Goal: Task Accomplishment & Management: Manage account settings

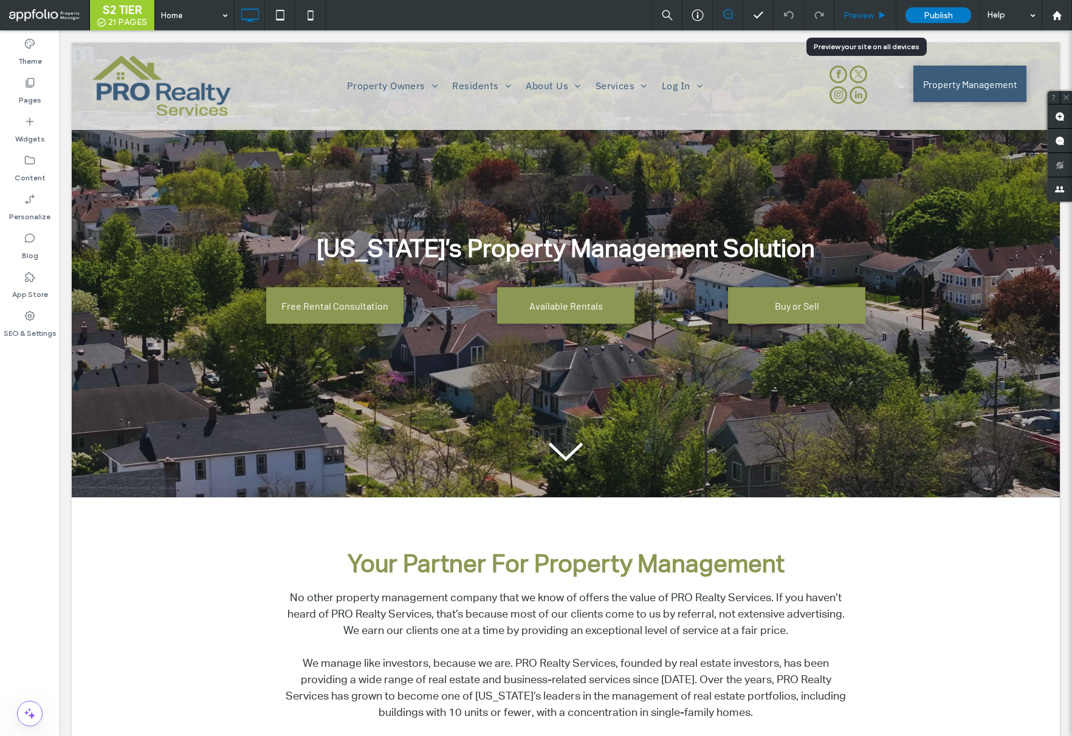
click at [853, 18] on span "Preview" at bounding box center [858, 15] width 30 height 10
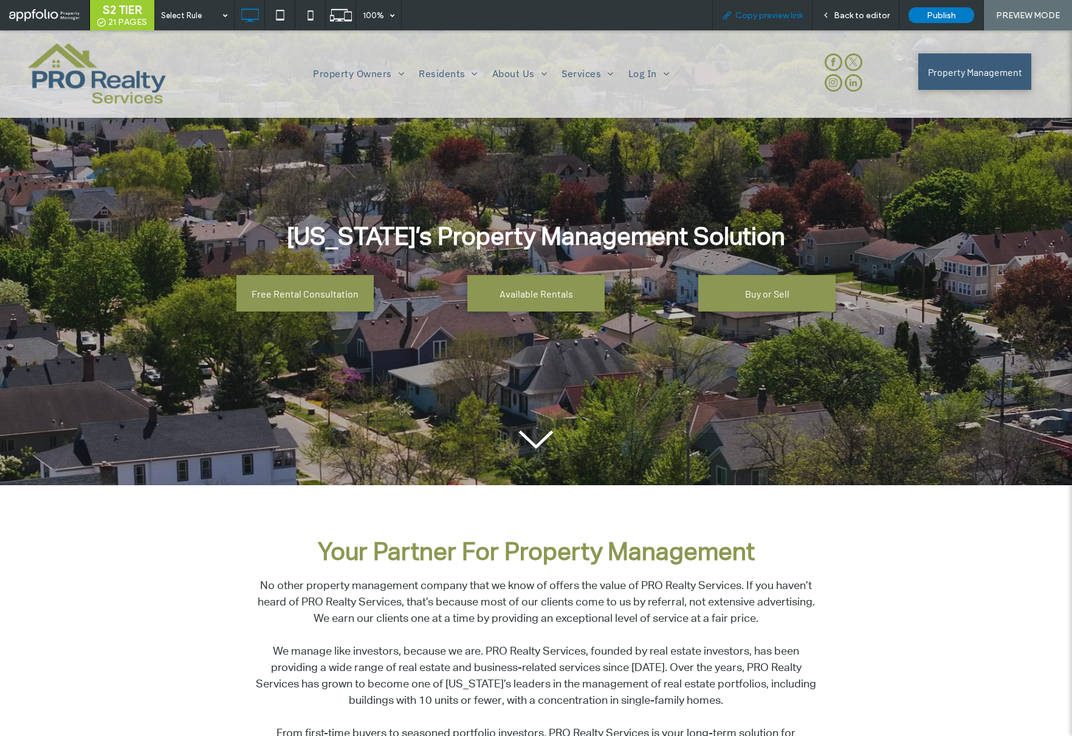
drag, startPoint x: 730, startPoint y: 13, endPoint x: 758, endPoint y: 2, distance: 29.2
click at [734, 12] on div "Copy preview link" at bounding box center [762, 15] width 99 height 10
click at [840, 17] on span "Back to editor" at bounding box center [861, 15] width 56 height 10
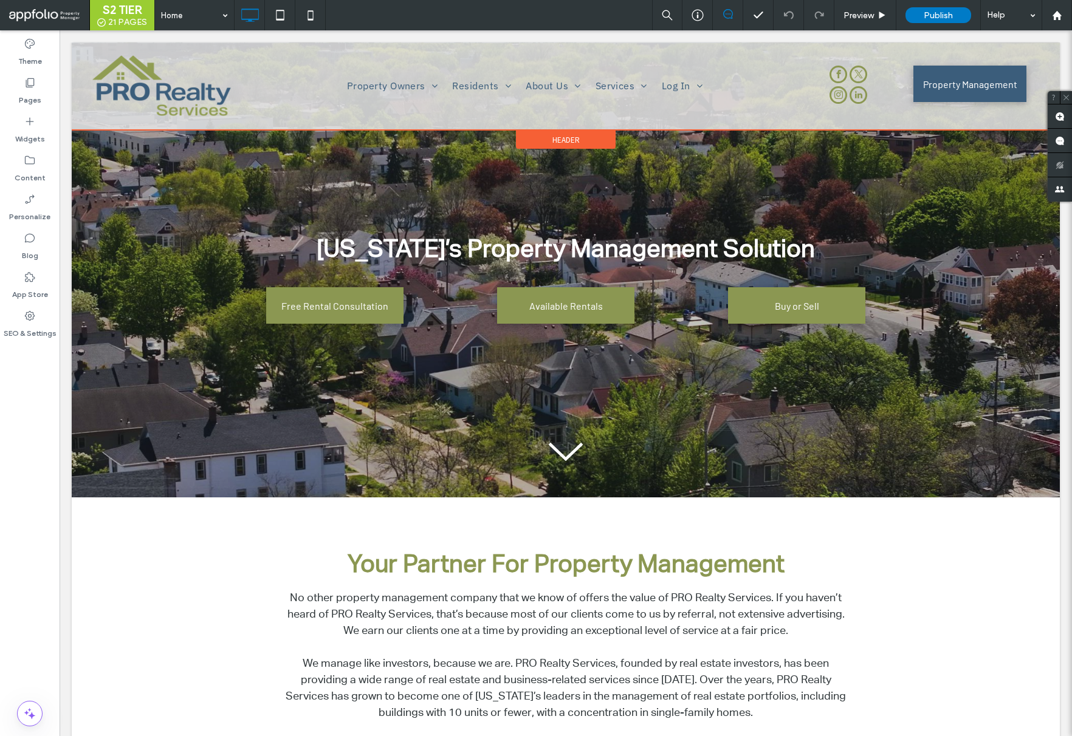
click at [561, 142] on span "Header" at bounding box center [565, 140] width 27 height 10
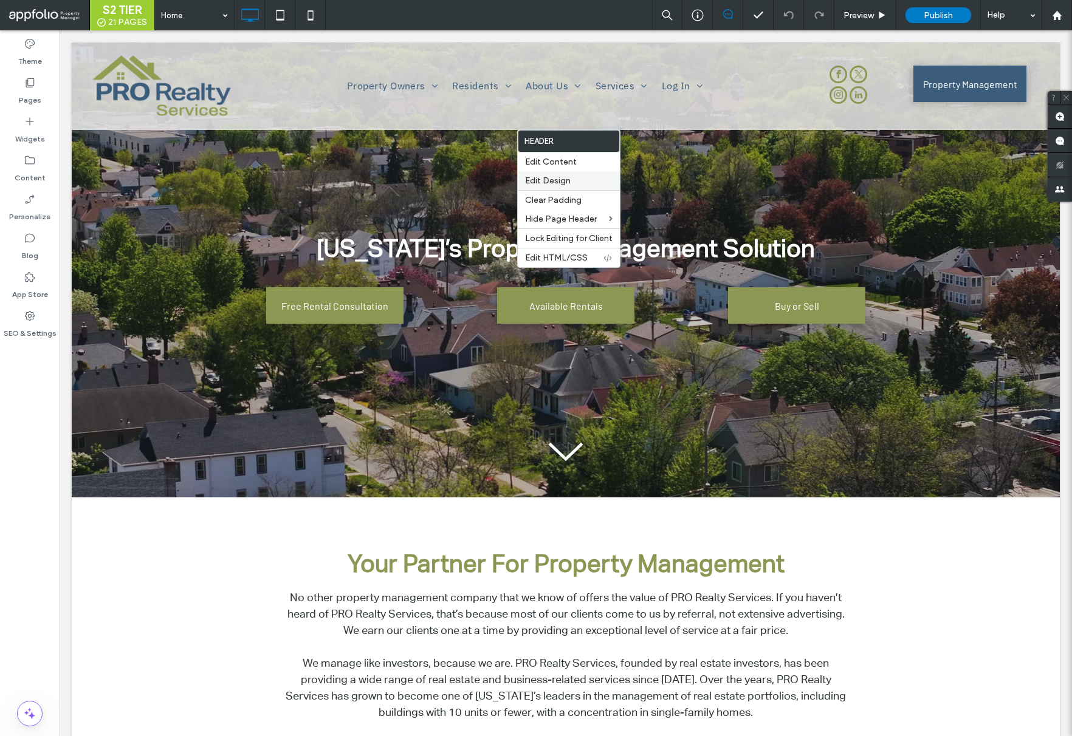
click at [562, 187] on div "Edit Design" at bounding box center [569, 180] width 102 height 19
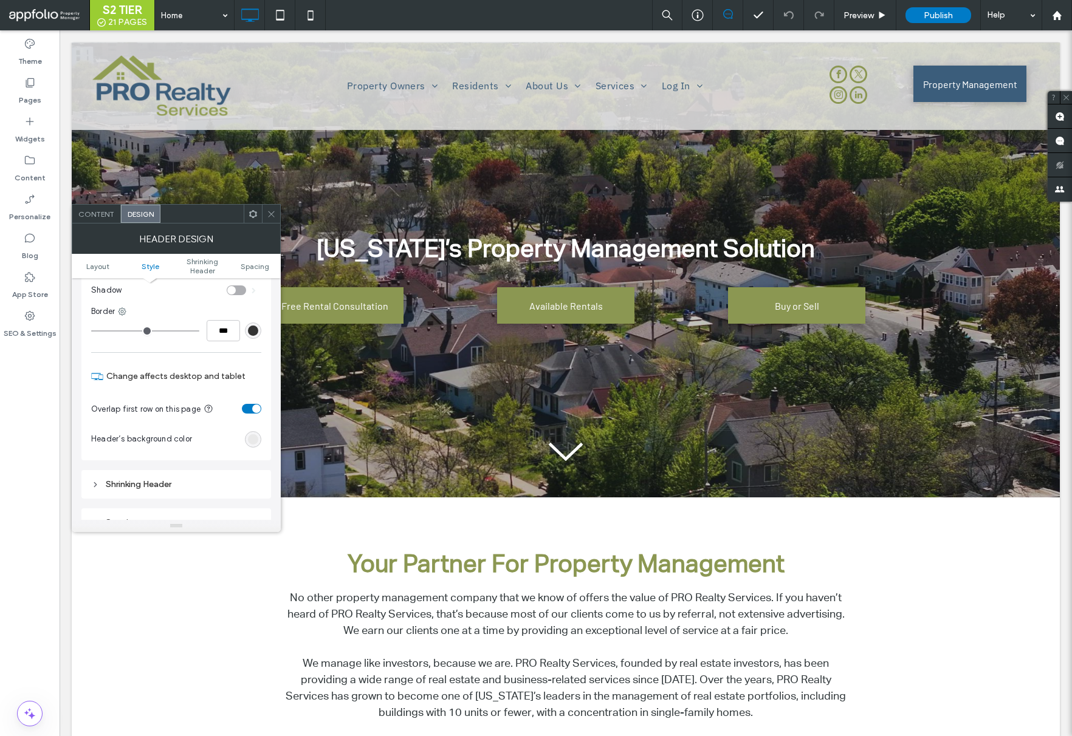
scroll to position [242, 0]
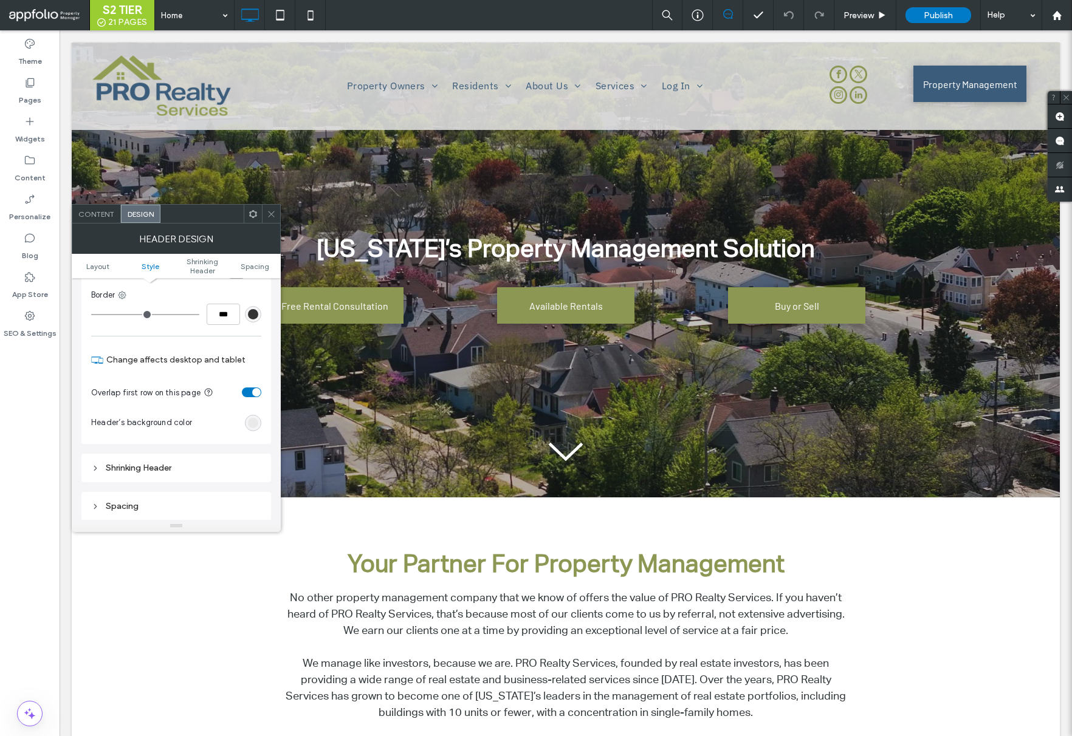
click at [250, 394] on div "toggle" at bounding box center [251, 393] width 19 height 10
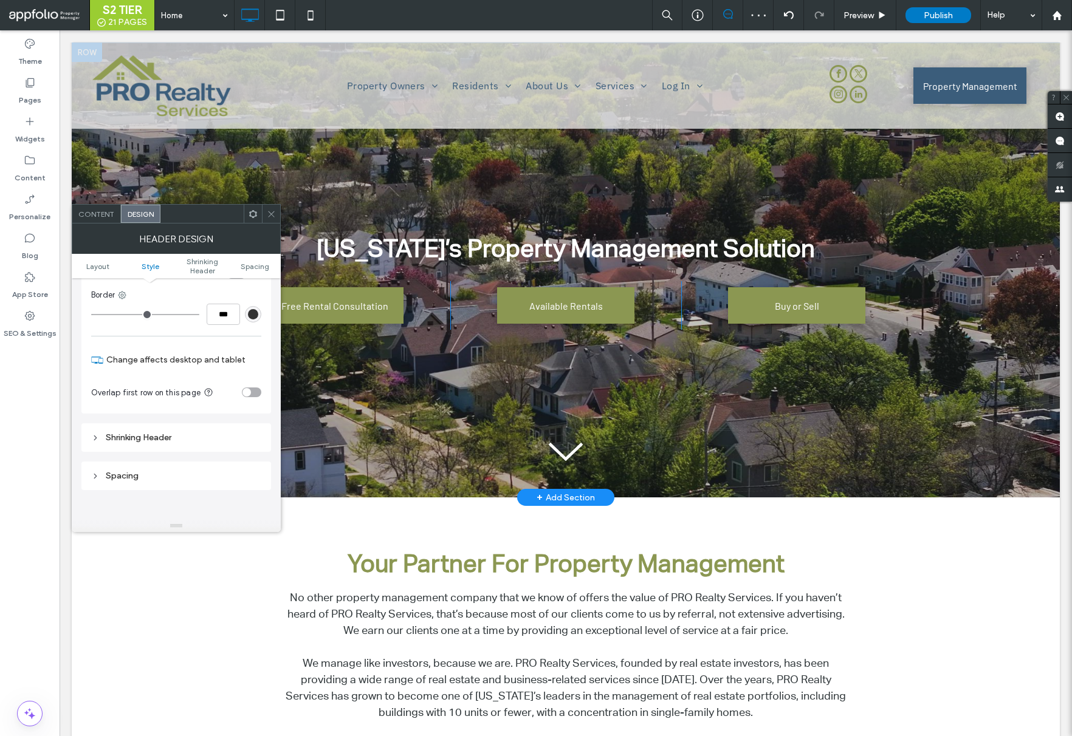
scroll to position [0, 0]
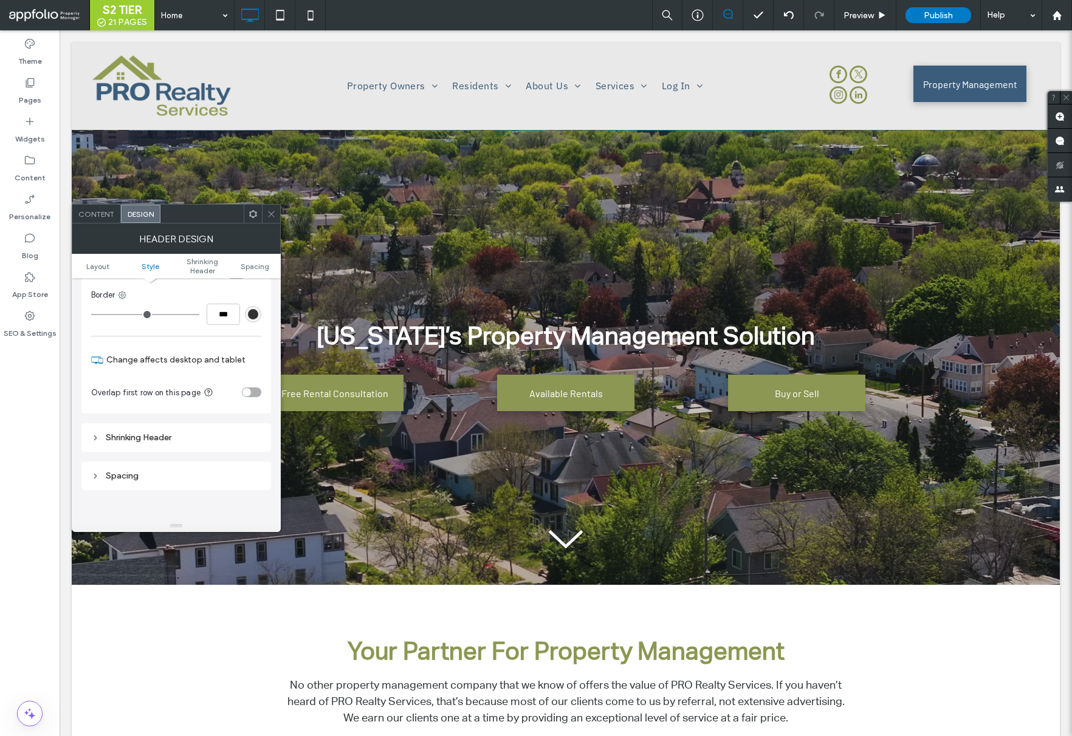
click at [250, 391] on div "toggle" at bounding box center [246, 392] width 9 height 9
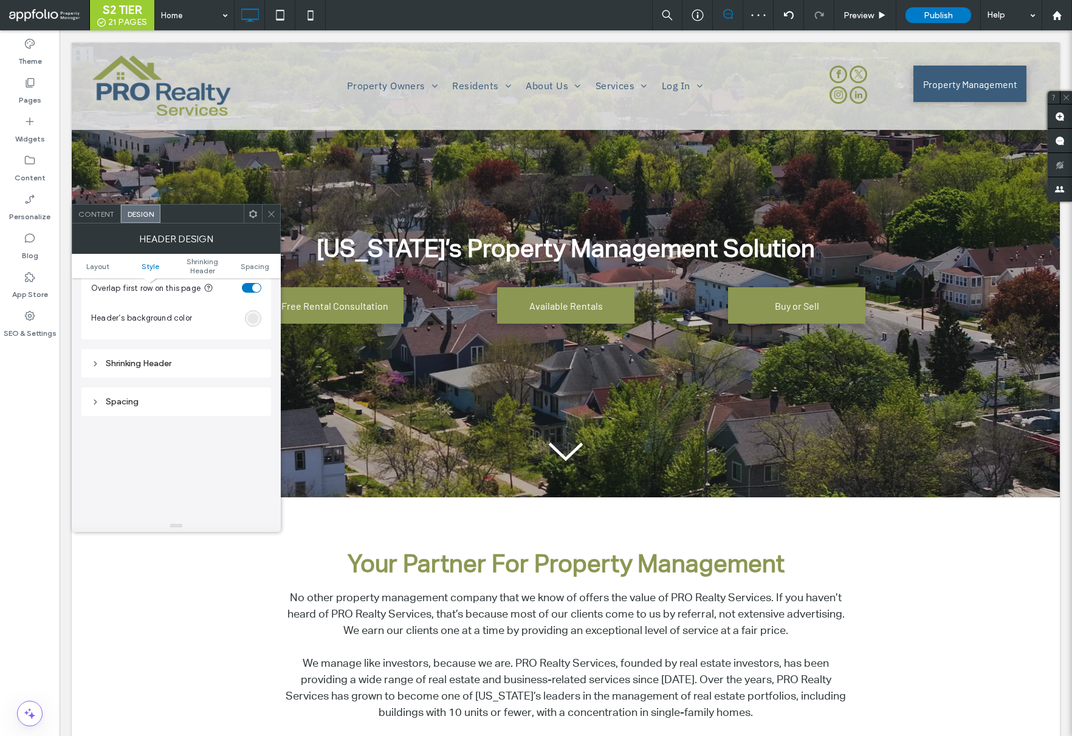
click at [182, 367] on div "Shrinking Header" at bounding box center [176, 363] width 170 height 10
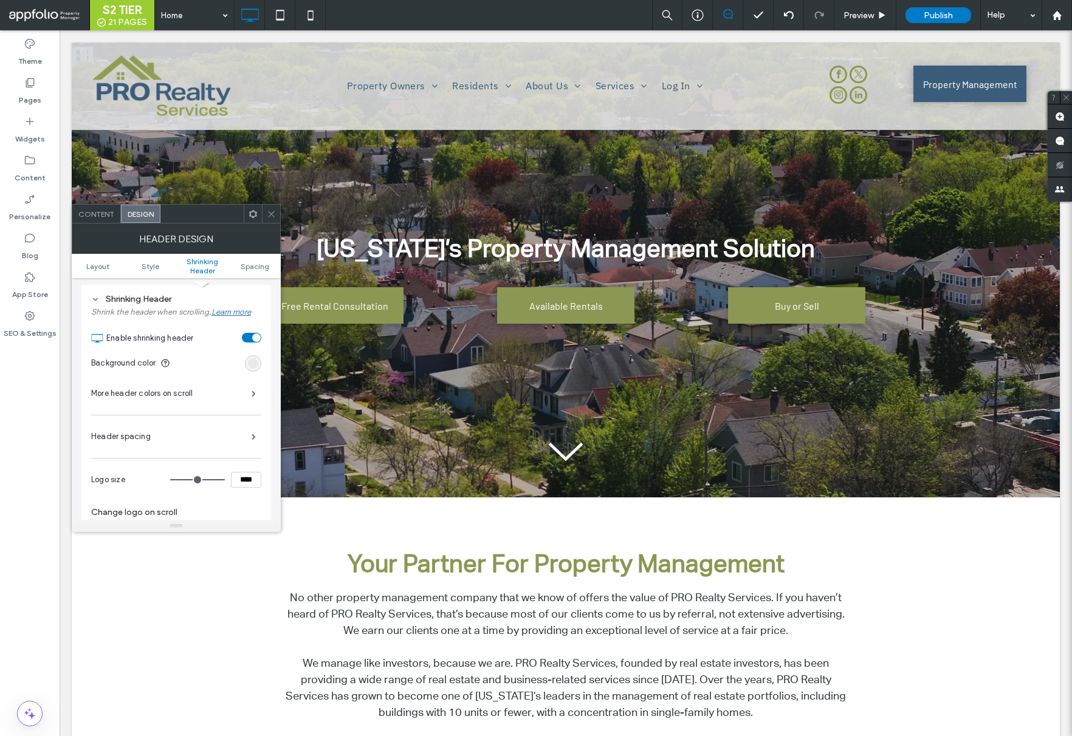
scroll to position [407, 0]
click at [241, 445] on div "Header spacing" at bounding box center [176, 440] width 170 height 30
click at [252, 442] on span at bounding box center [254, 440] width 4 height 6
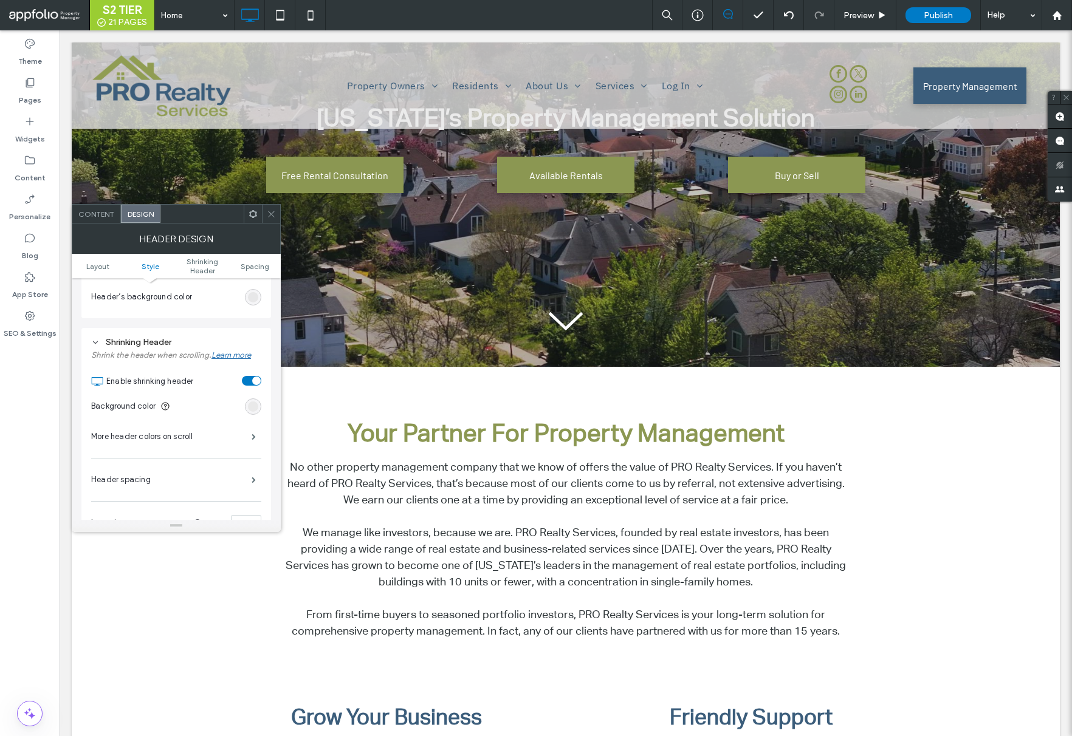
scroll to position [361, 0]
click at [216, 454] on label "More header colors on scroll" at bounding box center [171, 443] width 160 height 24
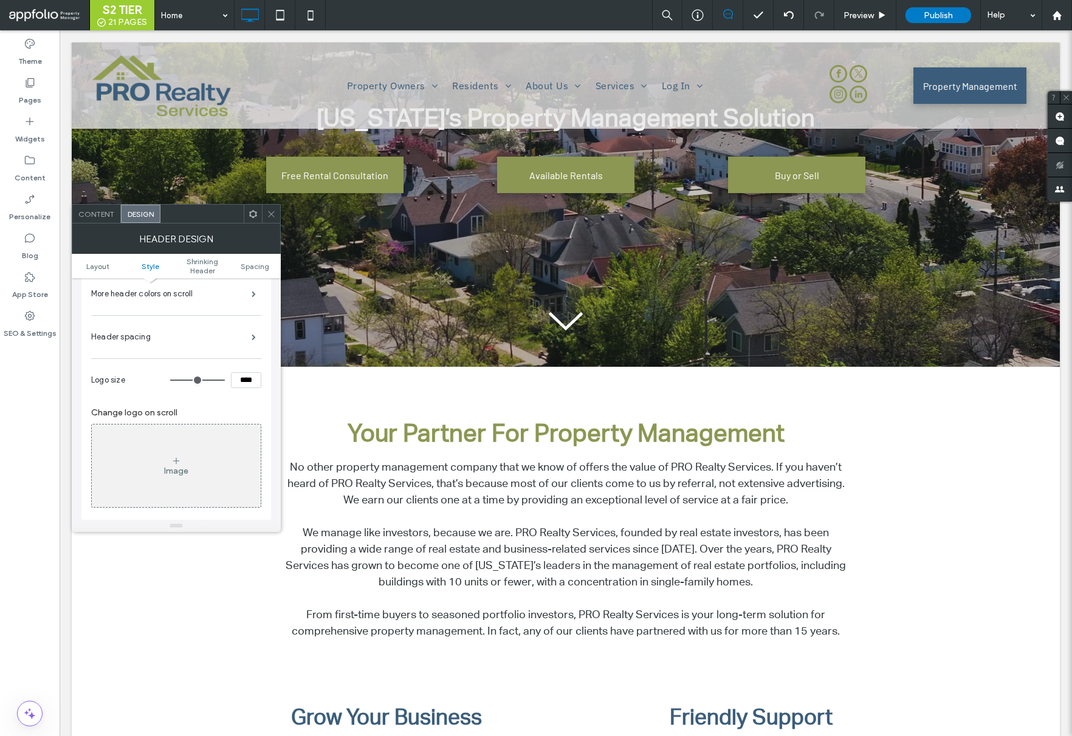
scroll to position [0, 0]
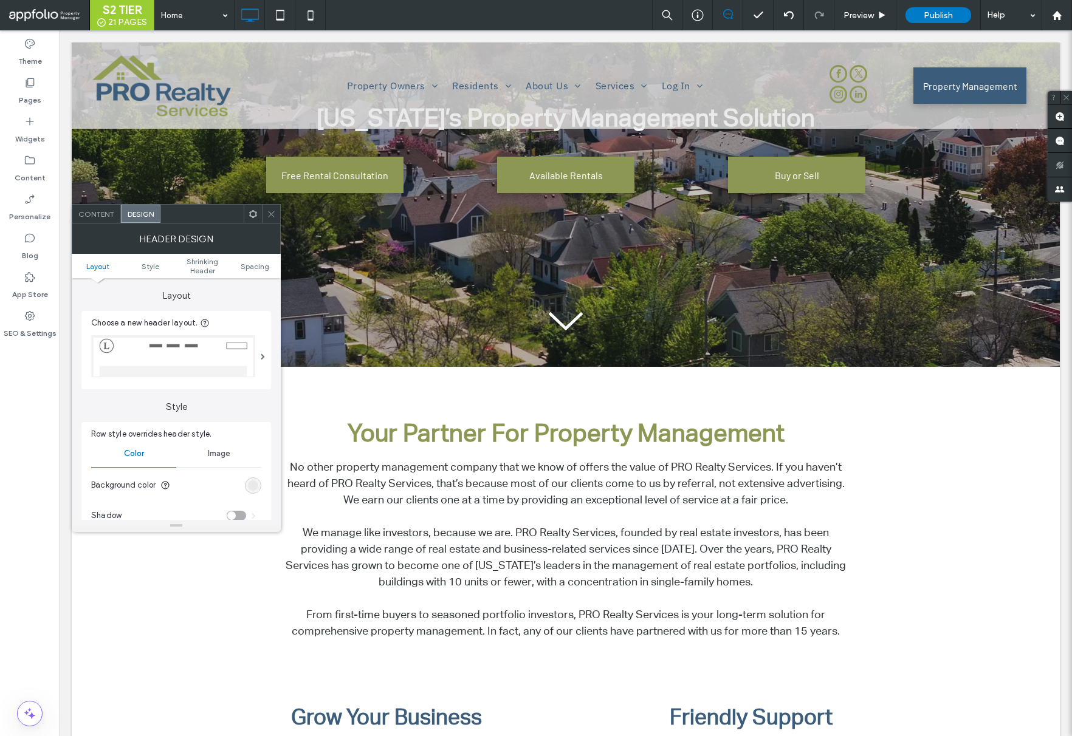
click at [265, 208] on div at bounding box center [271, 214] width 18 height 18
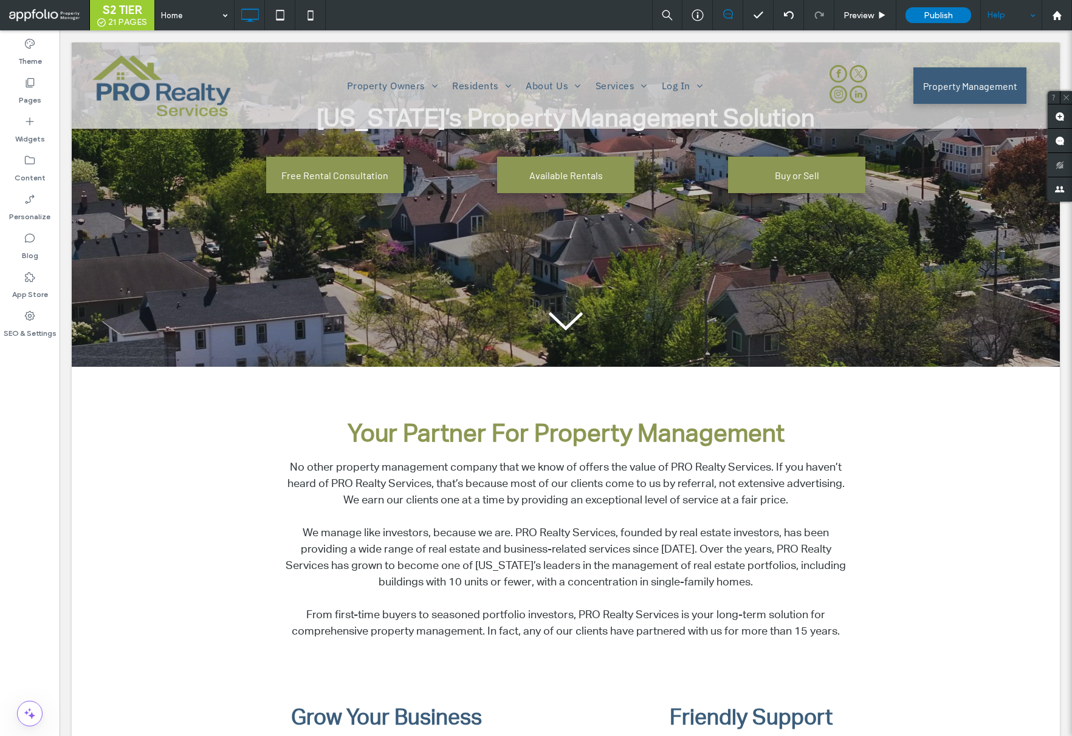
click at [1002, 10] on div "Help" at bounding box center [1010, 15] width 61 height 30
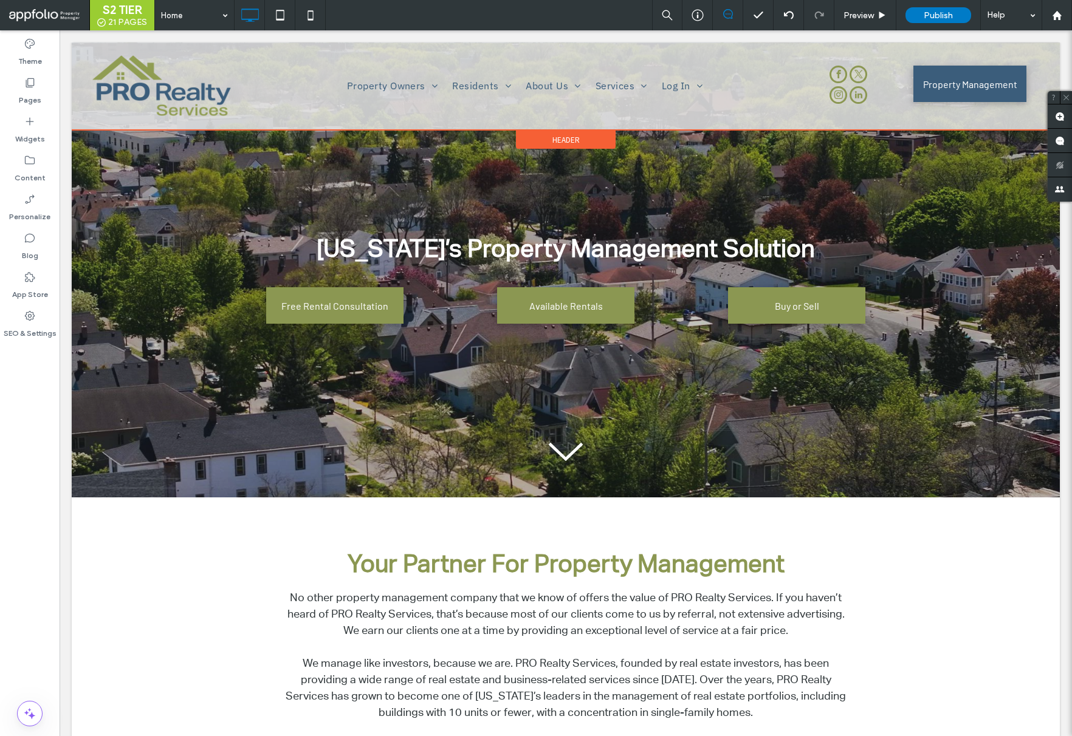
click at [560, 143] on span "Header" at bounding box center [565, 140] width 27 height 10
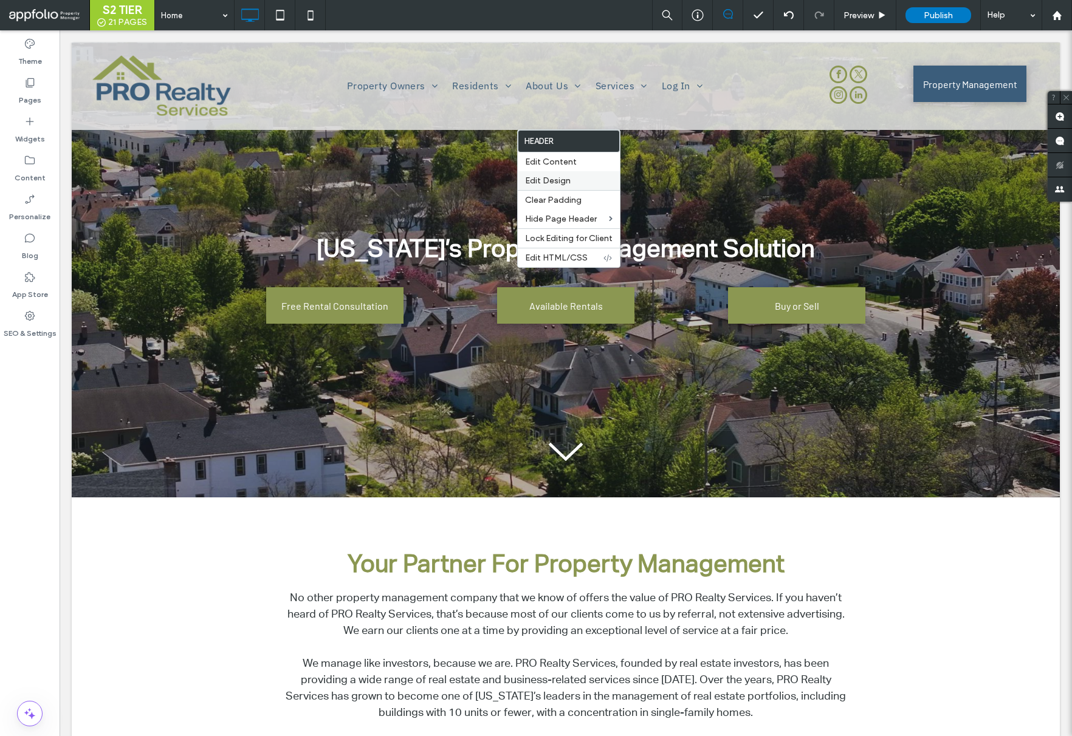
click at [577, 176] on label "Edit Design" at bounding box center [568, 181] width 87 height 10
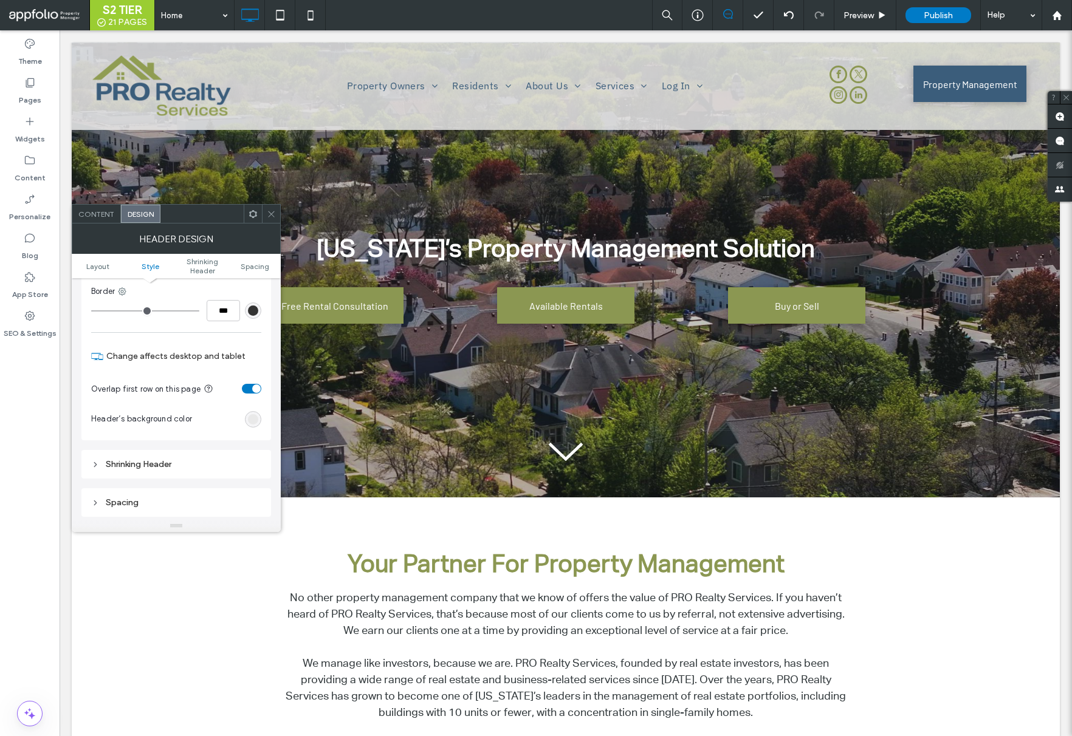
scroll to position [252, 0]
click at [254, 379] on div "toggle" at bounding box center [256, 382] width 9 height 9
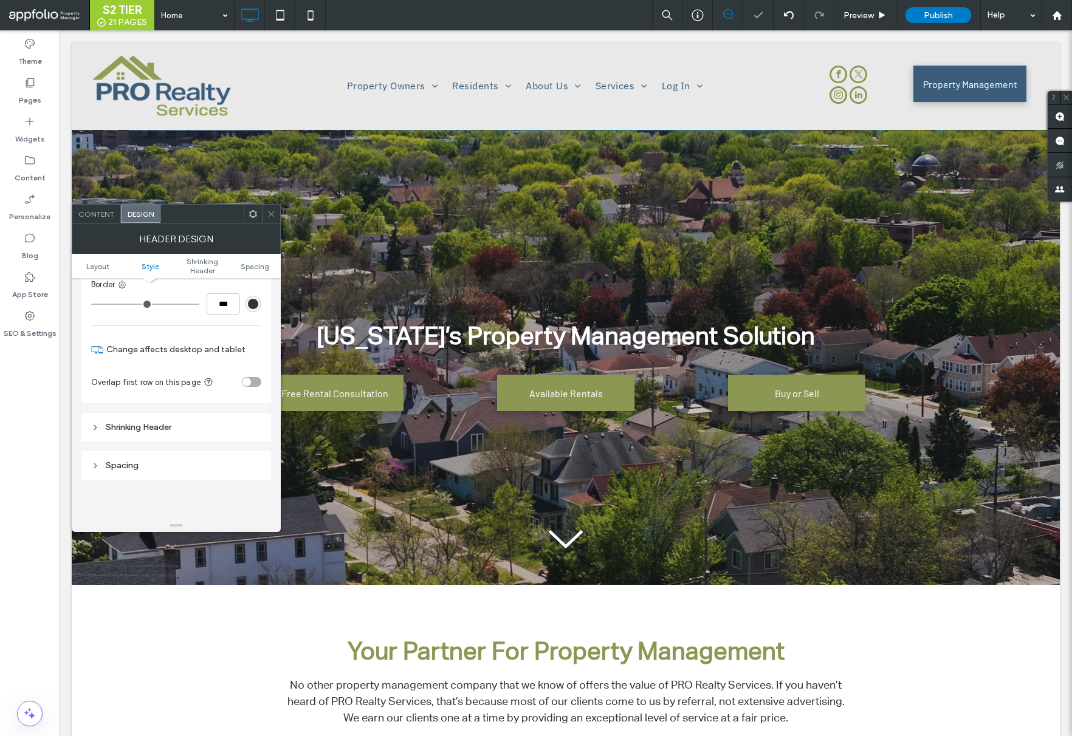
click at [269, 206] on span at bounding box center [271, 214] width 9 height 18
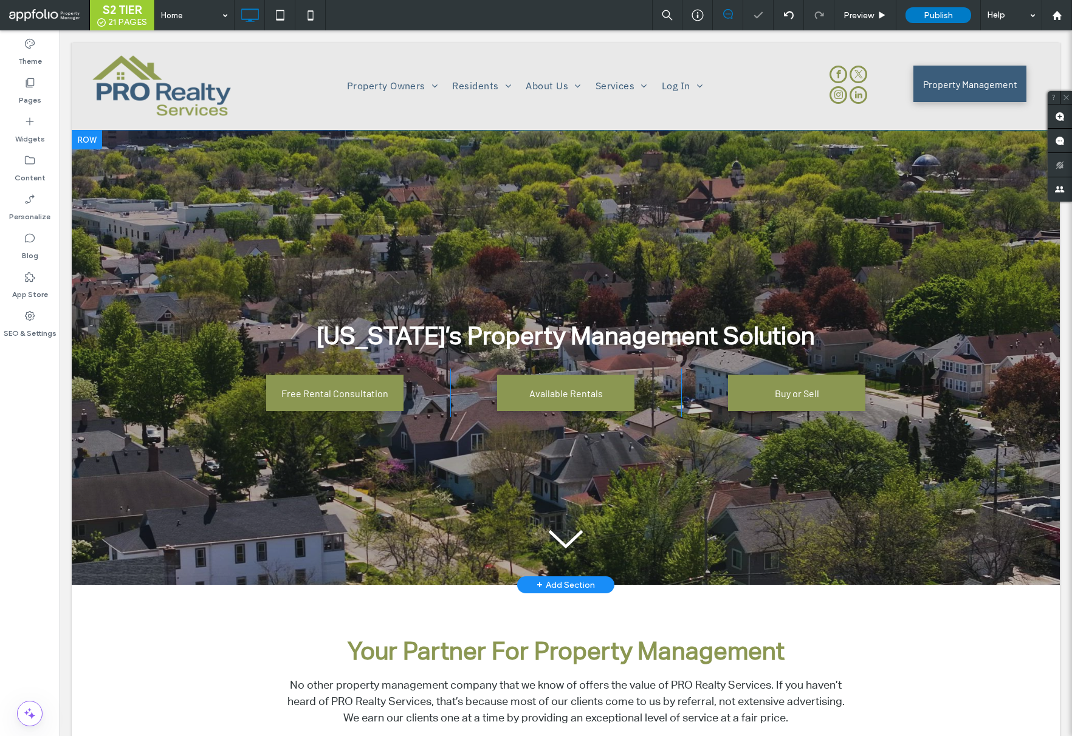
click at [87, 136] on div at bounding box center [87, 139] width 30 height 19
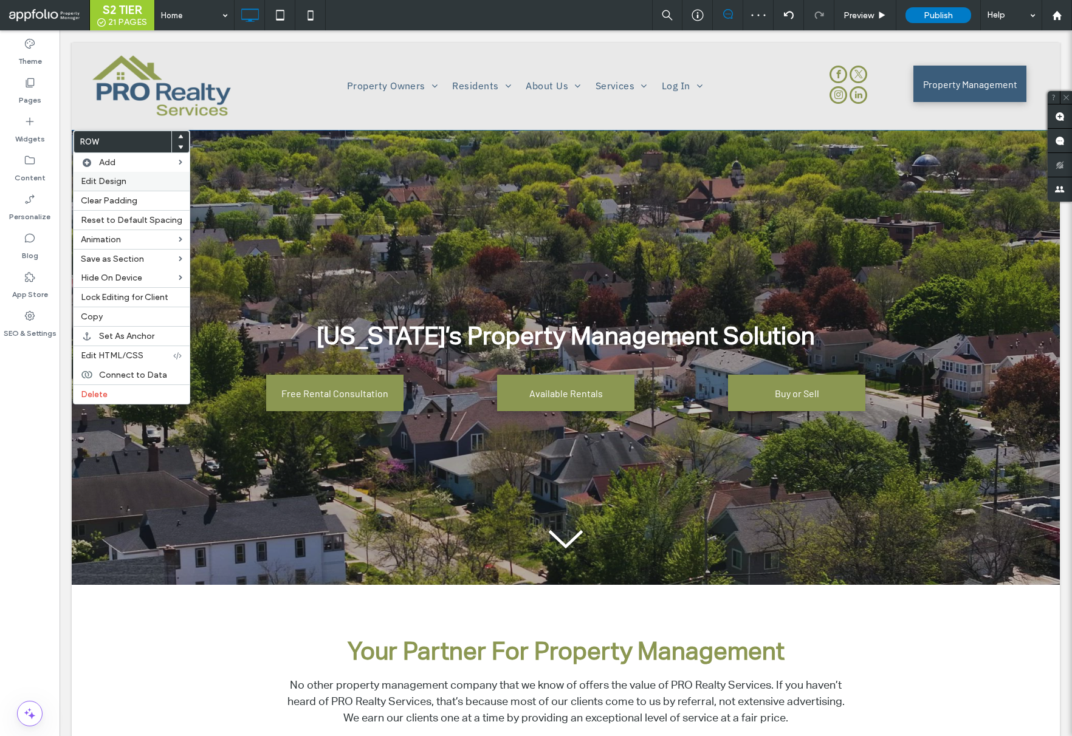
click at [93, 178] on span "Edit Design" at bounding box center [104, 181] width 46 height 10
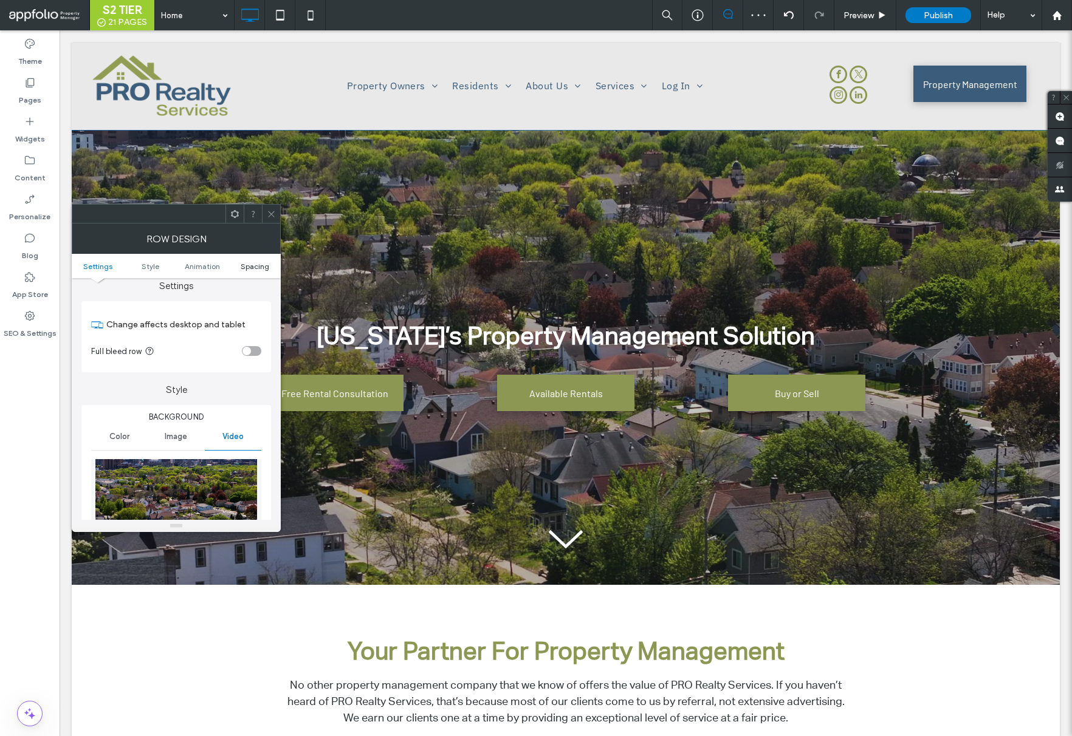
click at [245, 262] on span "Spacing" at bounding box center [255, 266] width 29 height 9
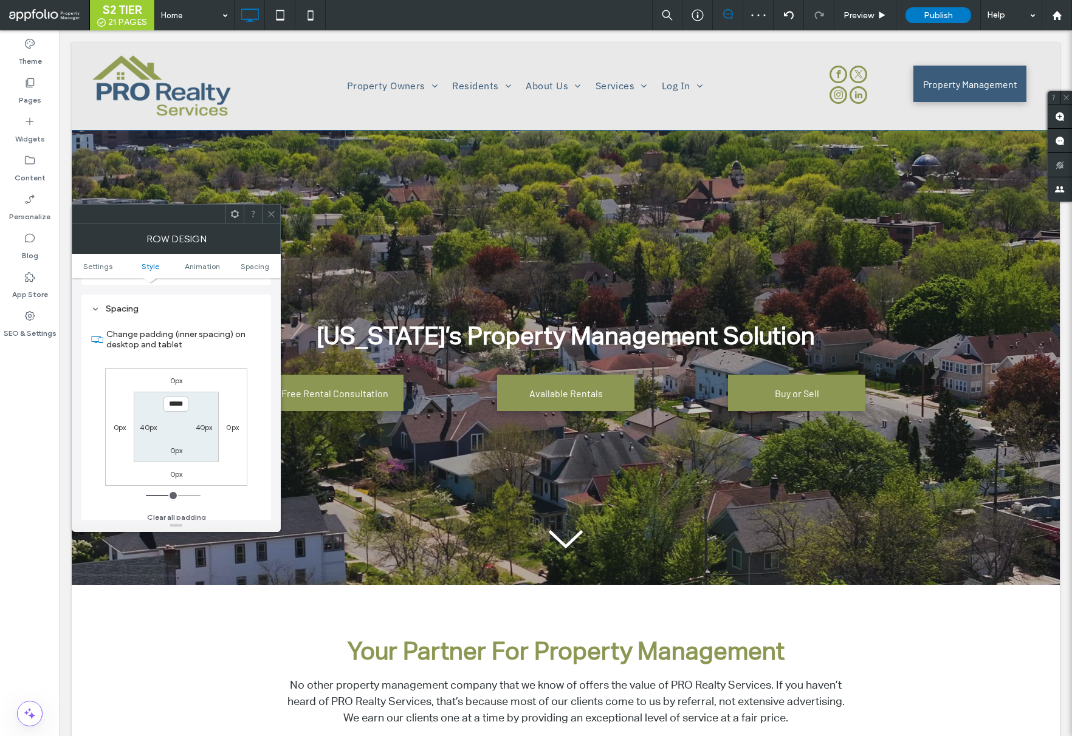
scroll to position [835, 0]
click at [172, 369] on label "0px" at bounding box center [176, 373] width 13 height 9
type input "*"
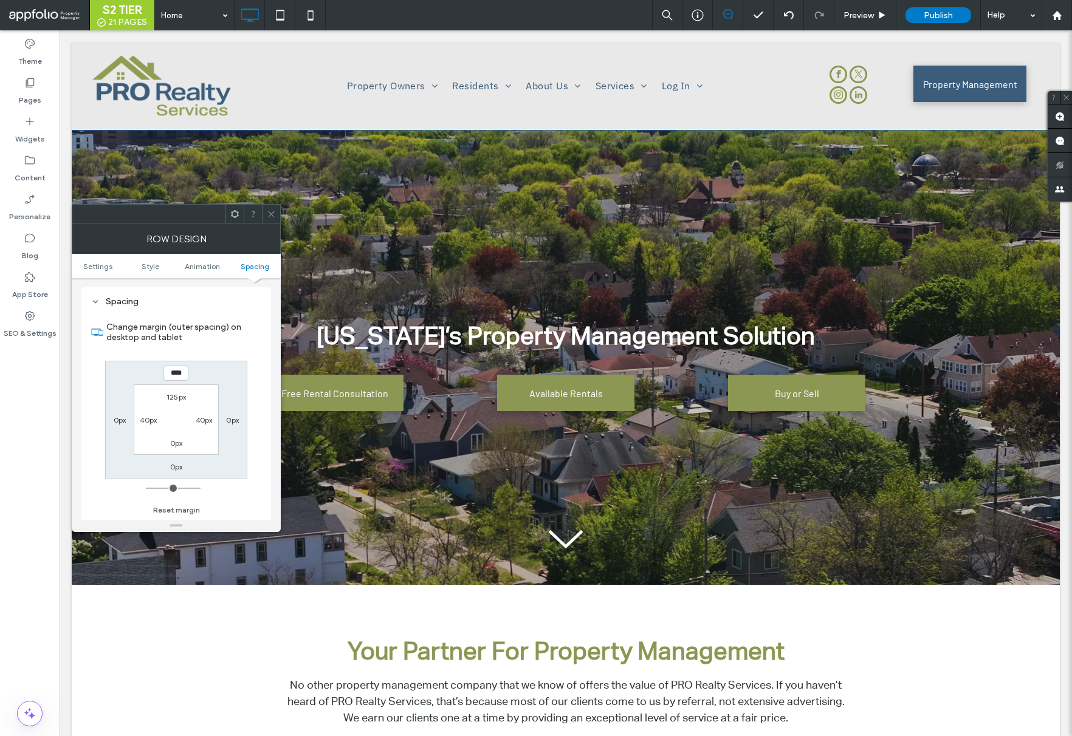
type input "****"
type input "*"
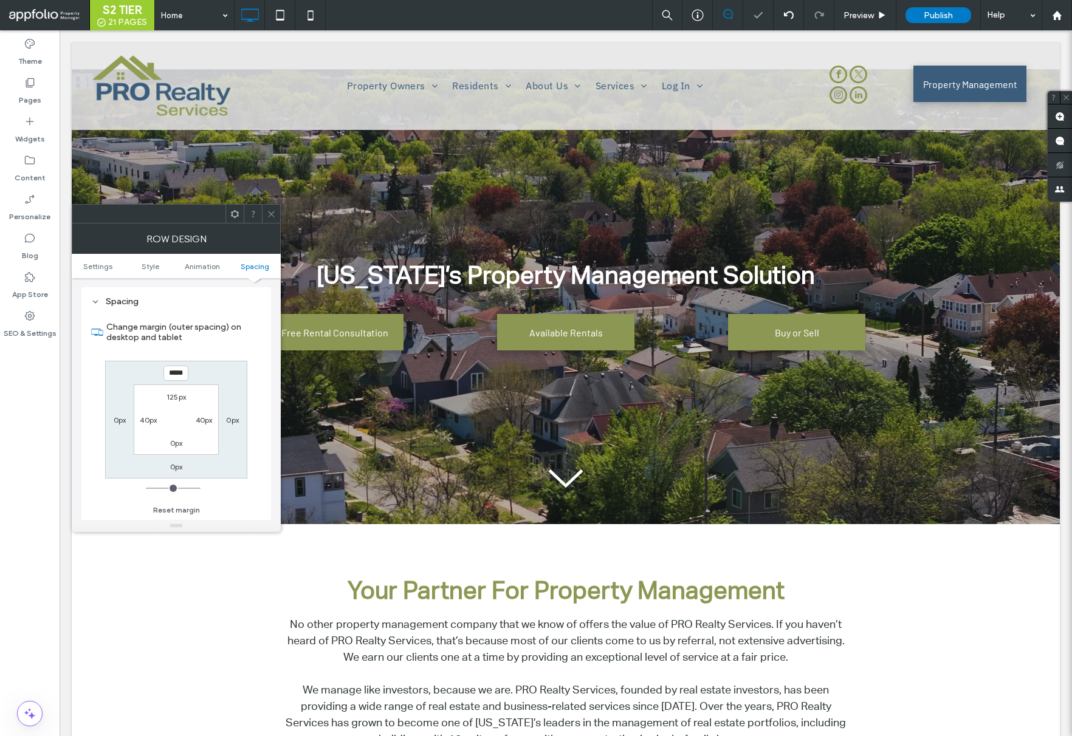
scroll to position [0, 1]
drag, startPoint x: 179, startPoint y: 376, endPoint x: 200, endPoint y: 371, distance: 21.2
click at [179, 376] on input "*****" at bounding box center [175, 373] width 25 height 15
click at [180, 373] on input "*****" at bounding box center [175, 373] width 25 height 15
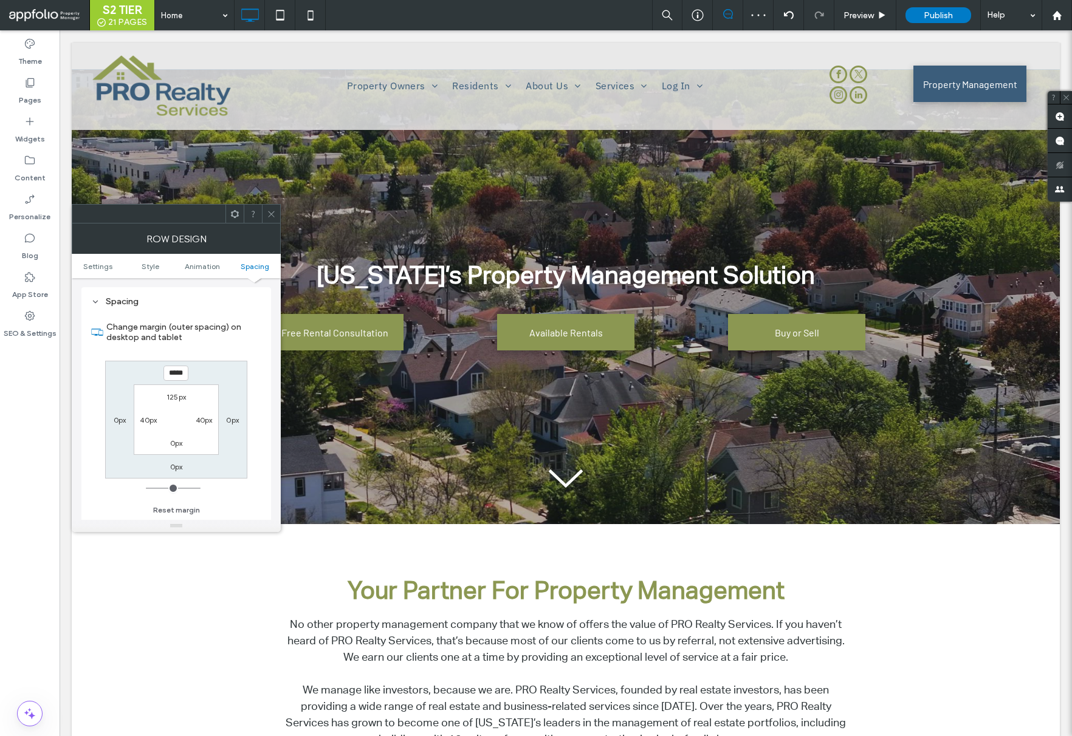
click at [180, 373] on input "*****" at bounding box center [175, 373] width 25 height 15
type input "*"
type input "****"
type input "*"
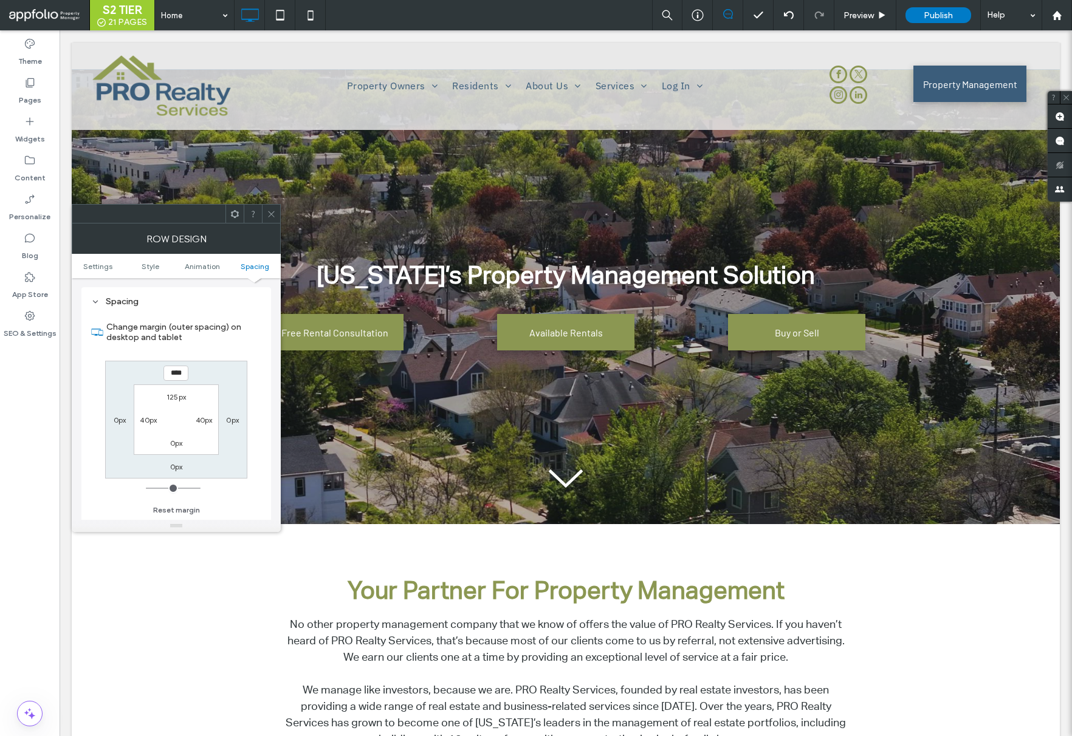
type input "******"
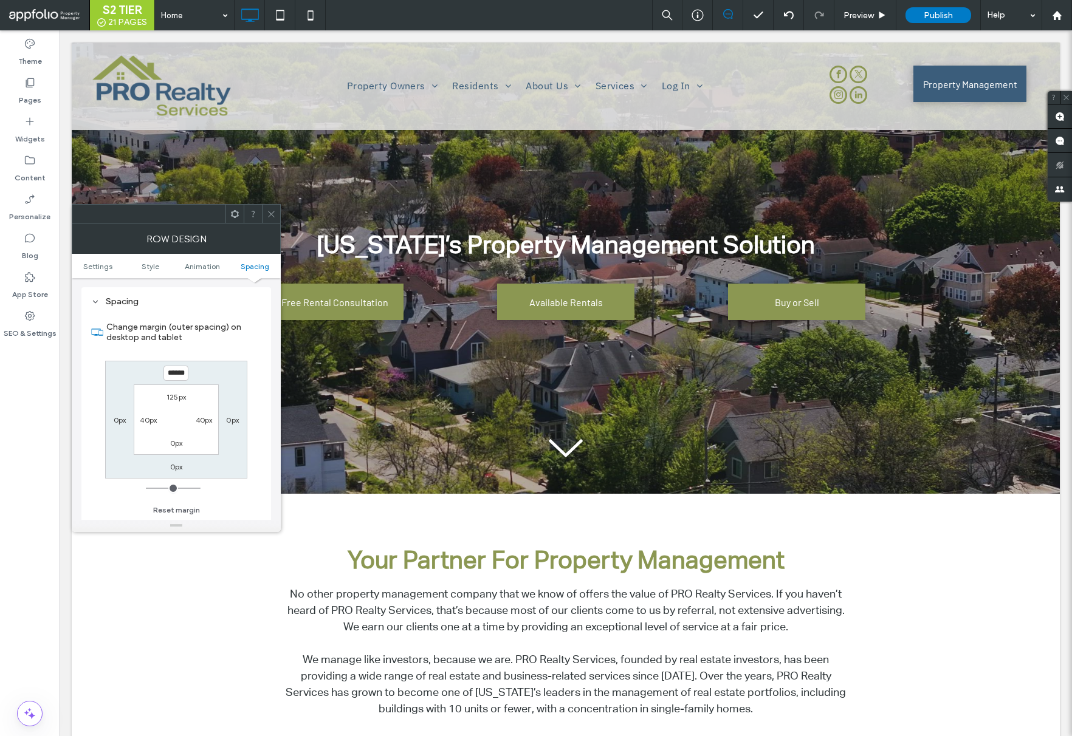
click at [171, 378] on input "******" at bounding box center [175, 373] width 25 height 15
click at [171, 377] on input "******" at bounding box center [175, 373] width 25 height 15
type input "*"
type input "***"
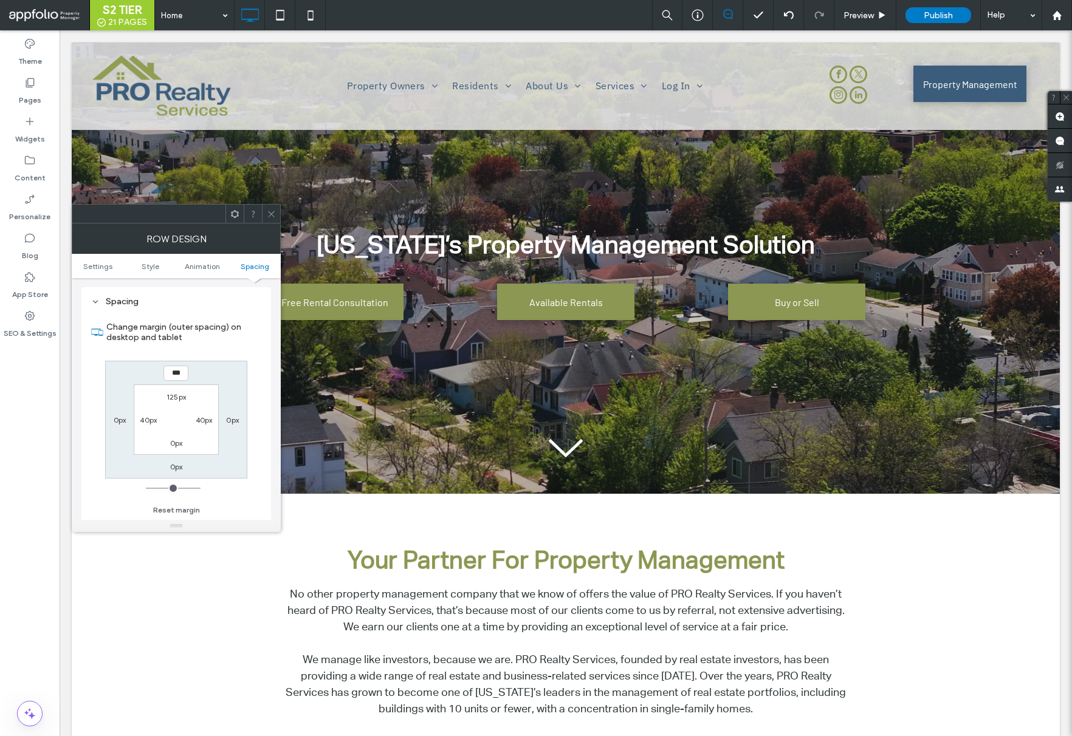
click at [274, 214] on icon at bounding box center [271, 214] width 9 height 9
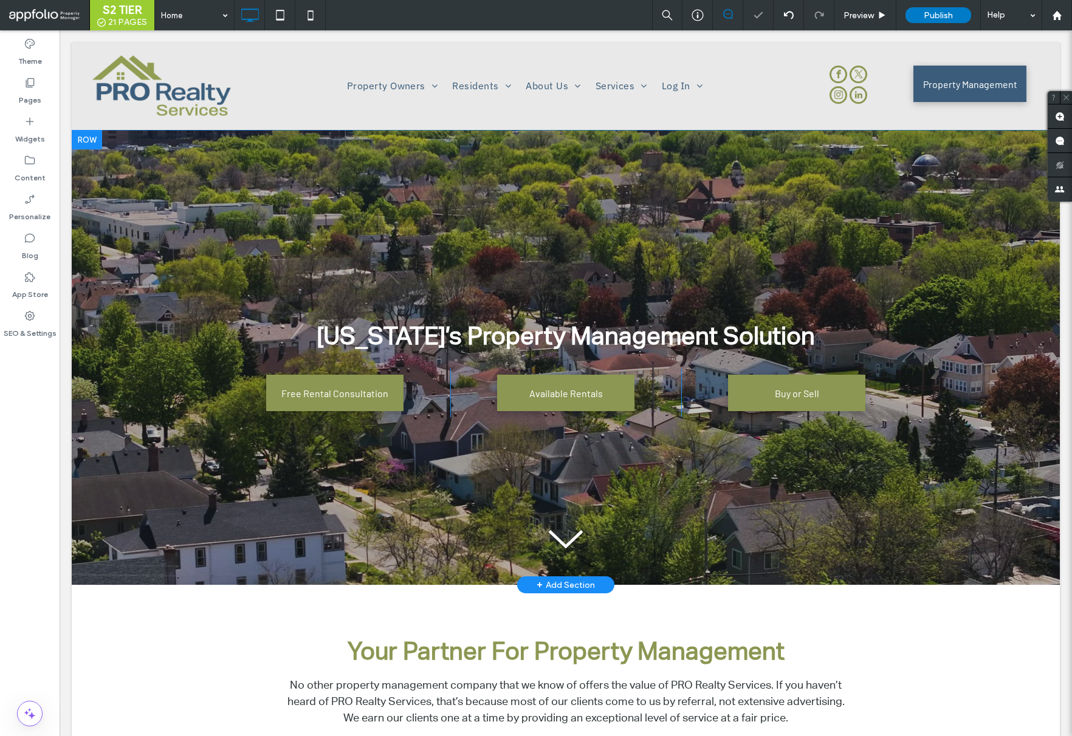
click at [75, 136] on div at bounding box center [87, 139] width 30 height 19
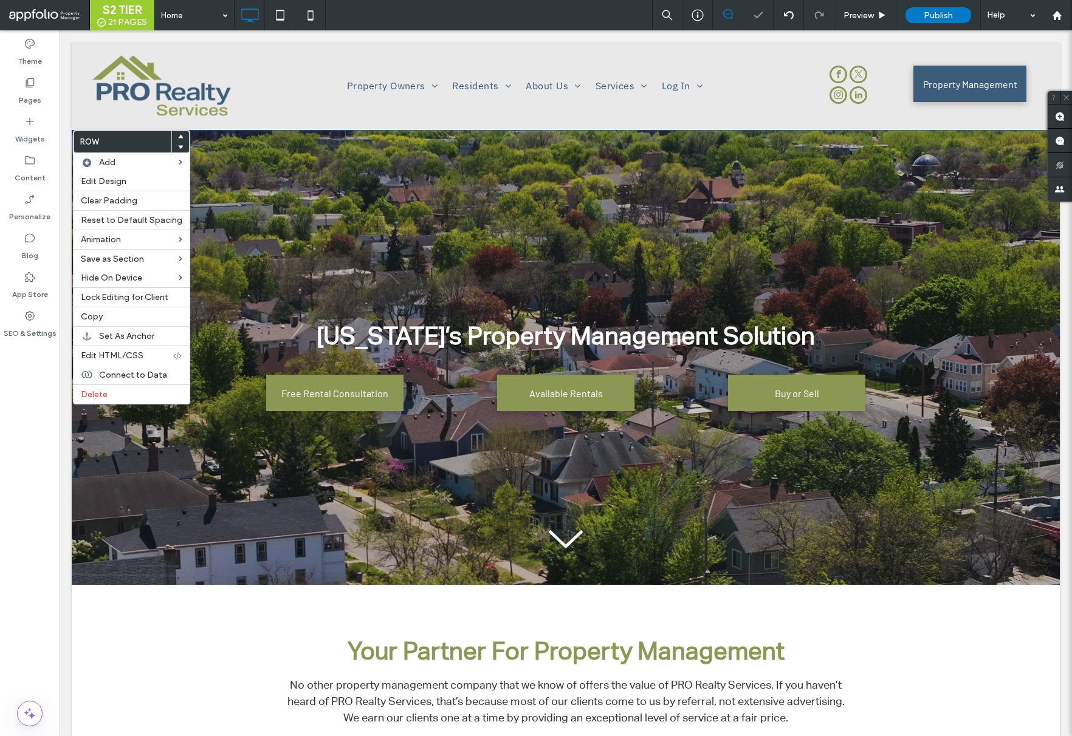
click at [334, 151] on div at bounding box center [566, 357] width 988 height 455
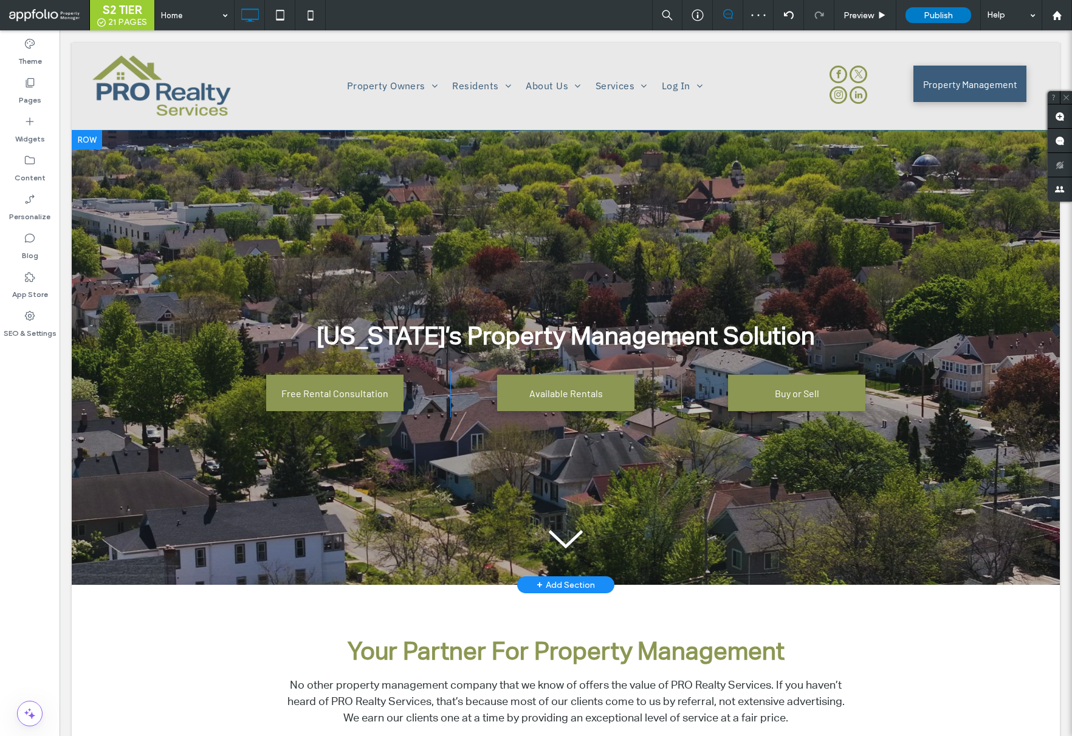
click at [83, 136] on div at bounding box center [87, 139] width 30 height 19
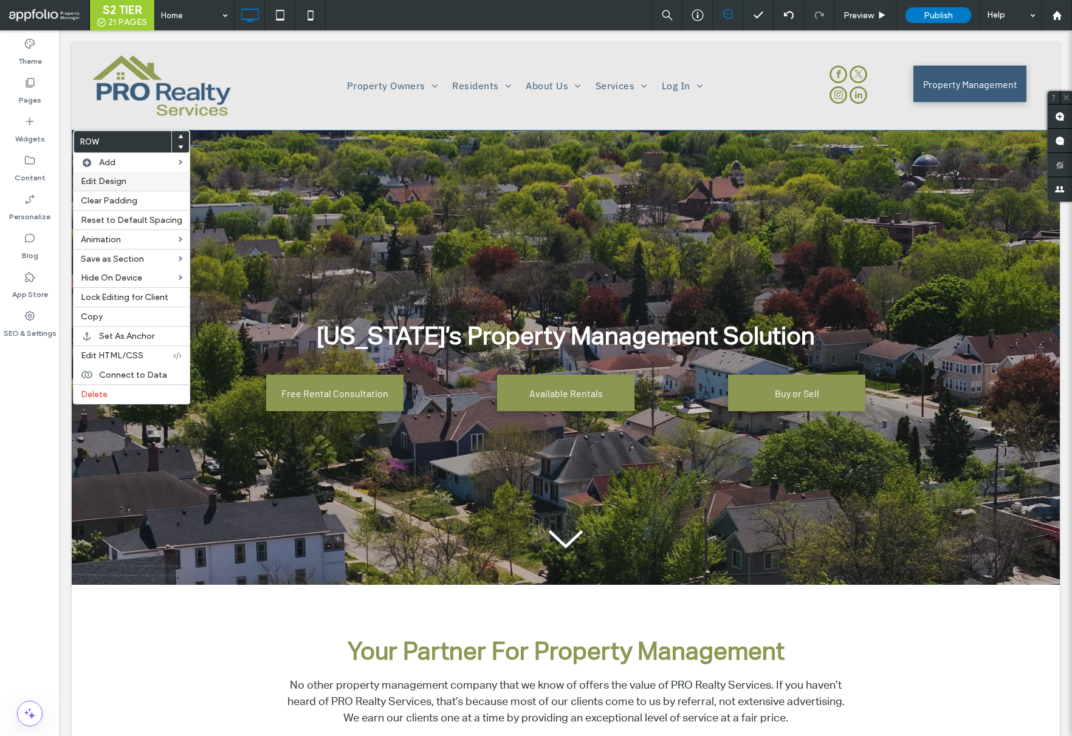
click at [137, 185] on label "Edit Design" at bounding box center [131, 181] width 101 height 10
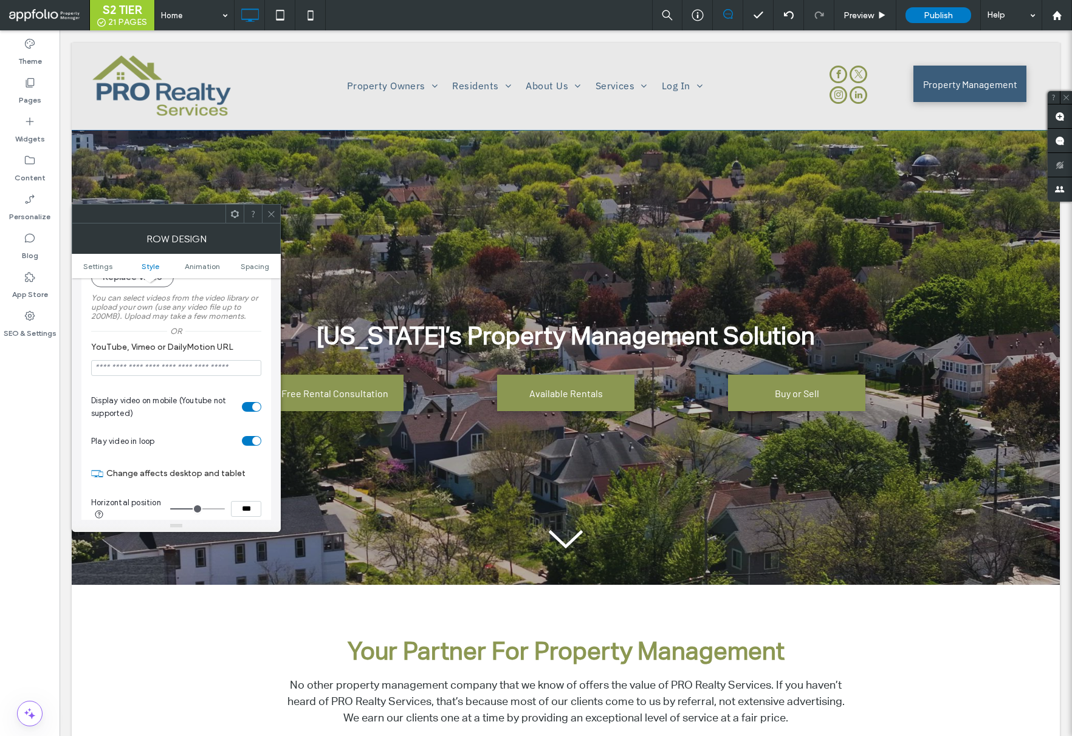
scroll to position [415, 0]
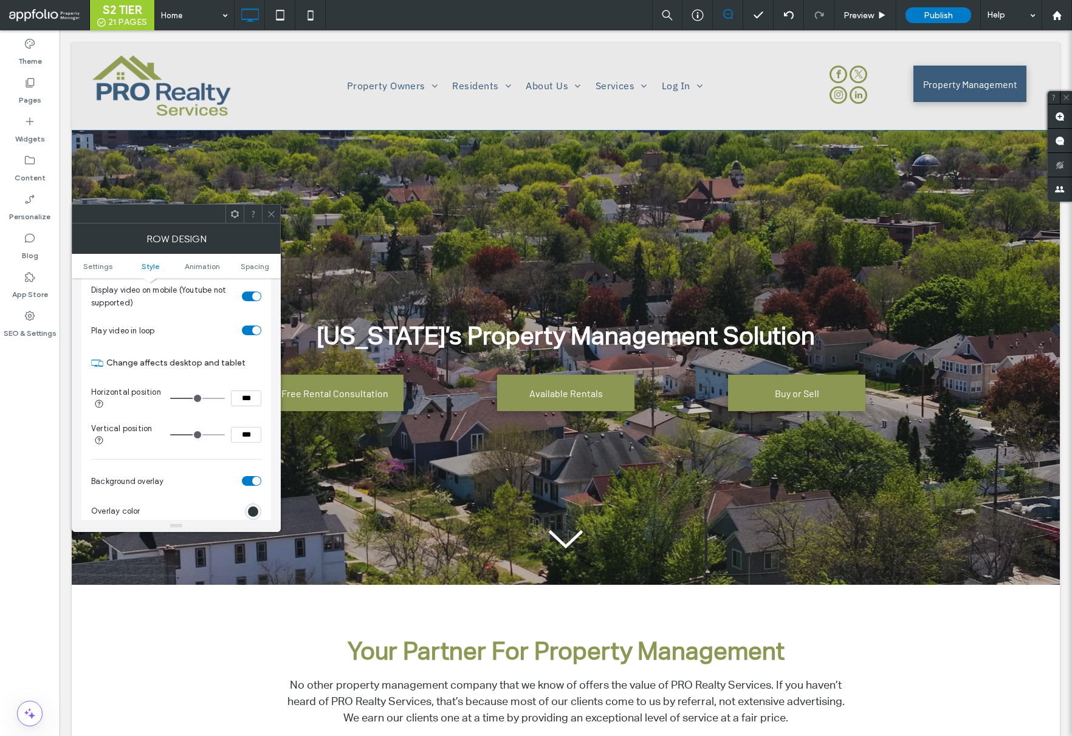
click at [273, 212] on use at bounding box center [271, 214] width 6 height 6
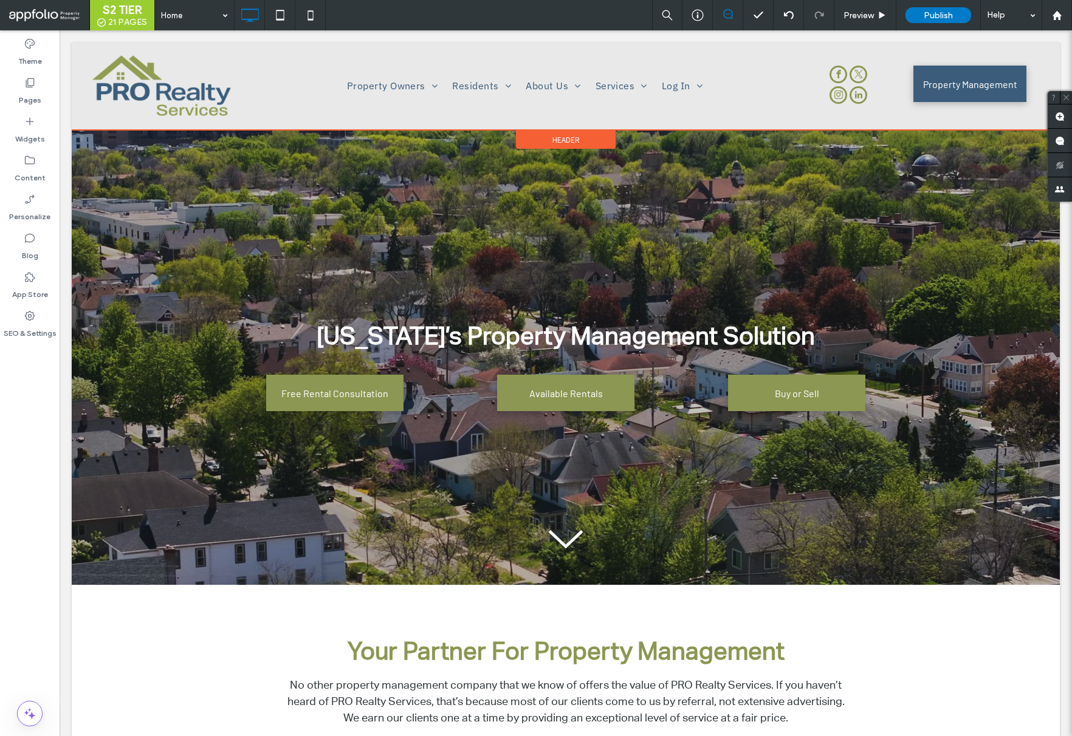
click at [547, 135] on div "Header" at bounding box center [566, 140] width 100 height 18
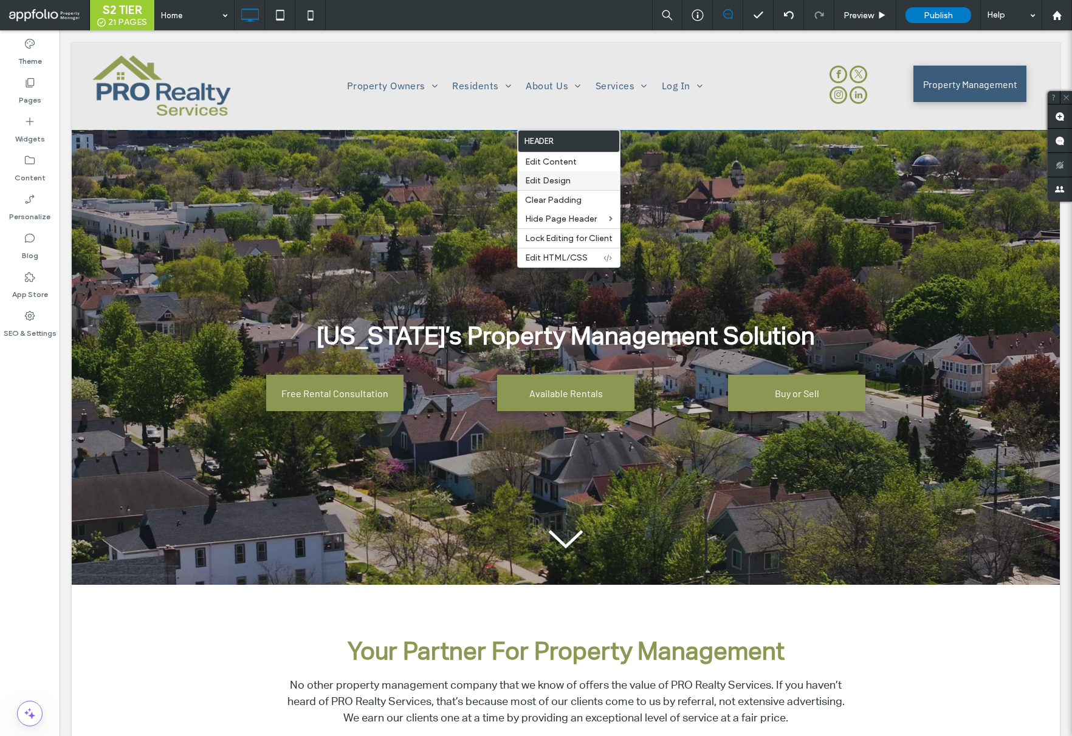
click at [543, 177] on span "Edit Design" at bounding box center [548, 181] width 46 height 10
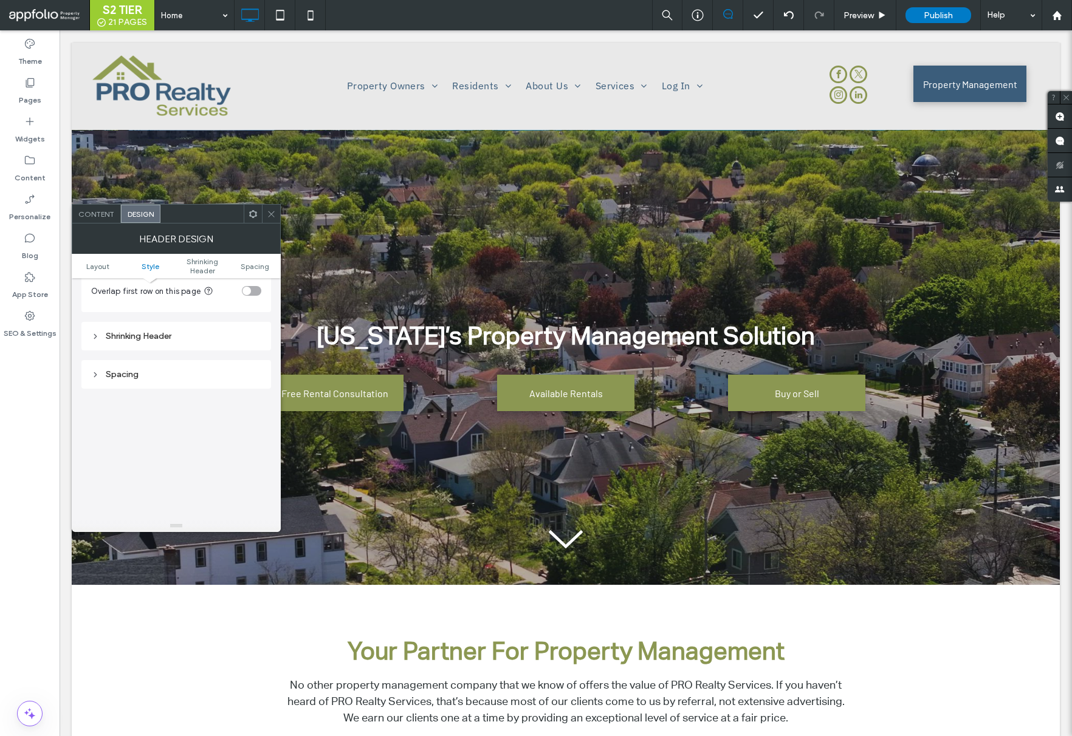
scroll to position [341, 0]
click at [249, 291] on div "toggle" at bounding box center [246, 293] width 9 height 9
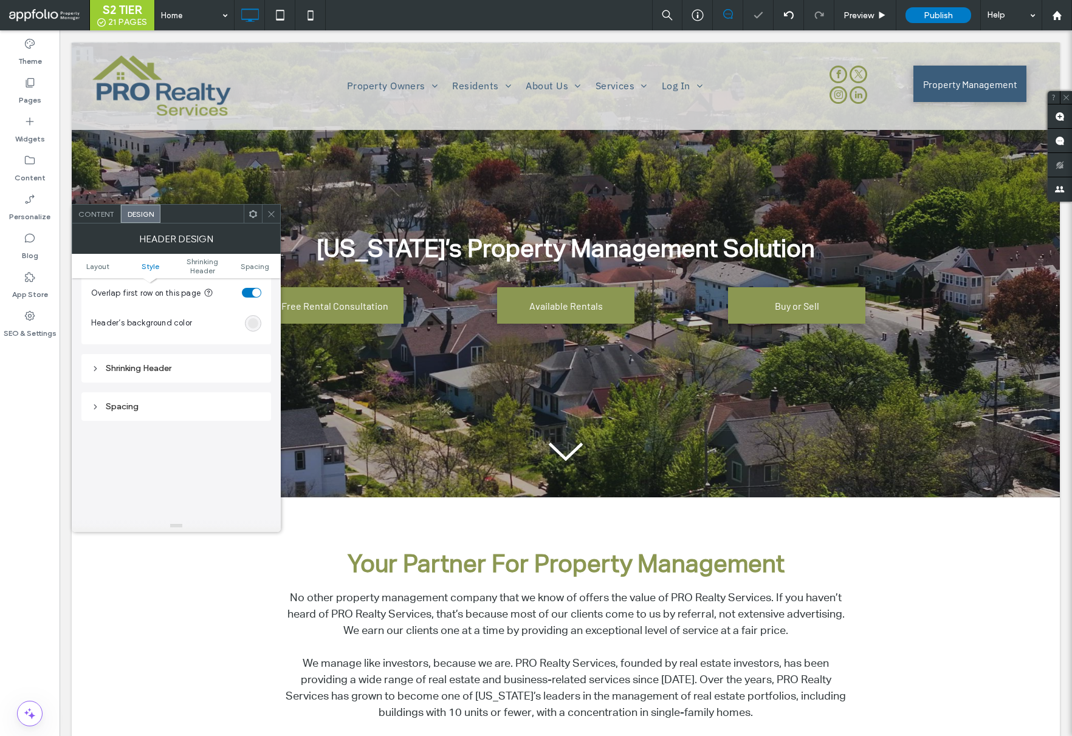
click at [272, 214] on icon at bounding box center [271, 214] width 9 height 9
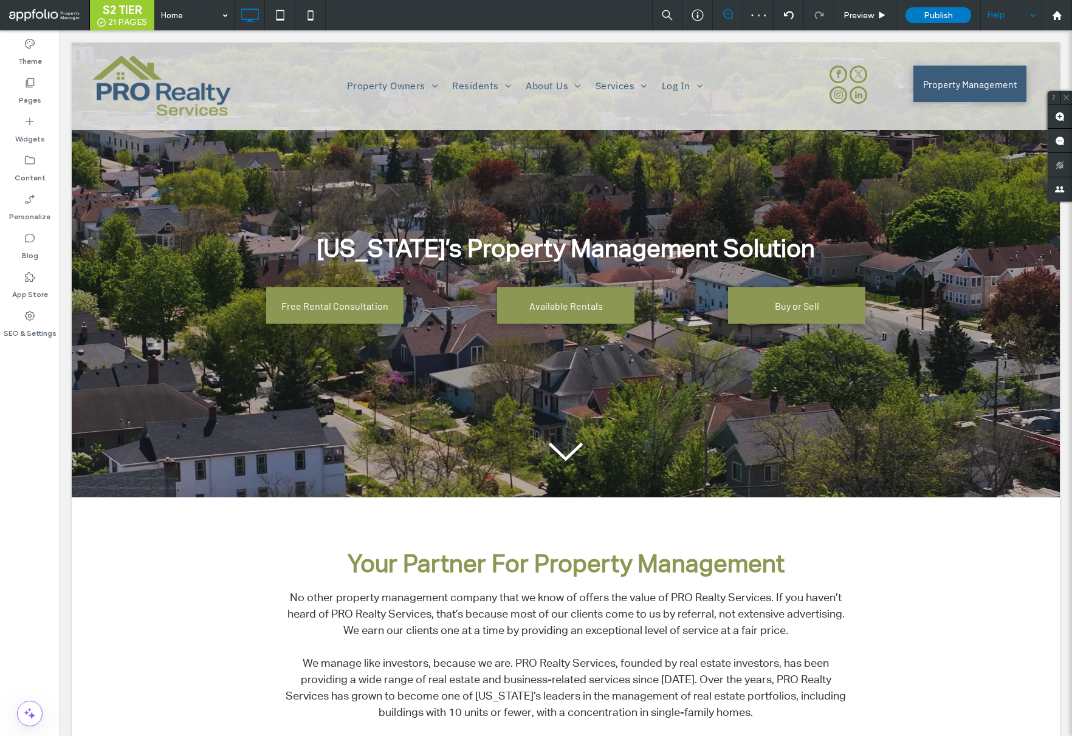
click at [1008, 16] on div "Help" at bounding box center [1010, 15] width 61 height 30
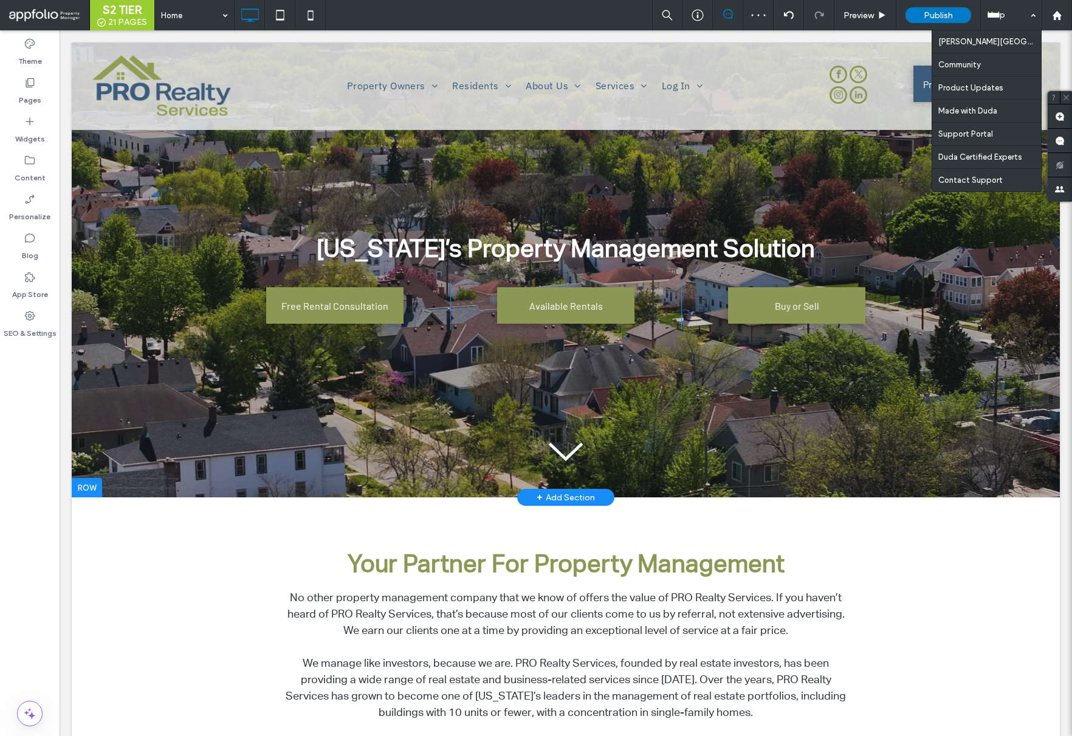
drag, startPoint x: 1044, startPoint y: 202, endPoint x: 984, endPoint y: 172, distance: 66.8
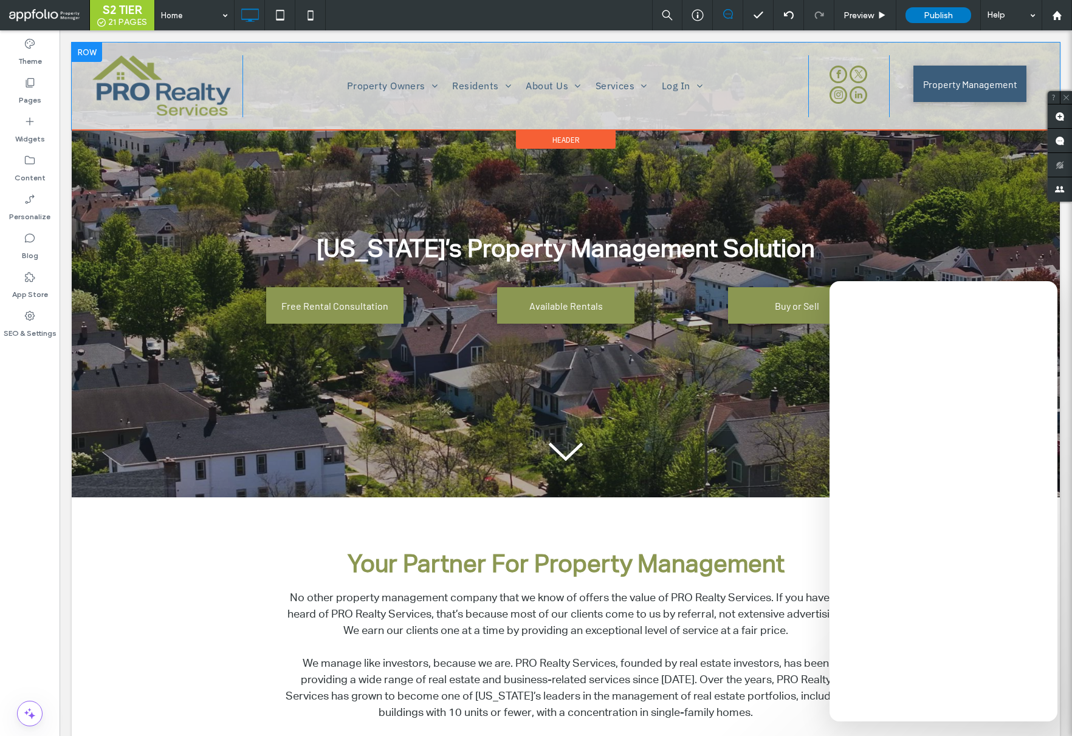
click at [82, 44] on div at bounding box center [87, 52] width 30 height 19
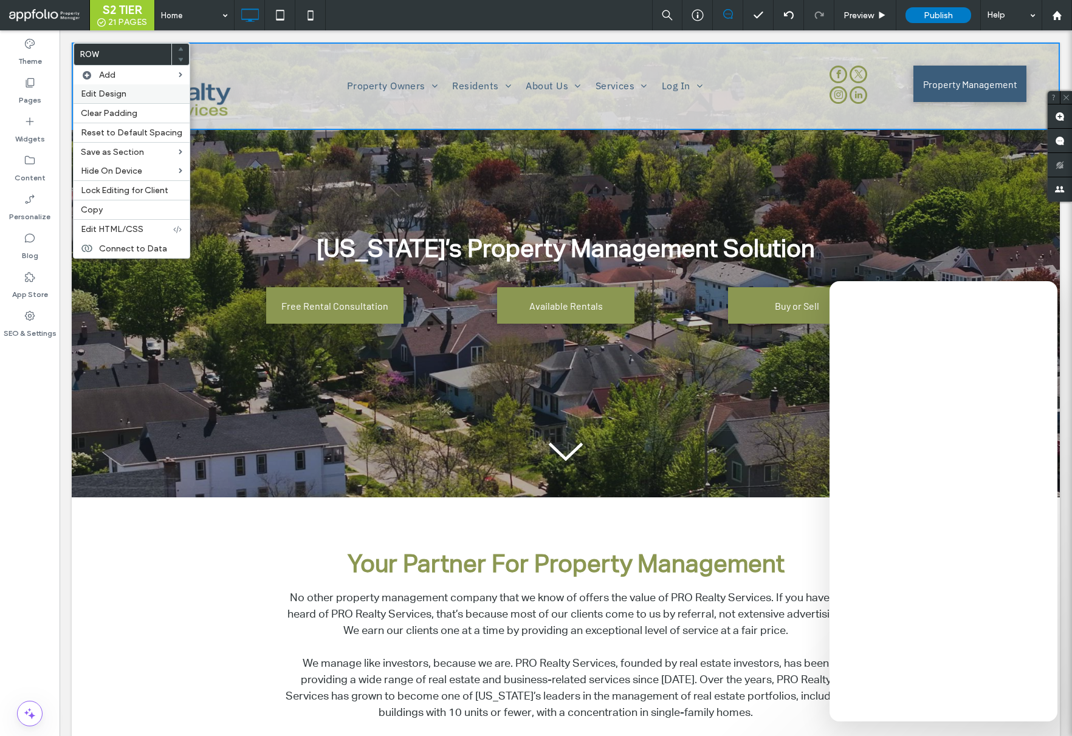
click at [104, 99] on div "Edit Design" at bounding box center [132, 93] width 116 height 19
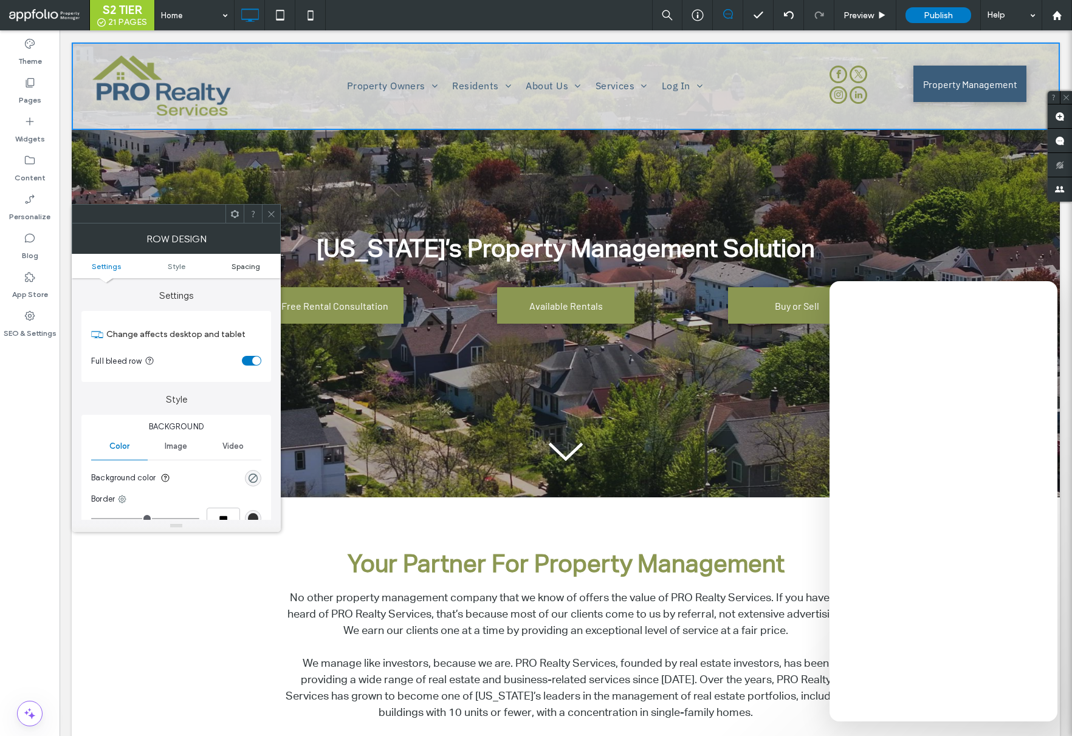
click at [244, 267] on span "Spacing" at bounding box center [245, 266] width 29 height 9
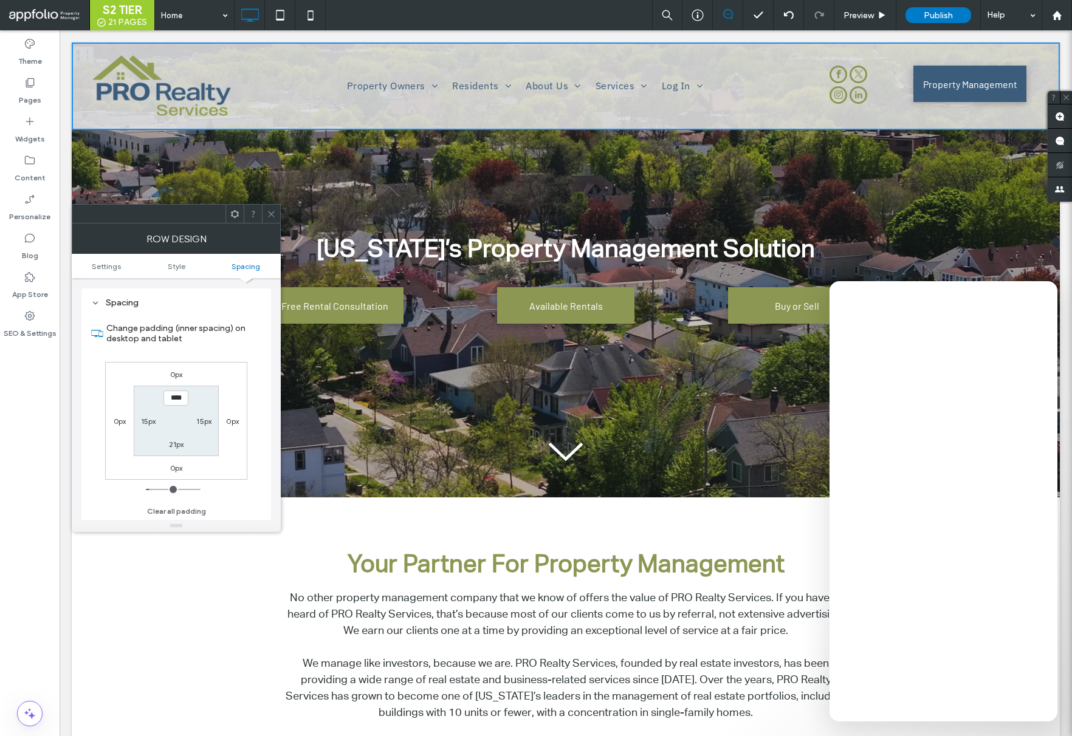
scroll to position [305, 0]
type input "***"
click at [177, 443] on label "21px" at bounding box center [176, 443] width 15 height 9
type input "**"
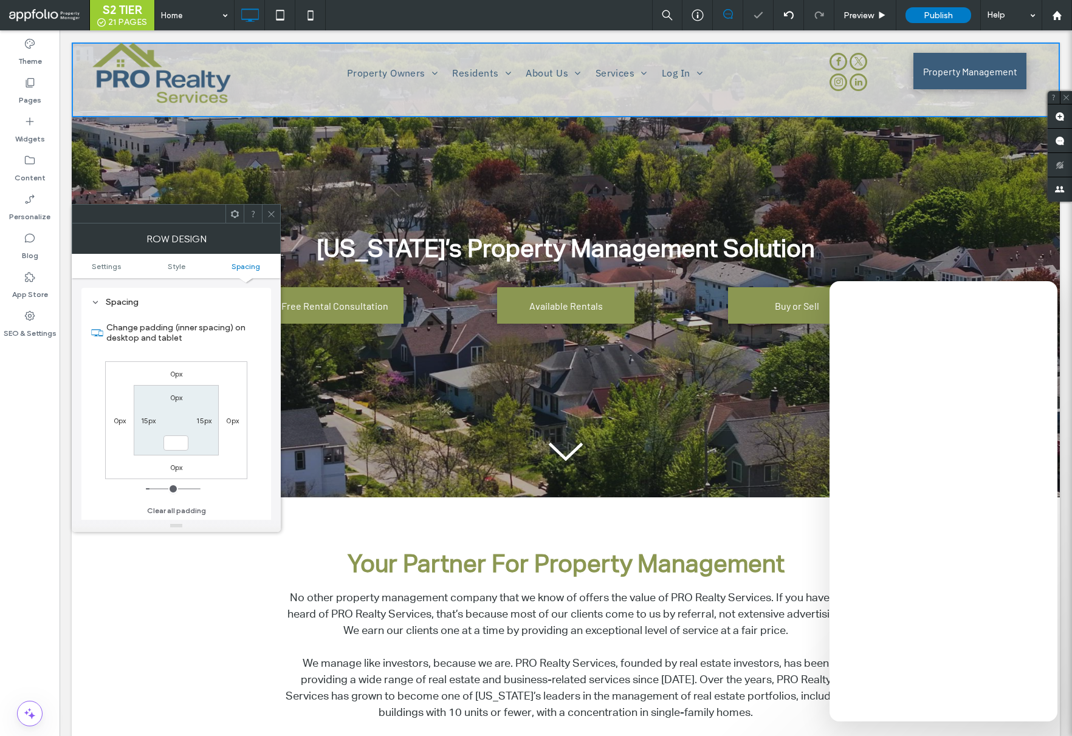
type input "*"
type input "***"
click at [205, 441] on section "0px 15px *** 15px" at bounding box center [176, 420] width 84 height 70
click at [269, 217] on icon at bounding box center [271, 214] width 9 height 9
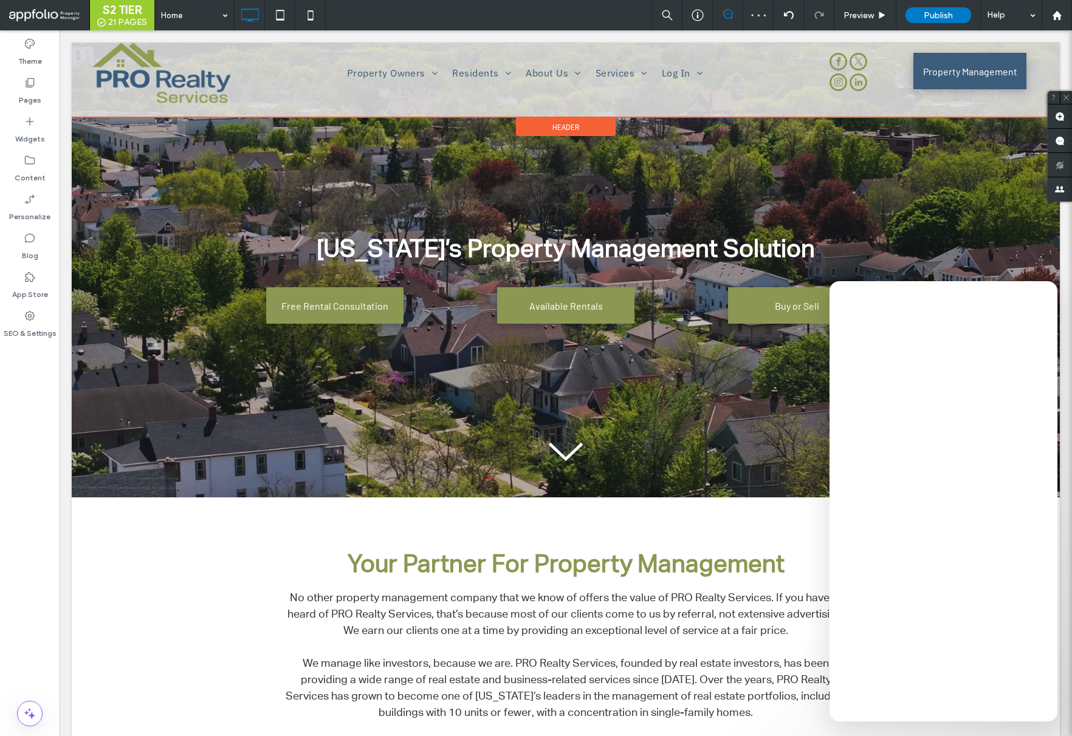
click at [542, 125] on div "Header" at bounding box center [566, 127] width 100 height 18
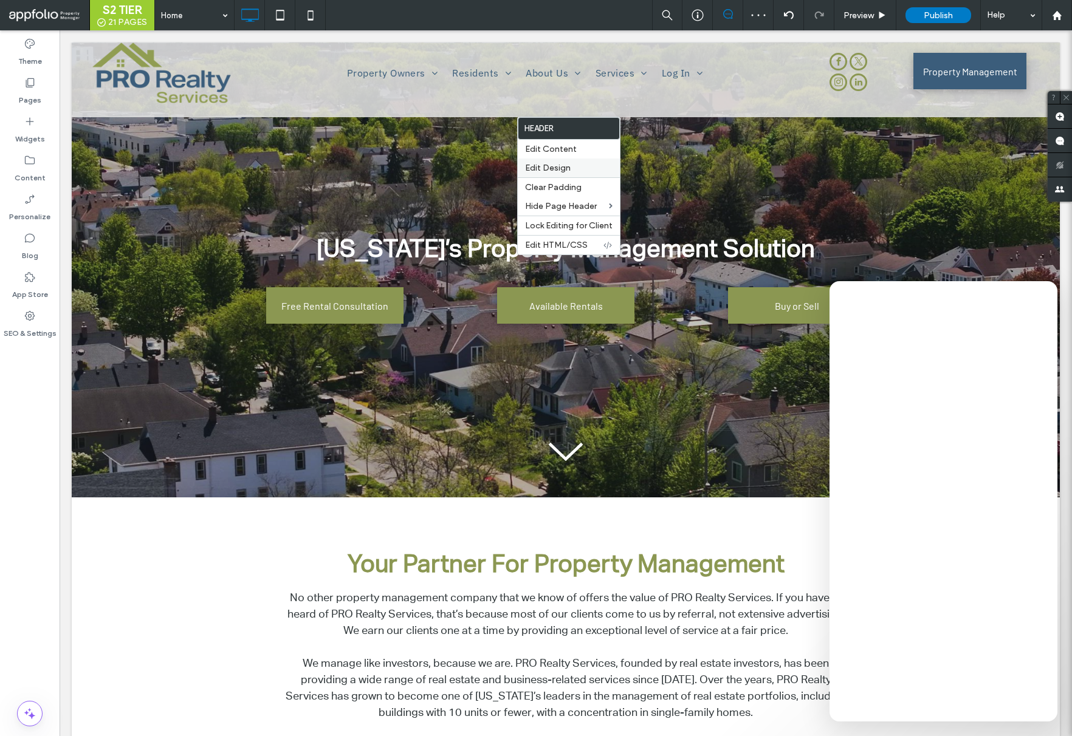
drag, startPoint x: 556, startPoint y: 165, endPoint x: 535, endPoint y: 165, distance: 21.3
click at [556, 165] on span "Edit Design" at bounding box center [548, 168] width 46 height 10
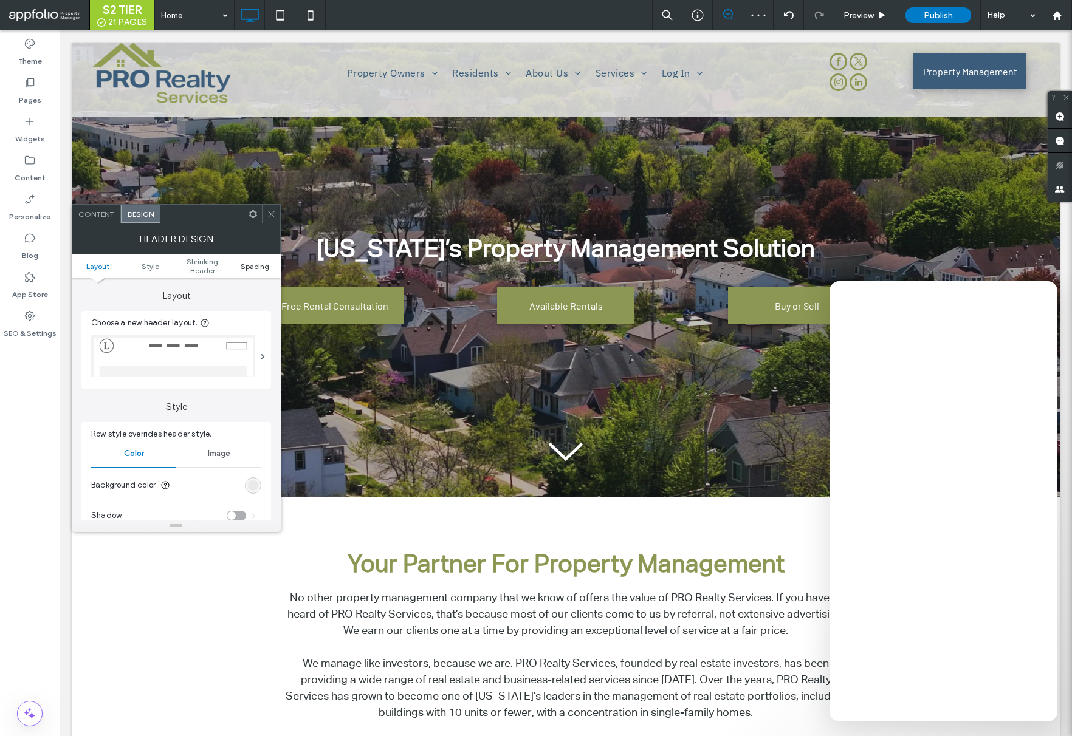
click at [269, 264] on link "Spacing" at bounding box center [254, 266] width 52 height 9
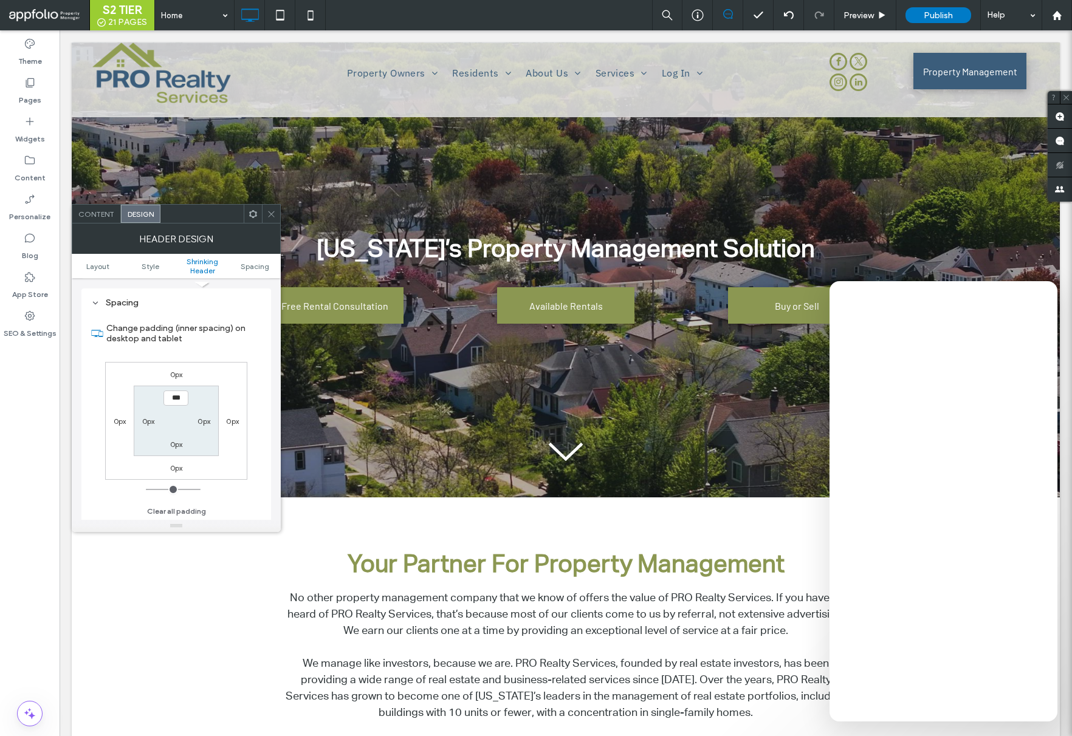
scroll to position [446, 0]
click at [269, 208] on span at bounding box center [271, 214] width 9 height 18
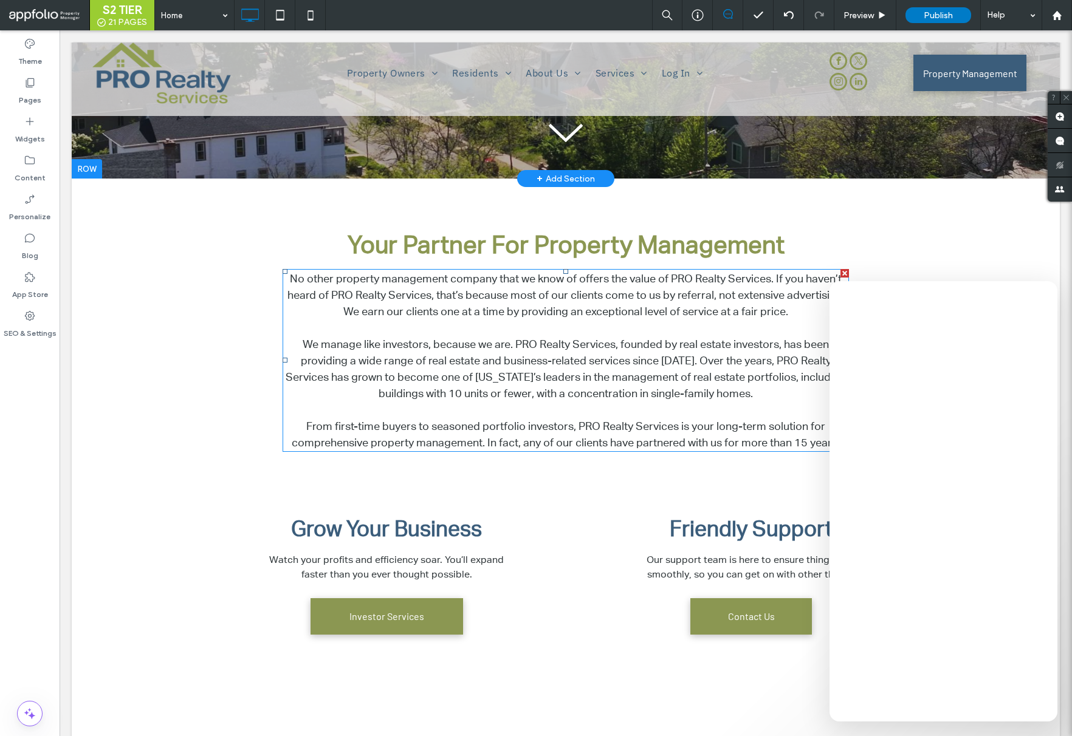
scroll to position [0, 0]
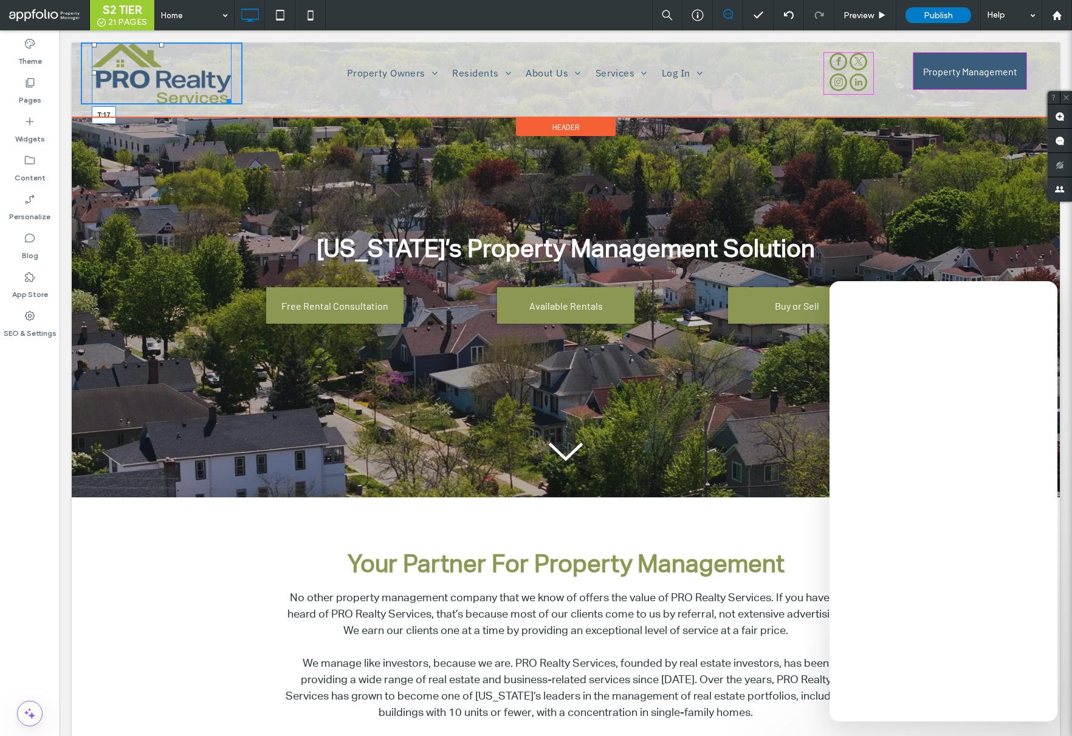
drag, startPoint x: 160, startPoint y: 46, endPoint x: 161, endPoint y: 56, distance: 9.7
click at [161, 47] on div at bounding box center [161, 45] width 5 height 5
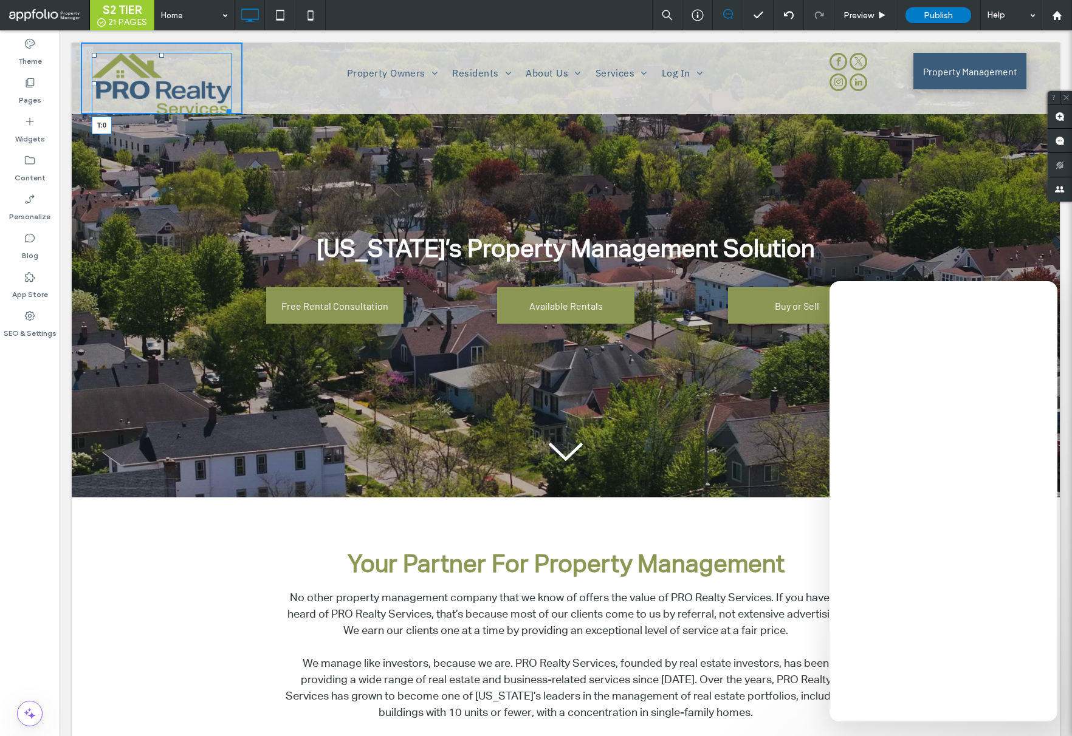
drag, startPoint x: 159, startPoint y: 54, endPoint x: 159, endPoint y: 40, distance: 14.0
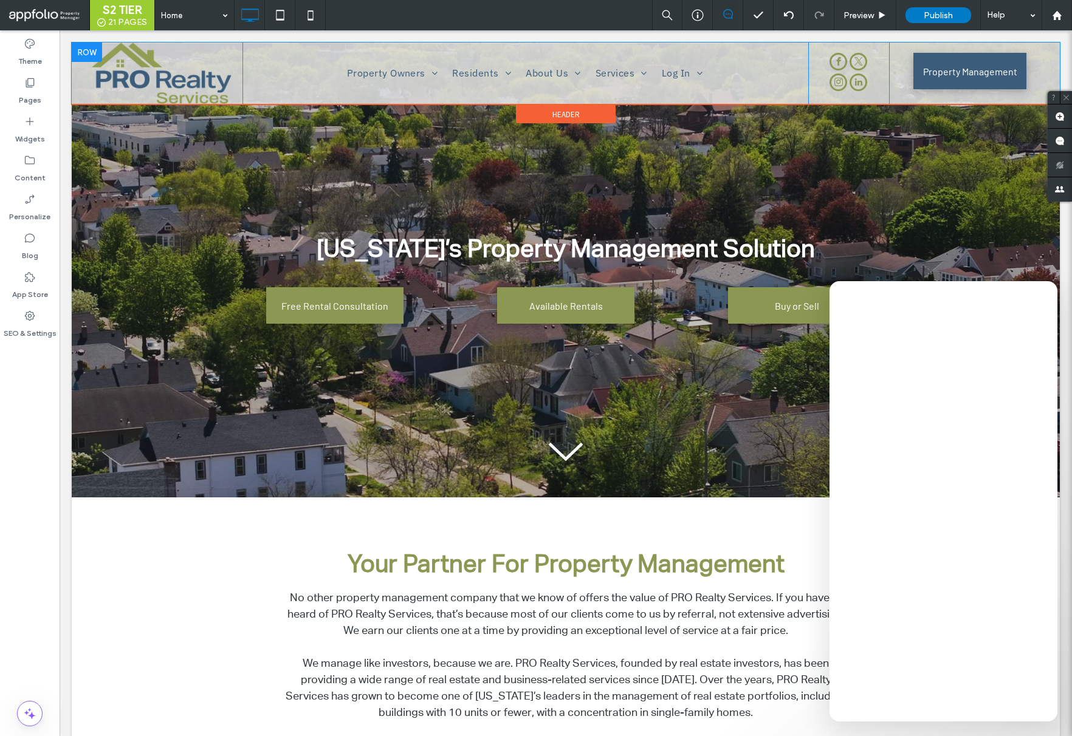
click at [86, 45] on div at bounding box center [87, 52] width 30 height 19
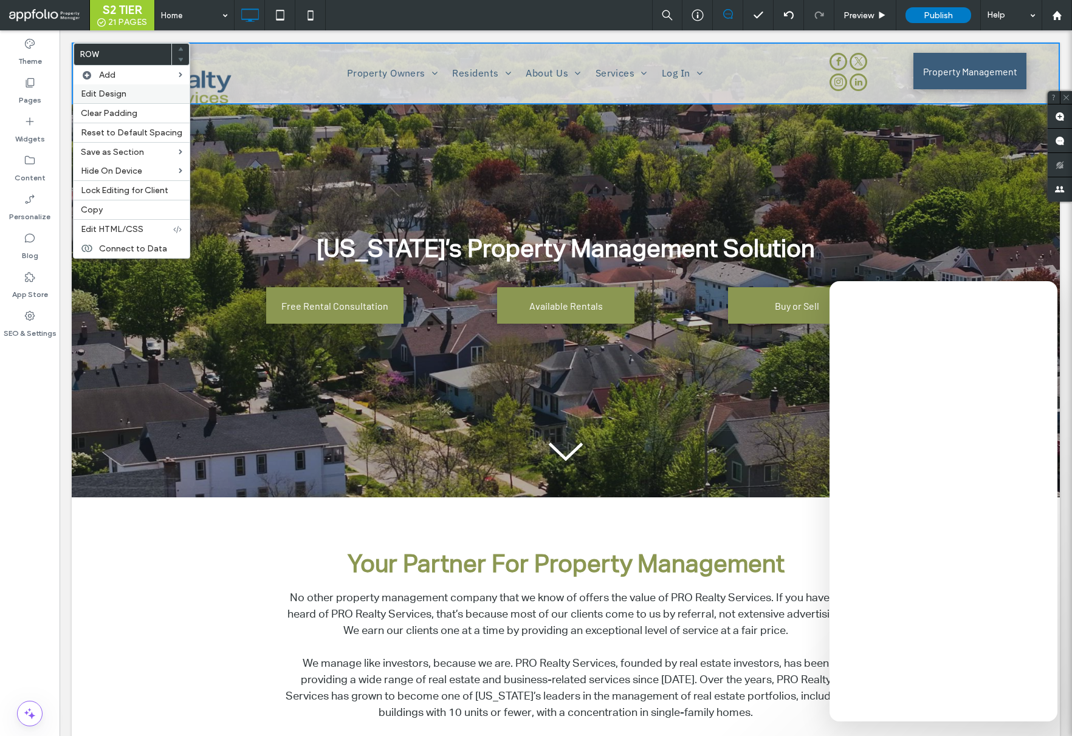
click at [132, 93] on label "Edit Design" at bounding box center [131, 94] width 101 height 10
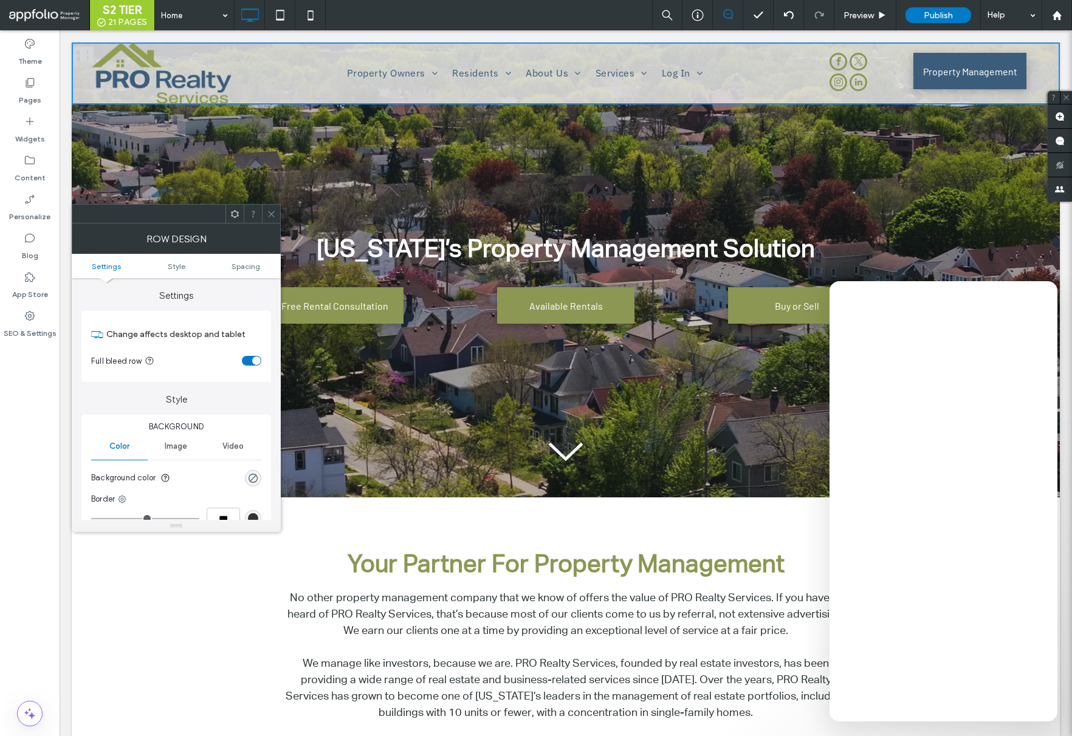
click at [258, 272] on ul "Settings Style Spacing" at bounding box center [176, 266] width 209 height 24
click at [251, 269] on ul "Settings Style Spacing" at bounding box center [176, 266] width 209 height 24
click at [251, 269] on span "Spacing" at bounding box center [245, 266] width 29 height 9
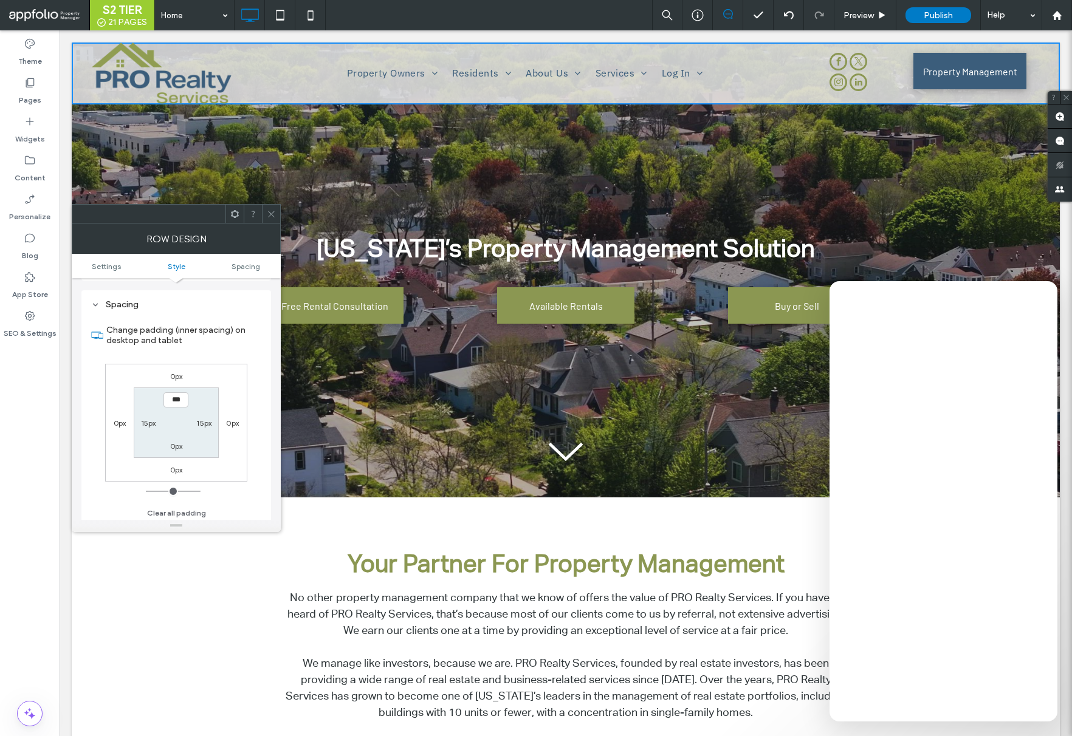
scroll to position [305, 0]
click at [269, 207] on span at bounding box center [271, 214] width 9 height 18
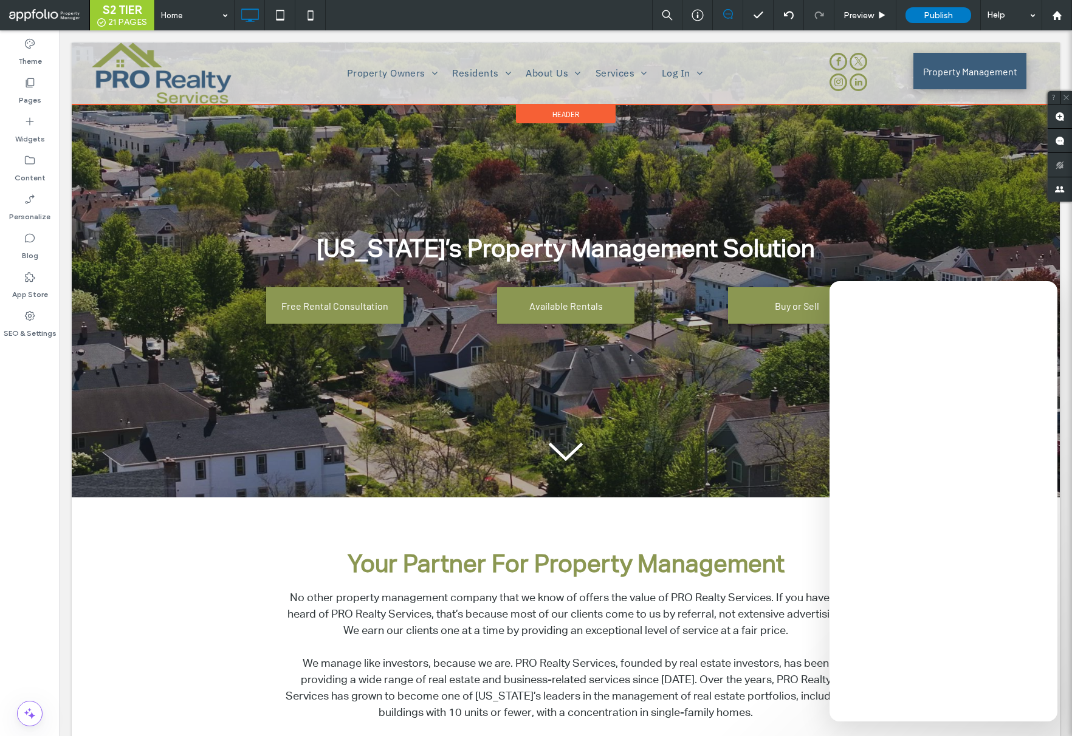
click at [571, 114] on span "Header" at bounding box center [565, 114] width 27 height 10
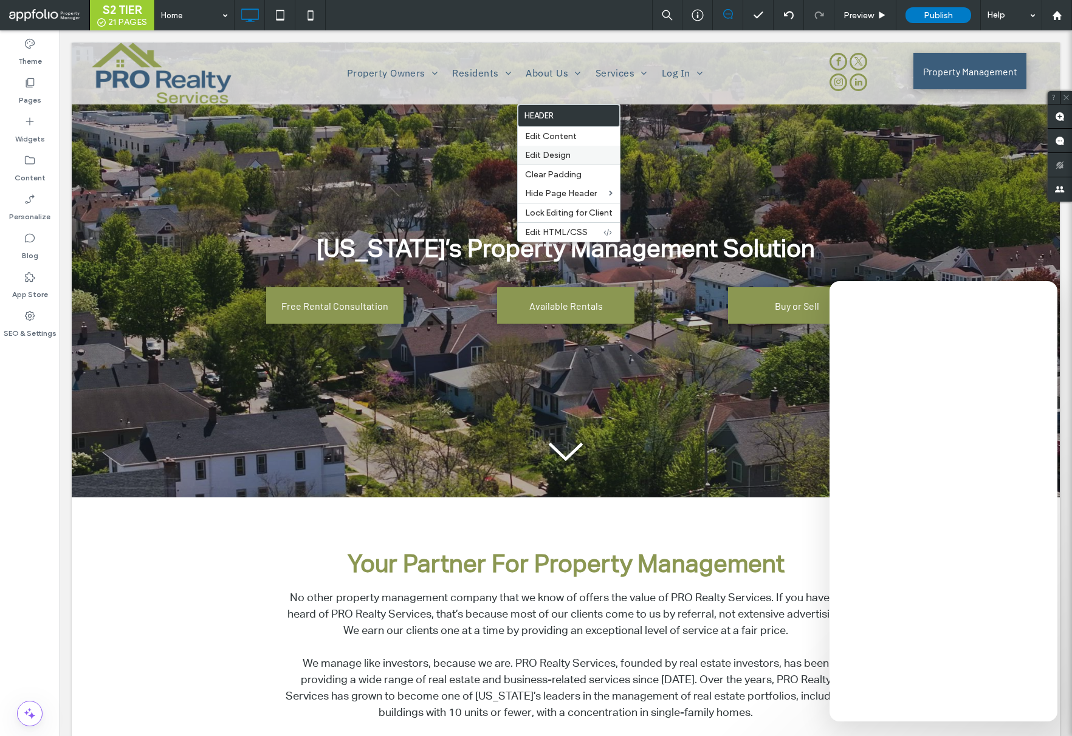
click at [575, 152] on label "Edit Design" at bounding box center [568, 155] width 87 height 10
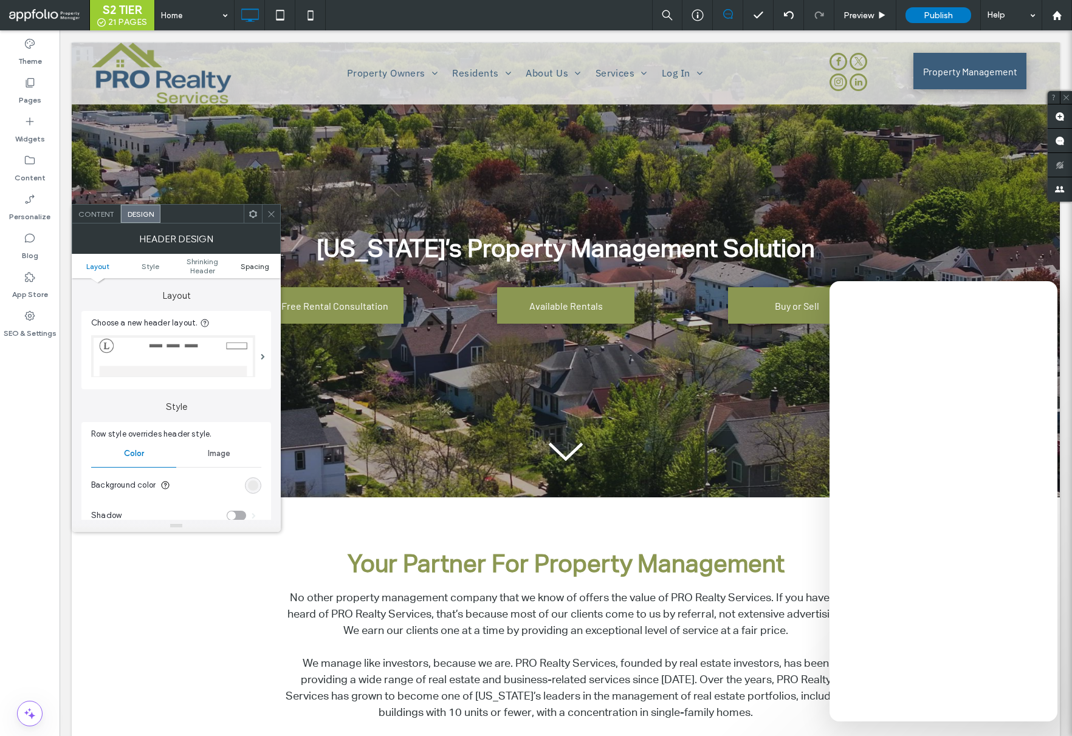
click at [269, 266] on link "Spacing" at bounding box center [254, 266] width 52 height 9
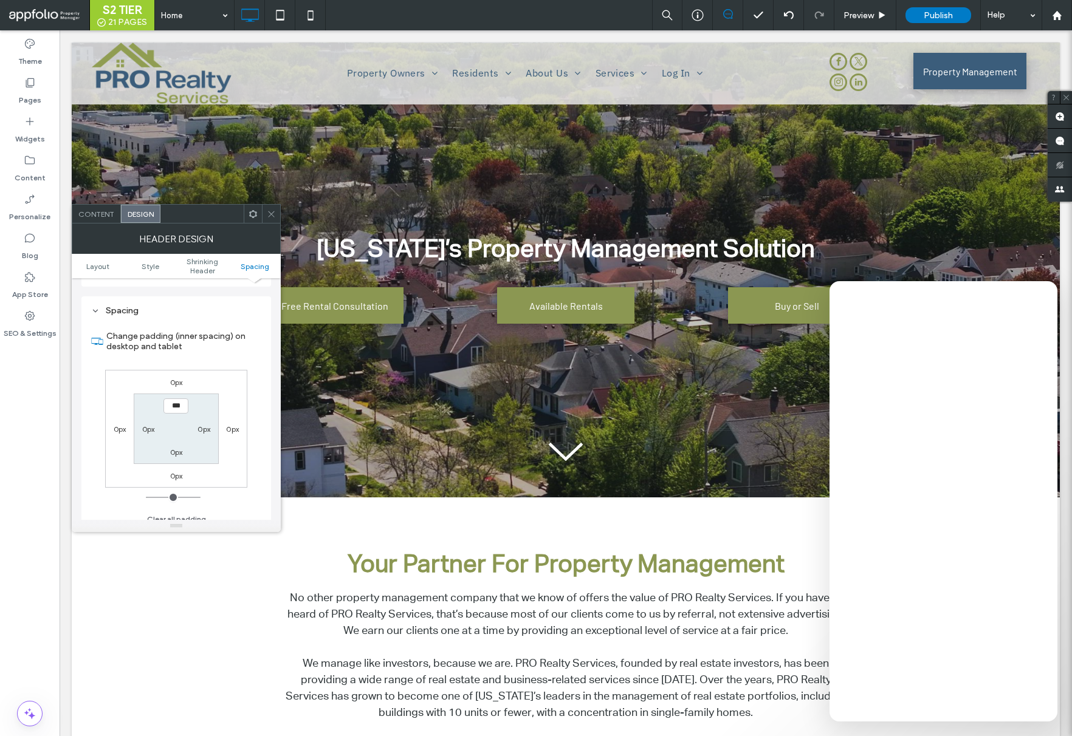
scroll to position [446, 0]
click at [270, 212] on icon at bounding box center [271, 214] width 9 height 9
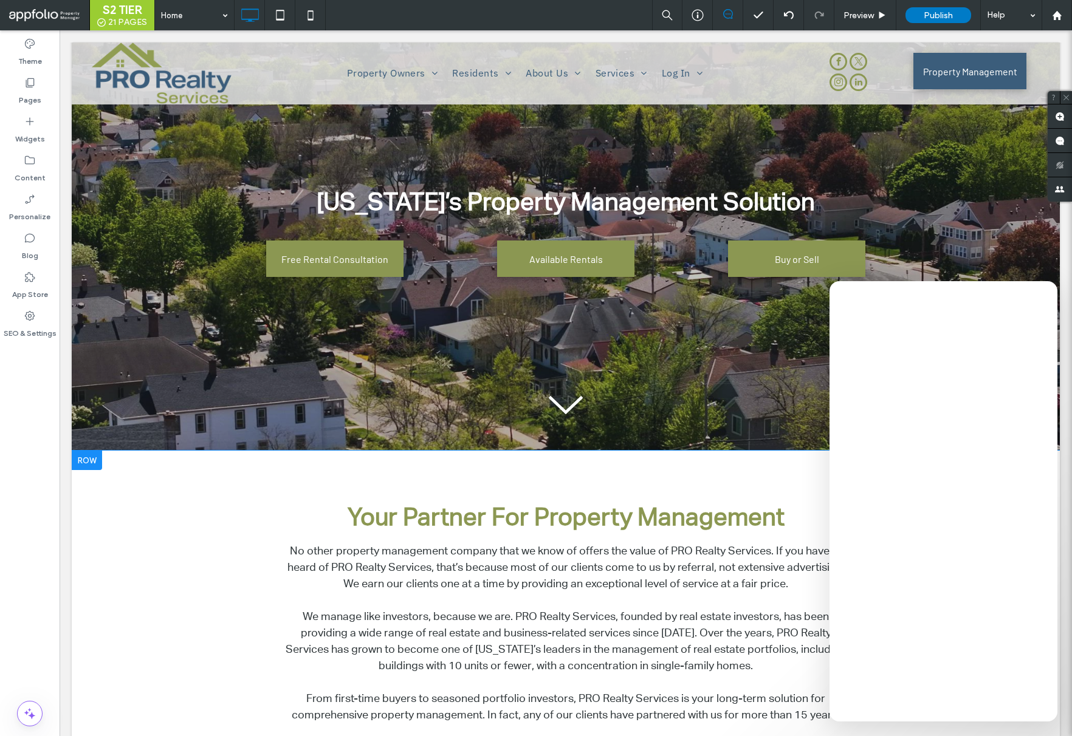
scroll to position [0, 0]
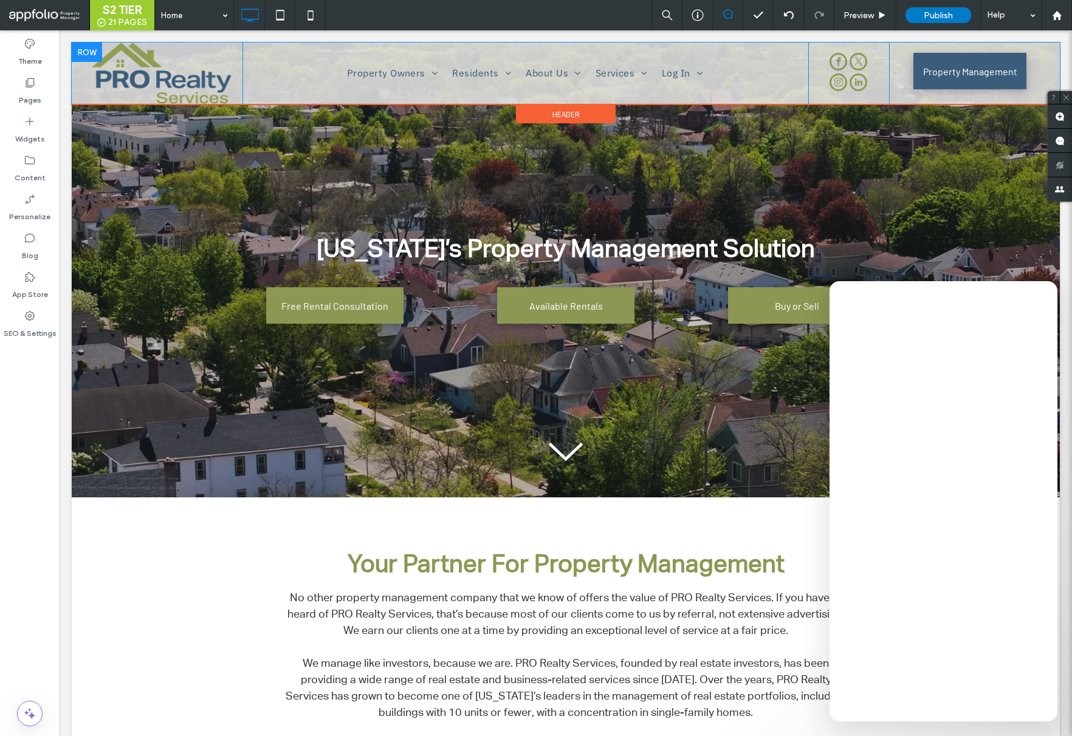
click at [409, 52] on div "Property Owners Investors Property Management Buy or Sell Resources Free Rental…" at bounding box center [525, 74] width 566 height 62
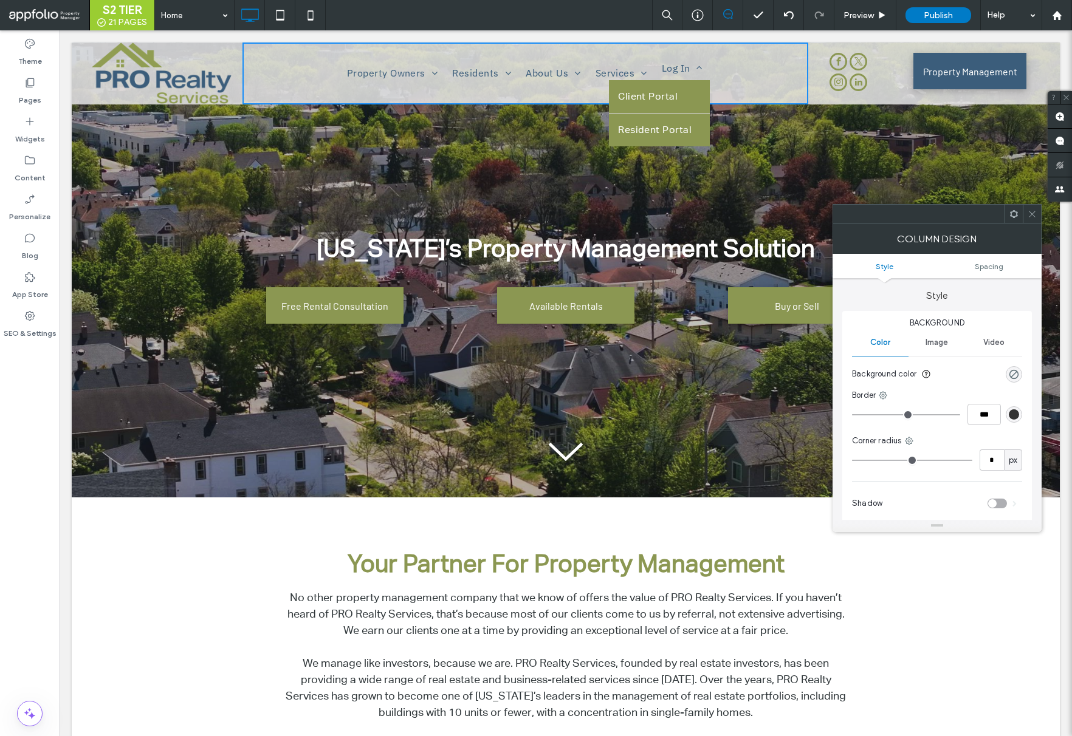
drag, startPoint x: 616, startPoint y: 61, endPoint x: 658, endPoint y: 67, distance: 42.4
click at [616, 61] on nav "Property Owners Investors Property Management Buy or Sell Resources Free Rental…" at bounding box center [524, 72] width 552 height 23
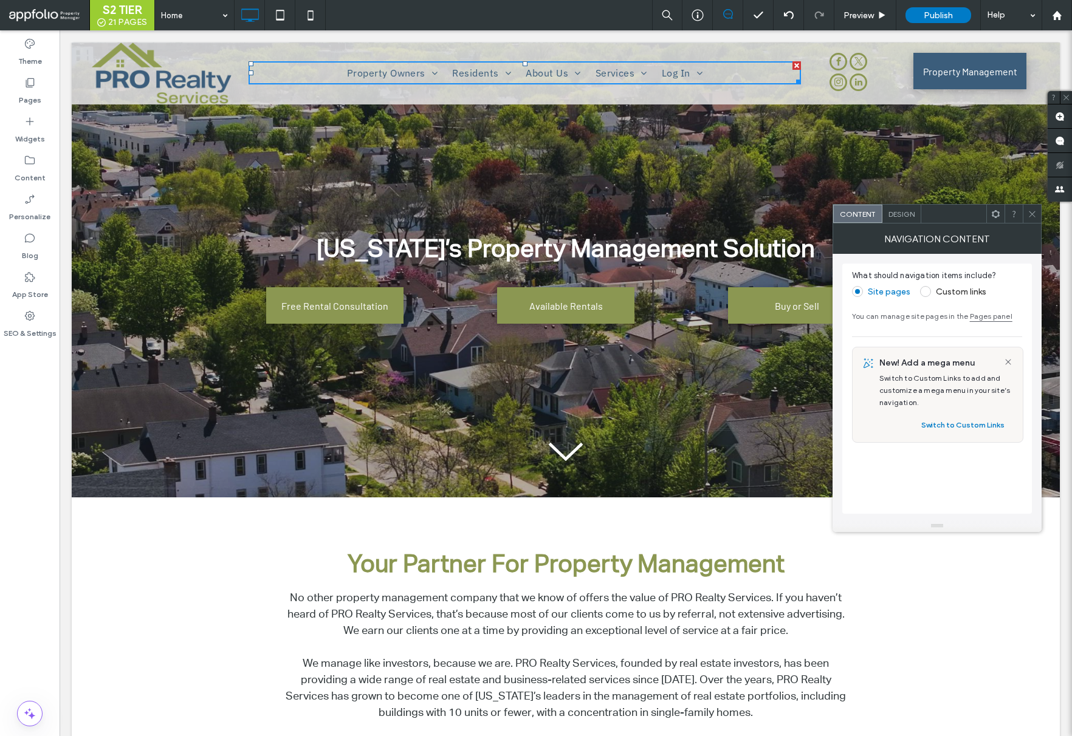
click at [894, 216] on span "Design" at bounding box center [901, 214] width 26 height 9
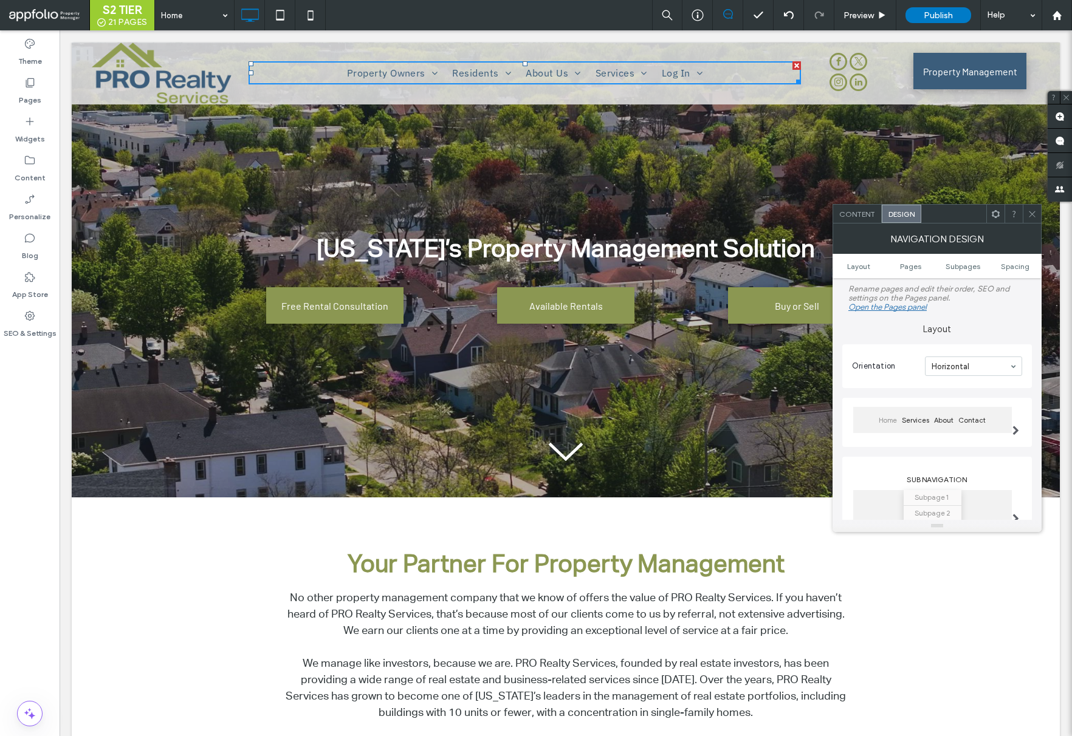
click at [1007, 272] on ul "Layout Pages Subpages Spacing" at bounding box center [936, 266] width 209 height 24
click at [1011, 267] on span "Spacing" at bounding box center [1015, 266] width 29 height 9
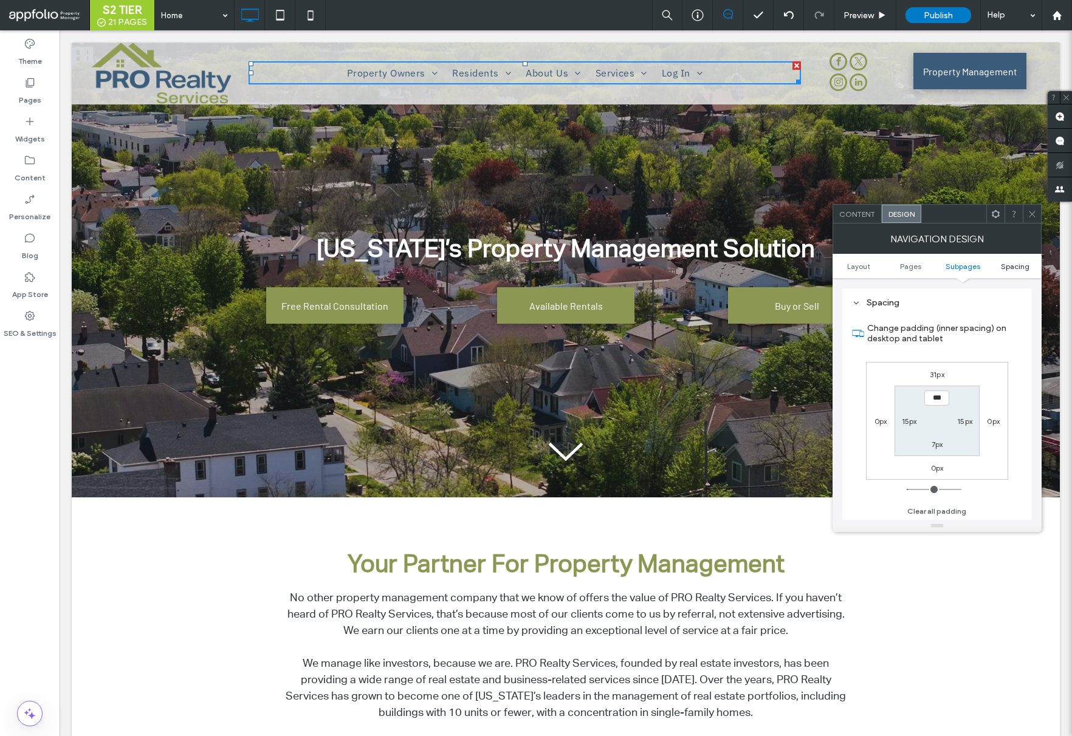
scroll to position [448, 0]
click at [933, 376] on label "31px" at bounding box center [936, 373] width 15 height 9
type input "**"
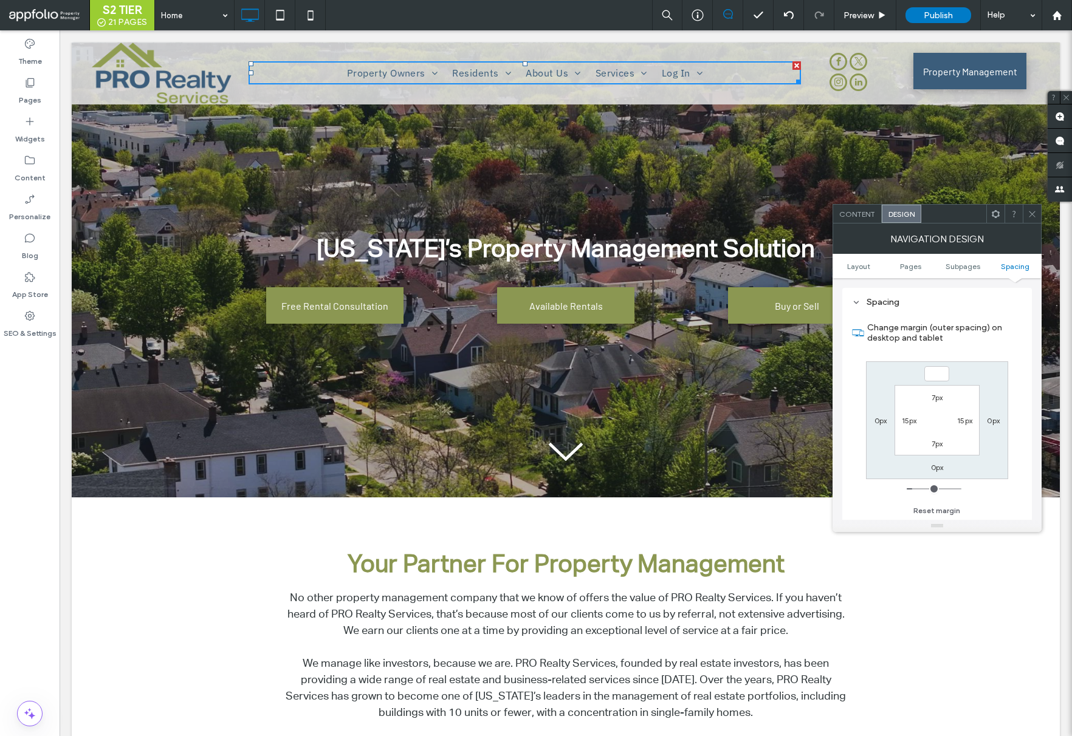
type input "*"
type input "***"
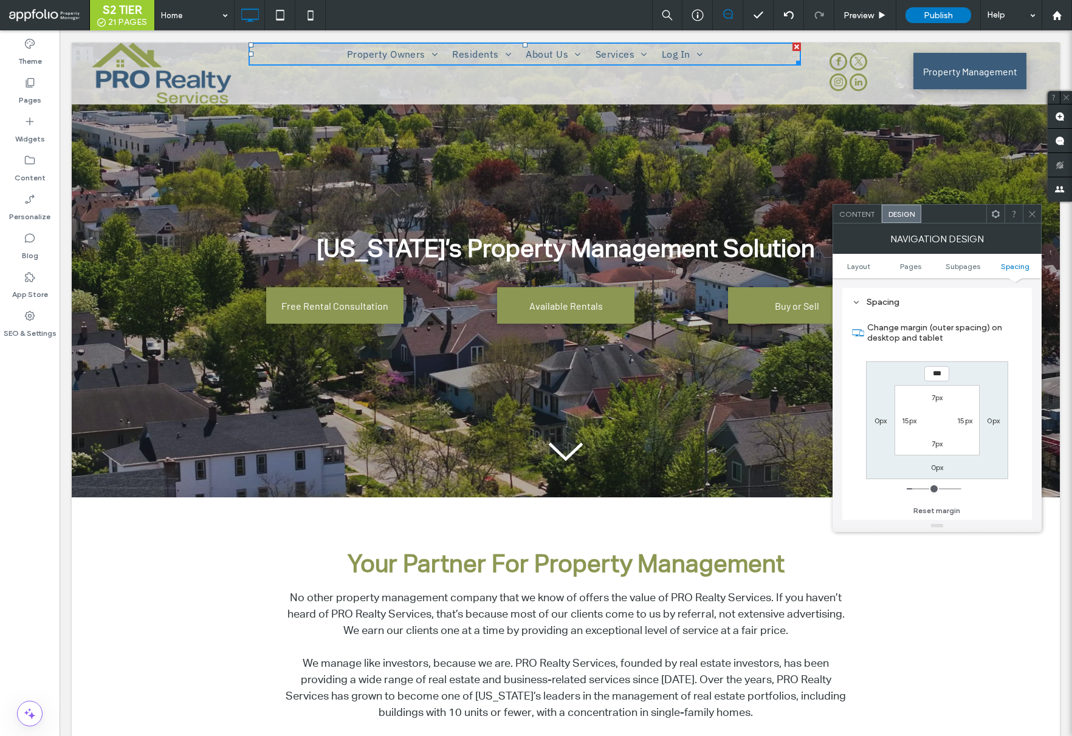
click at [937, 395] on label "7px" at bounding box center [937, 397] width 12 height 9
type input "*"
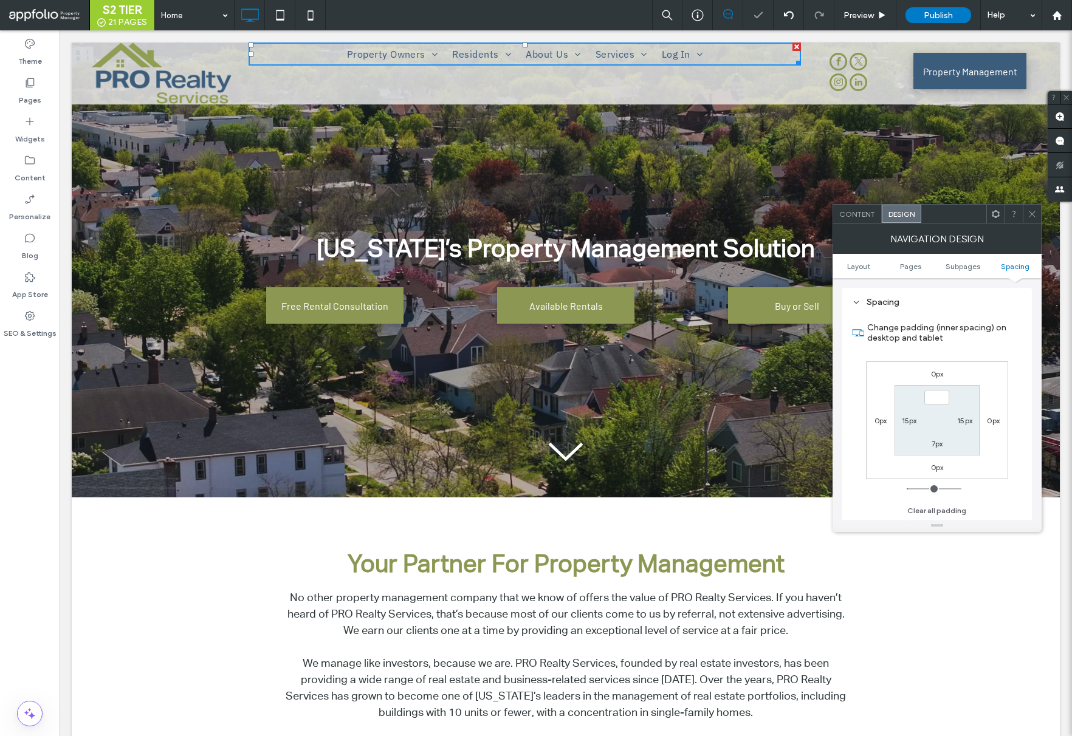
type input "*"
type input "***"
click at [937, 448] on label "7px" at bounding box center [937, 443] width 12 height 9
type input "*"
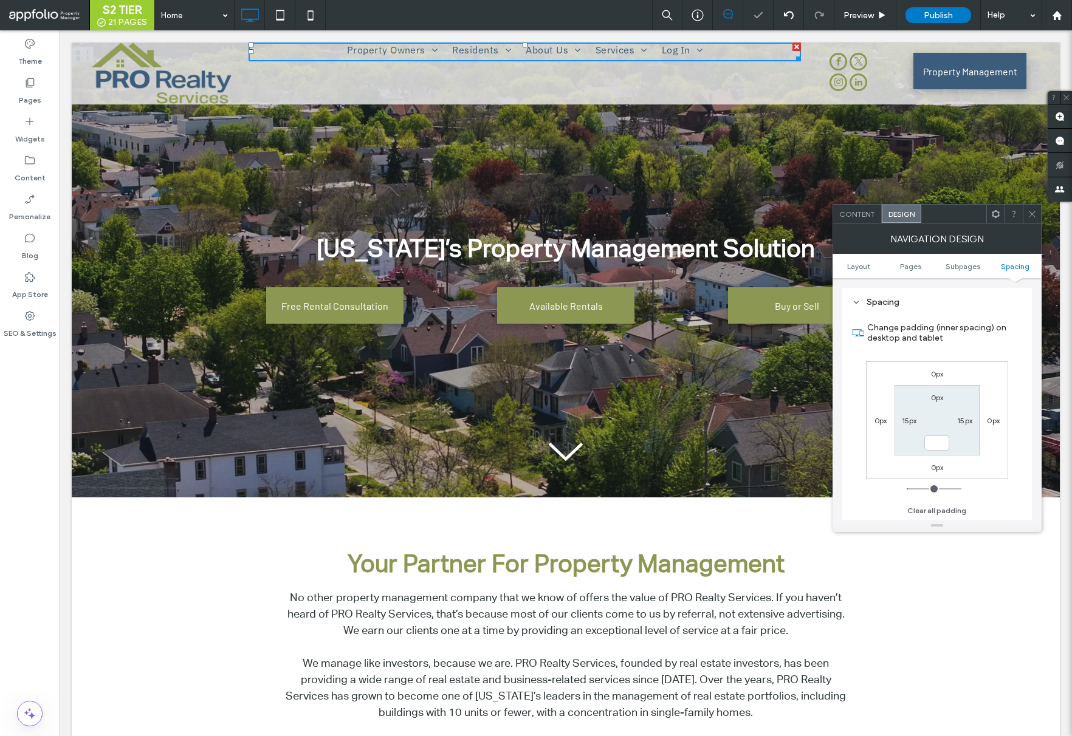
type input "***"
click at [942, 423] on section "0px 15px *** 15px" at bounding box center [936, 420] width 84 height 70
click at [1030, 221] on span at bounding box center [1031, 214] width 9 height 18
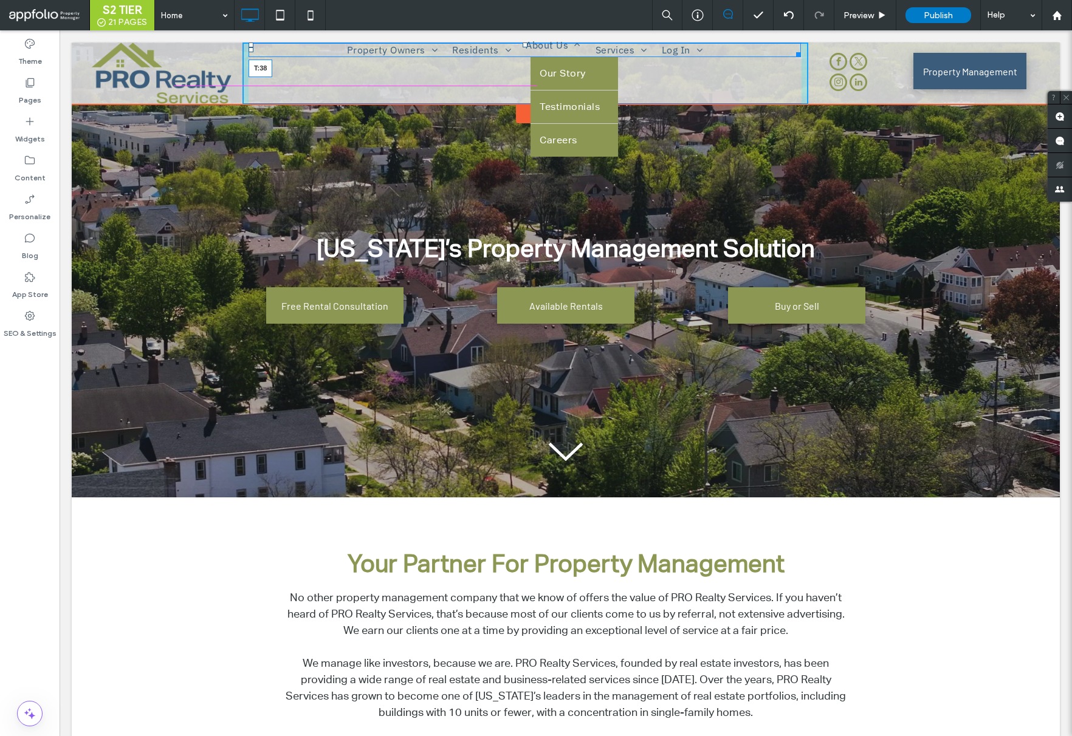
drag, startPoint x: 522, startPoint y: 46, endPoint x: 519, endPoint y: 66, distance: 20.9
click at [519, 57] on nav "Property Owners Investors Property Management Buy or Sell Resources Free Rental…" at bounding box center [524, 50] width 552 height 15
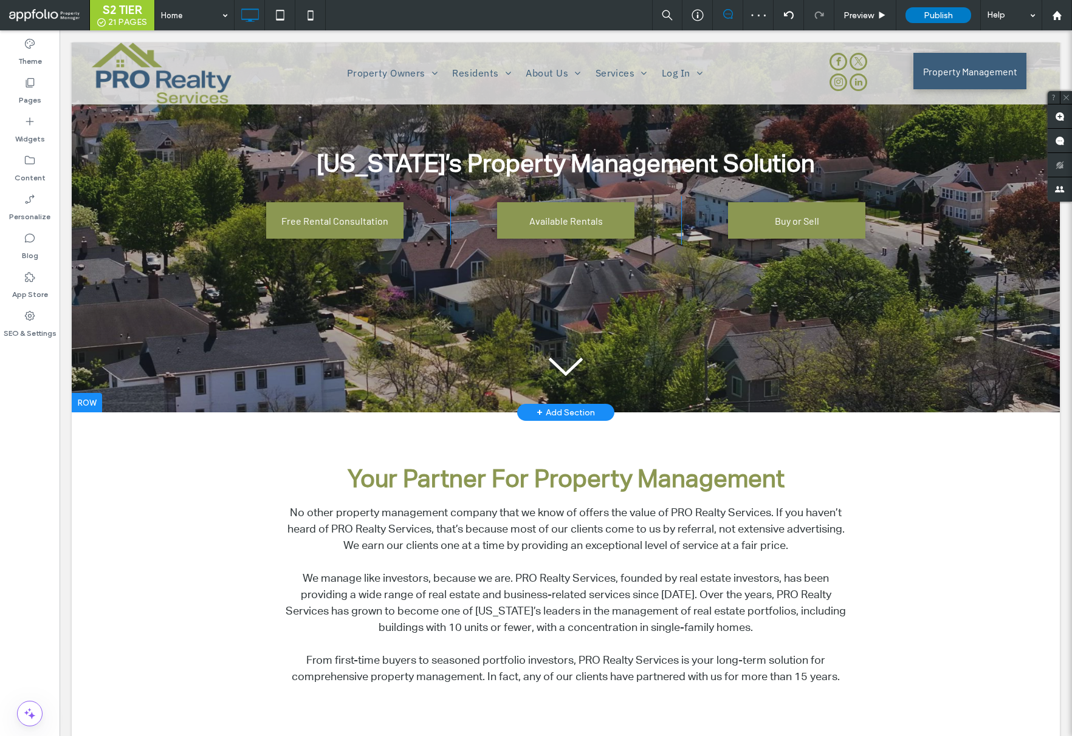
scroll to position [0, 0]
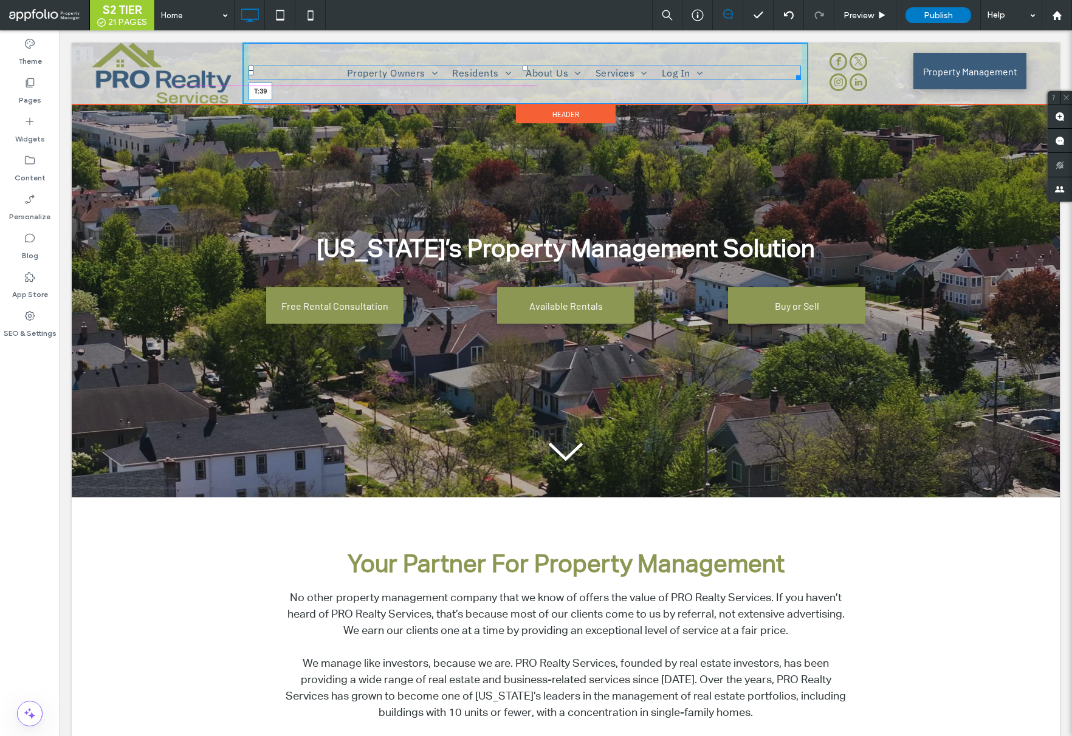
click at [526, 67] on div at bounding box center [524, 68] width 5 height 5
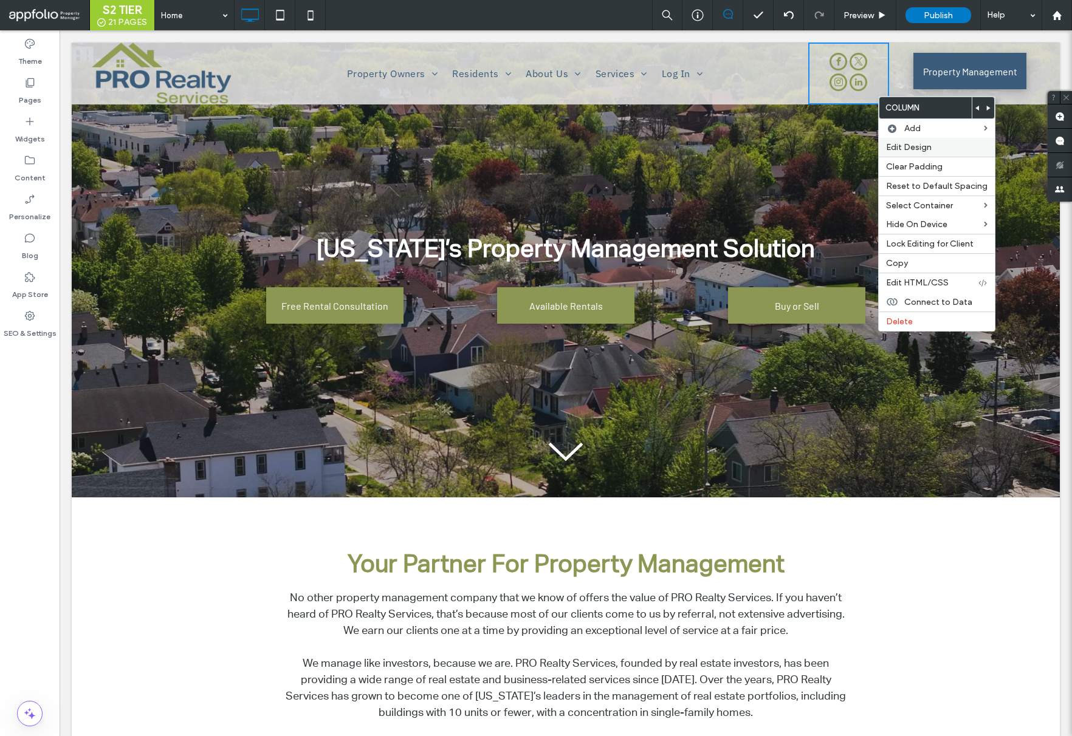
click at [901, 140] on div "Edit Design" at bounding box center [936, 147] width 116 height 19
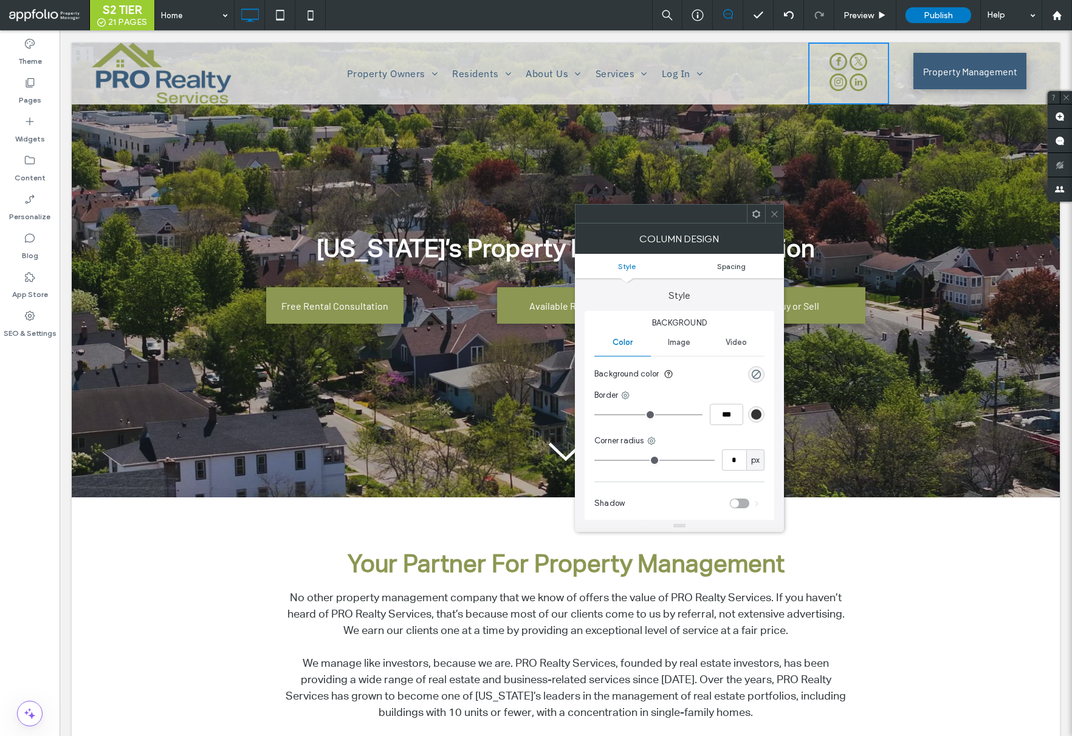
click at [744, 264] on span "Spacing" at bounding box center [731, 266] width 29 height 9
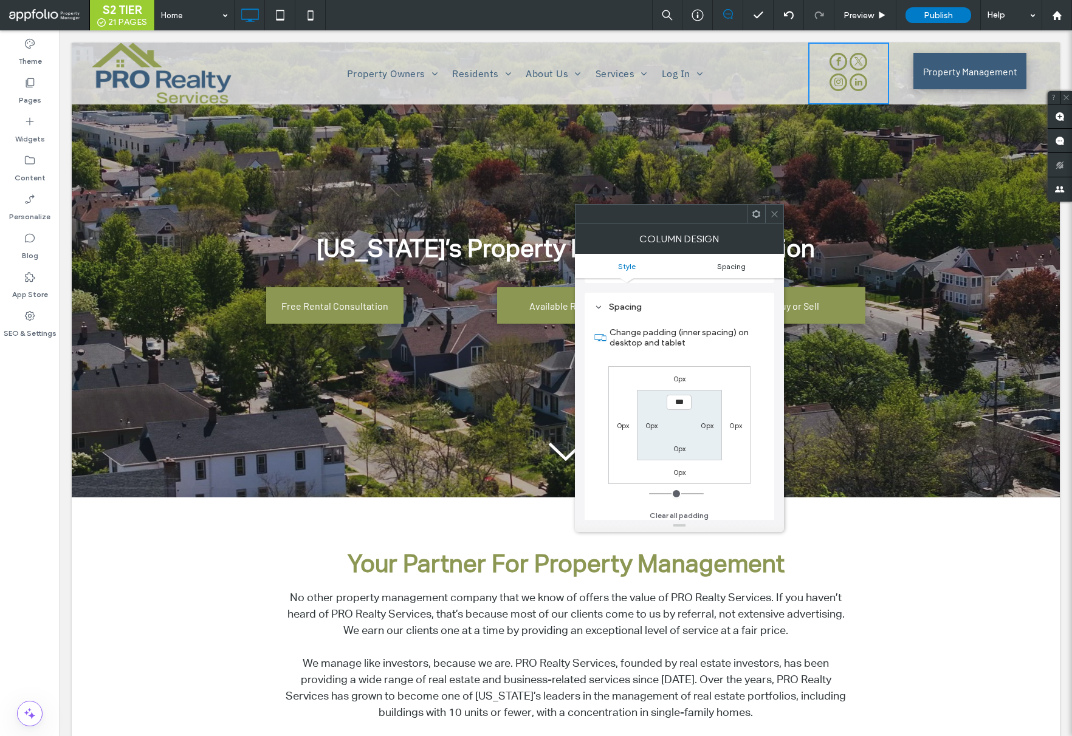
scroll to position [247, 0]
click at [770, 214] on icon at bounding box center [774, 214] width 9 height 9
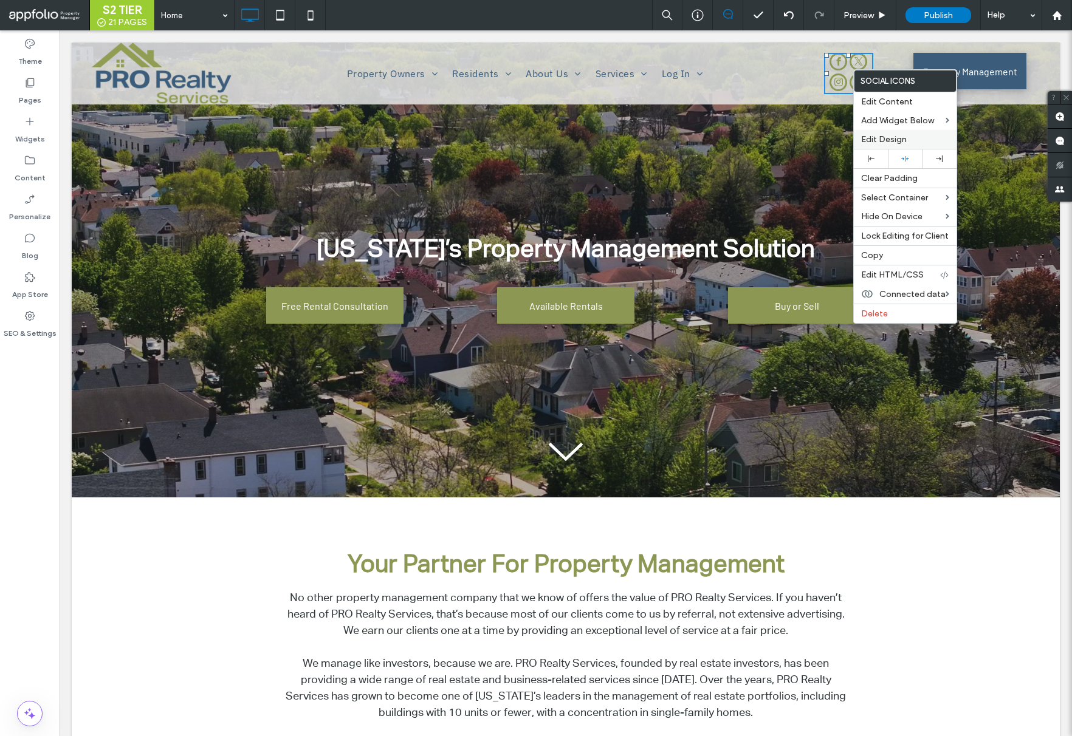
click at [893, 133] on div "Edit Design" at bounding box center [905, 139] width 103 height 19
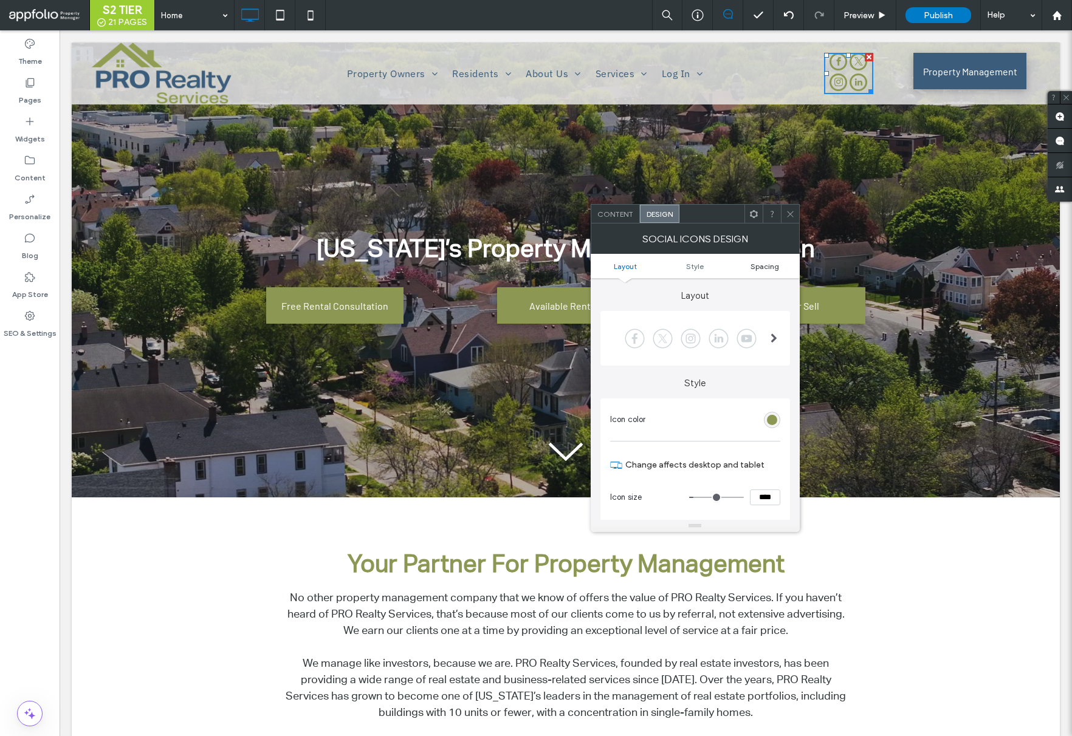
click at [759, 264] on span "Spacing" at bounding box center [764, 266] width 29 height 9
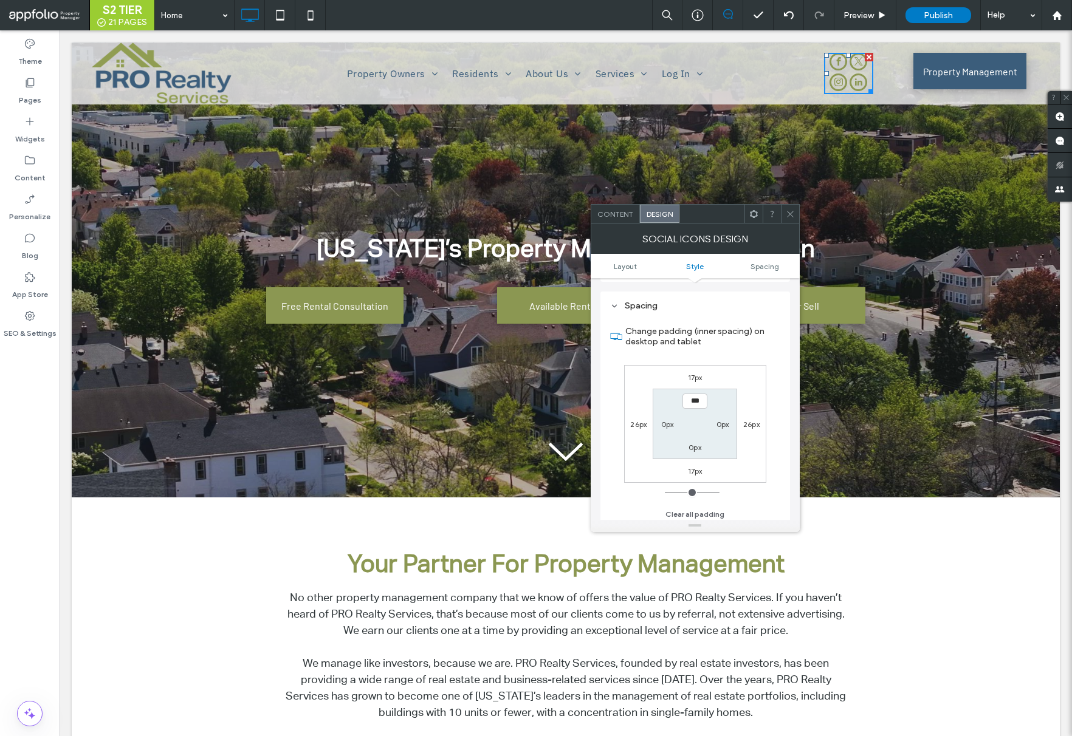
scroll to position [456, 0]
click at [694, 371] on label "17px" at bounding box center [695, 373] width 15 height 9
type input "**"
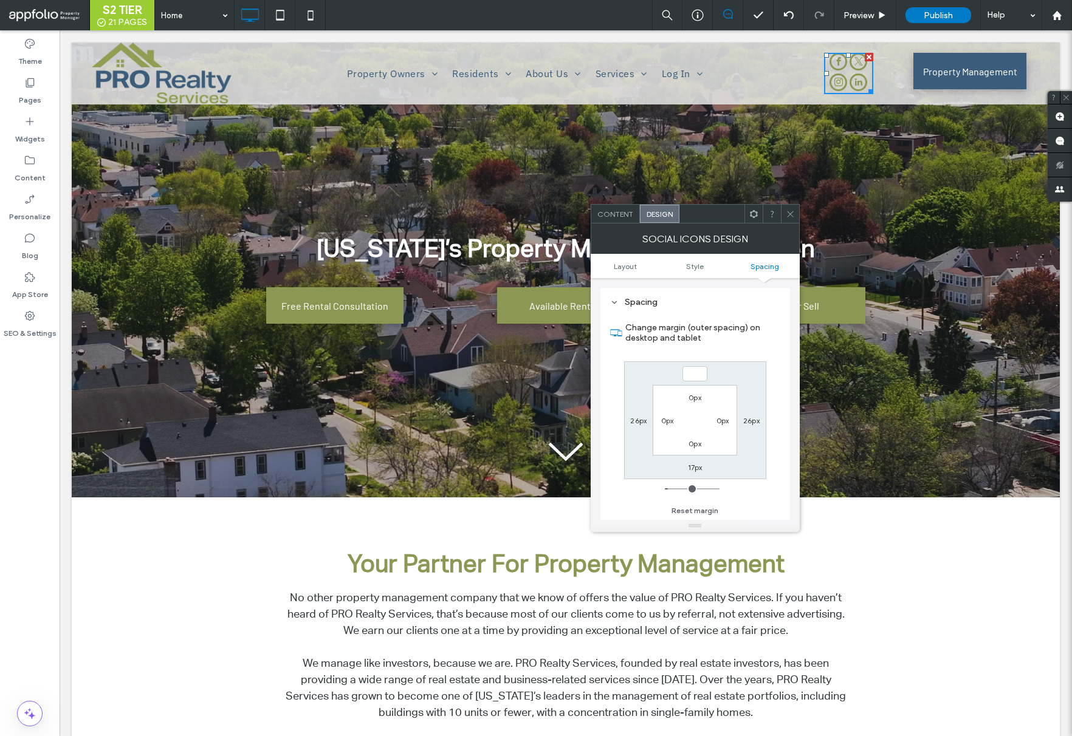
type input "*"
type input "***"
click at [696, 467] on label "17px" at bounding box center [695, 467] width 15 height 9
type input "**"
type input "*"
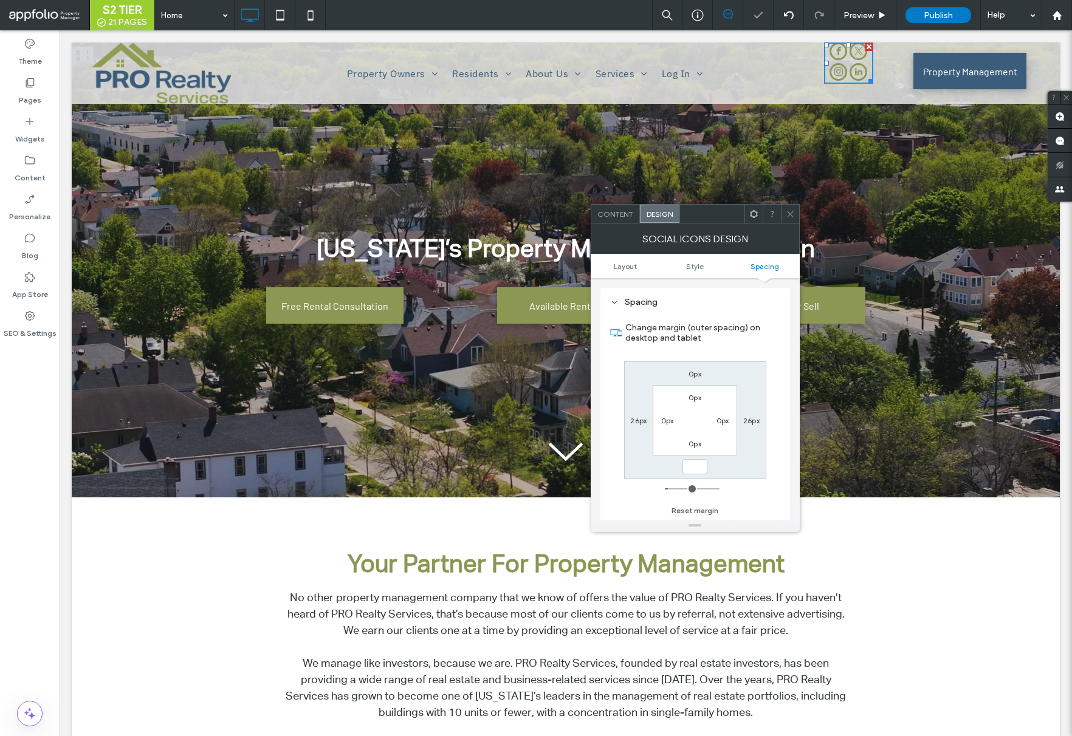
type input "***"
click at [734, 465] on div "0px 26px *** 26px 0px 0px 0px 0px" at bounding box center [695, 420] width 142 height 118
click at [784, 210] on div at bounding box center [790, 214] width 18 height 18
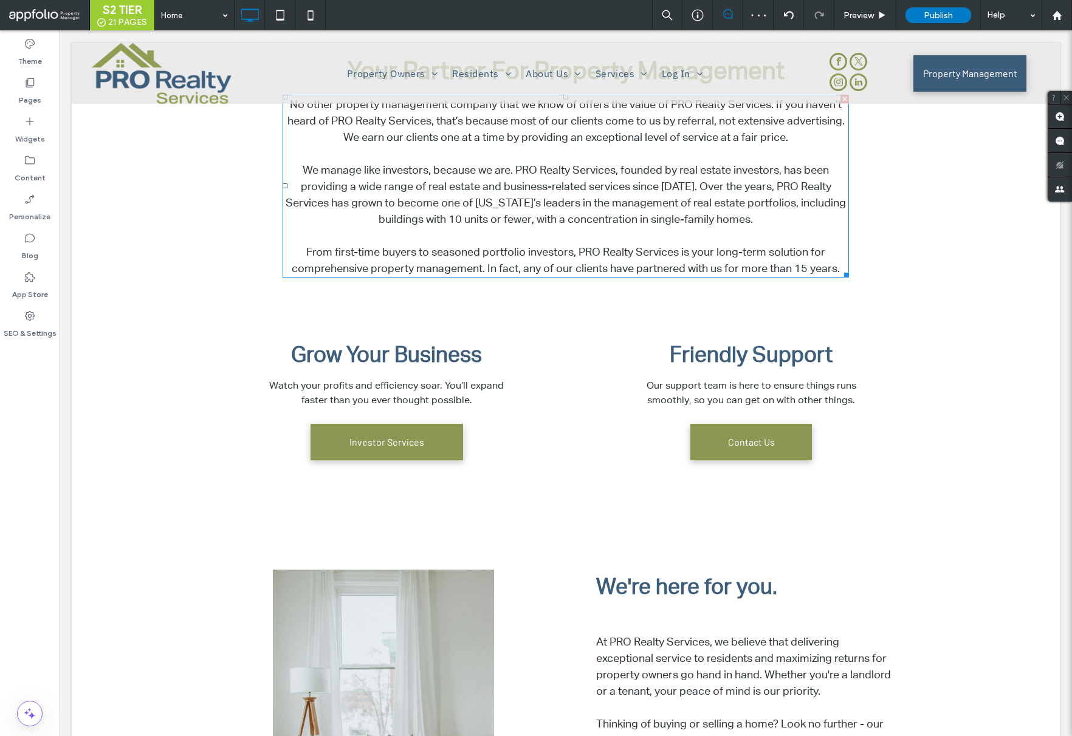
scroll to position [0, 0]
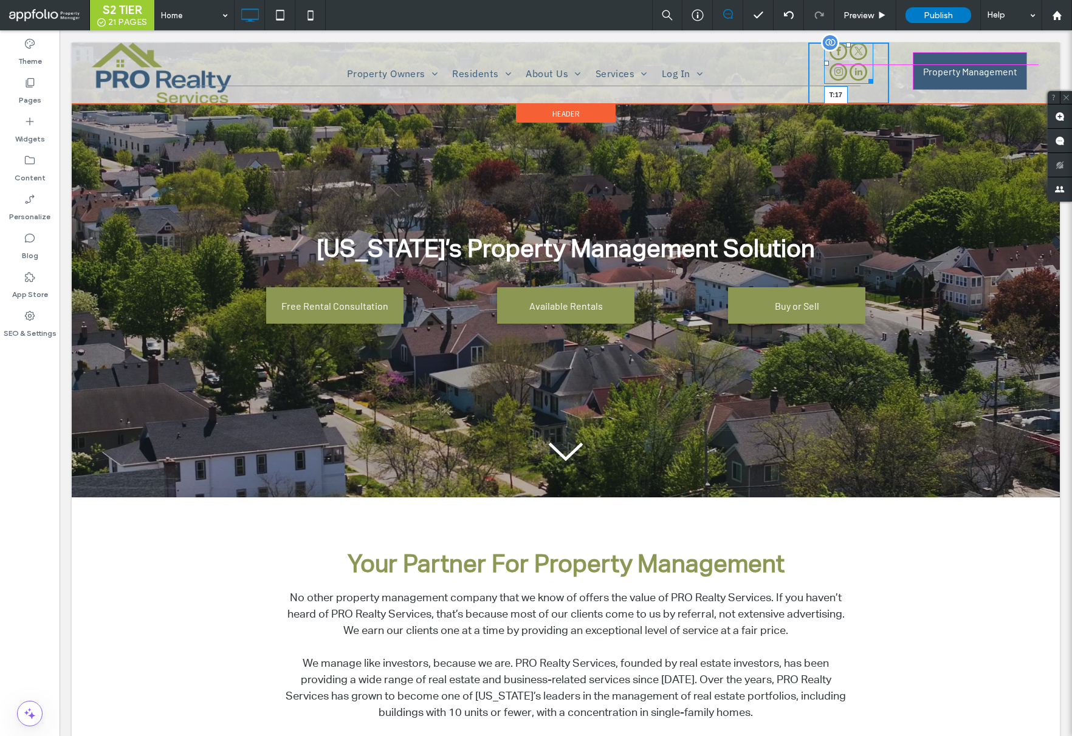
drag, startPoint x: 850, startPoint y: 46, endPoint x: 850, endPoint y: 56, distance: 10.9
click at [850, 47] on div at bounding box center [848, 45] width 5 height 5
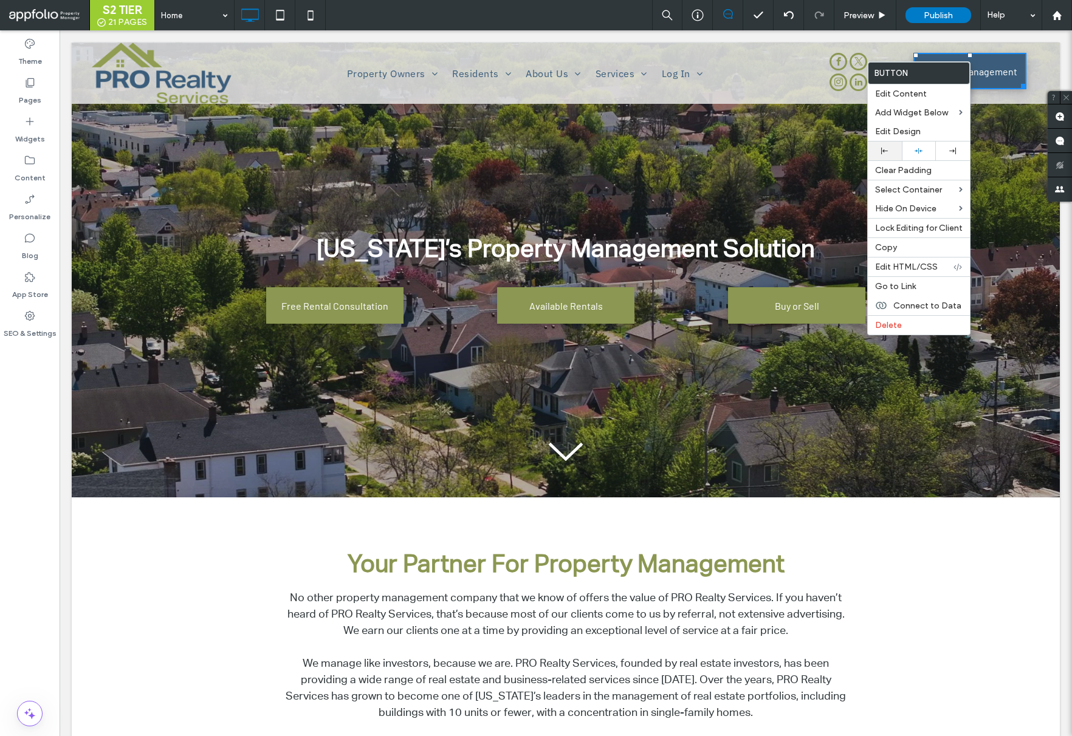
drag, startPoint x: 940, startPoint y: 129, endPoint x: 885, endPoint y: 141, distance: 55.9
click at [940, 129] on label "Edit Design" at bounding box center [918, 131] width 87 height 10
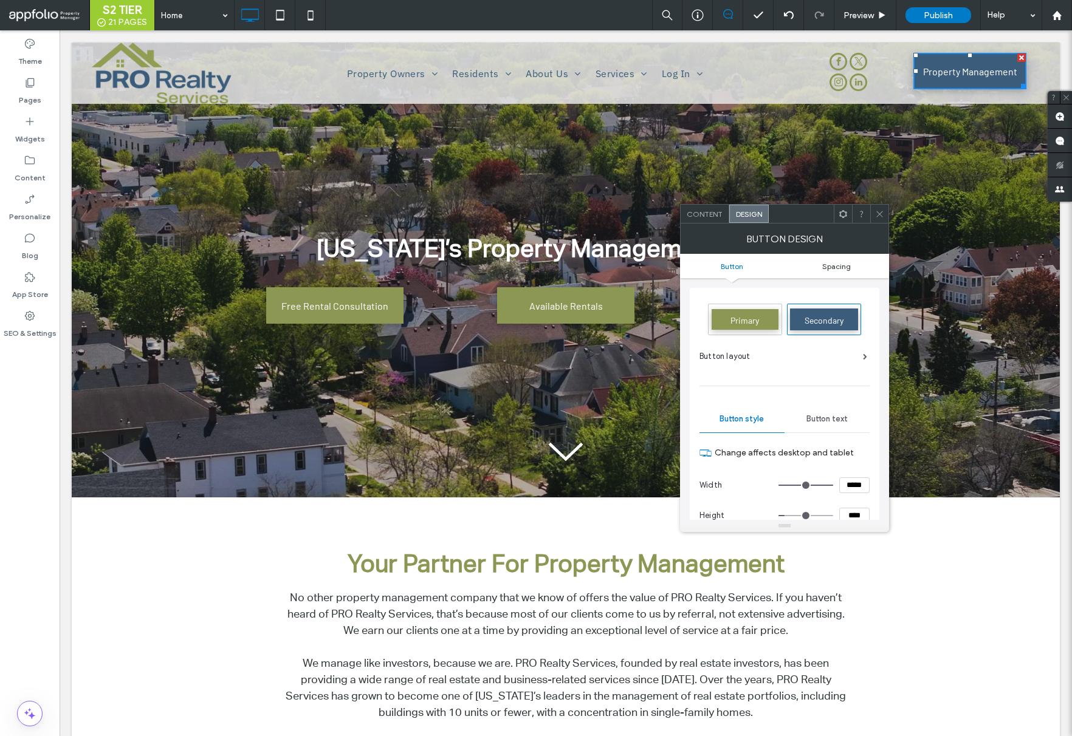
click at [841, 262] on span "Spacing" at bounding box center [836, 266] width 29 height 9
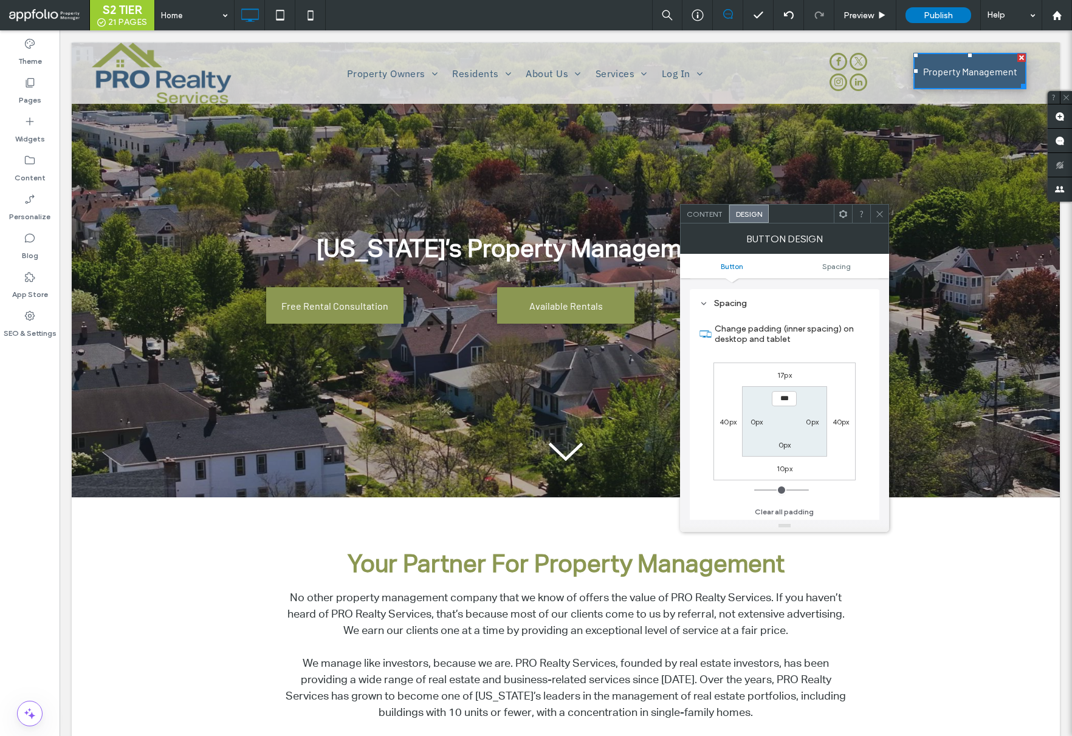
scroll to position [532, 0]
drag, startPoint x: 790, startPoint y: 374, endPoint x: 807, endPoint y: 450, distance: 78.4
click at [790, 374] on label "17px" at bounding box center [784, 373] width 15 height 9
type input "**"
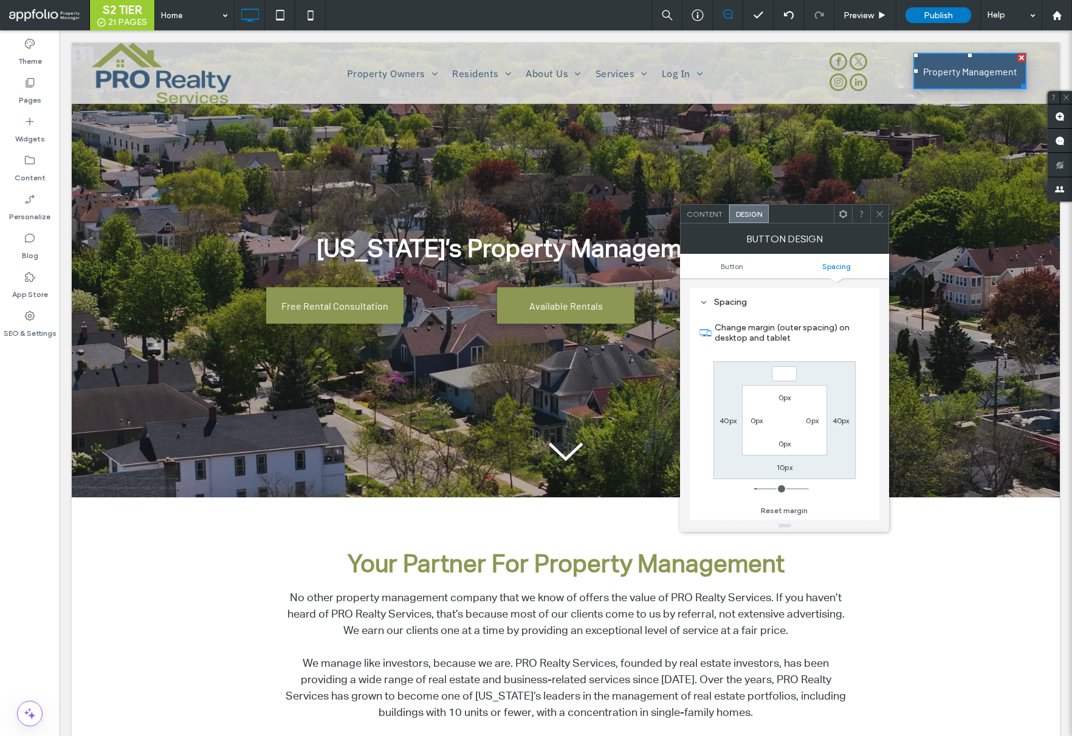
type input "*"
type input "***"
drag, startPoint x: 789, startPoint y: 468, endPoint x: 818, endPoint y: 466, distance: 29.2
click at [789, 467] on label "10px" at bounding box center [784, 467] width 16 height 9
type input "**"
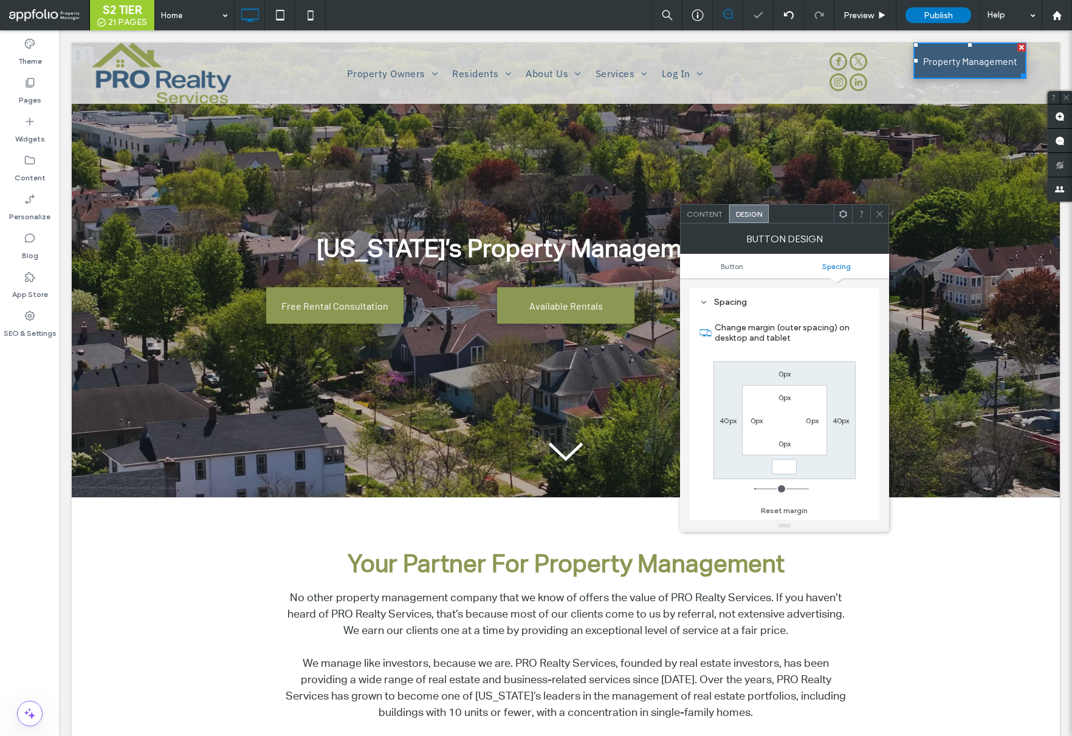
type input "*"
type input "***"
click at [829, 466] on div "0px 40px *** 40px 0px 0px 0px 0px" at bounding box center [784, 420] width 142 height 118
click at [881, 211] on use at bounding box center [879, 214] width 6 height 6
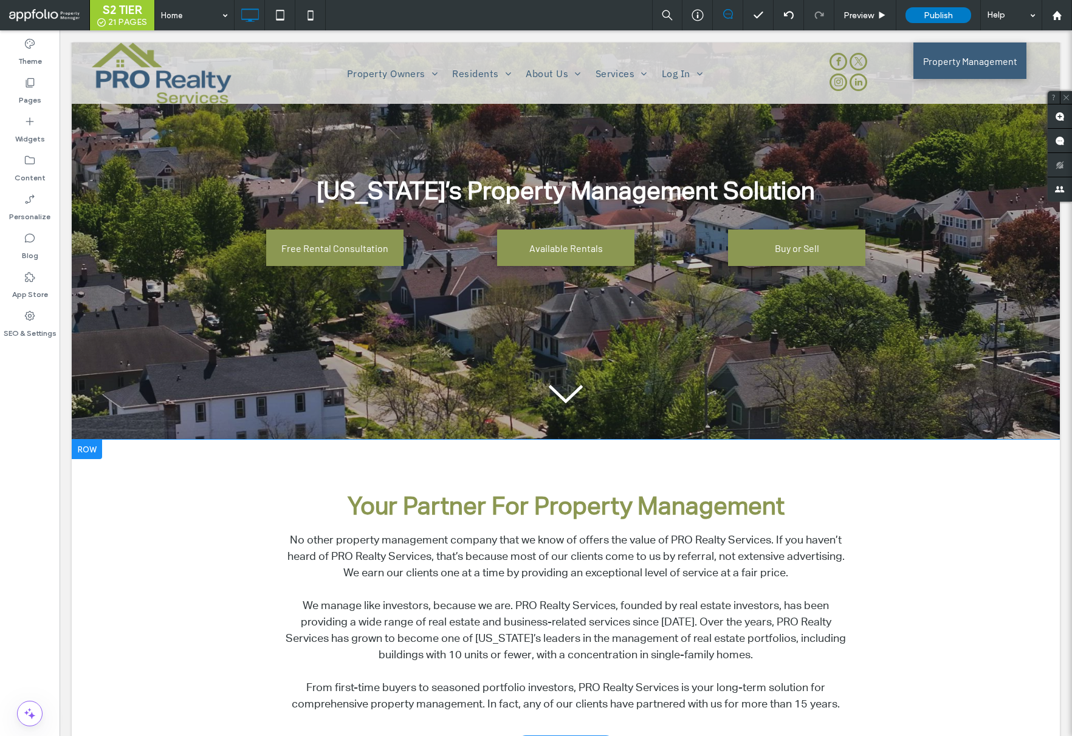
scroll to position [0, 0]
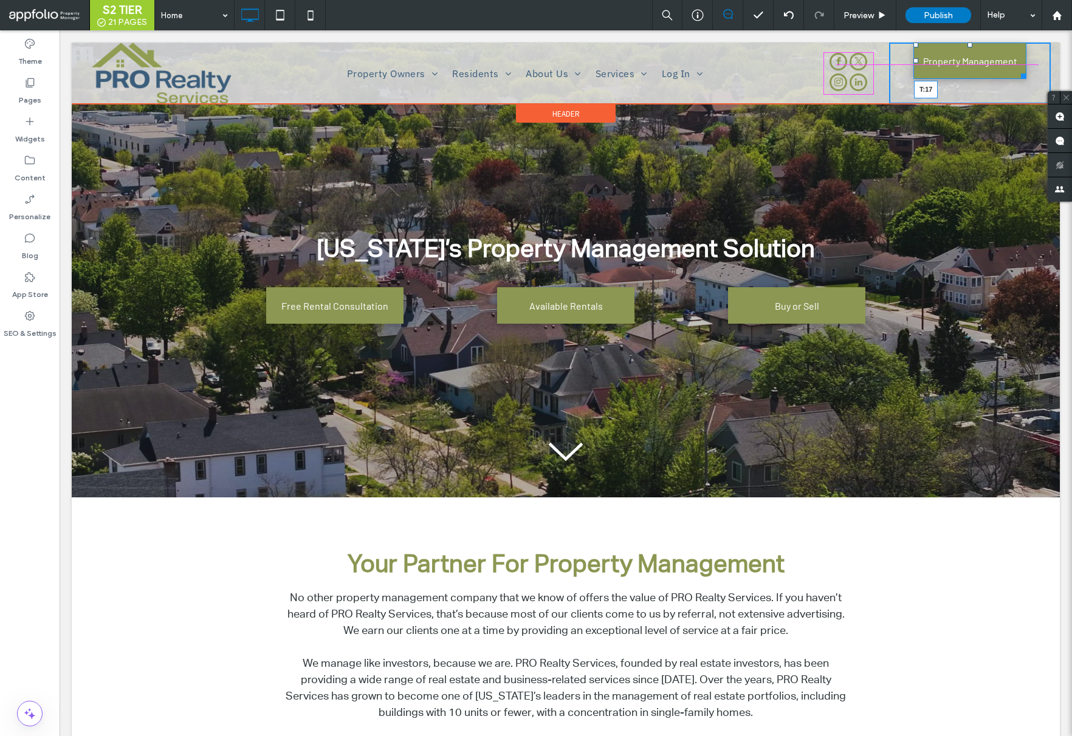
drag, startPoint x: 968, startPoint y: 47, endPoint x: 968, endPoint y: 55, distance: 8.5
click at [968, 47] on div at bounding box center [969, 45] width 5 height 5
click at [970, 57] on div at bounding box center [969, 55] width 5 height 5
click at [971, 58] on div at bounding box center [969, 60] width 5 height 5
click at [968, 58] on div at bounding box center [969, 56] width 5 height 5
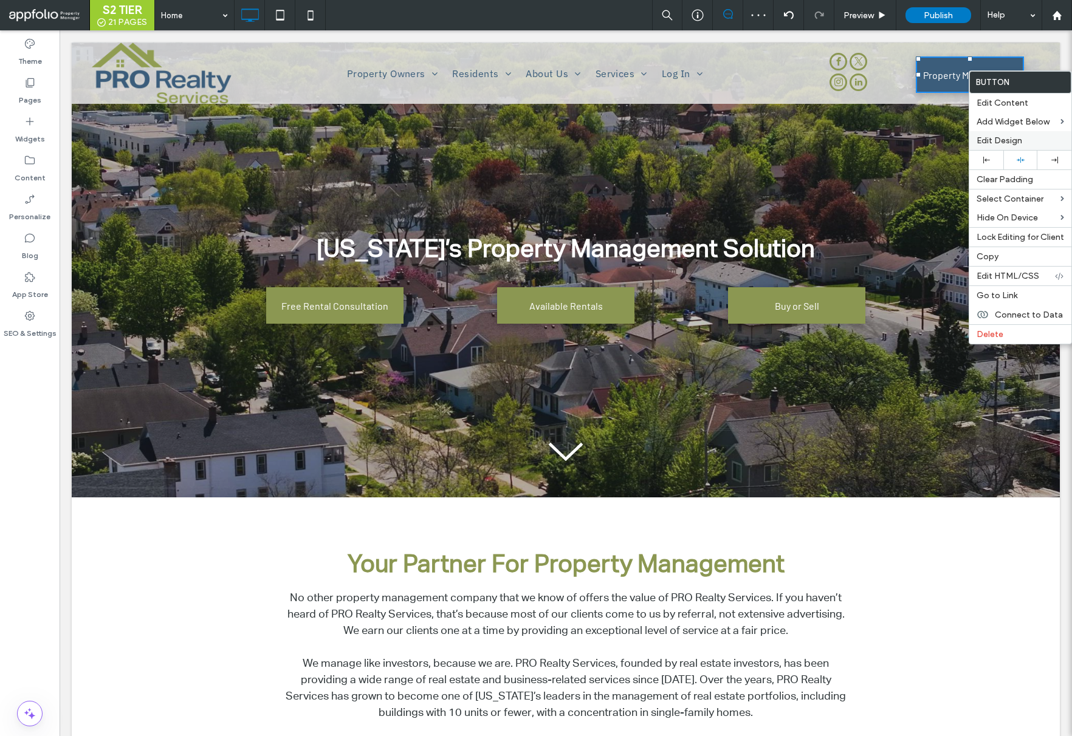
click at [1021, 140] on span "Edit Design" at bounding box center [999, 140] width 46 height 10
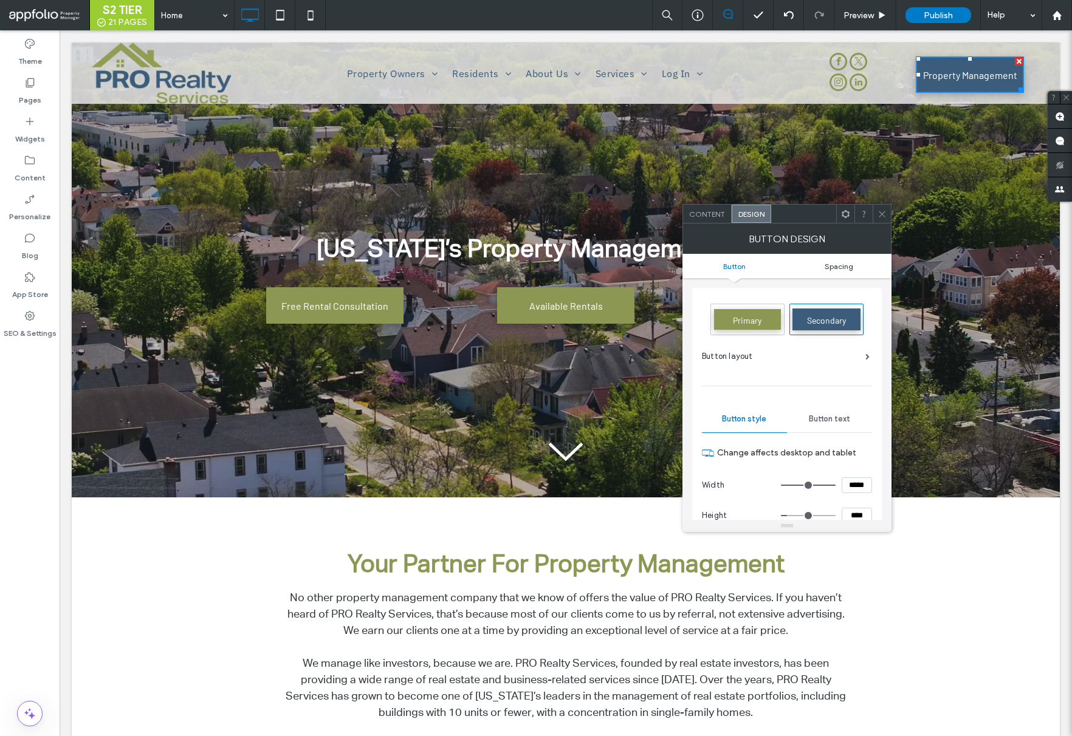
click at [852, 262] on span "Spacing" at bounding box center [838, 266] width 29 height 9
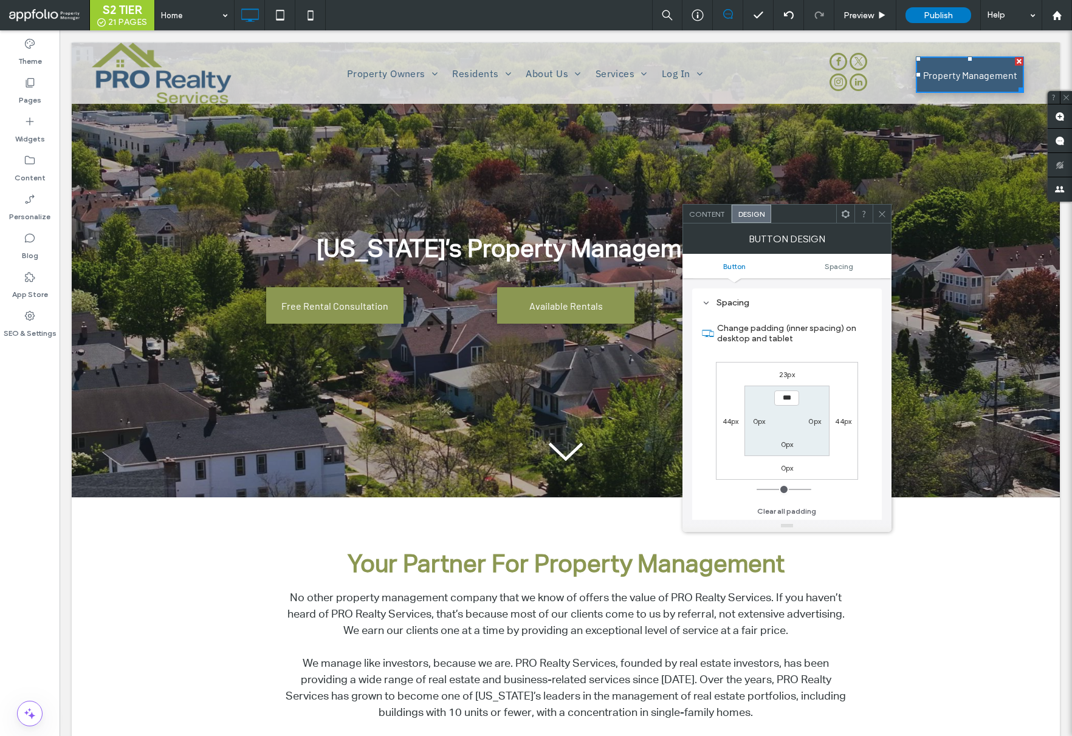
scroll to position [532, 0]
drag, startPoint x: 784, startPoint y: 371, endPoint x: 811, endPoint y: 371, distance: 27.3
click at [784, 371] on label "23px" at bounding box center [787, 373] width 16 height 9
type input "**"
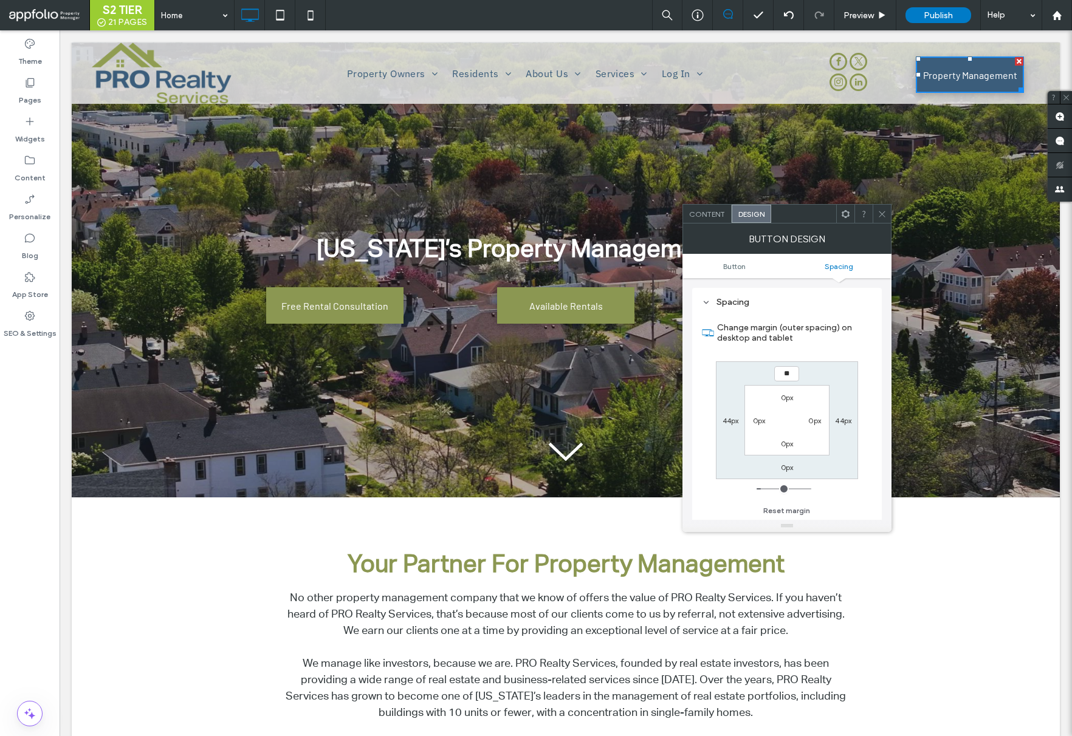
type input "**"
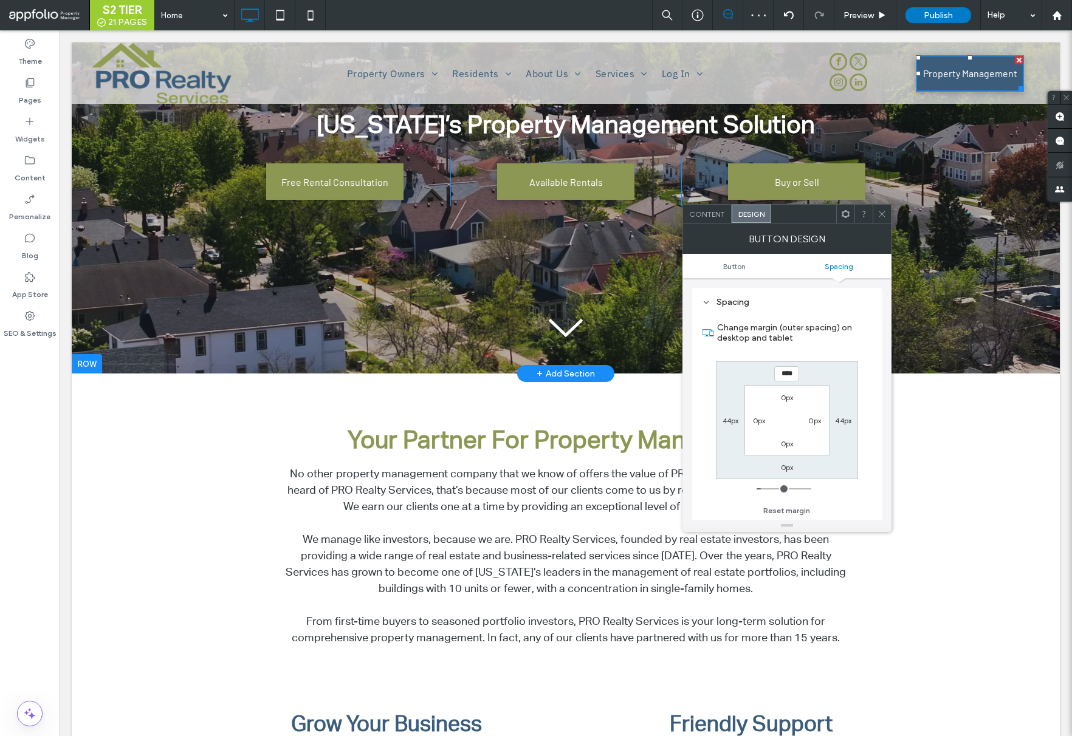
scroll to position [0, 0]
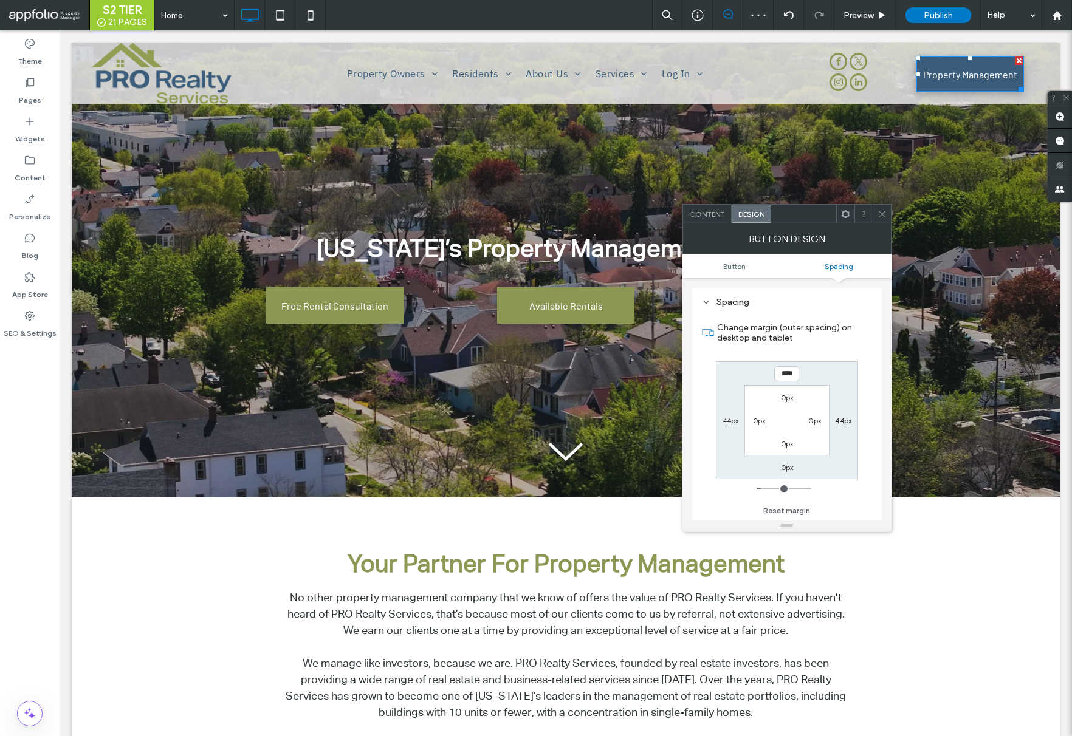
click at [785, 378] on input "****" at bounding box center [786, 373] width 25 height 15
click at [784, 379] on input "****" at bounding box center [786, 373] width 25 height 15
type input "**"
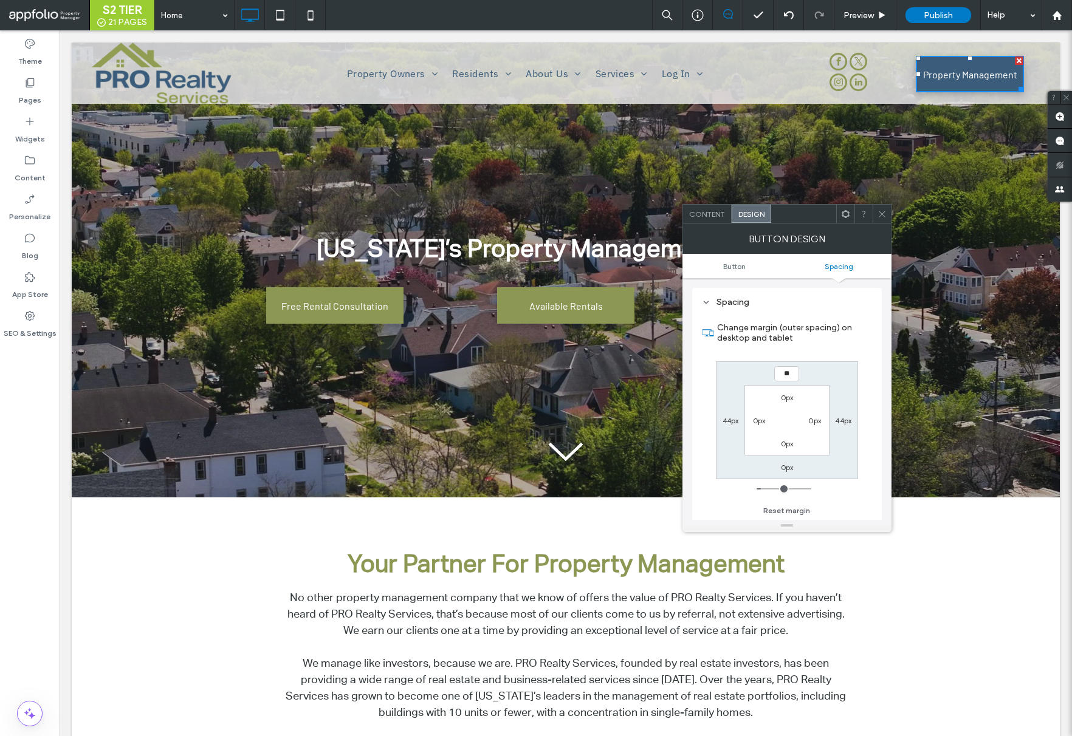
type input "****"
click at [877, 214] on icon at bounding box center [881, 214] width 9 height 9
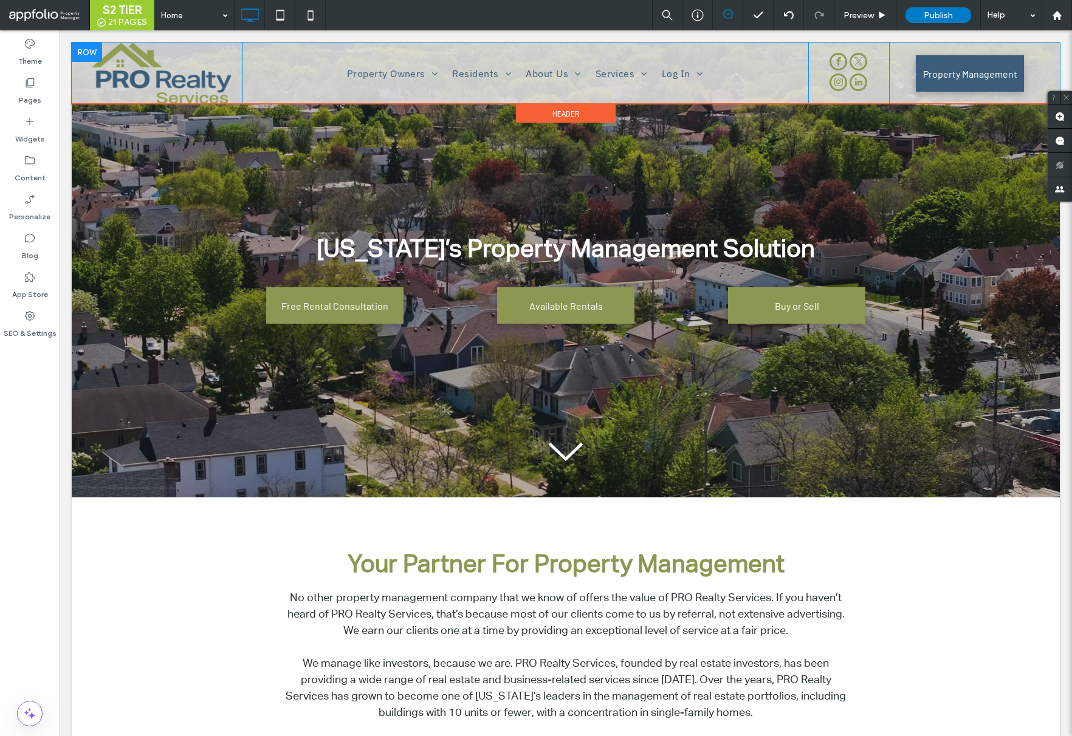
click at [85, 52] on div at bounding box center [87, 52] width 30 height 19
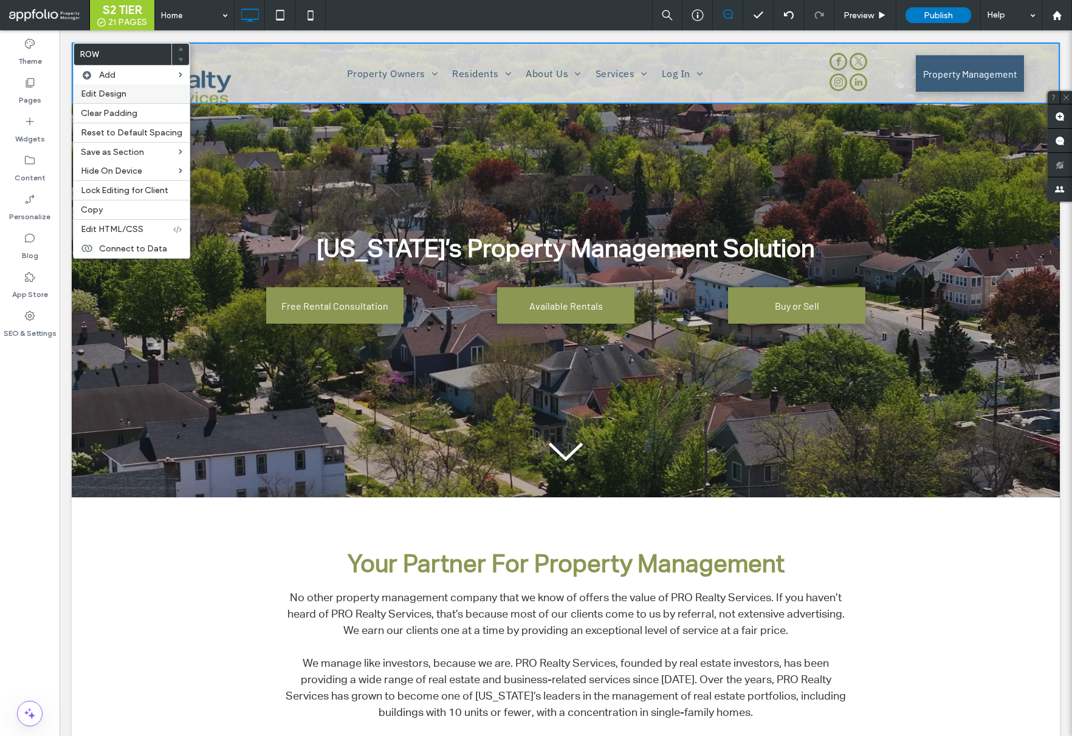
drag, startPoint x: 101, startPoint y: 87, endPoint x: 150, endPoint y: 92, distance: 49.5
click at [101, 87] on div "Edit Design" at bounding box center [132, 93] width 116 height 19
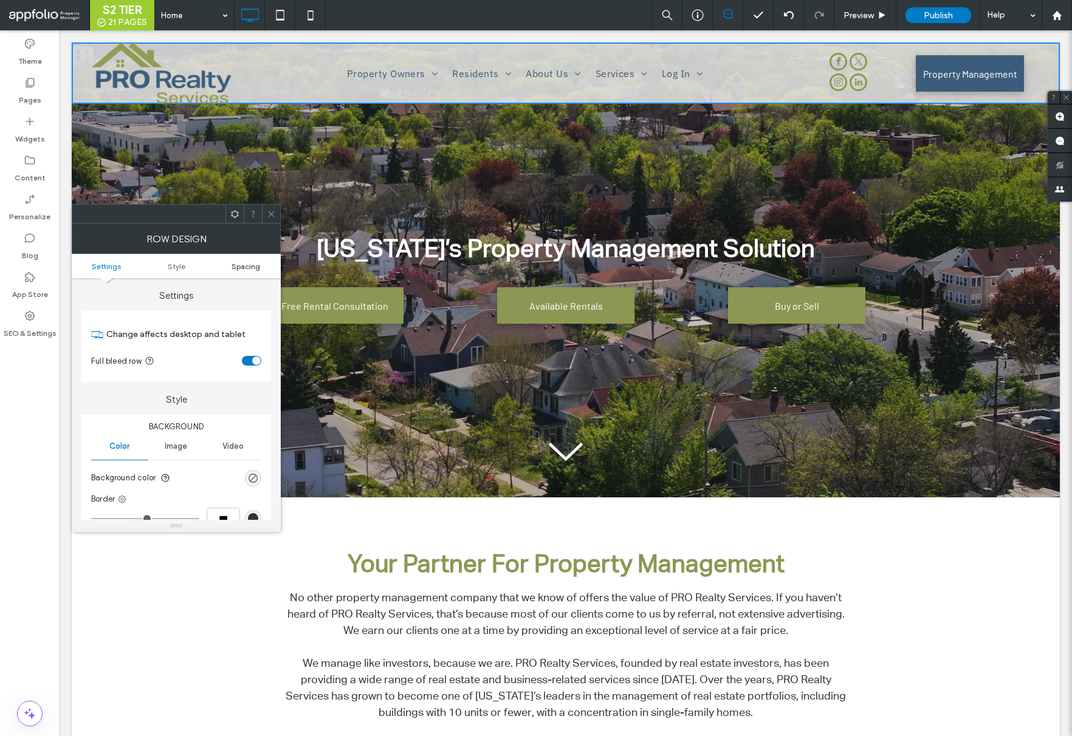
click at [254, 264] on span "Spacing" at bounding box center [245, 266] width 29 height 9
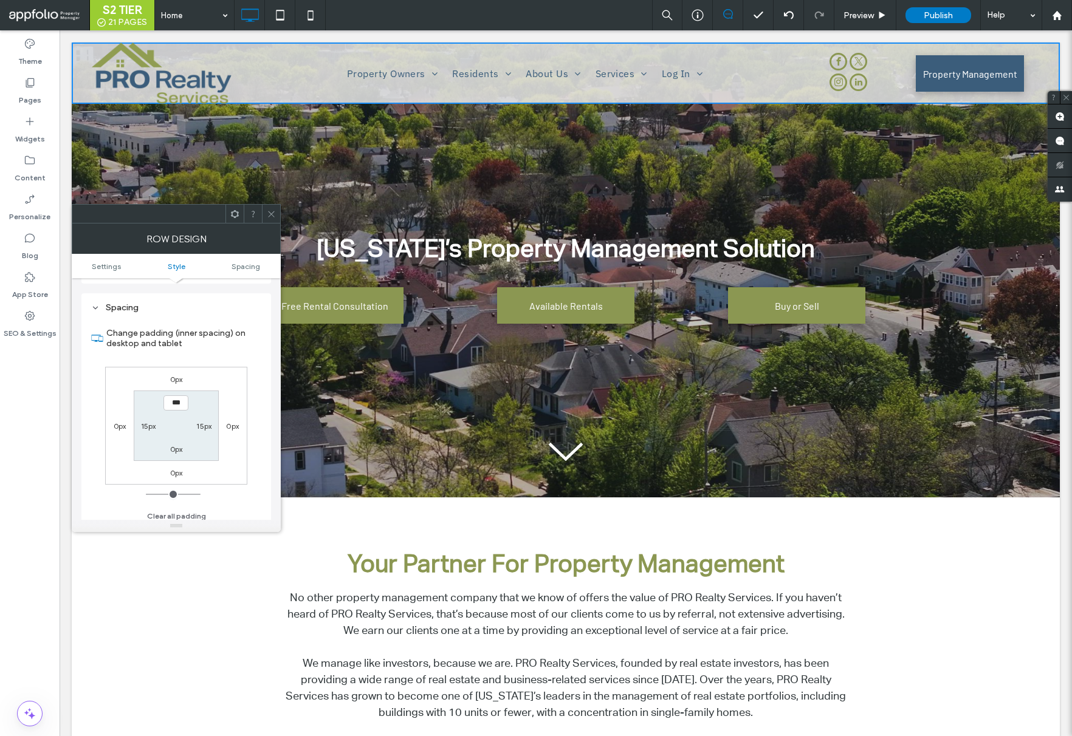
scroll to position [305, 0]
click at [173, 377] on label "0px" at bounding box center [176, 373] width 13 height 9
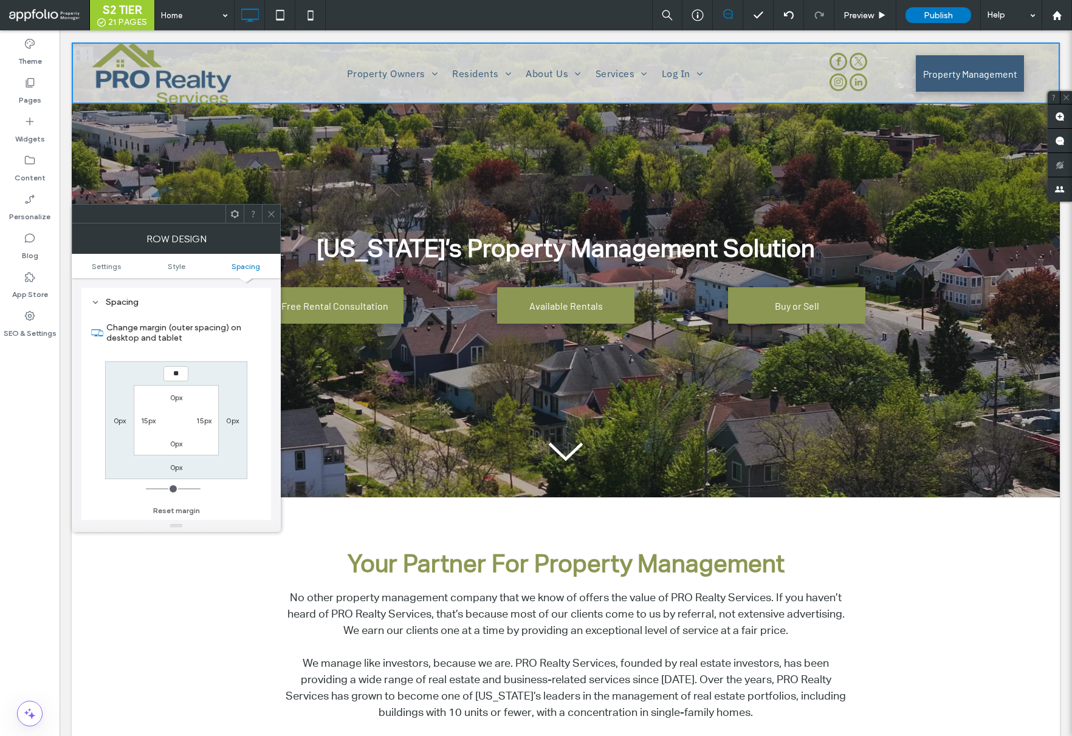
type input "**"
drag, startPoint x: 174, startPoint y: 467, endPoint x: 196, endPoint y: 462, distance: 21.7
click at [174, 467] on label "0px" at bounding box center [176, 467] width 13 height 9
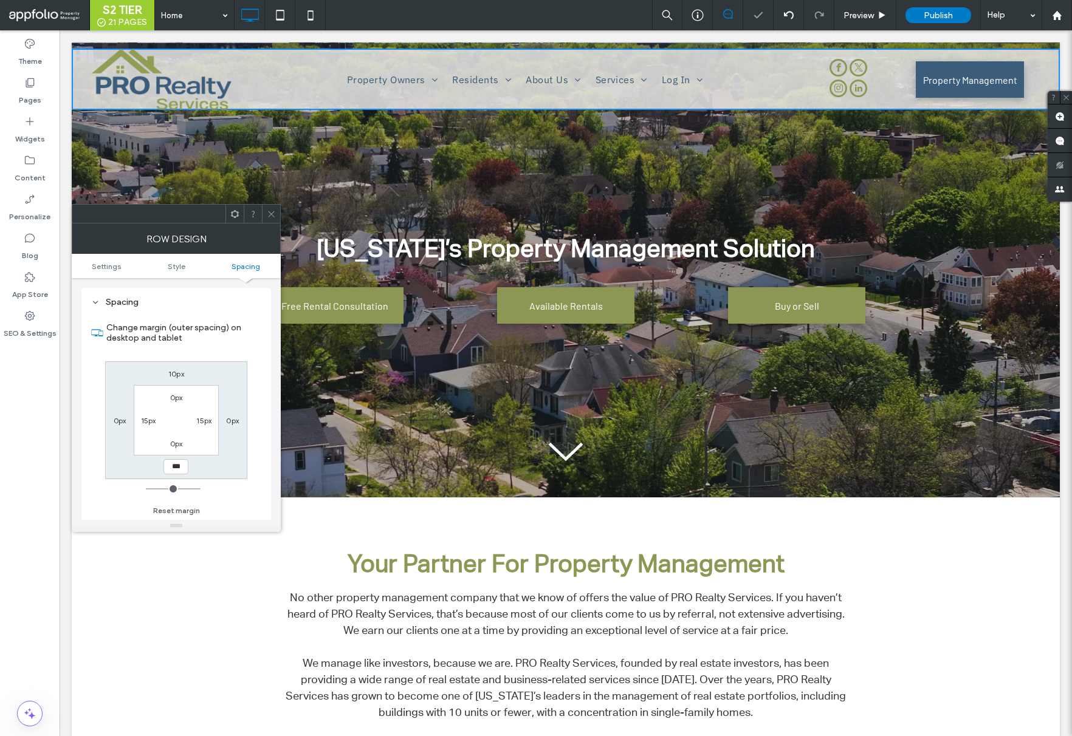
click at [168, 374] on label "10px" at bounding box center [176, 373] width 16 height 9
type input "**"
type input "*"
type input "***"
click at [176, 398] on label "0px" at bounding box center [176, 397] width 13 height 9
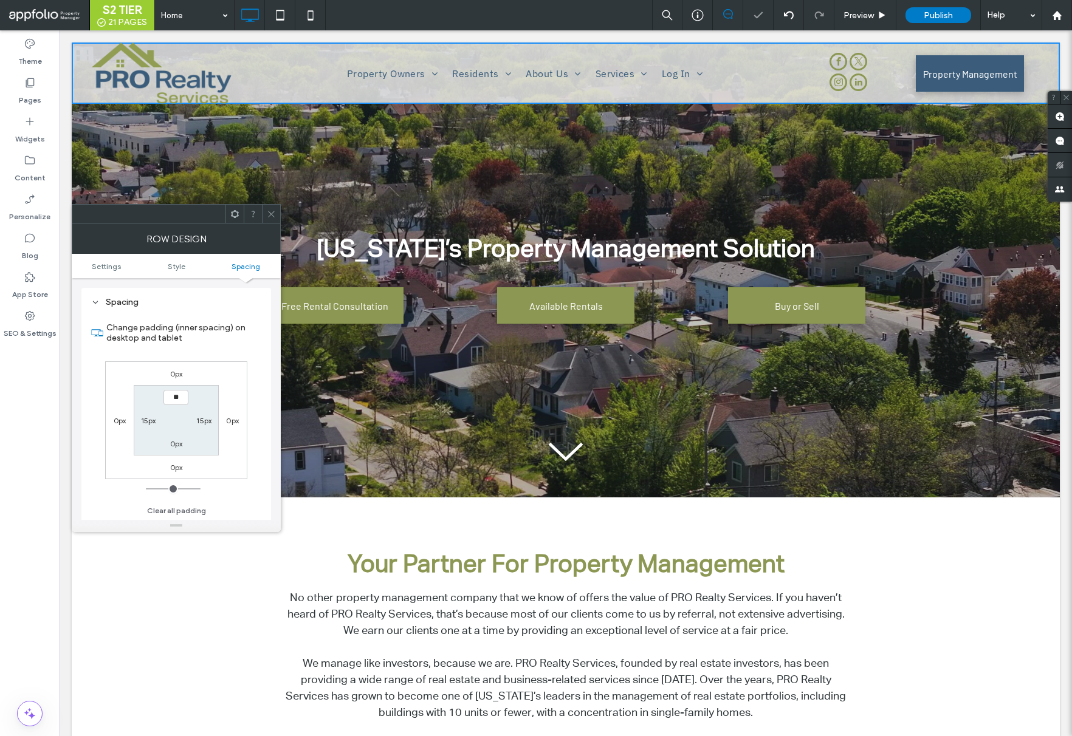
type input "**"
type input "****"
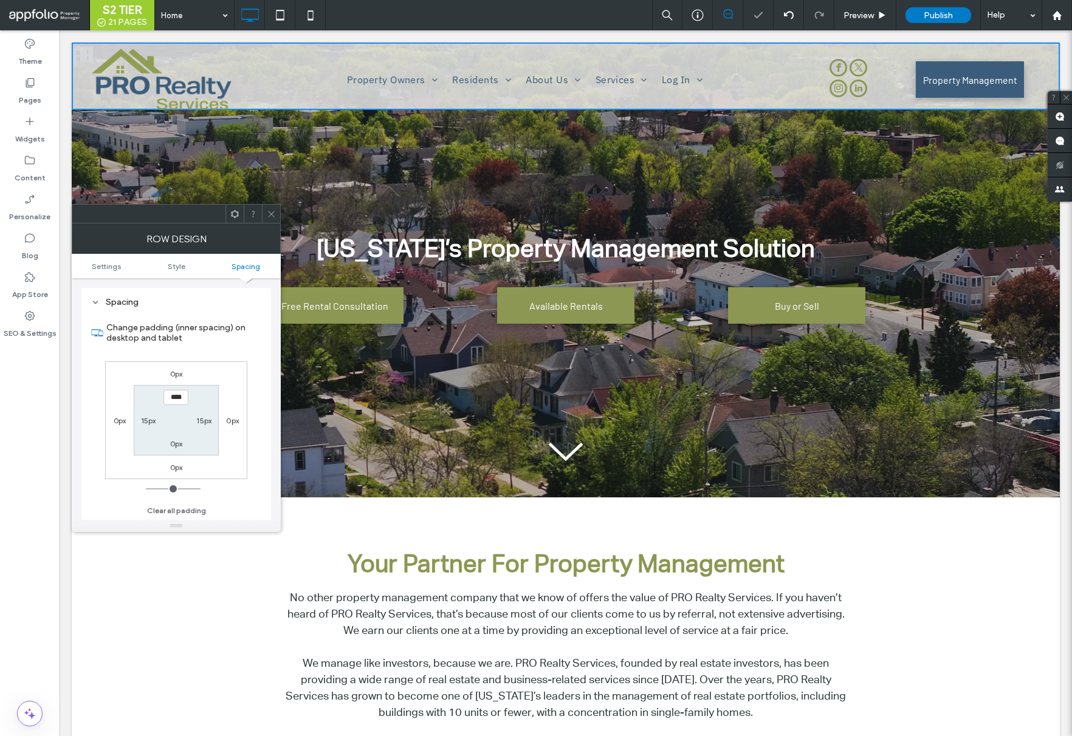
click at [175, 445] on label "0px" at bounding box center [176, 443] width 13 height 9
type input "*"
type input "**"
type input "****"
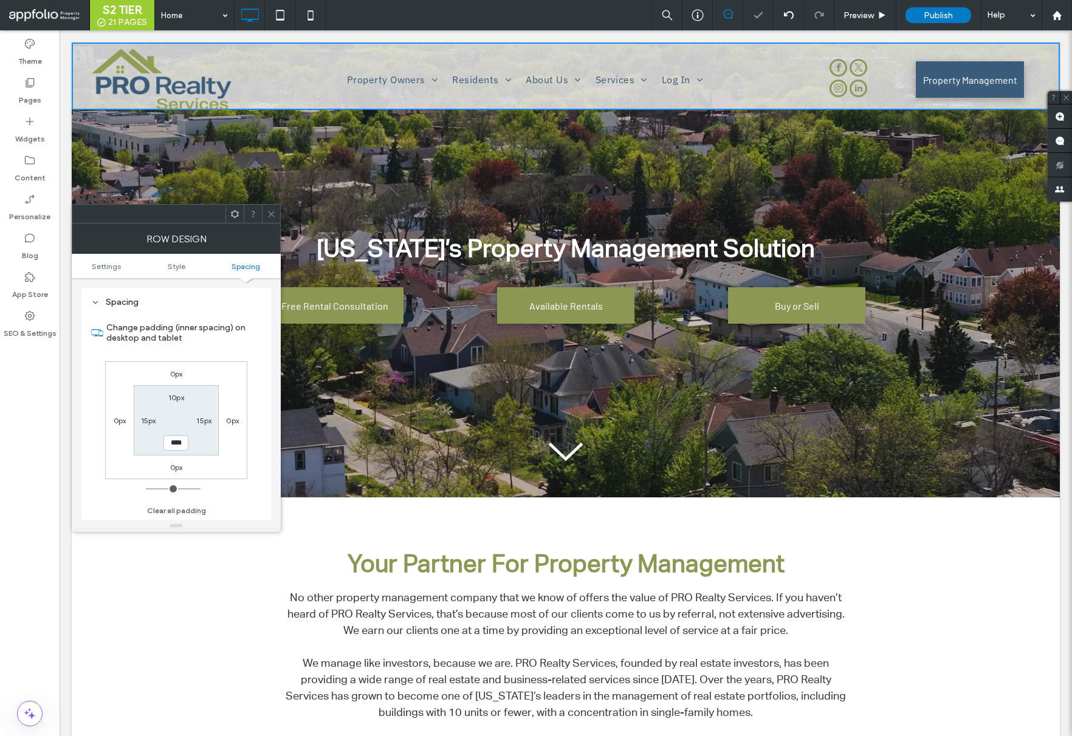
click at [172, 426] on section "10px 15px **** 15px" at bounding box center [176, 420] width 84 height 70
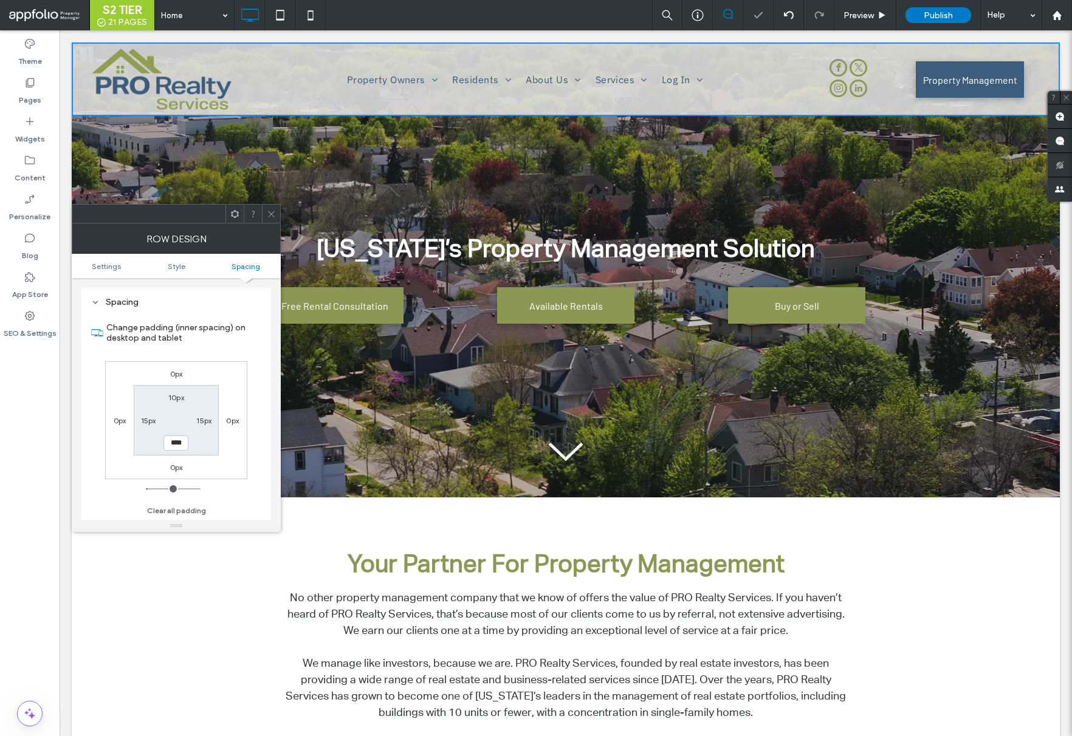
click at [270, 212] on icon at bounding box center [271, 214] width 9 height 9
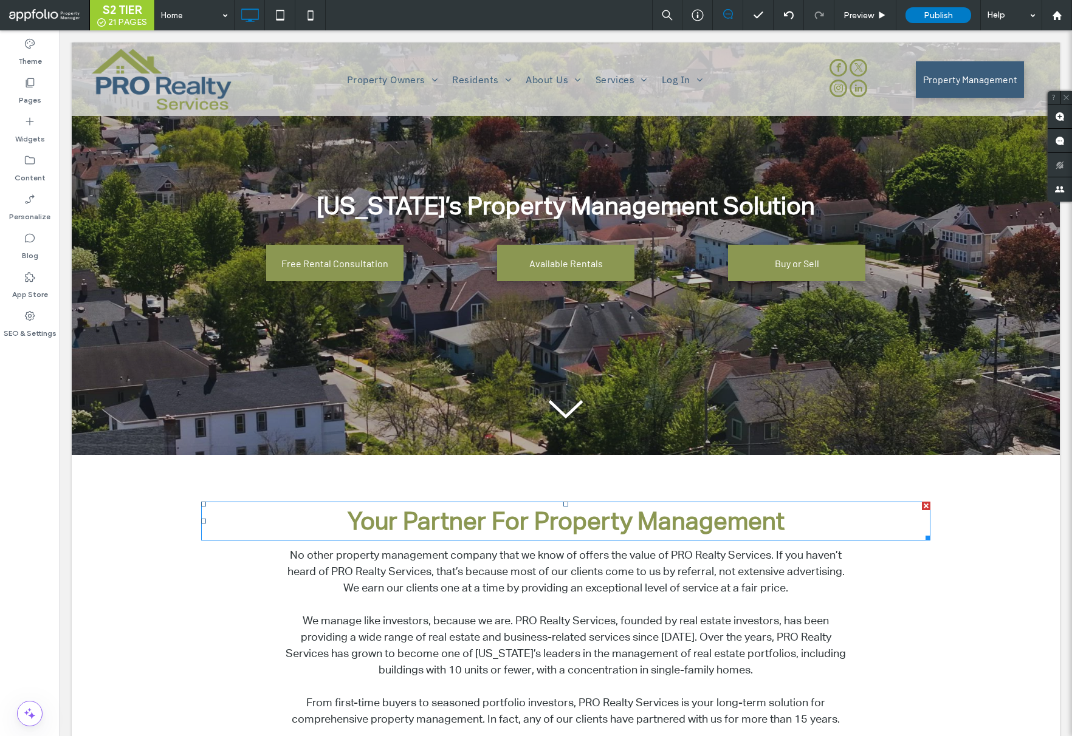
scroll to position [0, 0]
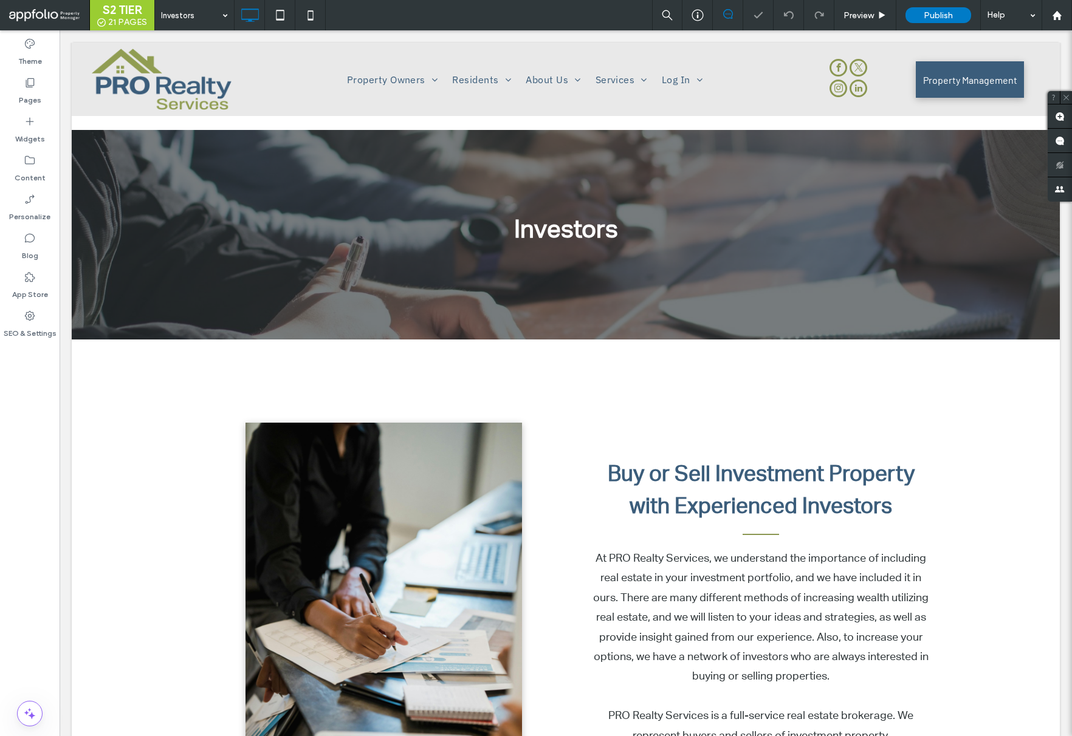
select select "Language Translate Widget"
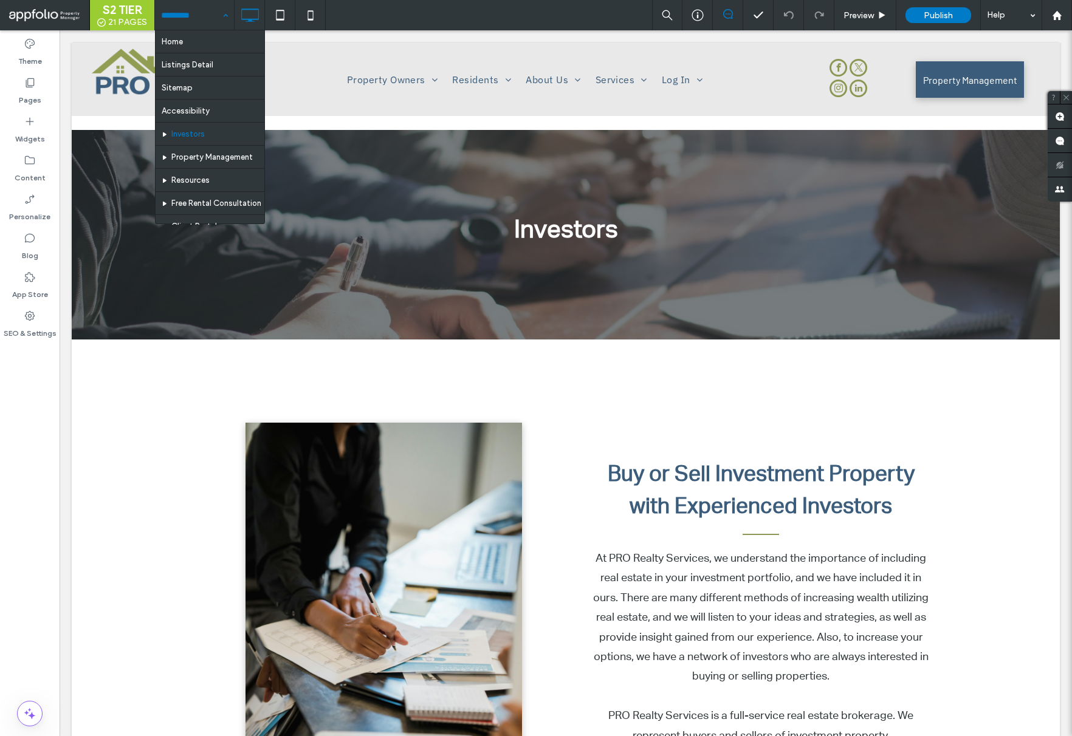
click at [191, 15] on input at bounding box center [191, 15] width 61 height 30
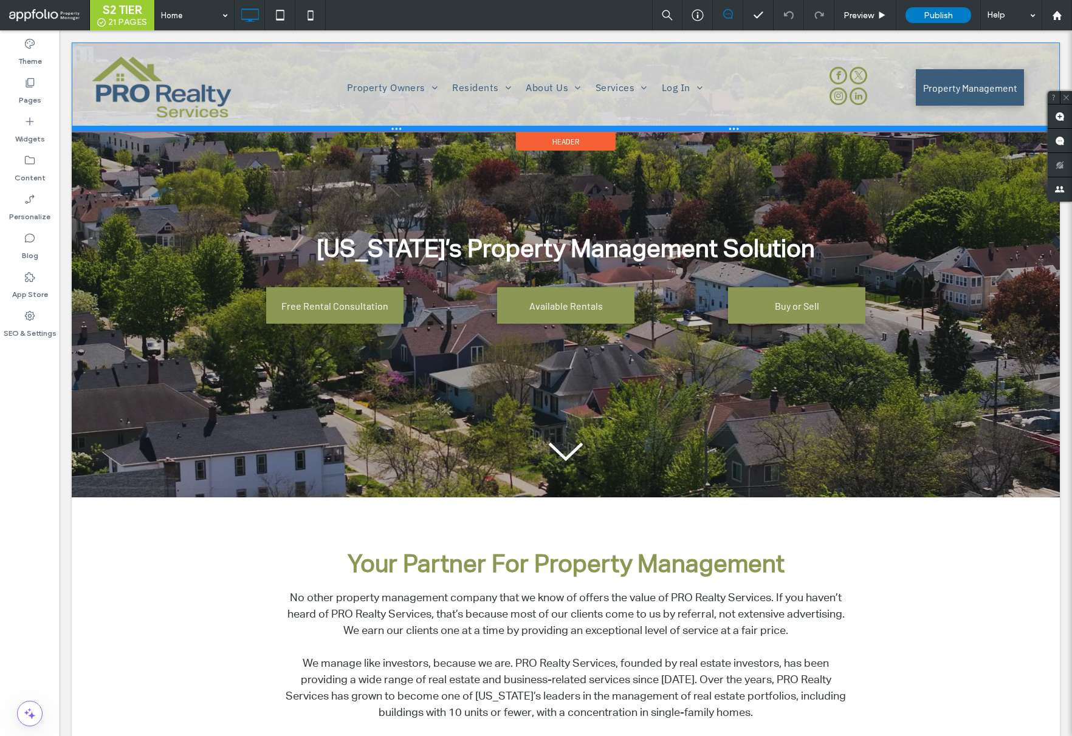
drag, startPoint x: 635, startPoint y: 113, endPoint x: 634, endPoint y: 129, distance: 15.8
click at [634, 129] on div at bounding box center [566, 129] width 988 height 6
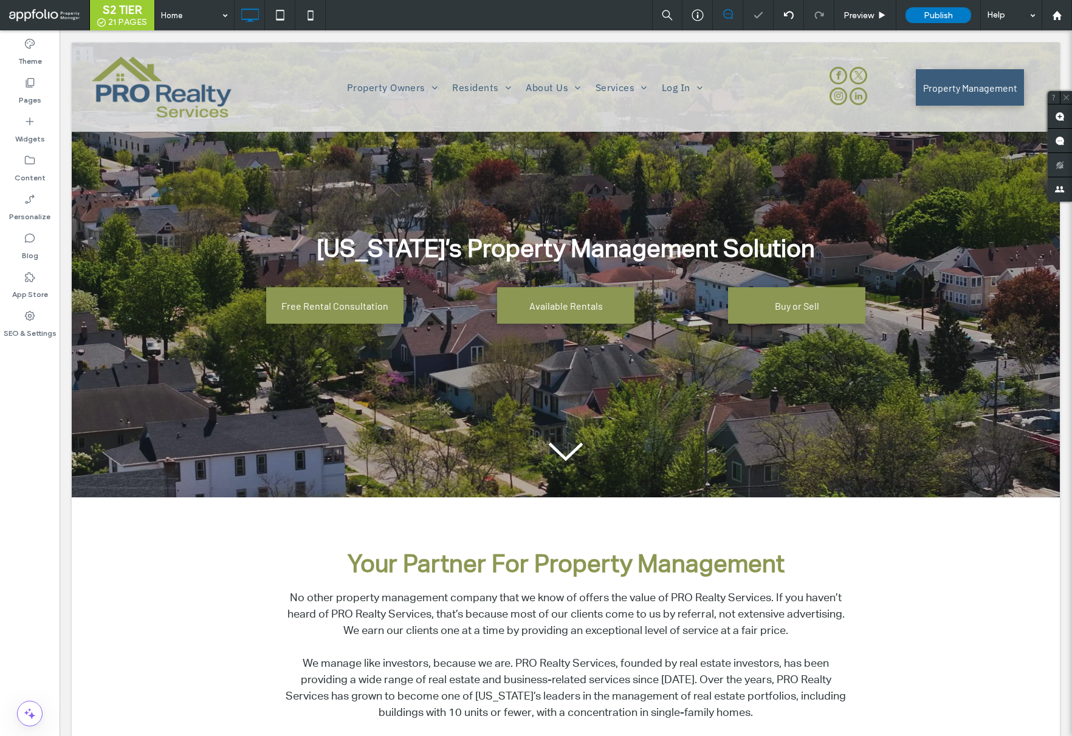
click at [234, 13] on div at bounding box center [249, 15] width 30 height 24
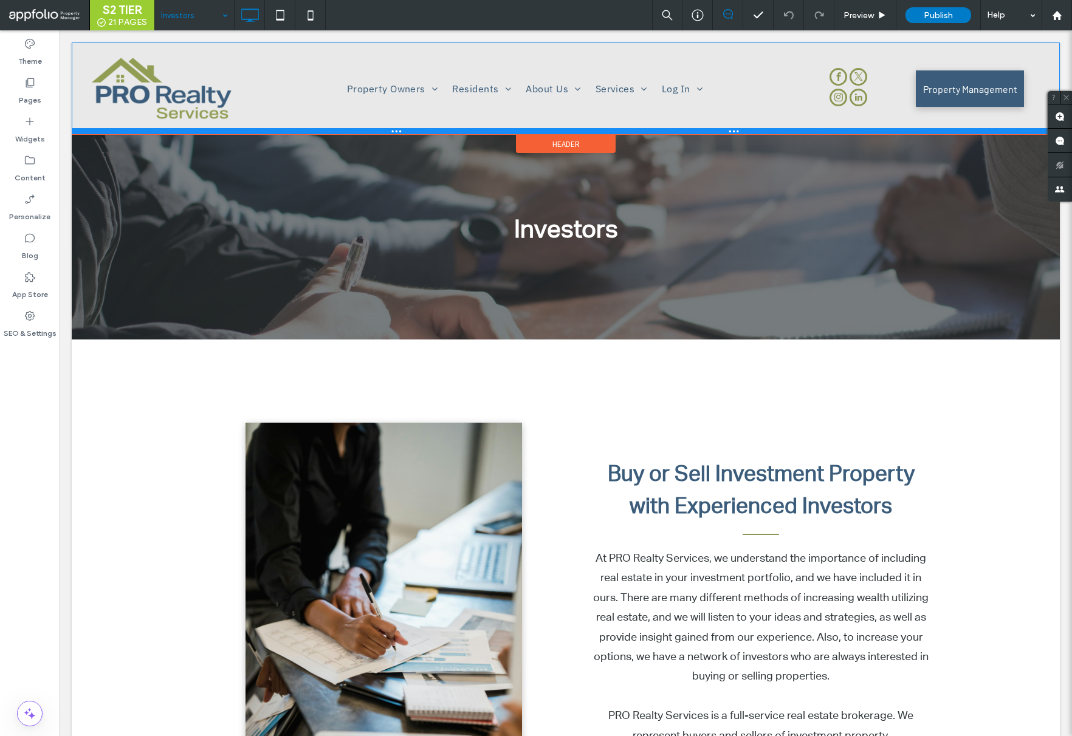
drag, startPoint x: 632, startPoint y: 129, endPoint x: 523, endPoint y: 197, distance: 128.8
click at [632, 132] on div at bounding box center [566, 131] width 988 height 6
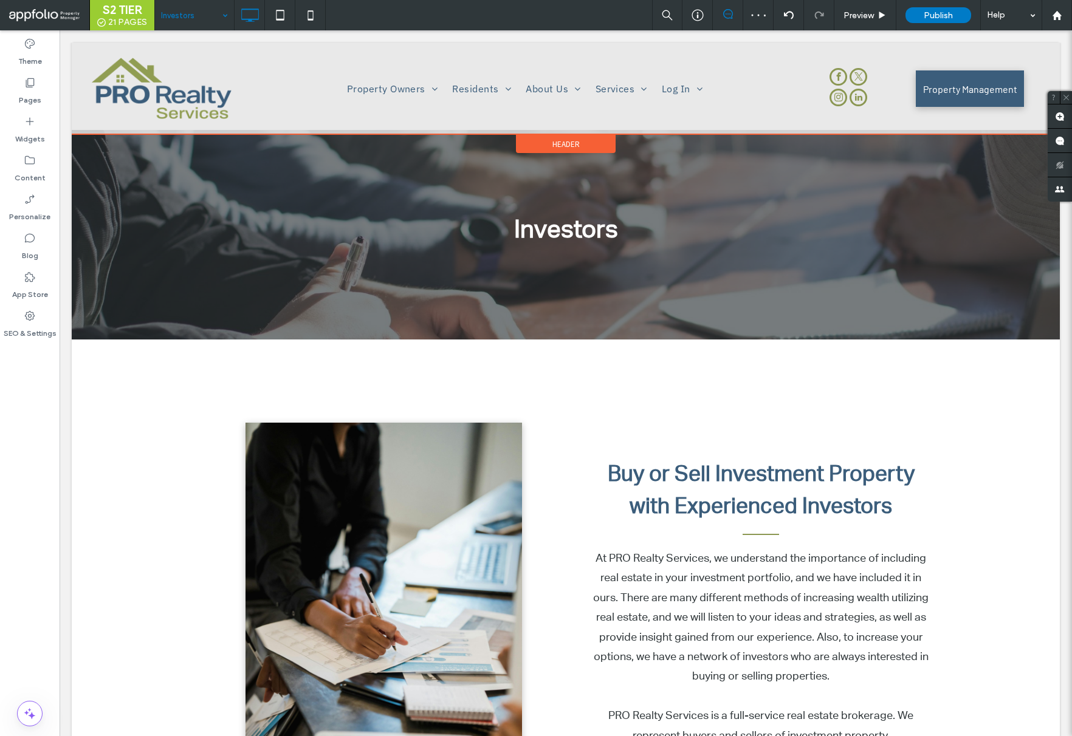
scroll to position [3, 0]
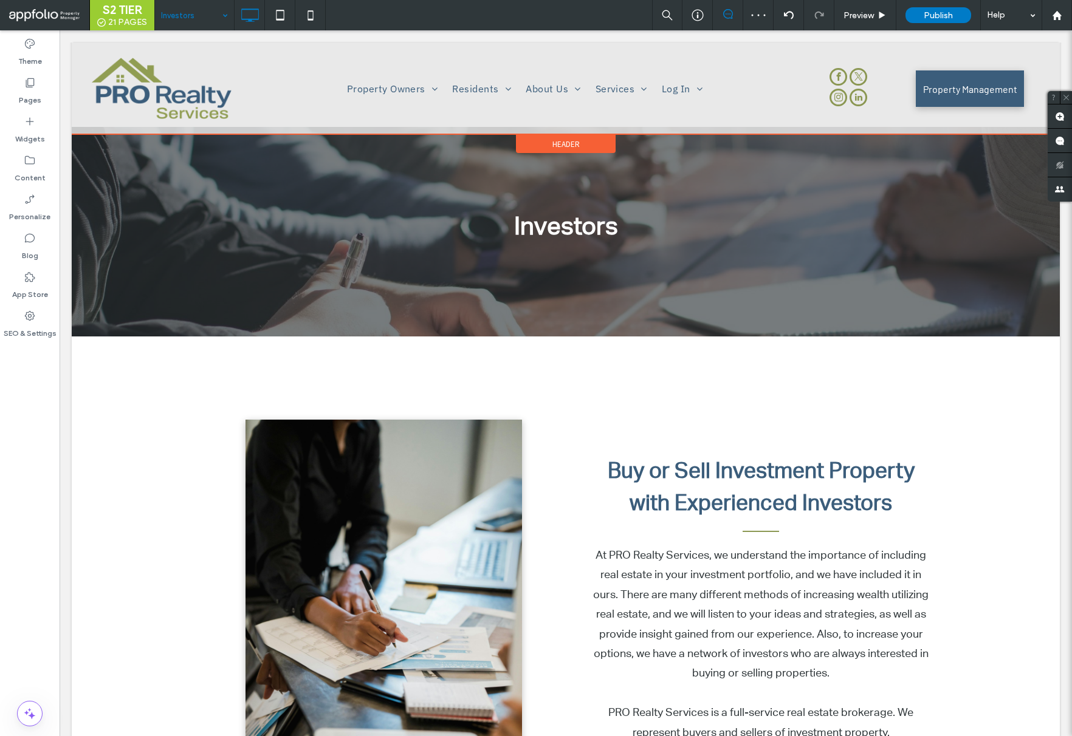
click at [680, 134] on div "Header" at bounding box center [566, 134] width 988 height 1
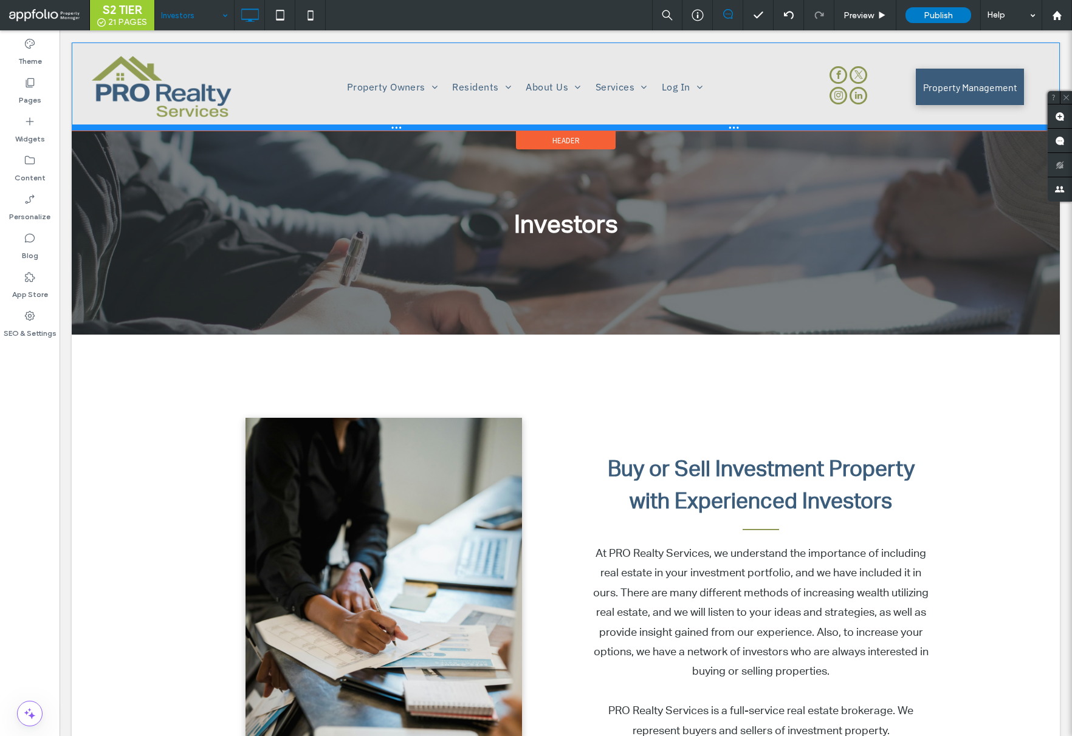
scroll to position [7, 0]
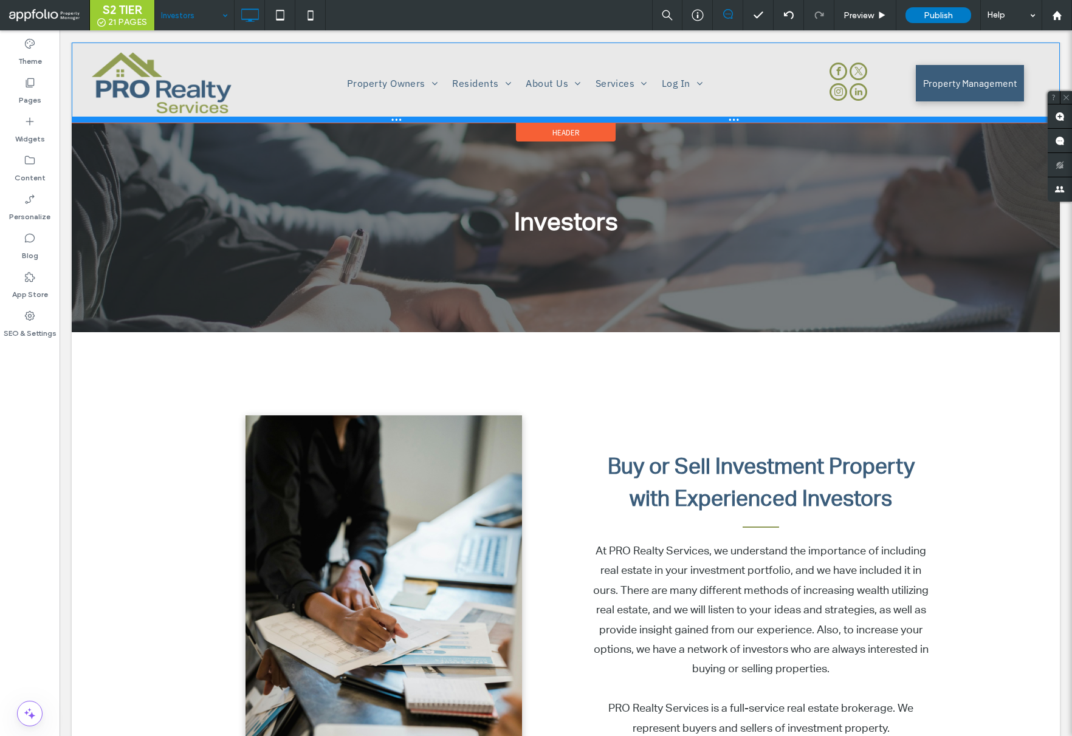
drag, startPoint x: 680, startPoint y: 132, endPoint x: 689, endPoint y: 117, distance: 17.7
click at [689, 117] on div at bounding box center [566, 120] width 988 height 6
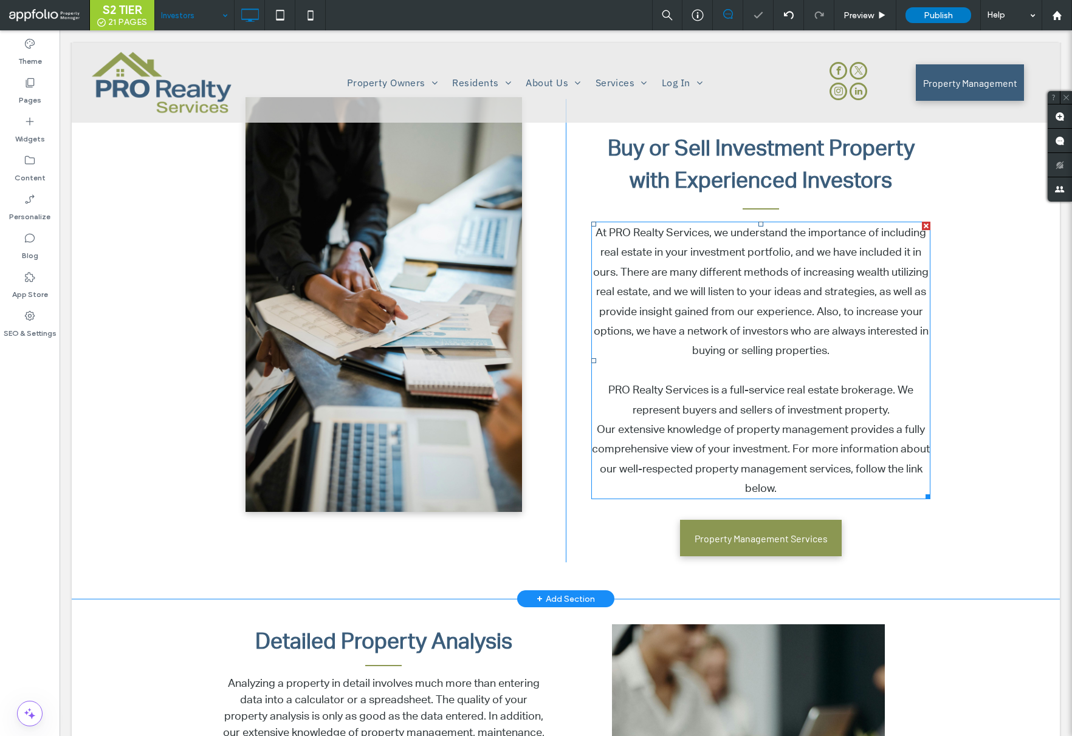
scroll to position [0, 0]
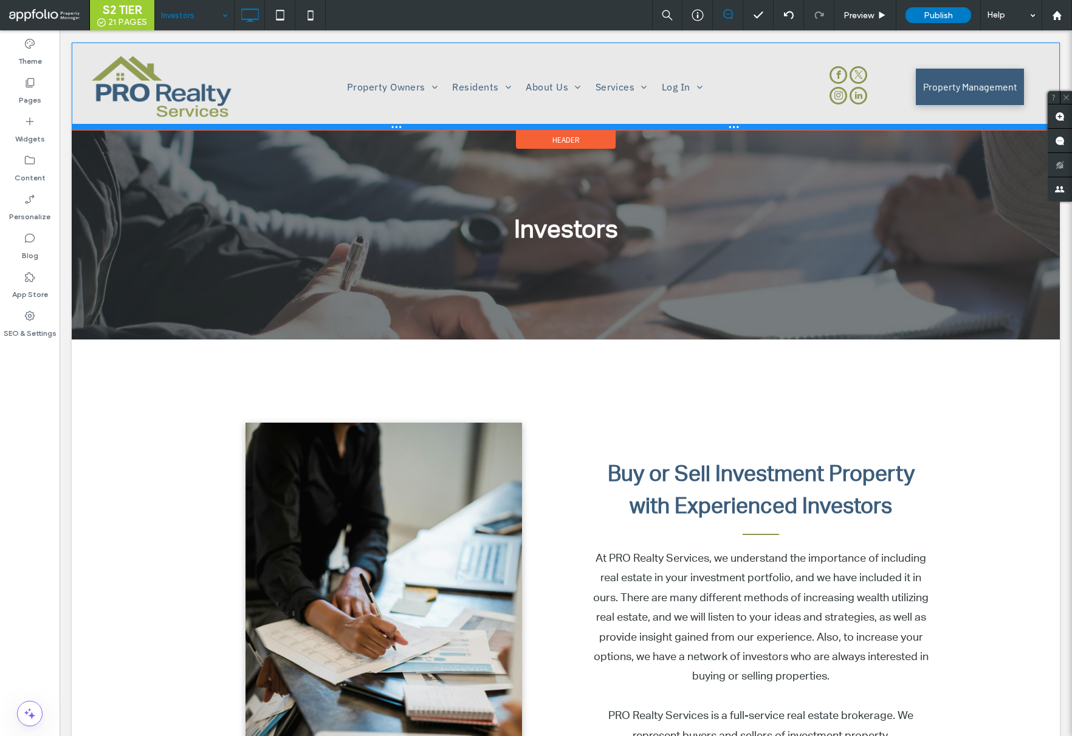
drag, startPoint x: 706, startPoint y: 122, endPoint x: 707, endPoint y: 130, distance: 7.9
click at [707, 130] on div at bounding box center [566, 127] width 988 height 6
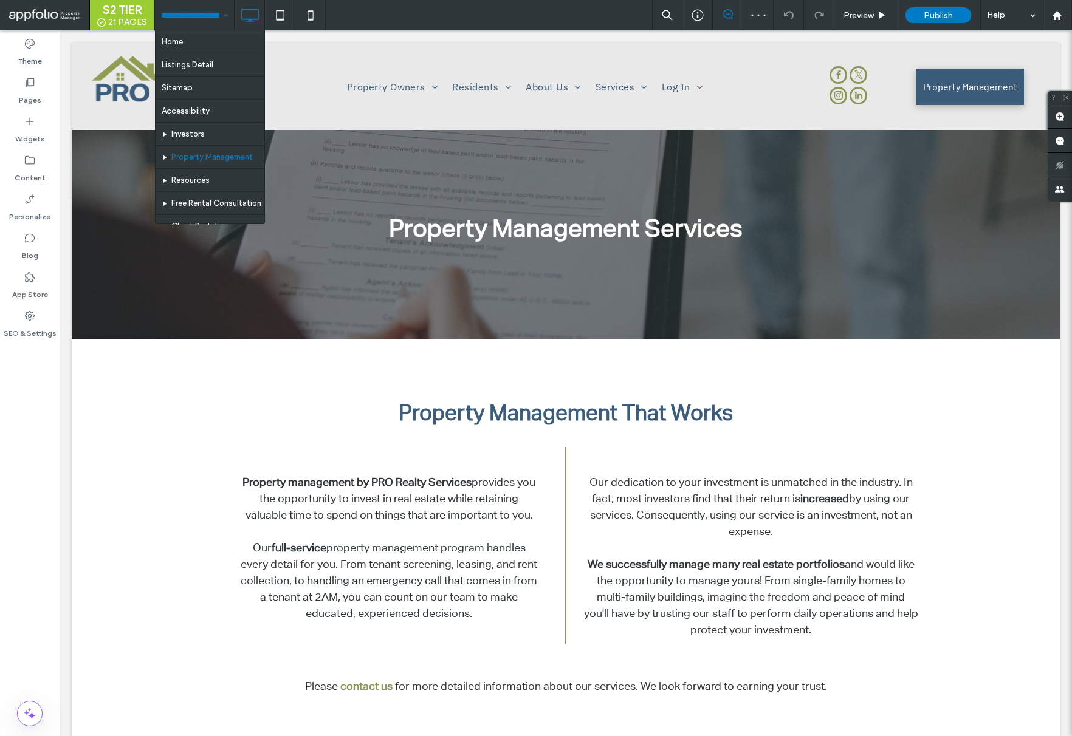
click at [215, 19] on input at bounding box center [191, 15] width 61 height 30
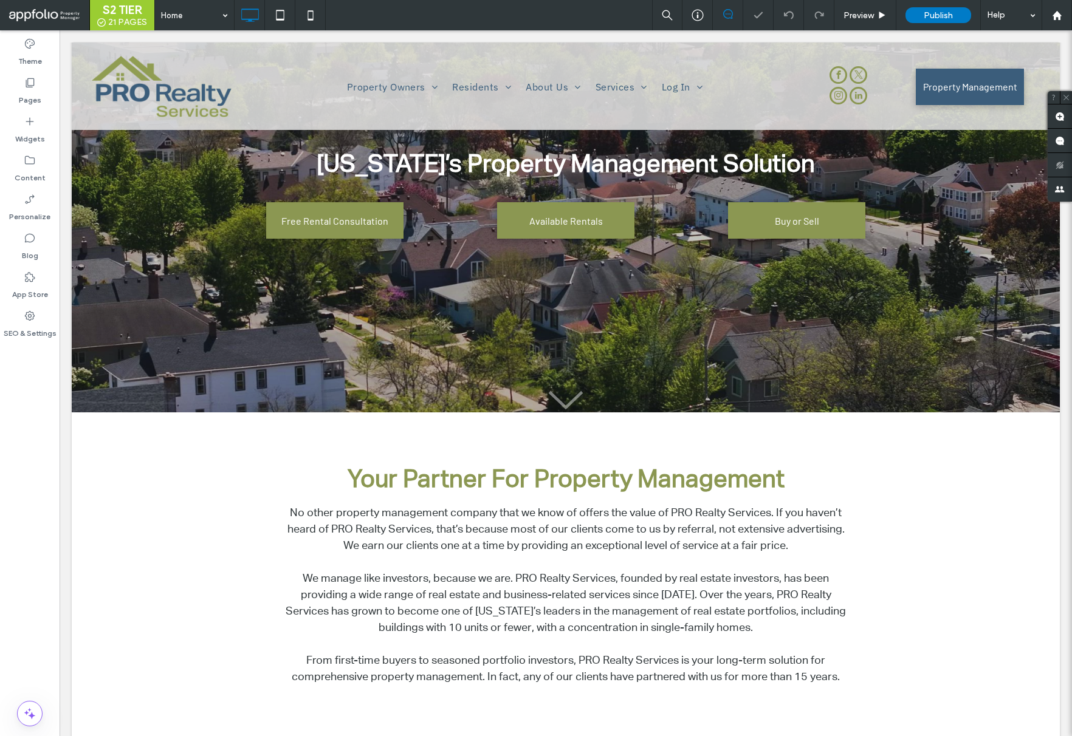
select select "Language Translate Widget"
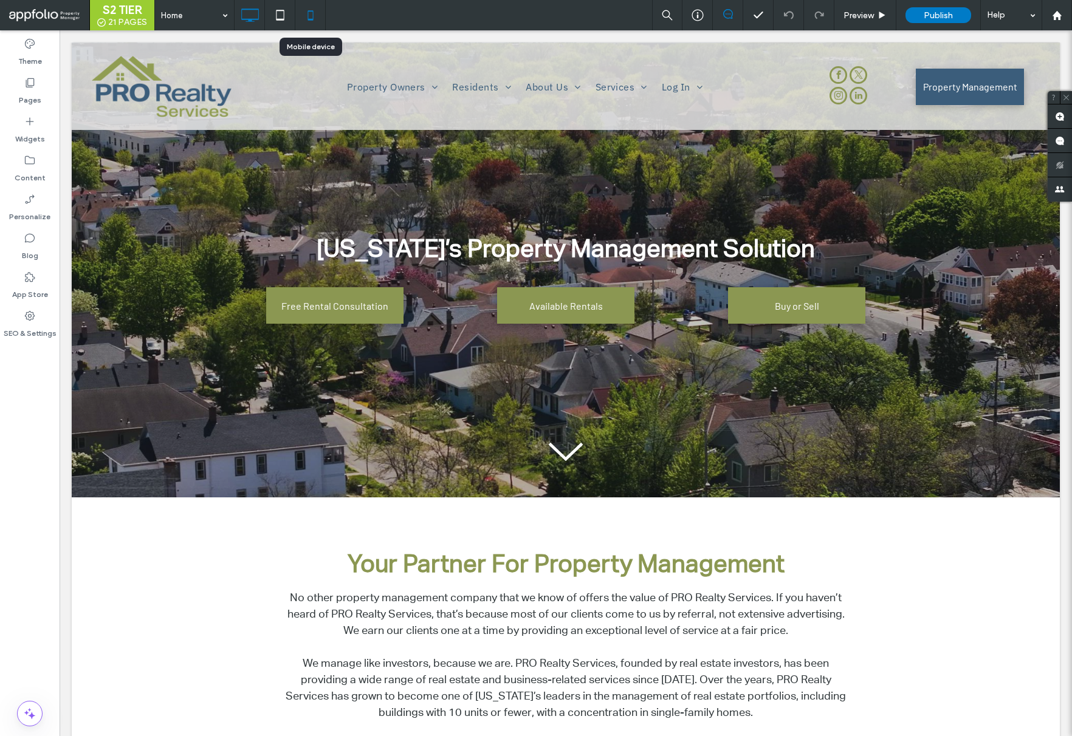
click at [303, 19] on icon at bounding box center [310, 15] width 24 height 24
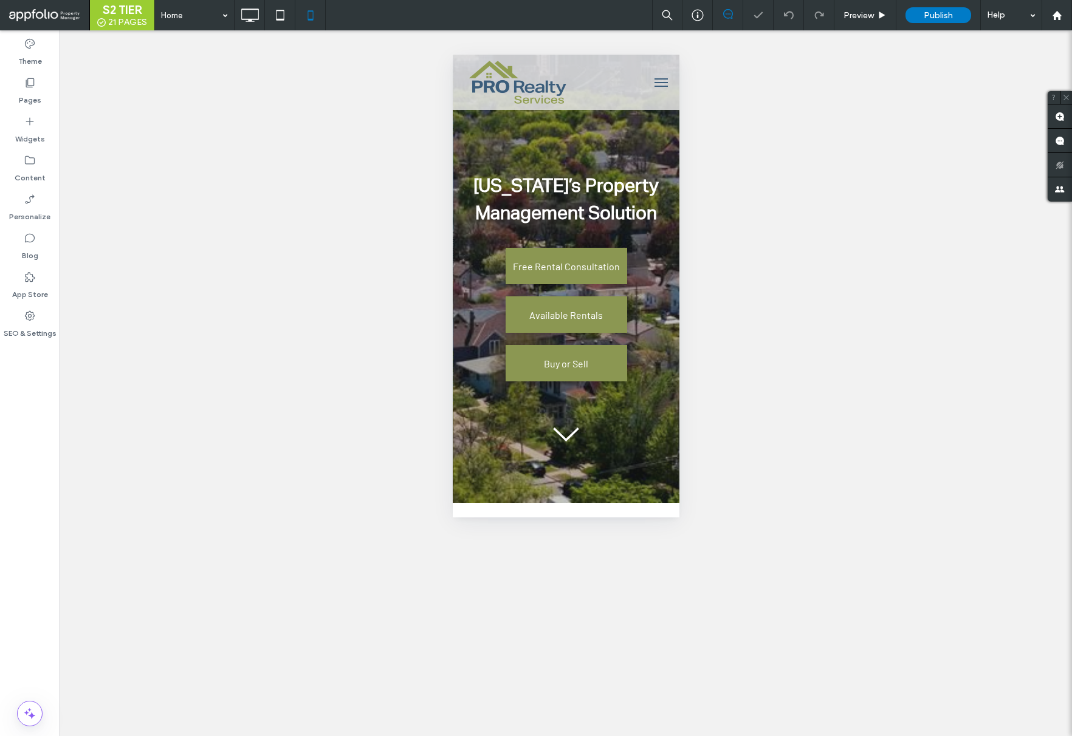
scroll to position [0, 3]
select select "Language Translate Widget"
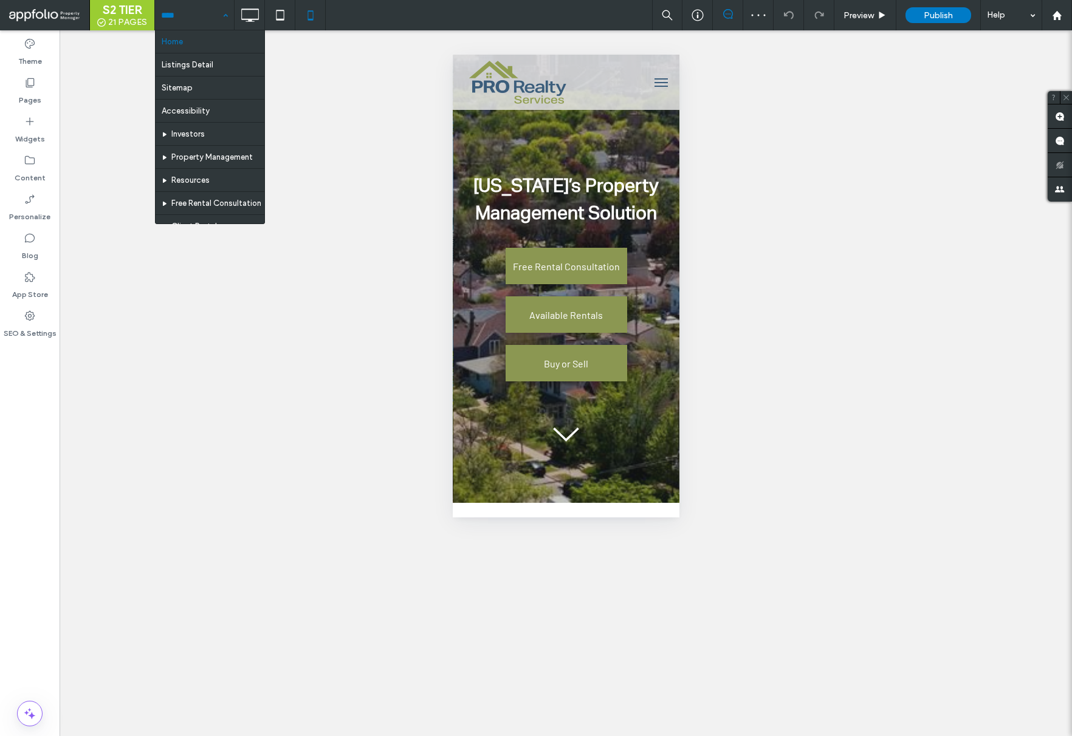
click at [208, 16] on input at bounding box center [191, 15] width 61 height 30
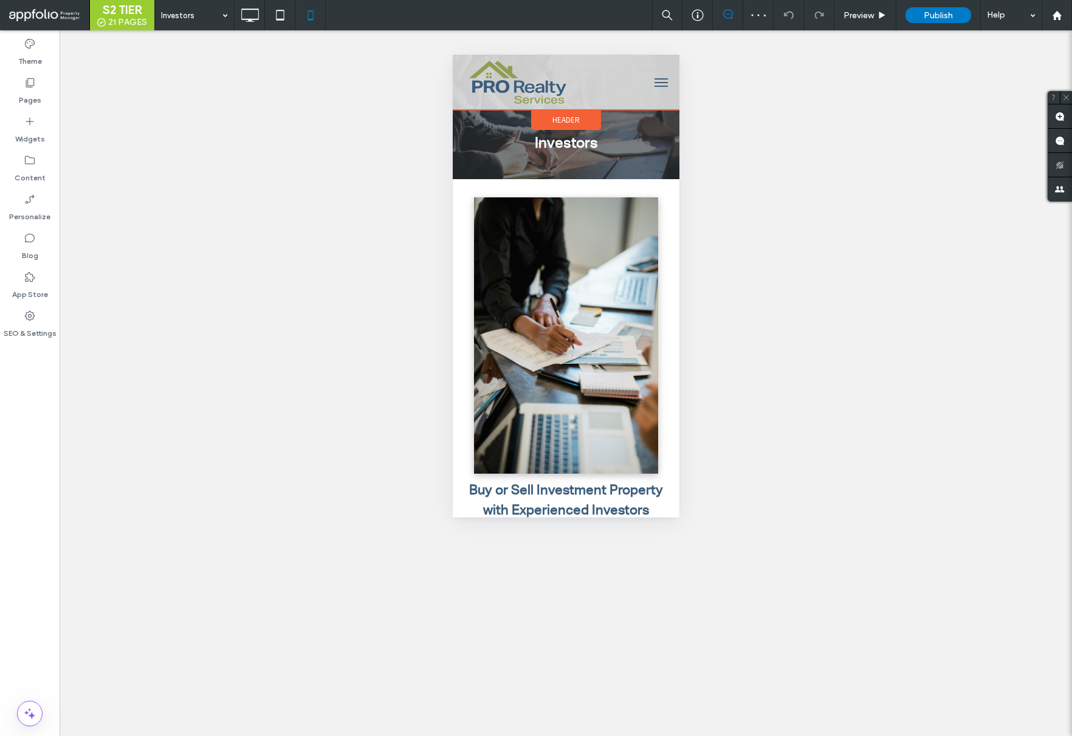
click at [568, 120] on span "Header" at bounding box center [565, 120] width 27 height 10
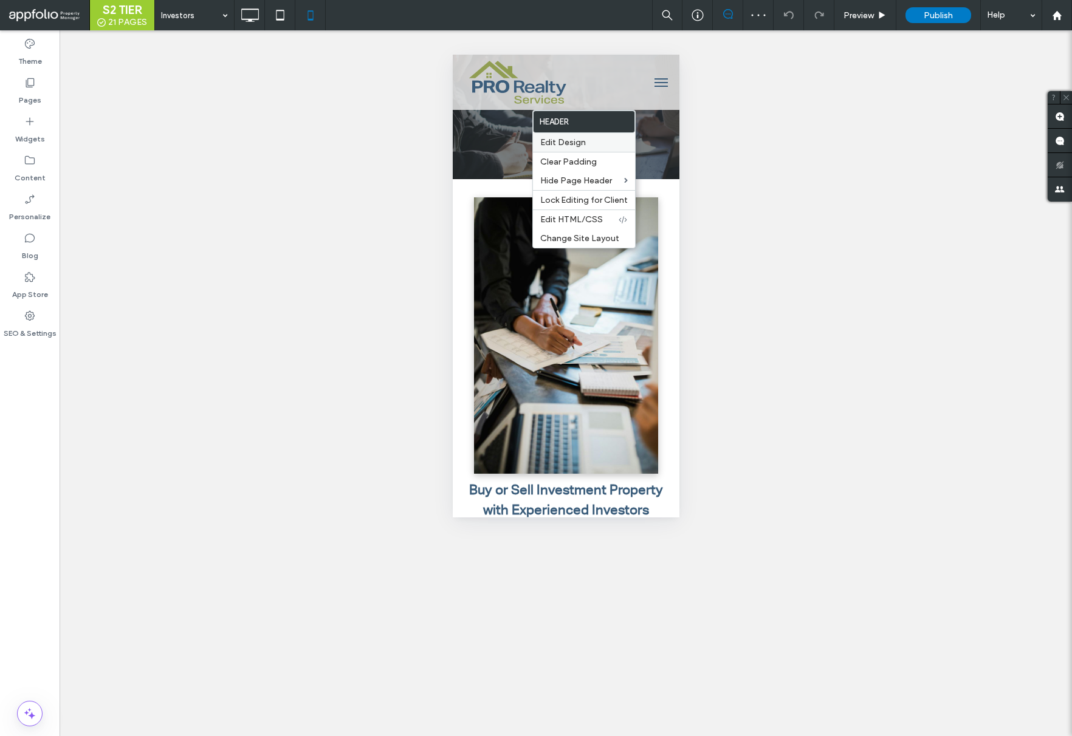
click at [580, 143] on span "Edit Design" at bounding box center [563, 142] width 46 height 10
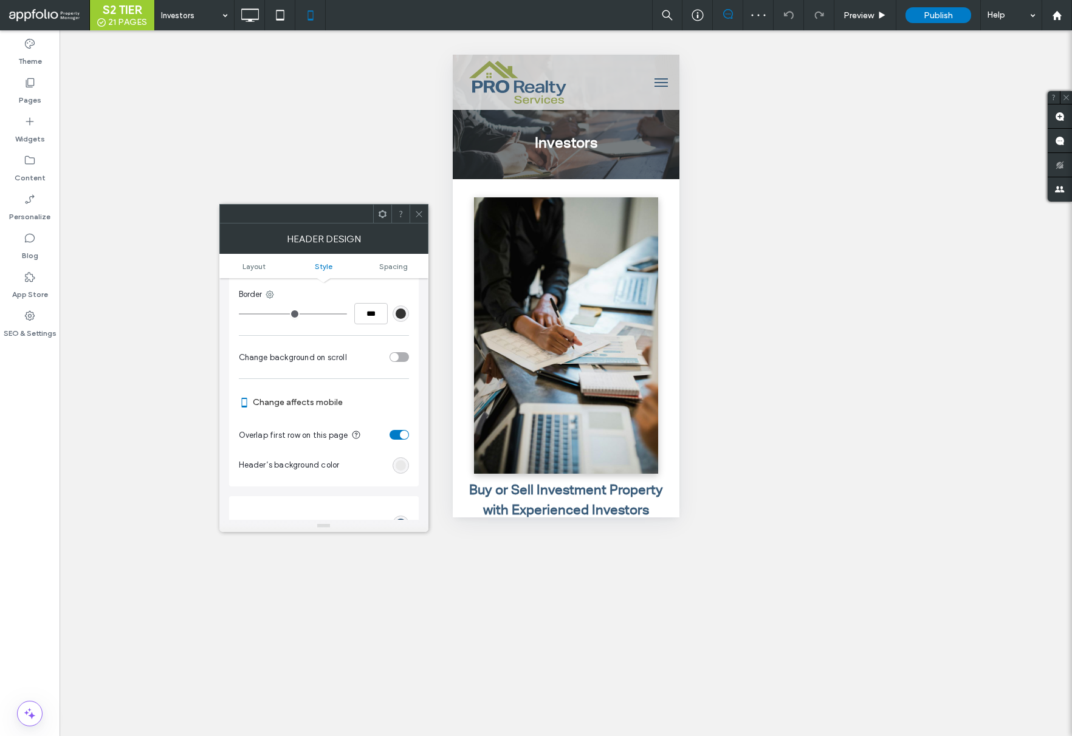
scroll to position [320, 0]
click at [403, 429] on div "toggle" at bounding box center [404, 430] width 9 height 9
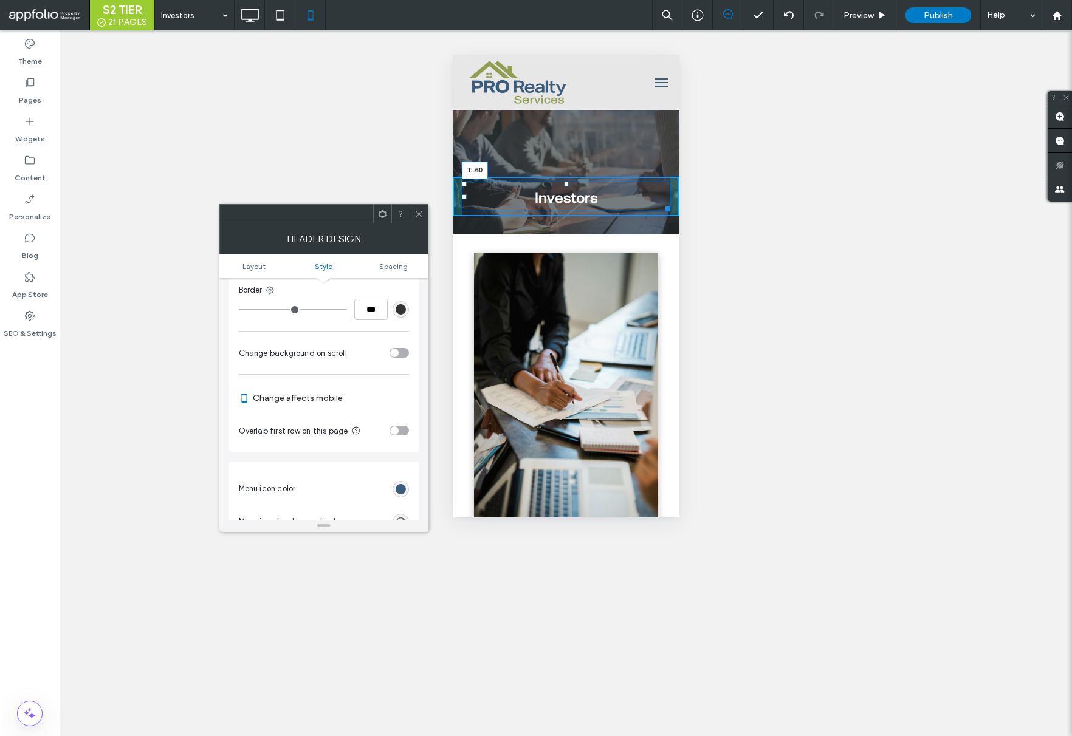
drag, startPoint x: 567, startPoint y: 183, endPoint x: 1020, endPoint y: 197, distance: 453.4
click at [568, 182] on div "Investors T:-60" at bounding box center [565, 197] width 208 height 30
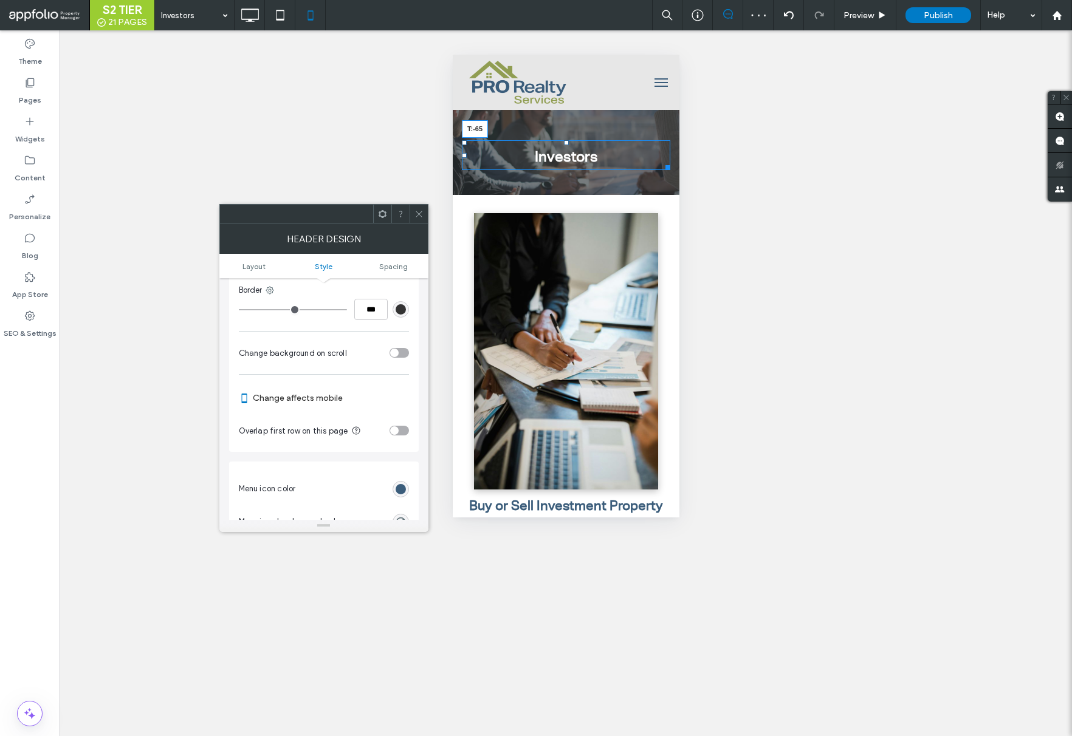
drag, startPoint x: 566, startPoint y: 142, endPoint x: 1146, endPoint y: 171, distance: 580.3
click at [567, 140] on div at bounding box center [565, 142] width 5 height 5
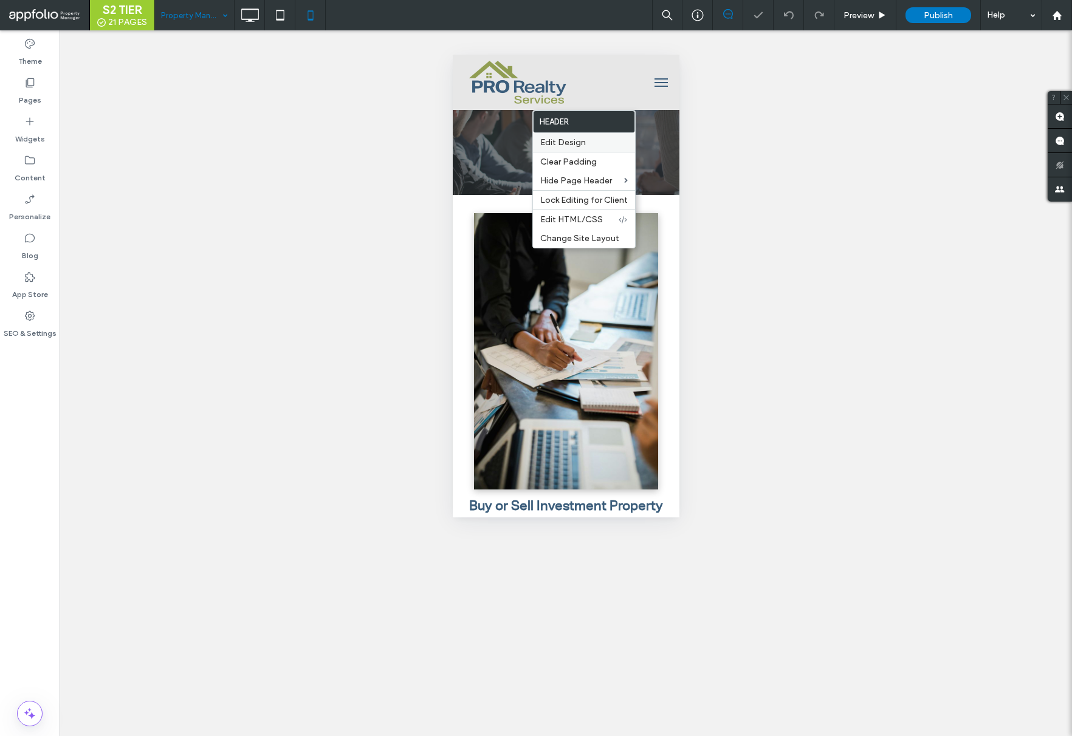
click at [574, 144] on span "Edit Design" at bounding box center [563, 142] width 46 height 10
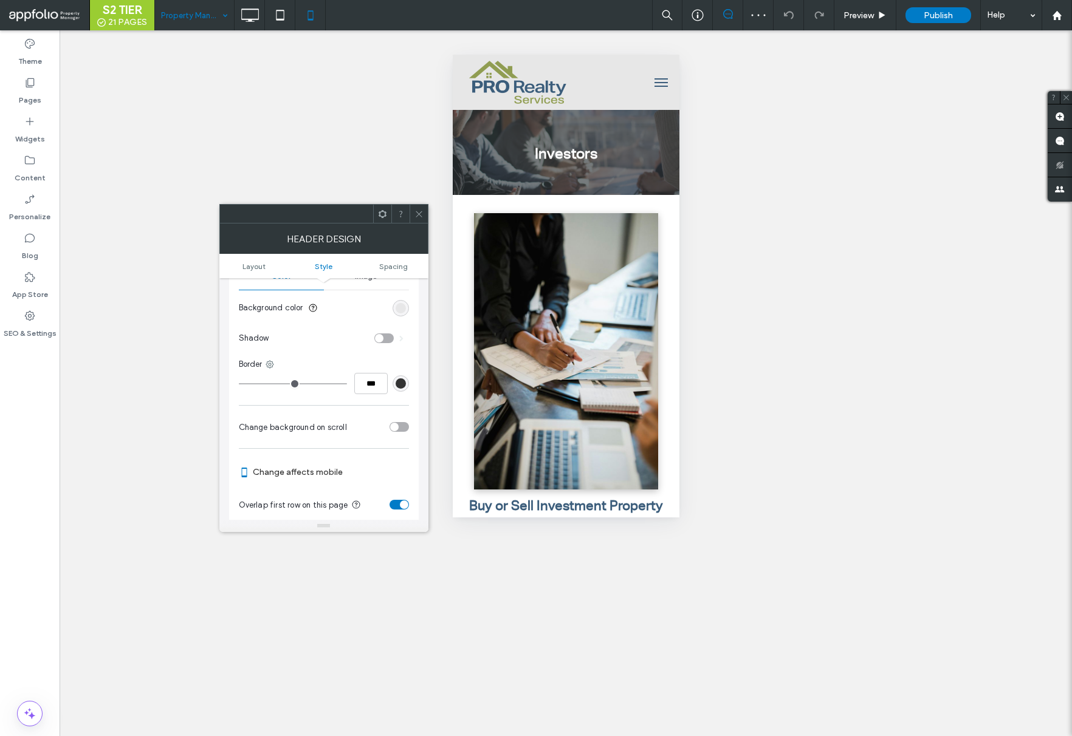
scroll to position [293, 0]
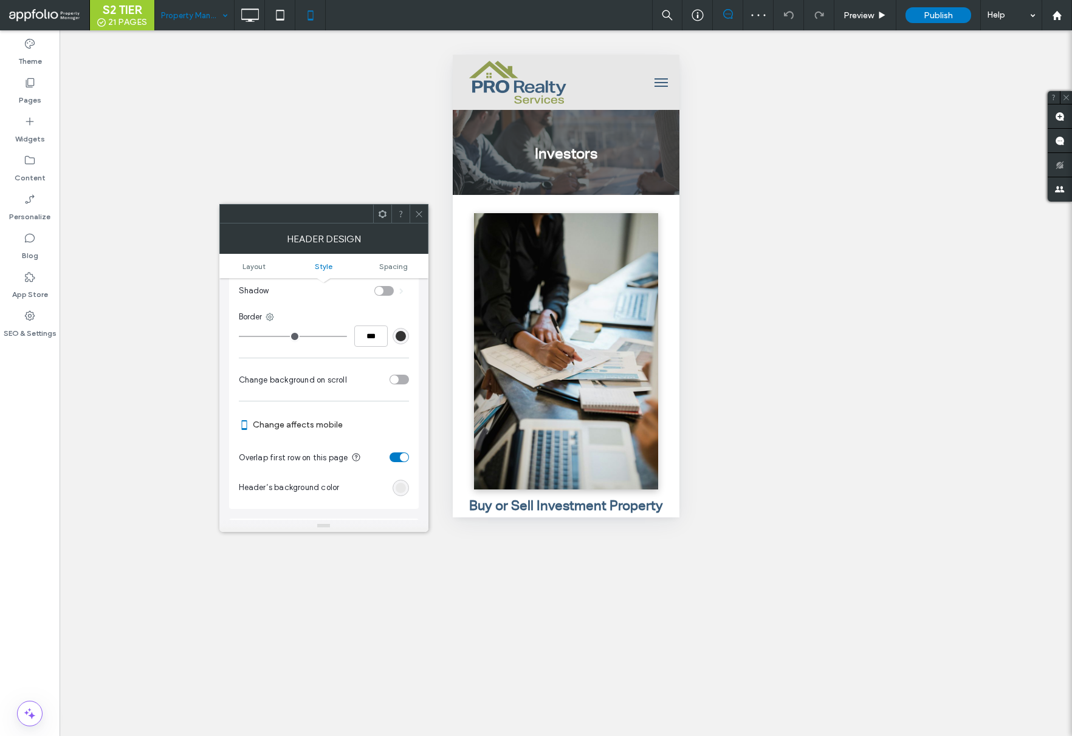
click at [396, 457] on div "toggle" at bounding box center [398, 458] width 19 height 10
drag, startPoint x: 420, startPoint y: 213, endPoint x: 434, endPoint y: 213, distance: 14.0
click at [420, 213] on icon at bounding box center [418, 214] width 9 height 9
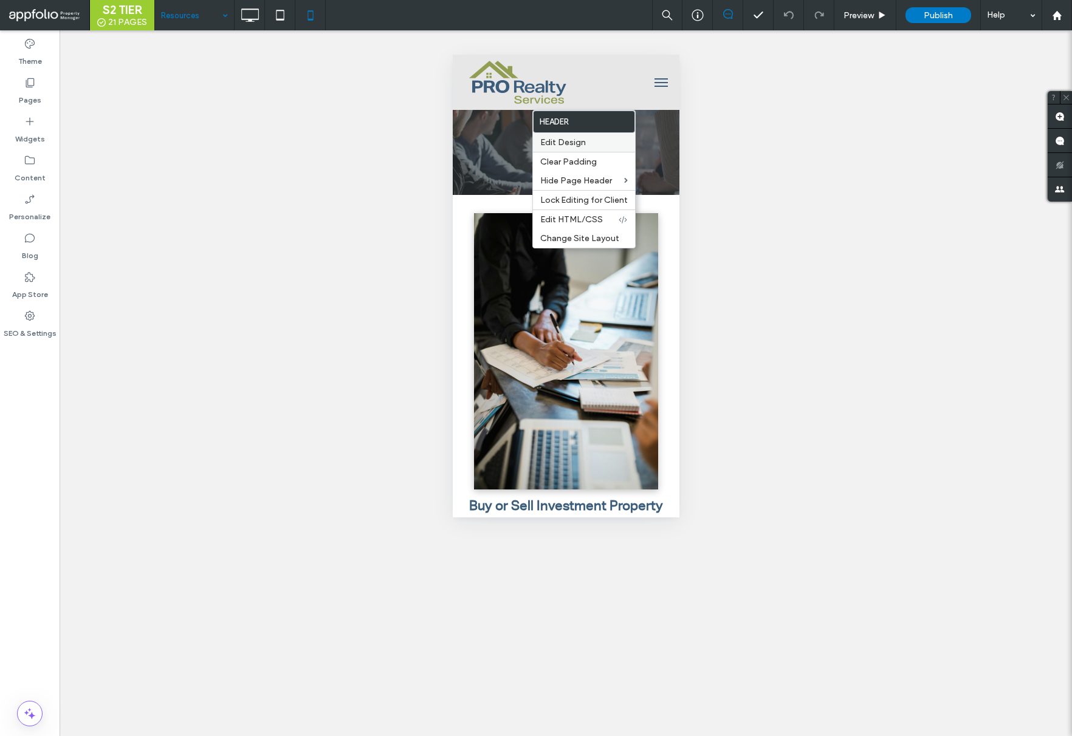
click at [575, 144] on span "Edit Design" at bounding box center [563, 142] width 46 height 10
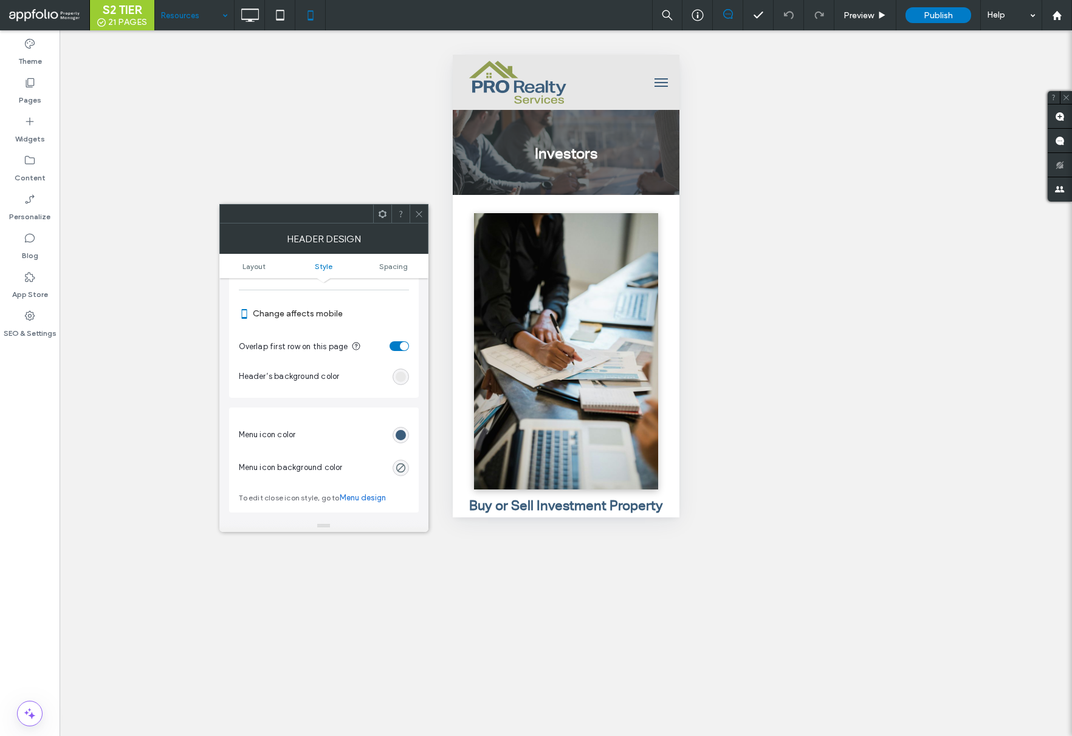
scroll to position [403, 0]
click at [392, 346] on div "toggle" at bounding box center [398, 347] width 19 height 10
click at [421, 216] on icon at bounding box center [418, 214] width 9 height 9
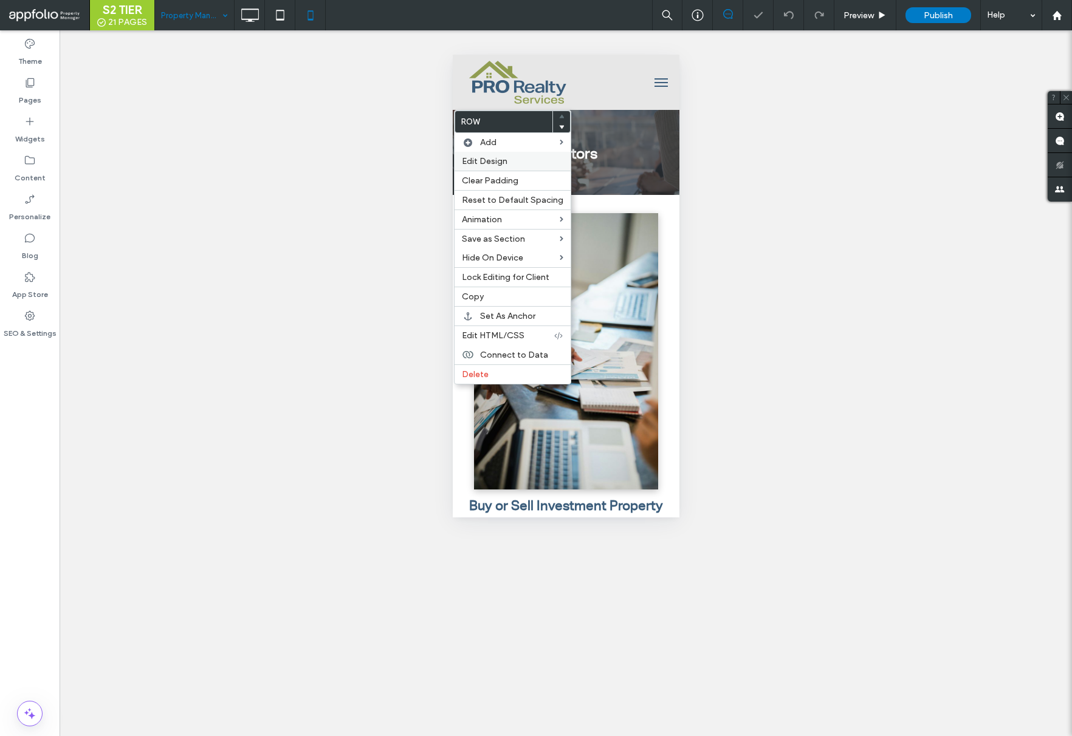
click at [485, 156] on span "Edit Design" at bounding box center [485, 161] width 46 height 10
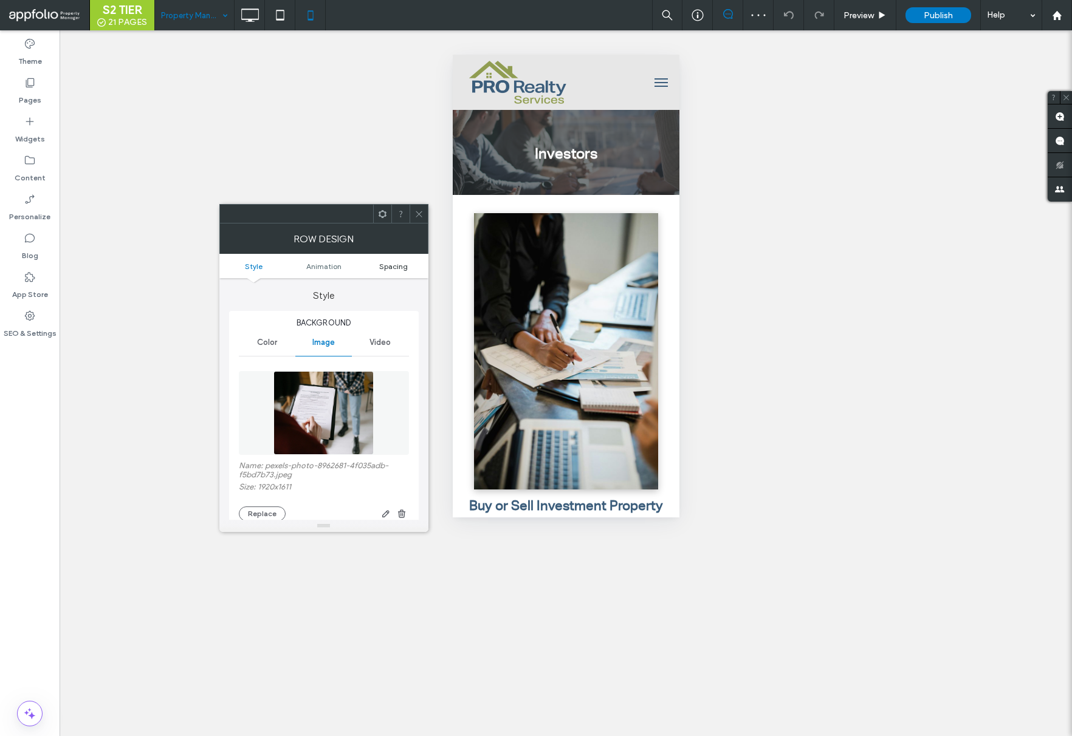
click at [385, 268] on span "Spacing" at bounding box center [393, 266] width 29 height 9
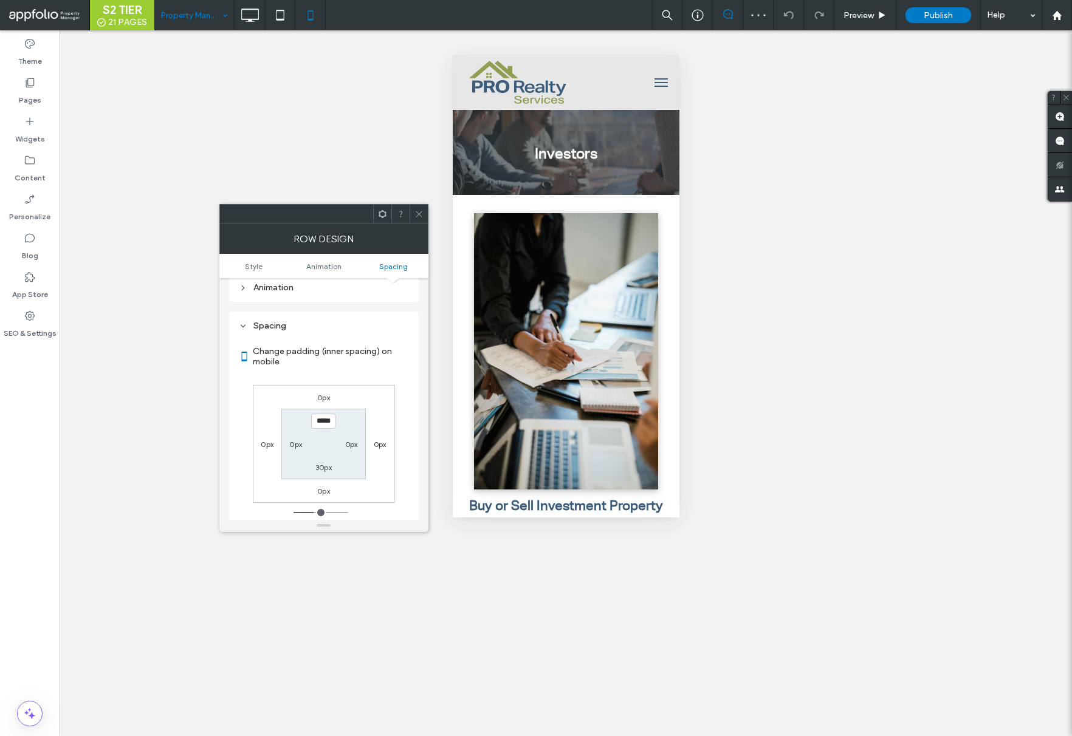
scroll to position [648, 0]
click at [417, 211] on icon at bounding box center [418, 214] width 9 height 9
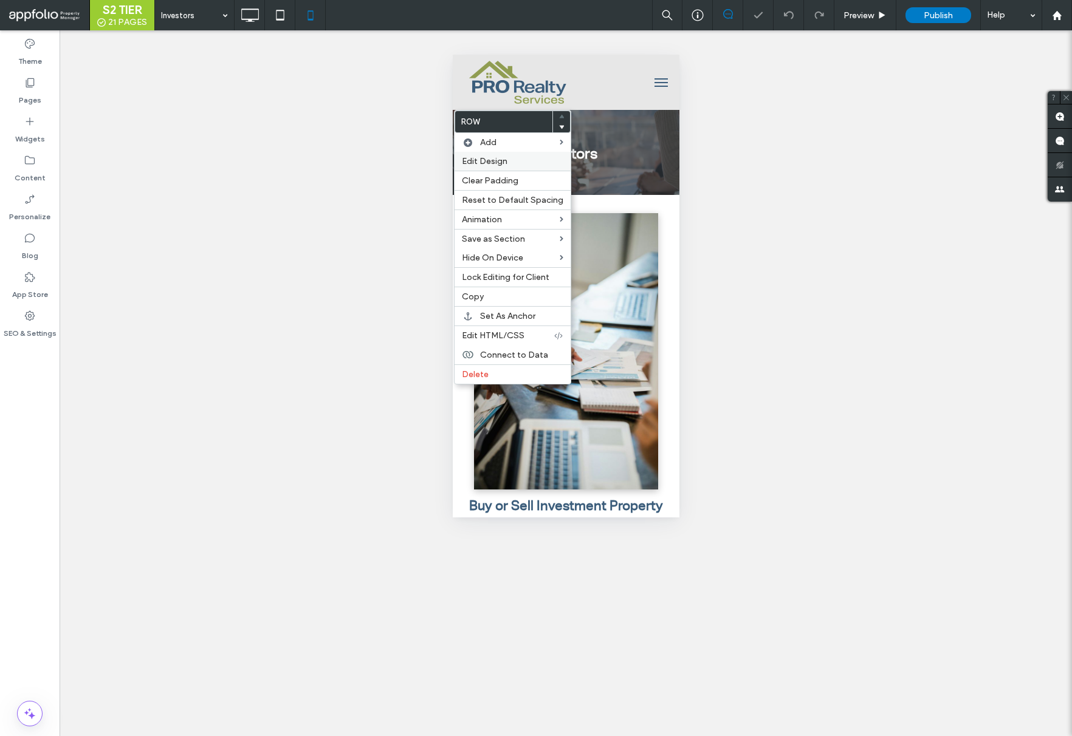
click at [483, 158] on span "Edit Design" at bounding box center [485, 161] width 46 height 10
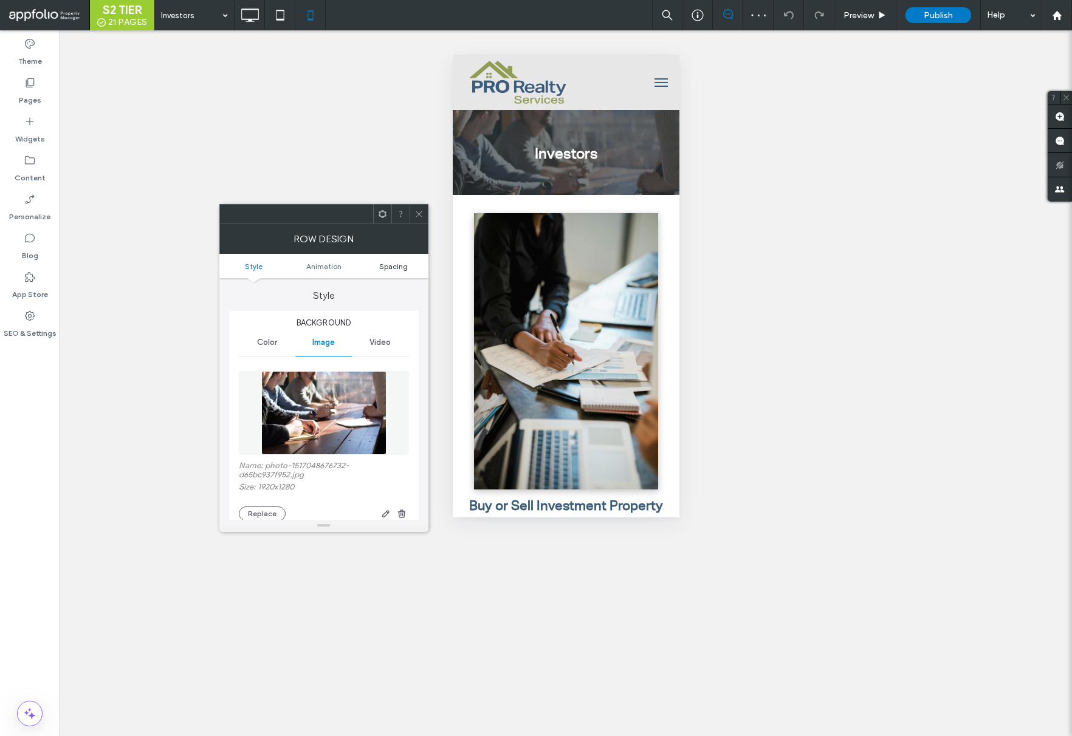
click at [393, 262] on span "Spacing" at bounding box center [393, 266] width 29 height 9
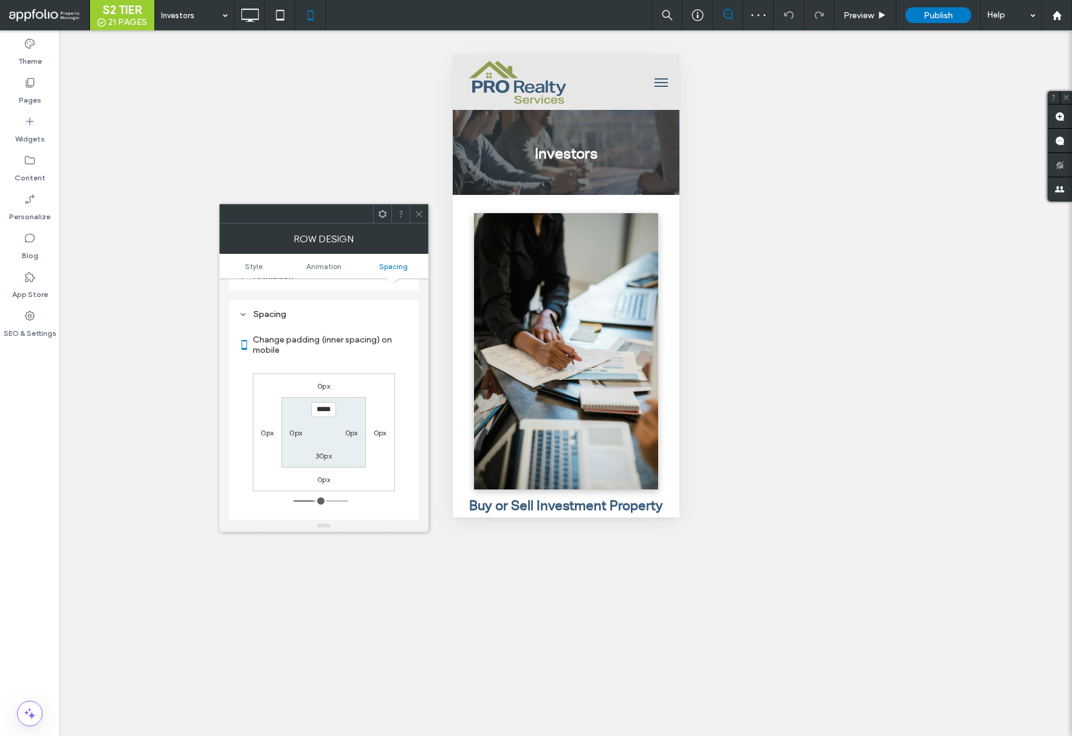
scroll to position [648, 0]
click at [421, 215] on icon at bounding box center [418, 214] width 9 height 9
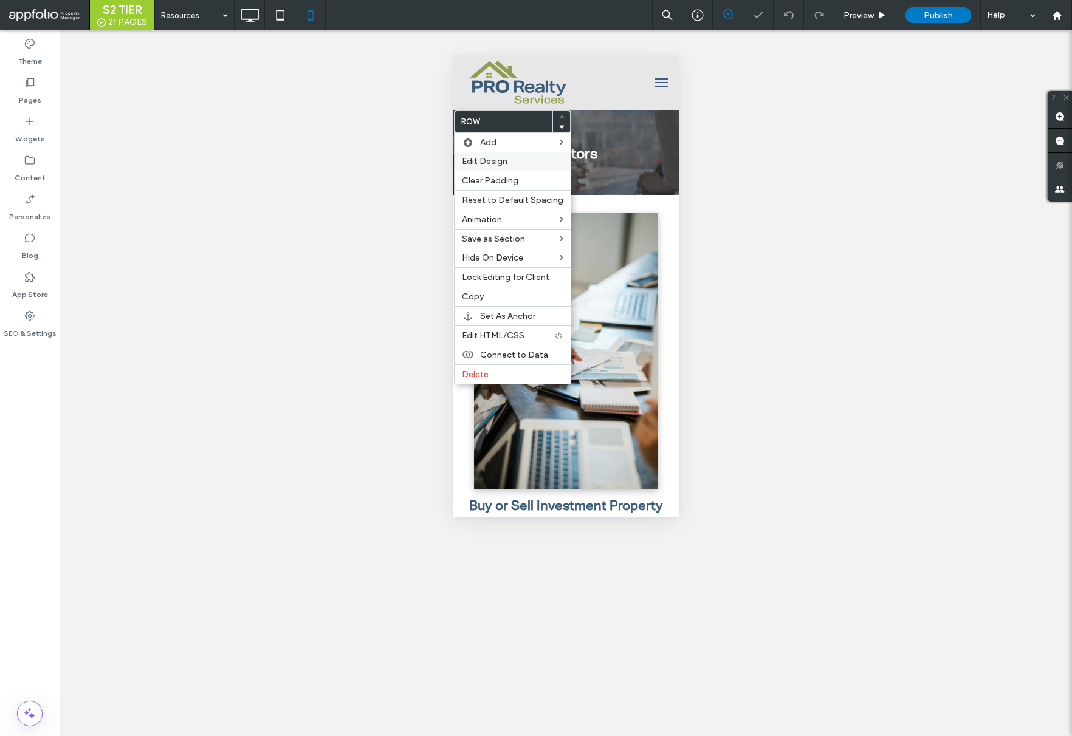
click at [484, 156] on span "Edit Design" at bounding box center [485, 161] width 46 height 10
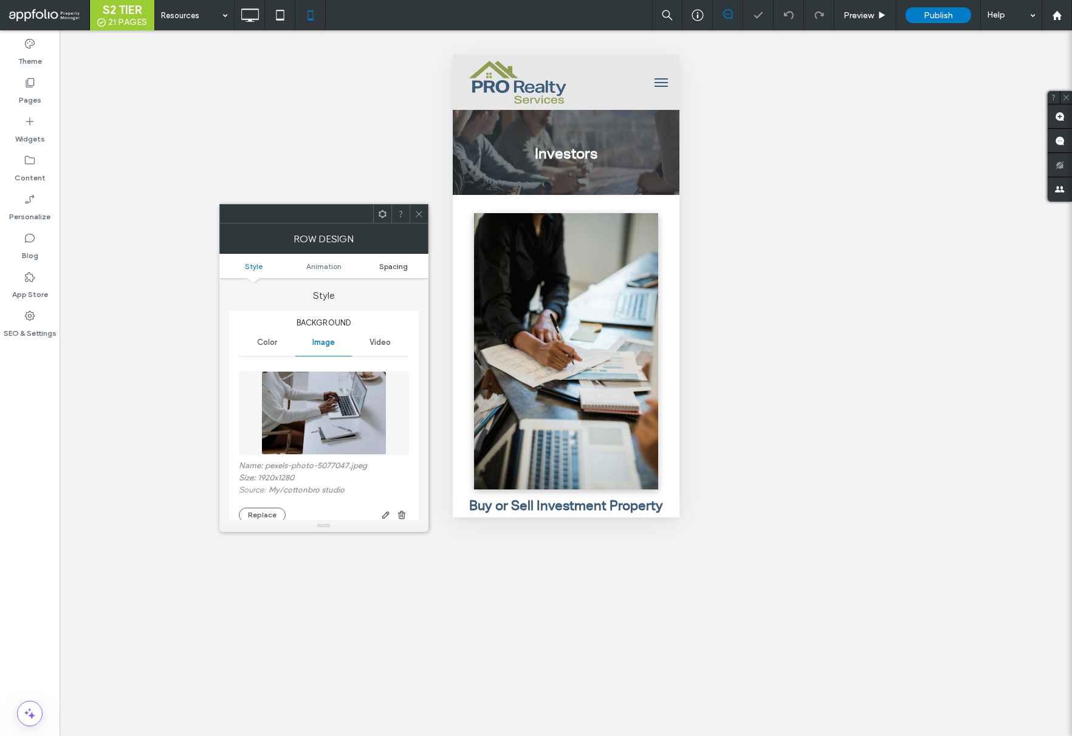
click at [394, 262] on span "Spacing" at bounding box center [393, 266] width 29 height 9
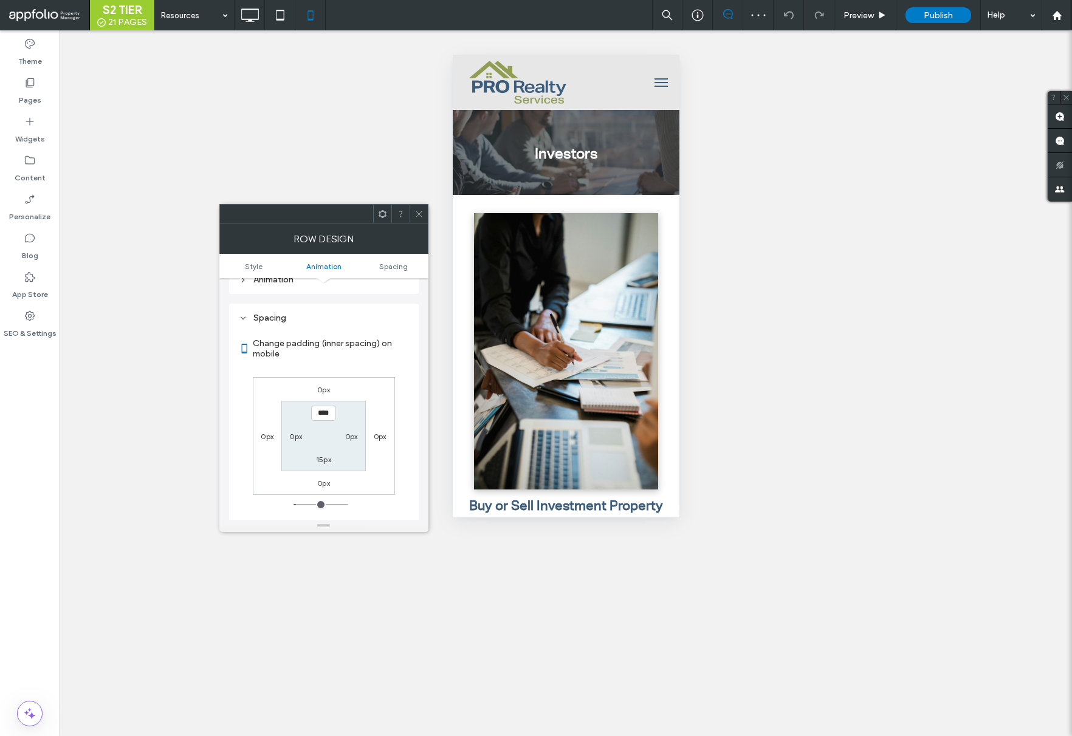
scroll to position [649, 0]
type input "*****"
click at [324, 450] on label "15px" at bounding box center [323, 454] width 15 height 9
type input "**"
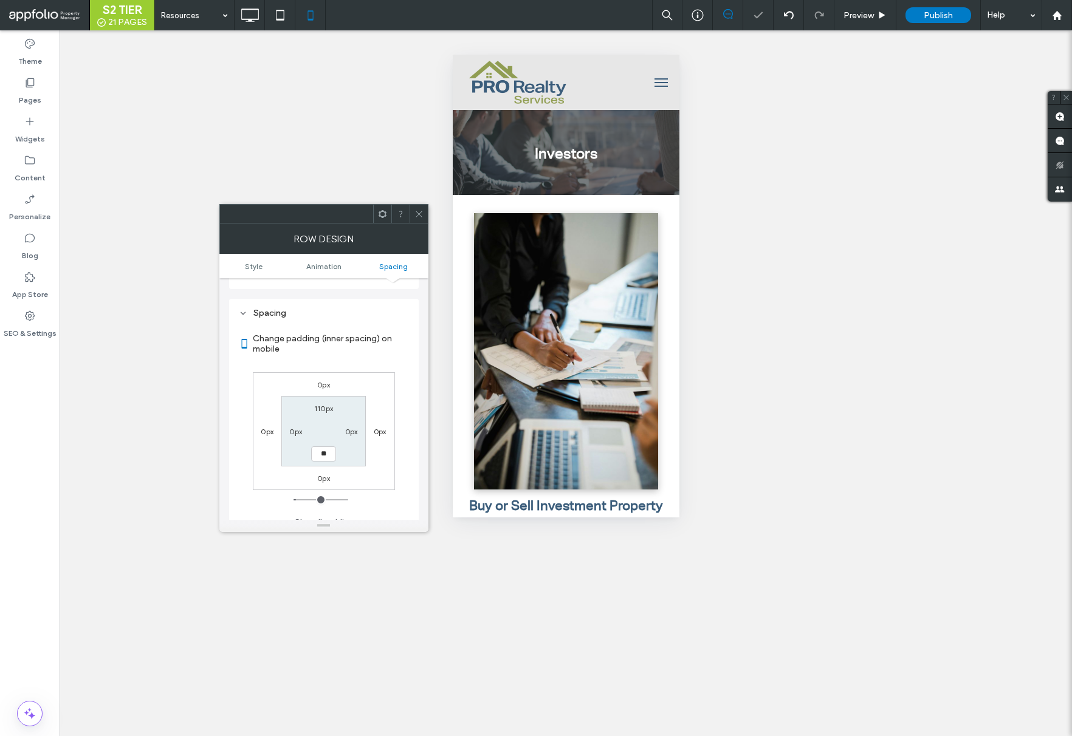
type input "**"
type input "****"
click at [418, 210] on icon at bounding box center [418, 214] width 9 height 9
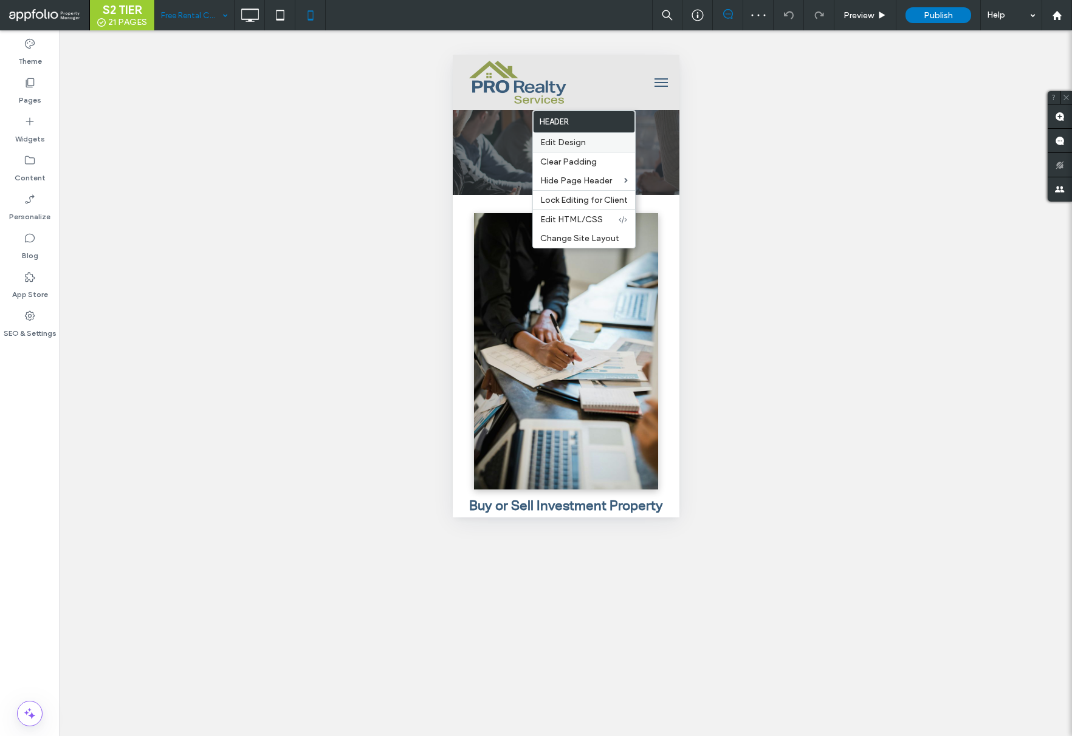
click at [589, 148] on div "Edit Design" at bounding box center [584, 142] width 102 height 19
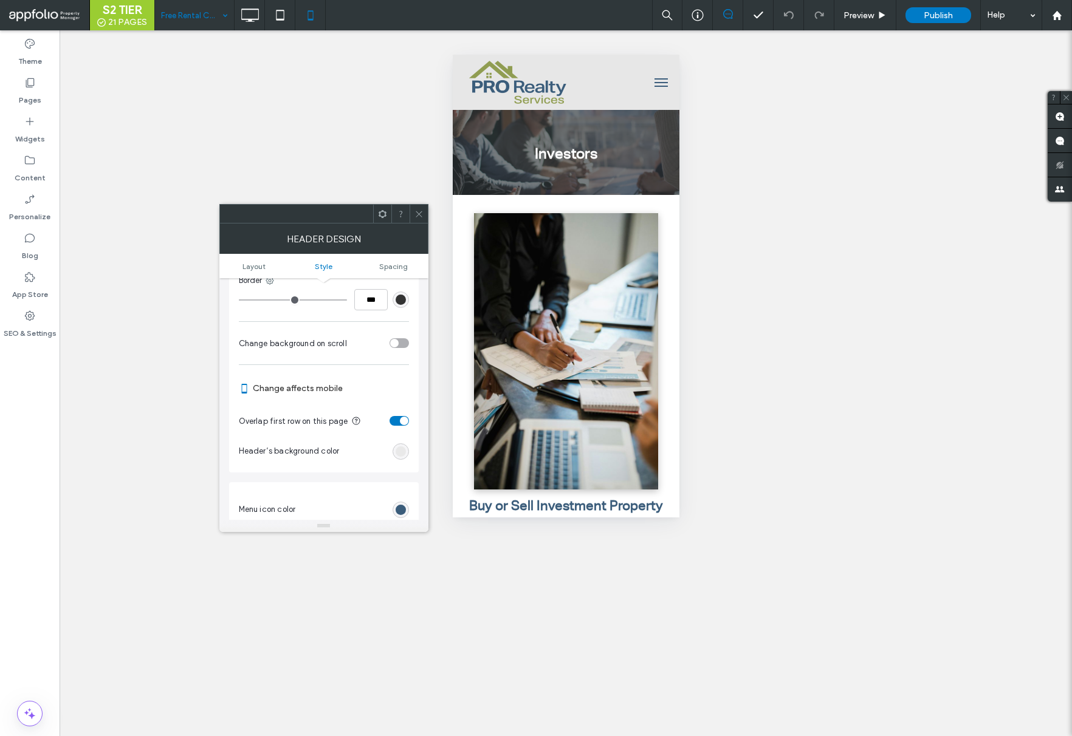
scroll to position [340, 0]
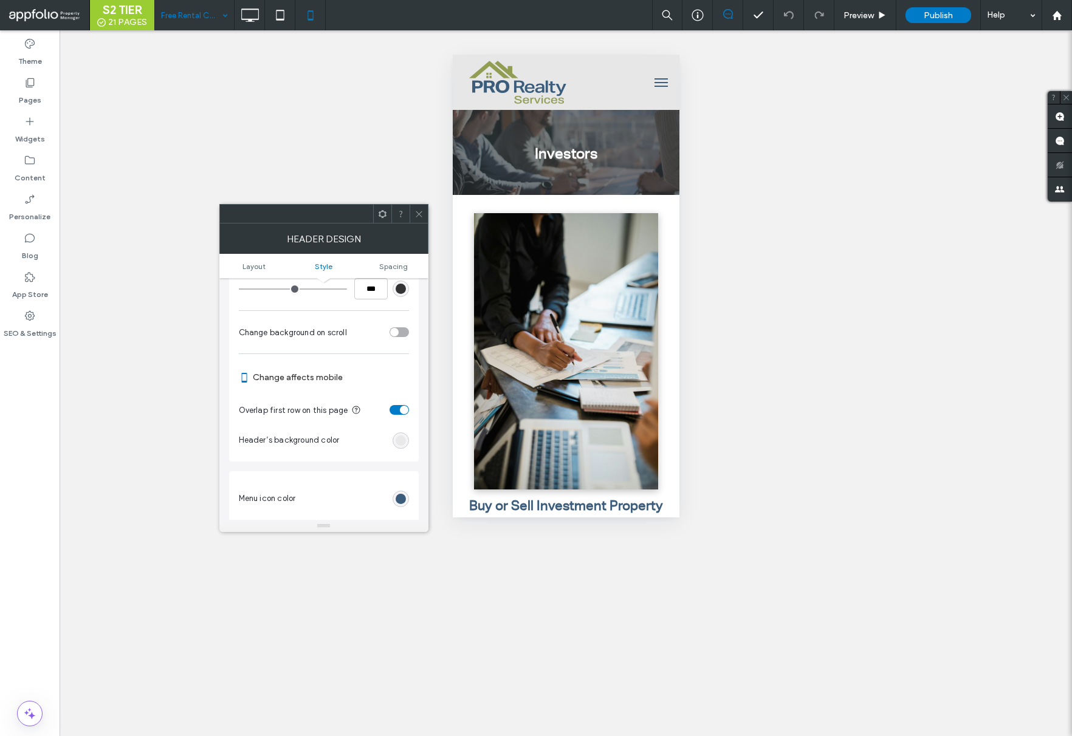
click at [398, 402] on section "Overlap first row on this page" at bounding box center [324, 410] width 170 height 30
click at [400, 410] on div "toggle" at bounding box center [404, 410] width 9 height 9
click at [410, 209] on div at bounding box center [418, 214] width 18 height 18
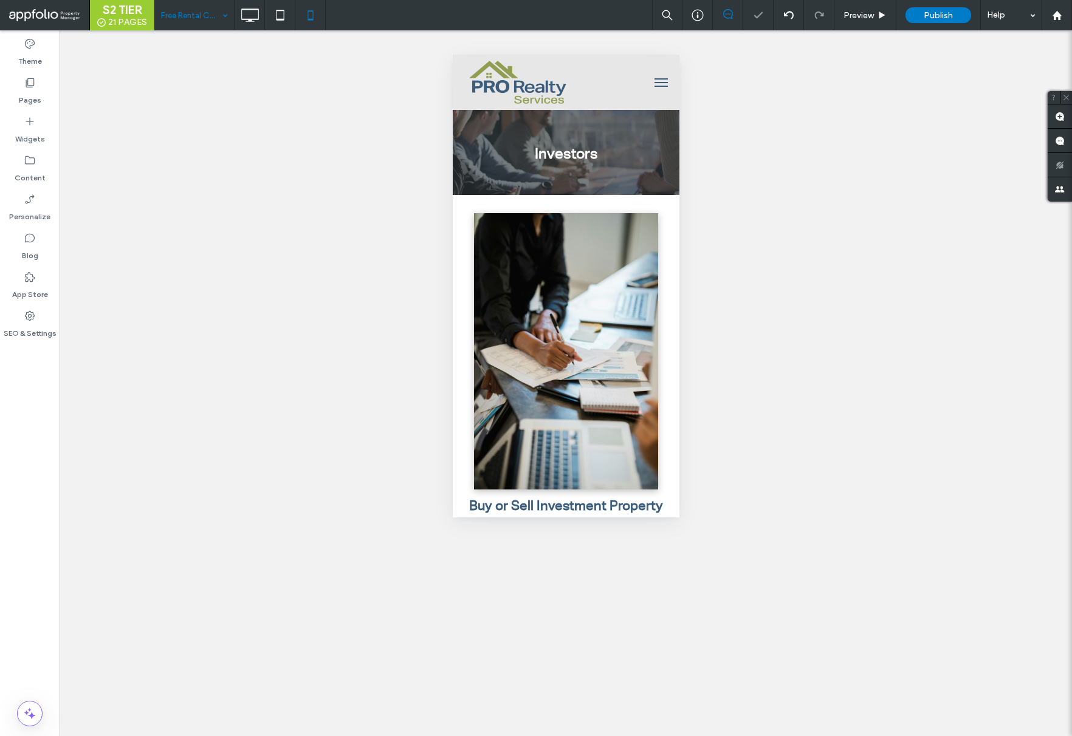
drag, startPoint x: 184, startPoint y: 20, endPoint x: 185, endPoint y: 29, distance: 8.6
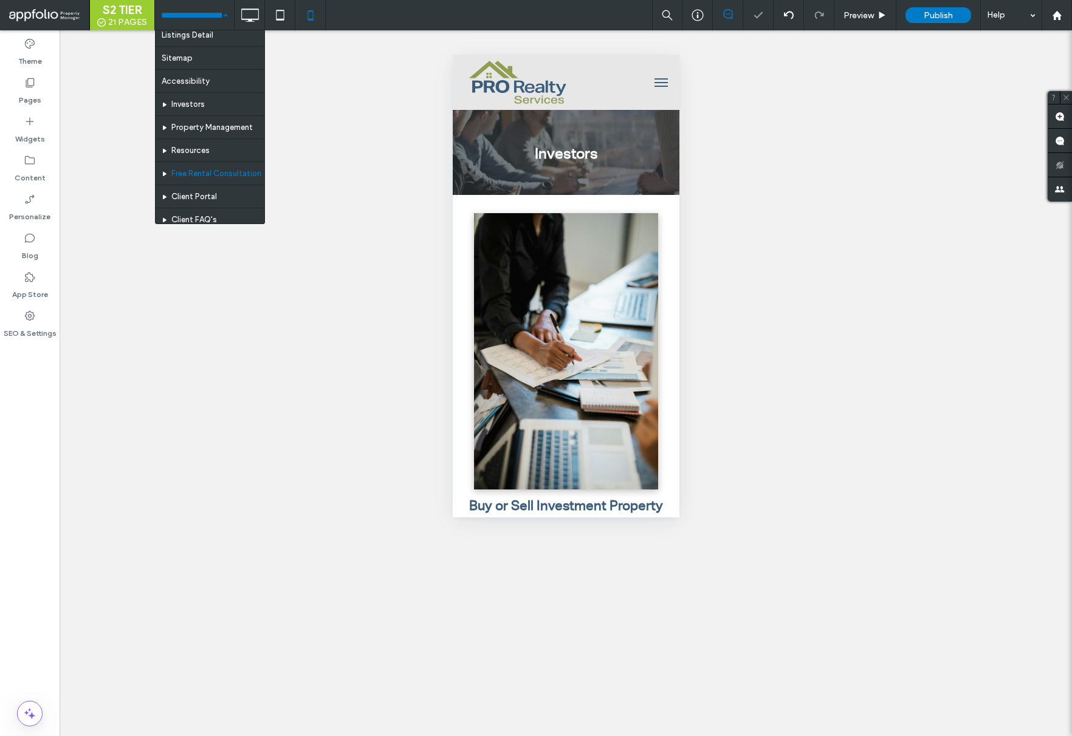
scroll to position [45, 0]
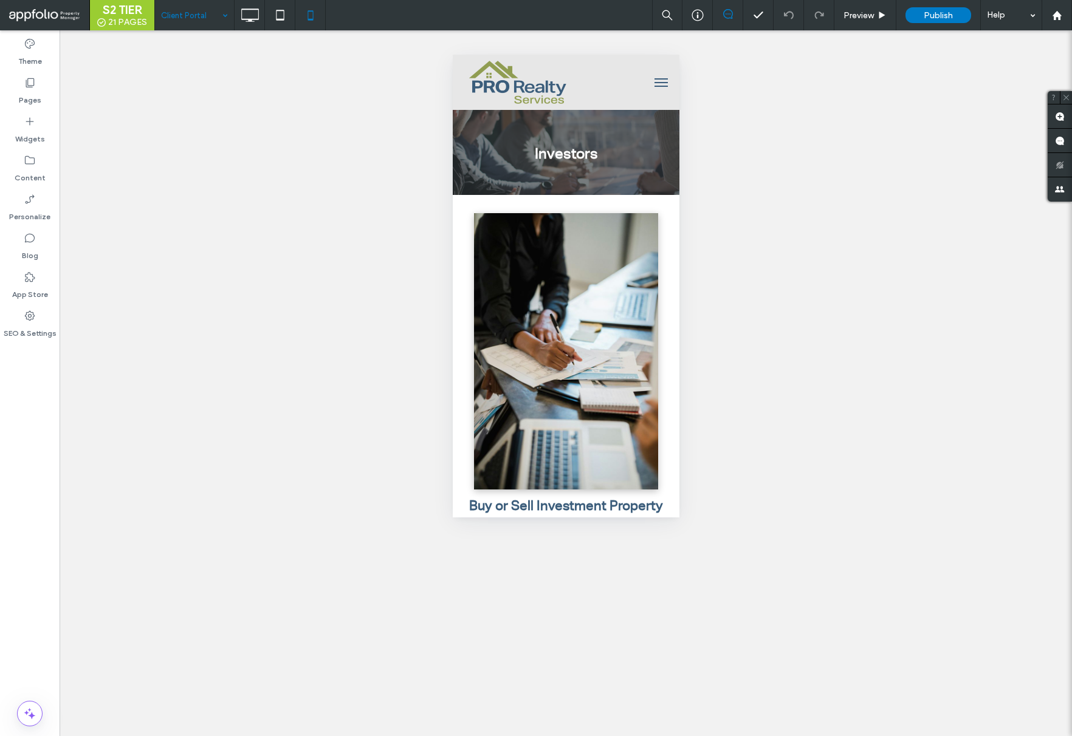
drag, startPoint x: 195, startPoint y: 14, endPoint x: 196, endPoint y: 27, distance: 13.4
click at [195, 14] on input at bounding box center [191, 15] width 61 height 30
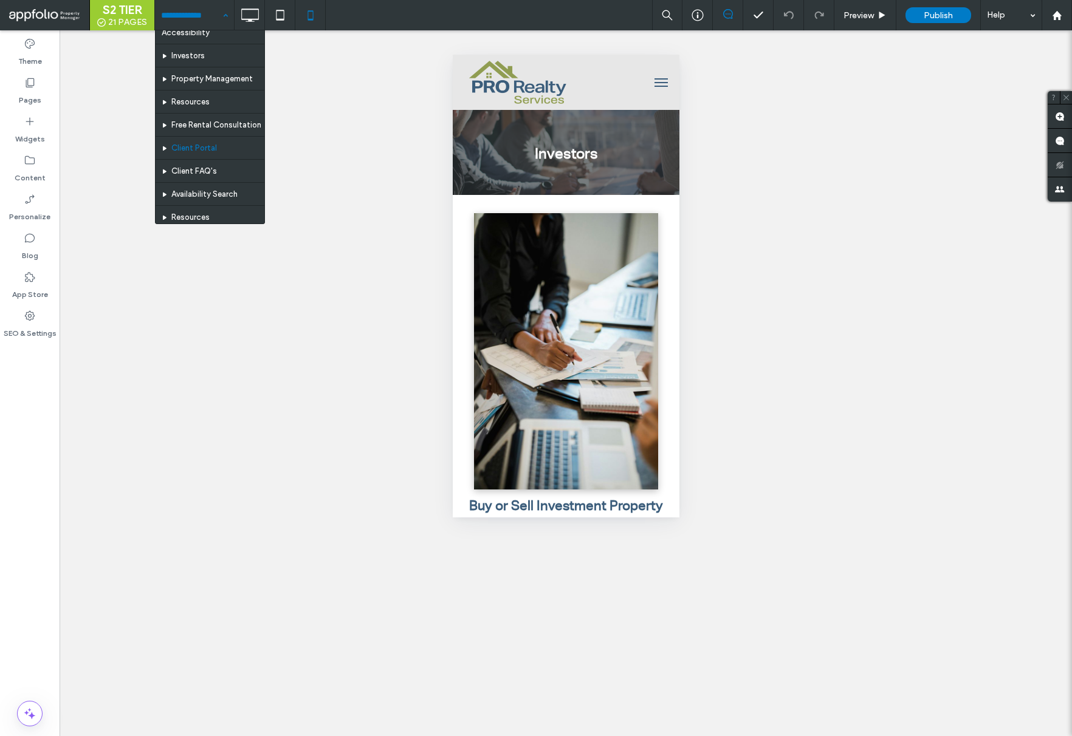
scroll to position [83, 0]
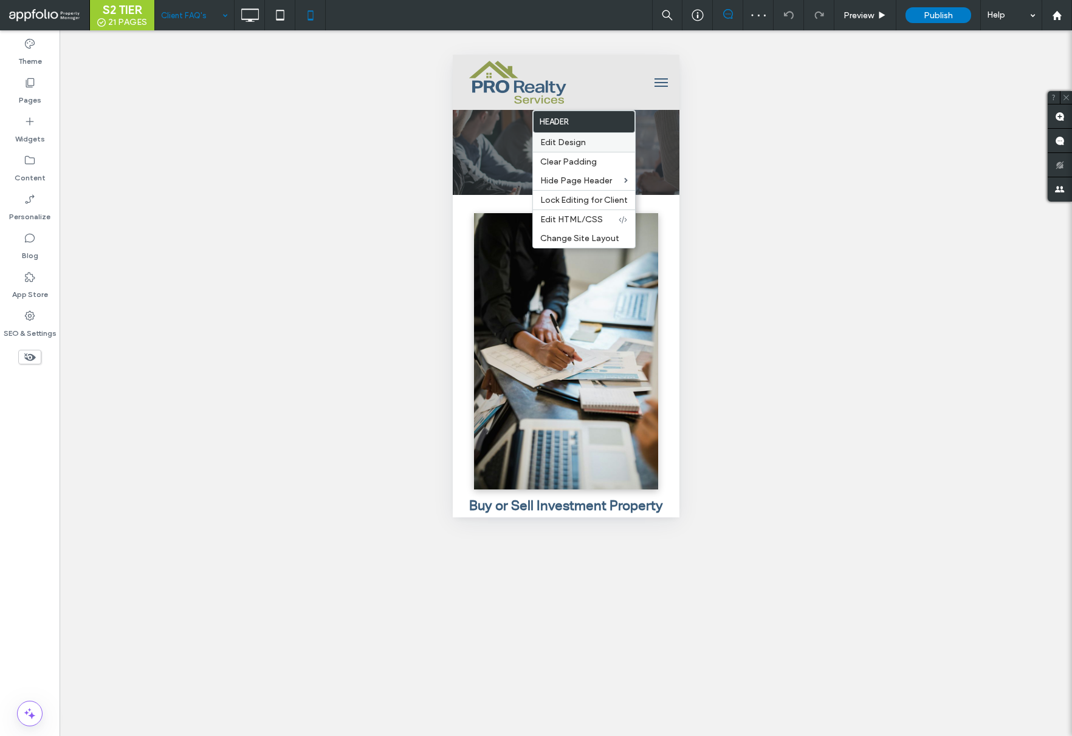
click at [568, 145] on span "Edit Design" at bounding box center [563, 142] width 46 height 10
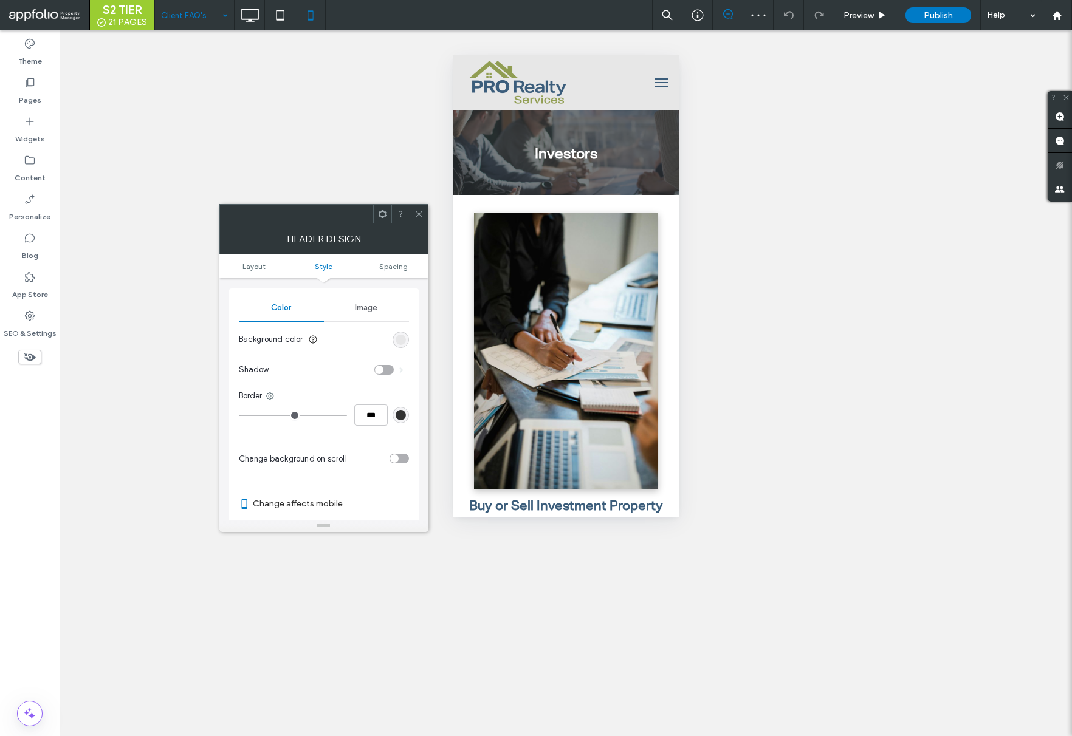
scroll to position [275, 0]
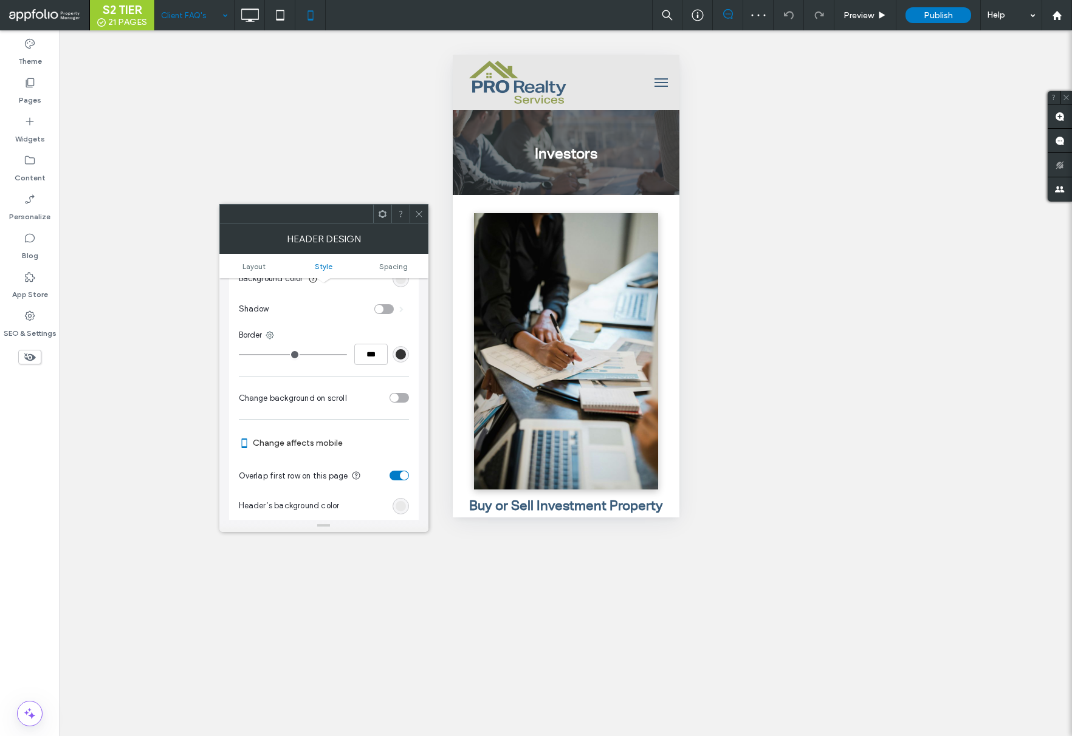
click at [397, 478] on div "toggle" at bounding box center [398, 476] width 19 height 10
click at [419, 213] on use at bounding box center [419, 214] width 6 height 6
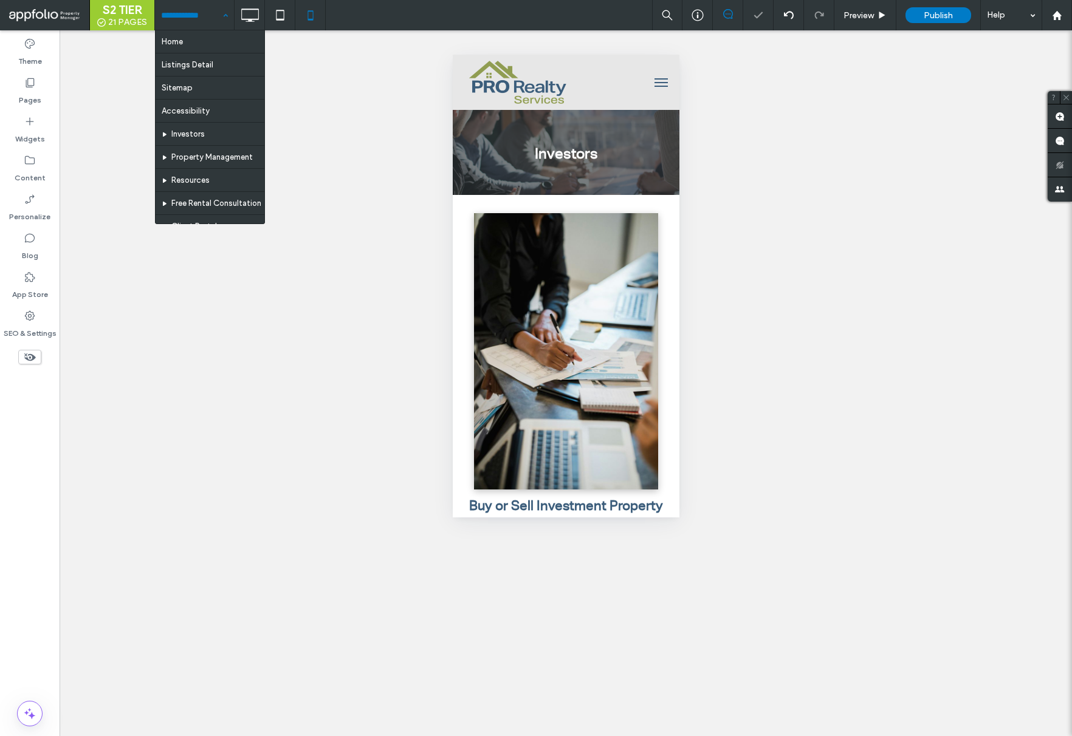
drag, startPoint x: 199, startPoint y: 21, endPoint x: 199, endPoint y: 28, distance: 7.3
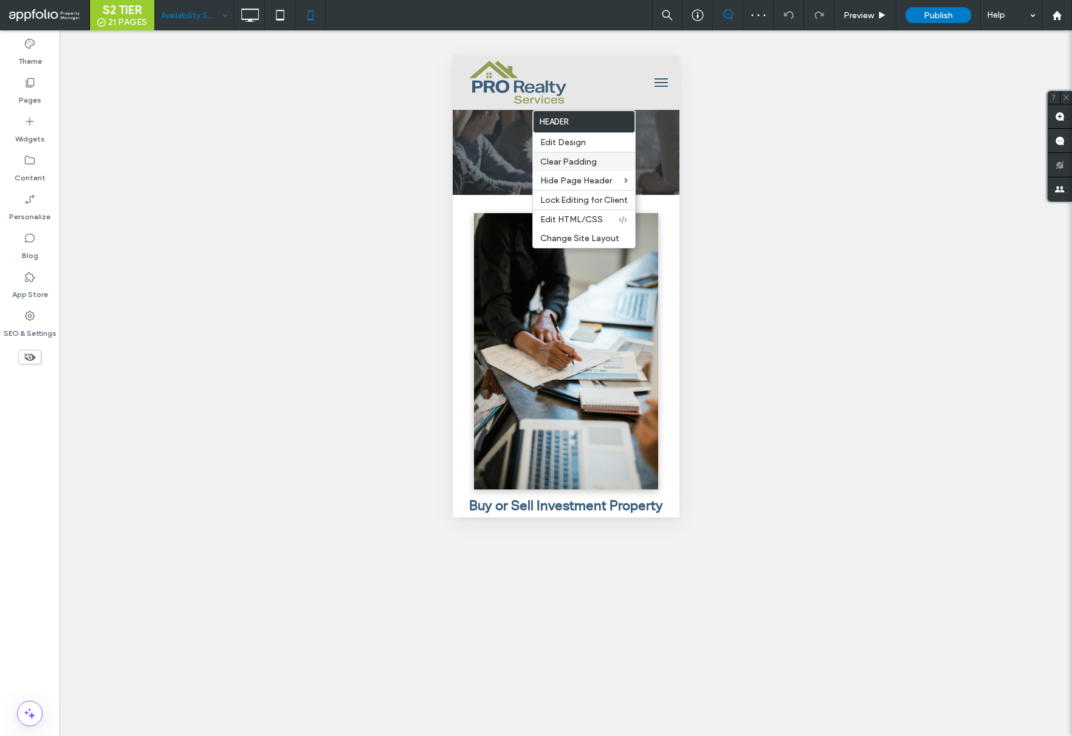
drag, startPoint x: 575, startPoint y: 142, endPoint x: 558, endPoint y: 151, distance: 18.8
click at [575, 142] on span "Edit Design" at bounding box center [563, 142] width 46 height 10
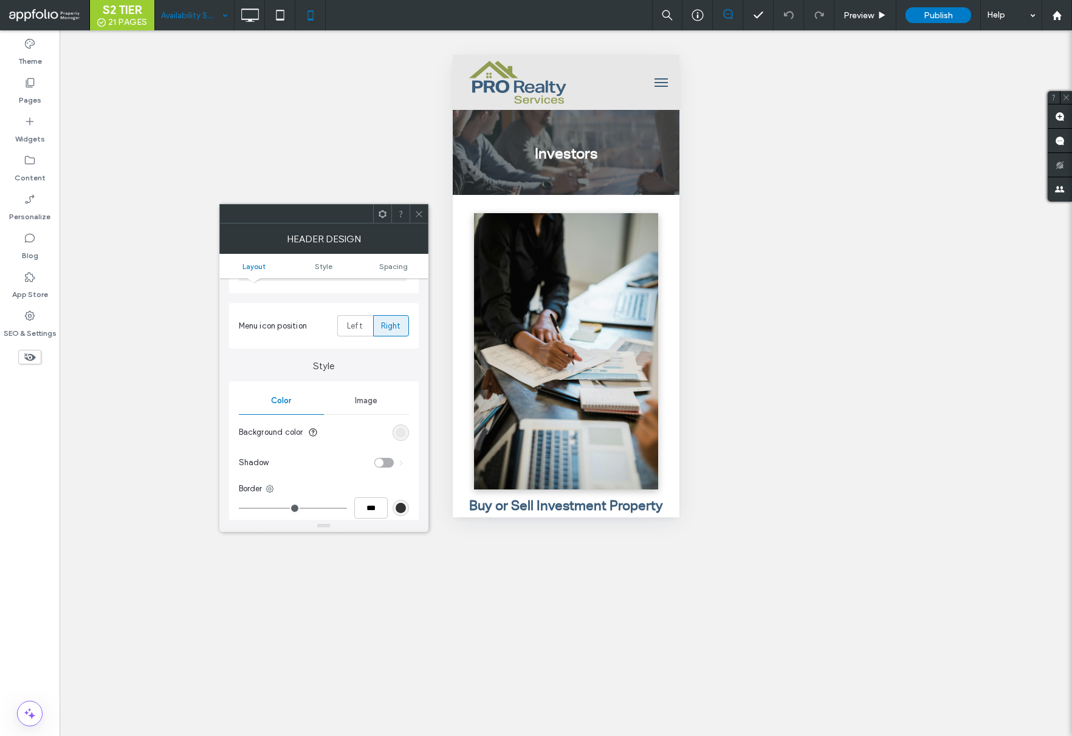
scroll to position [294, 0]
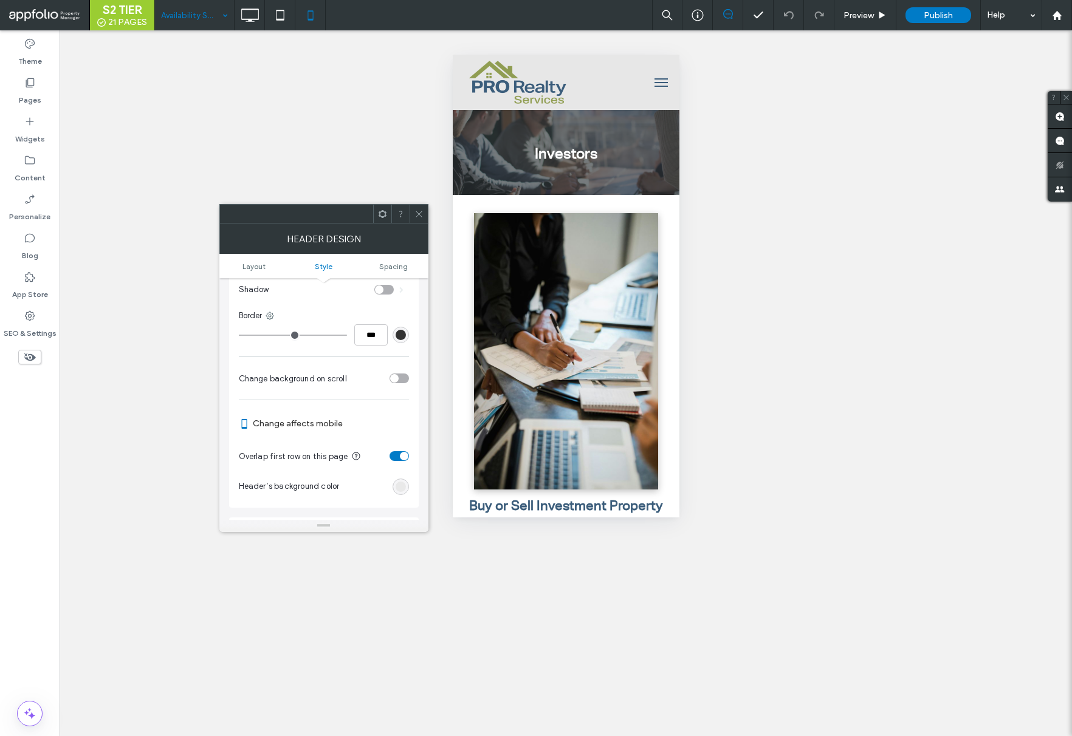
drag, startPoint x: 395, startPoint y: 454, endPoint x: 441, endPoint y: 253, distance: 206.9
click at [395, 454] on div "toggle" at bounding box center [398, 456] width 19 height 10
click at [416, 213] on icon at bounding box center [418, 214] width 9 height 9
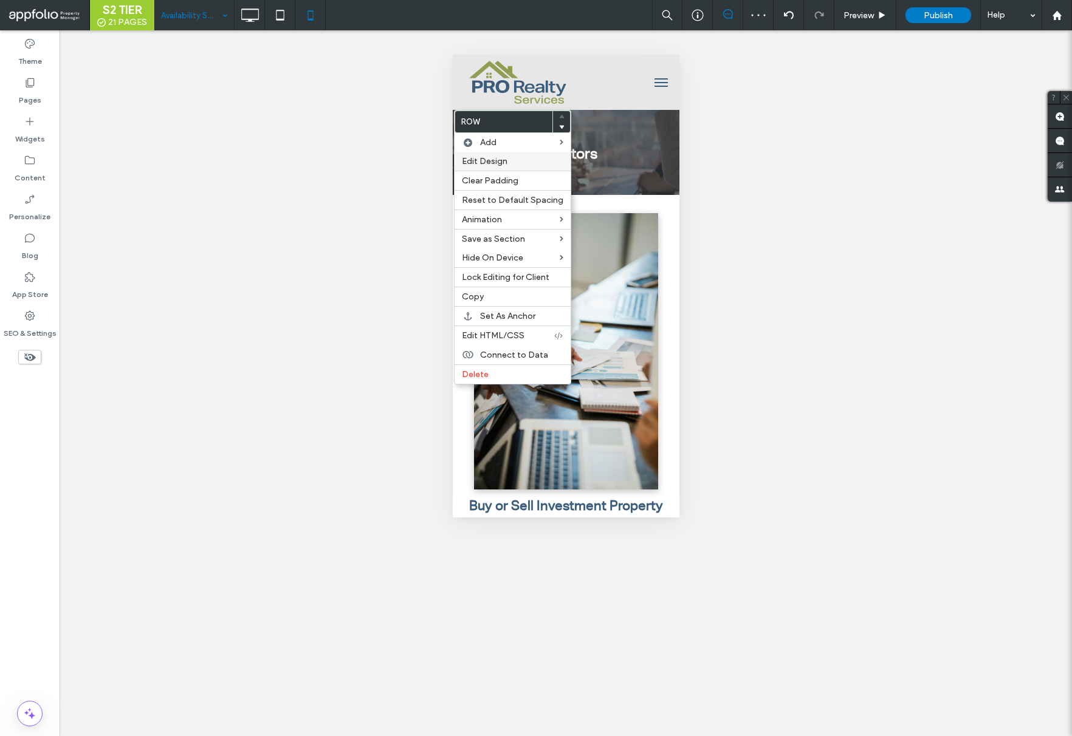
click at [475, 166] on span "Edit Design" at bounding box center [485, 161] width 46 height 10
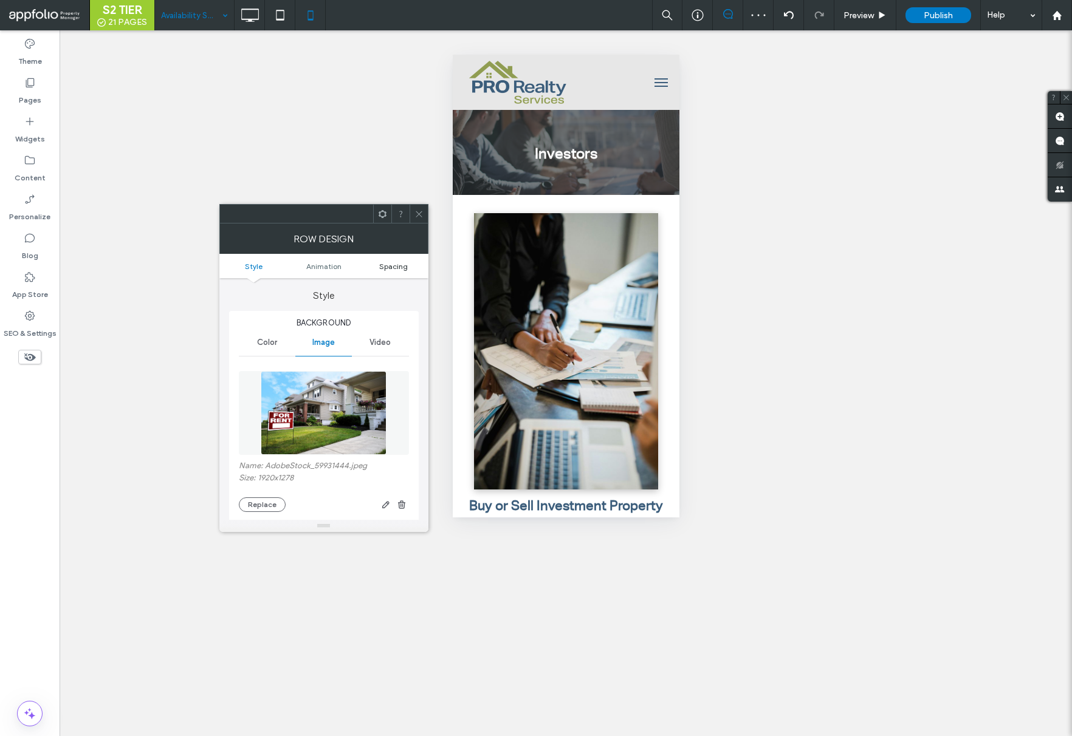
click at [394, 268] on span "Spacing" at bounding box center [393, 266] width 29 height 9
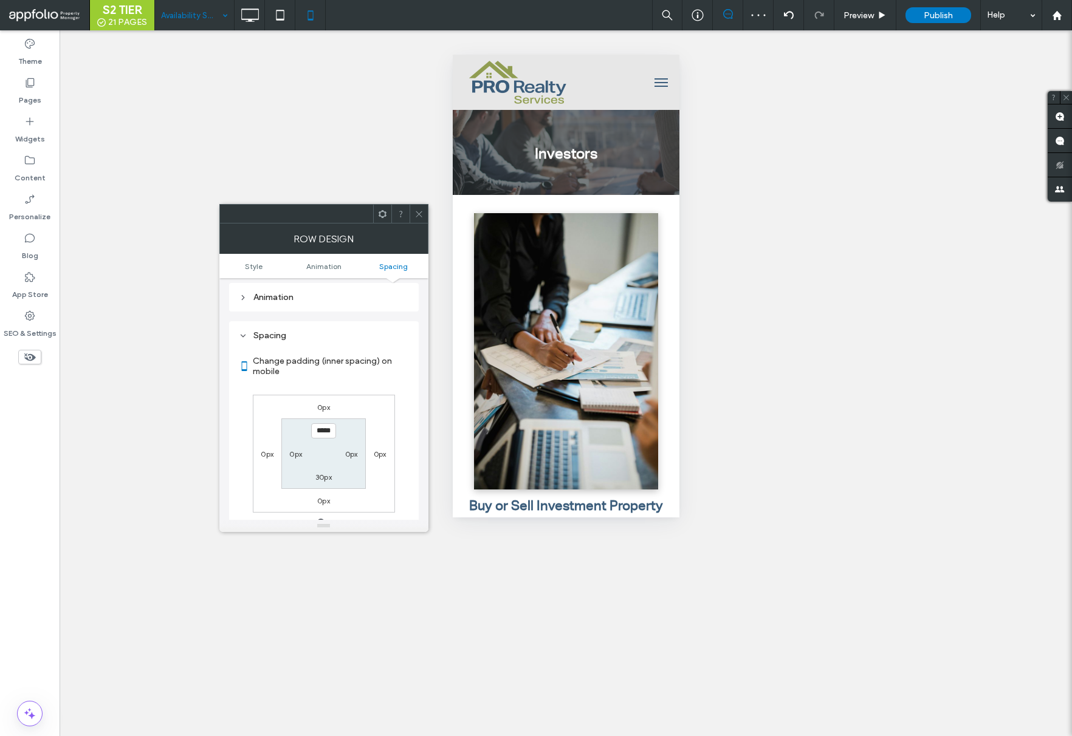
scroll to position [639, 0]
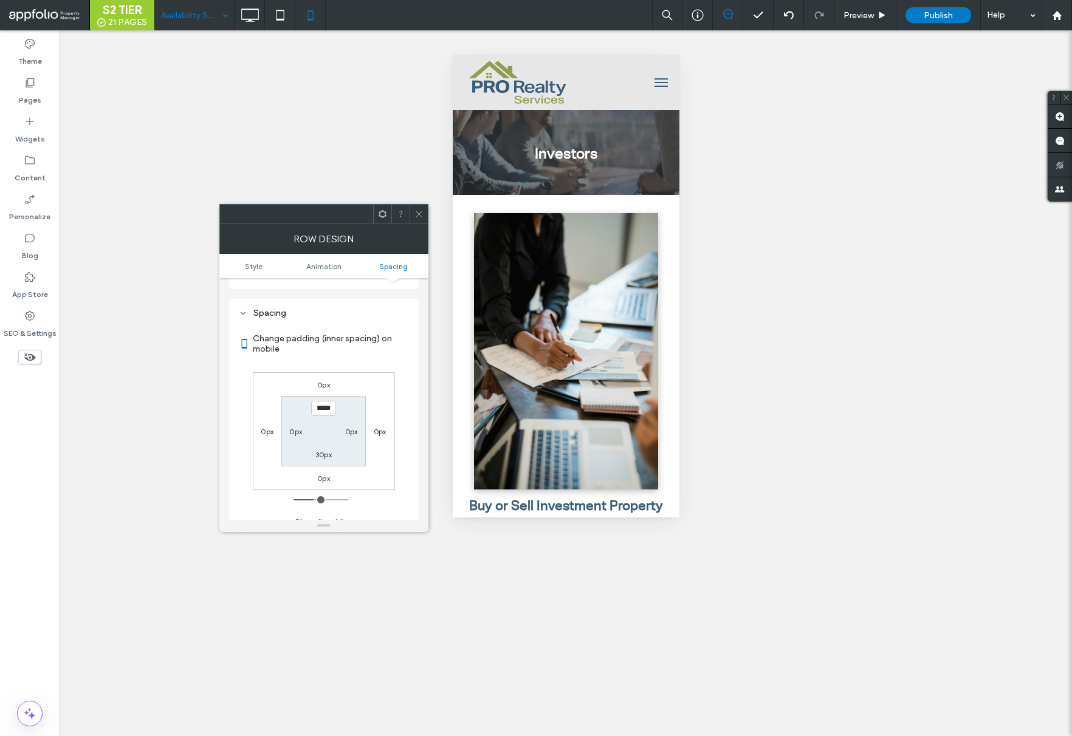
click at [421, 214] on icon at bounding box center [418, 214] width 9 height 9
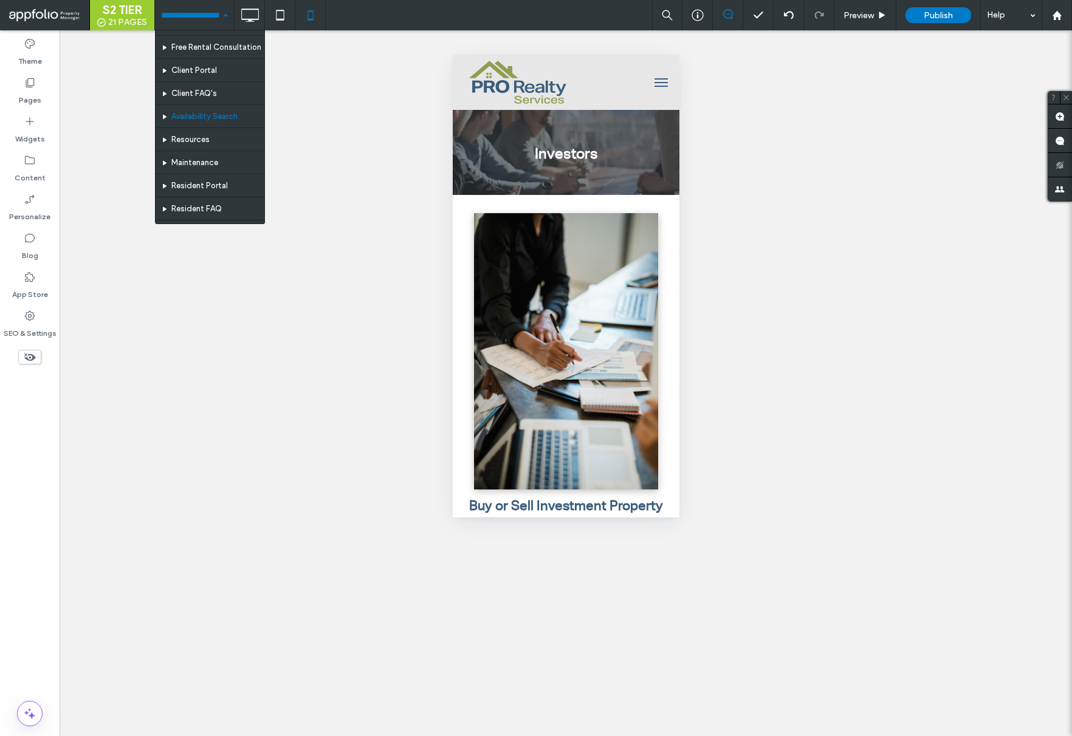
scroll to position [160, 0]
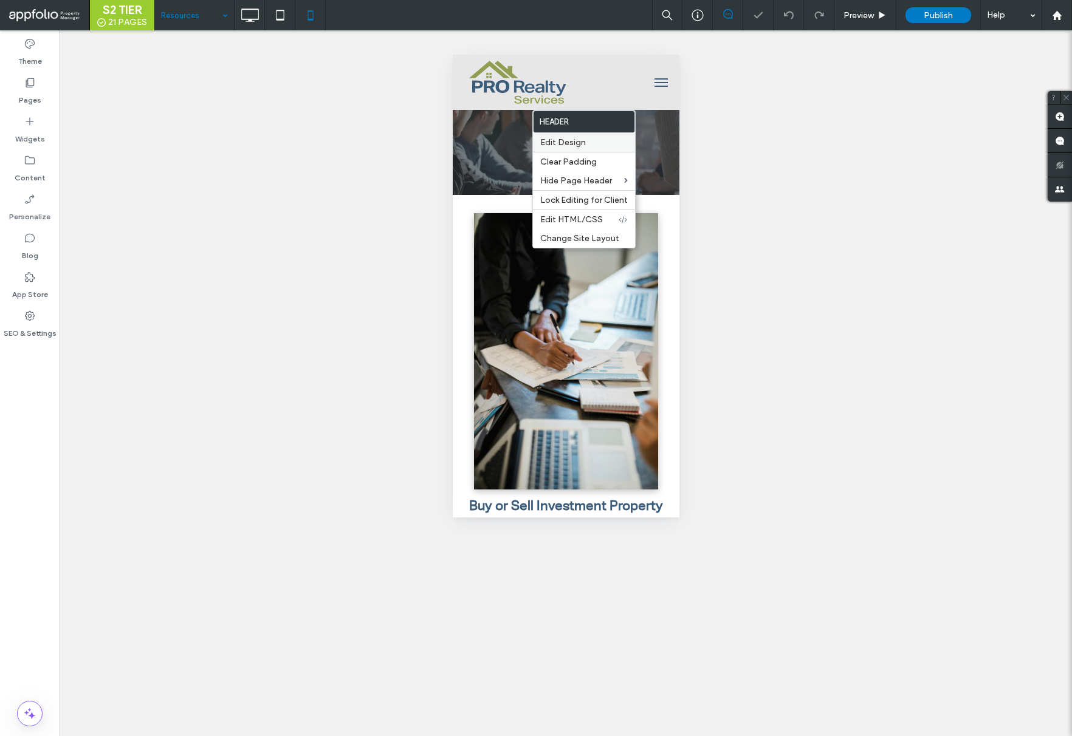
click at [576, 135] on div "Edit Design" at bounding box center [584, 142] width 102 height 19
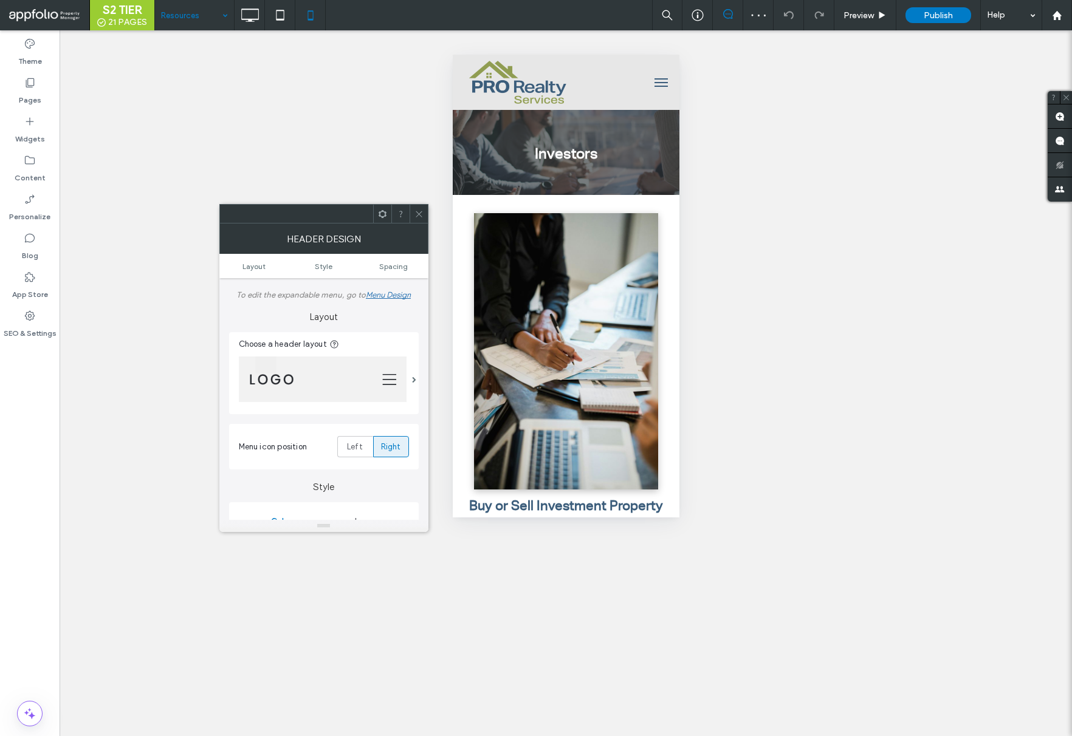
click at [402, 276] on ul "Layout Style Spacing" at bounding box center [323, 266] width 209 height 24
click at [399, 271] on ul "Layout Style Spacing" at bounding box center [323, 266] width 209 height 24
click at [394, 270] on span "Spacing" at bounding box center [393, 266] width 29 height 9
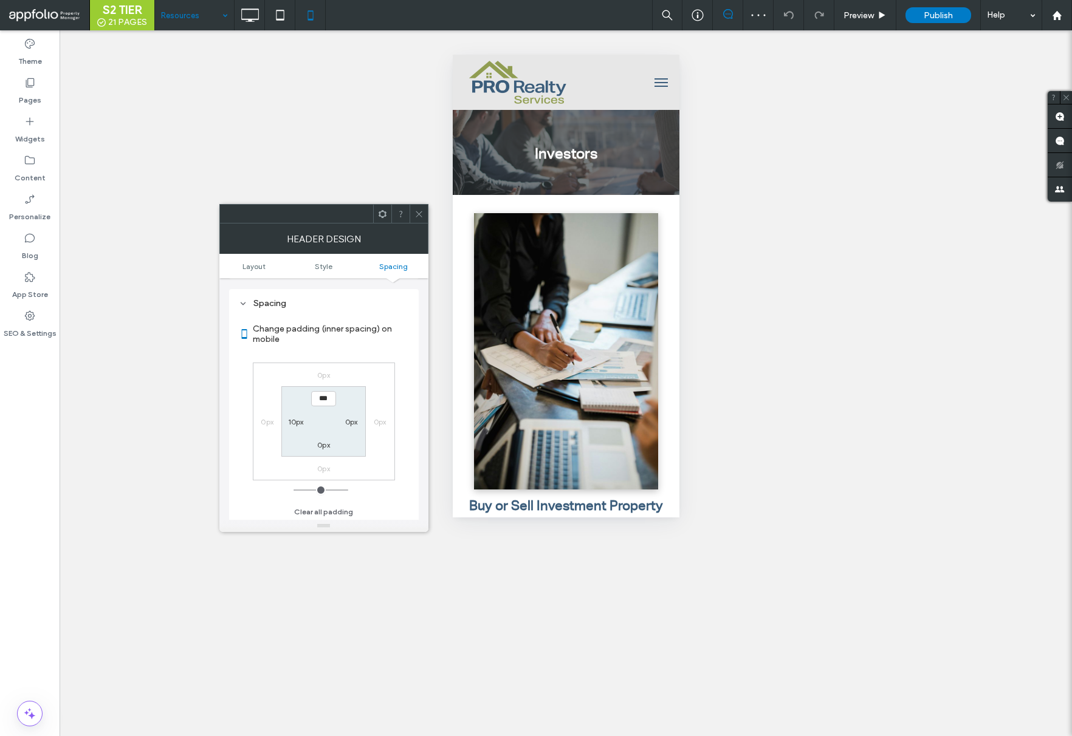
scroll to position [638, 0]
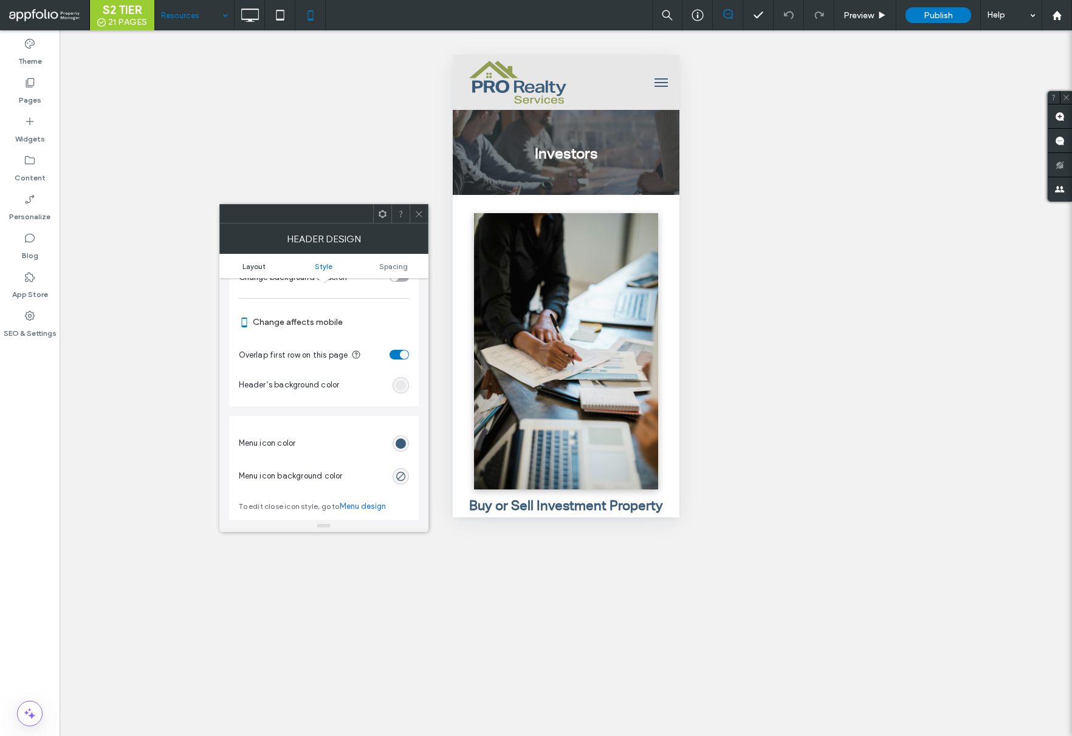
click at [245, 265] on span "Layout" at bounding box center [253, 266] width 23 height 9
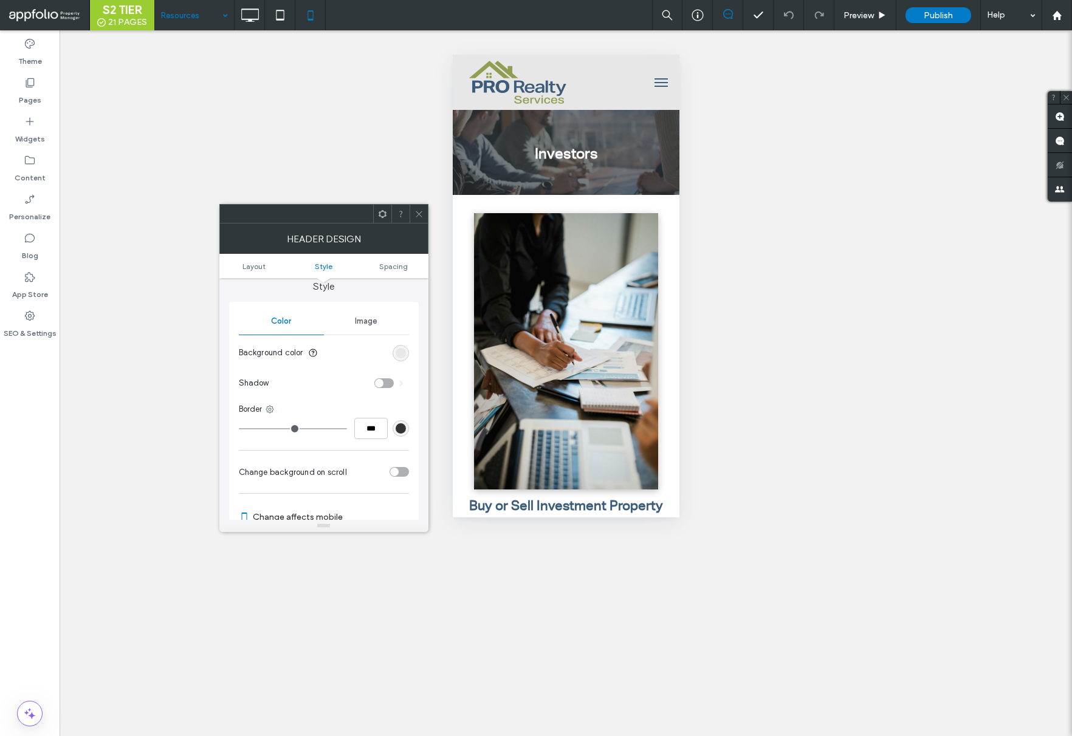
scroll to position [270, 0]
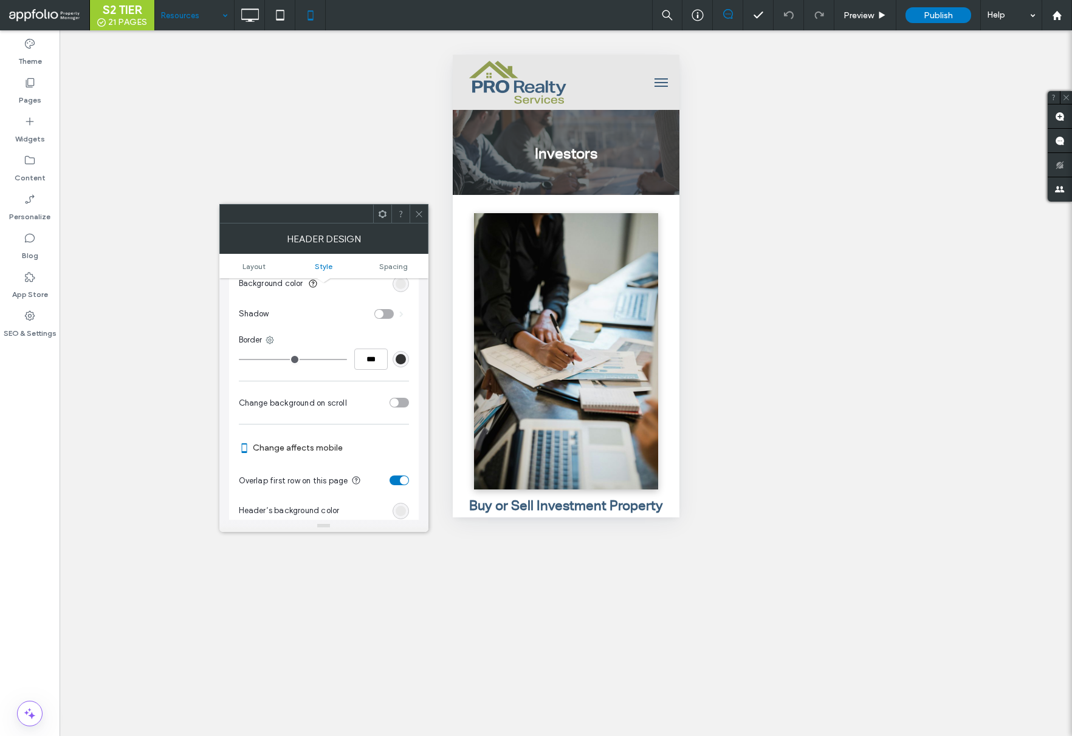
click at [395, 483] on div "toggle" at bounding box center [398, 481] width 19 height 10
click at [426, 215] on div at bounding box center [418, 214] width 18 height 18
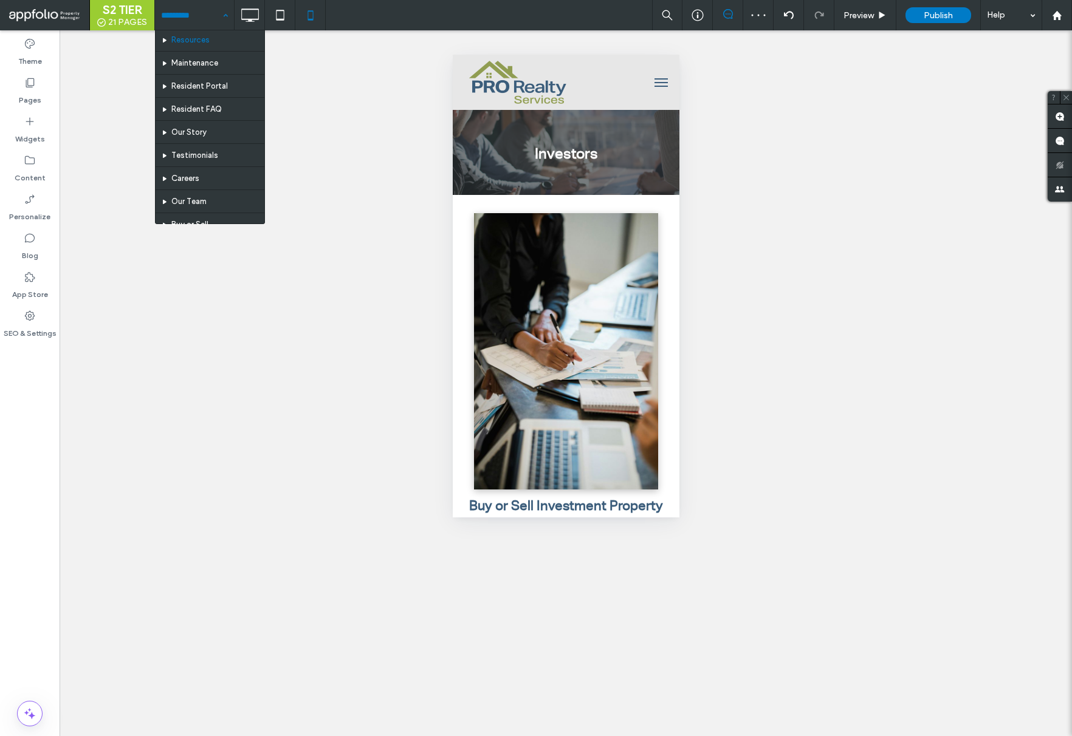
scroll to position [273, 0]
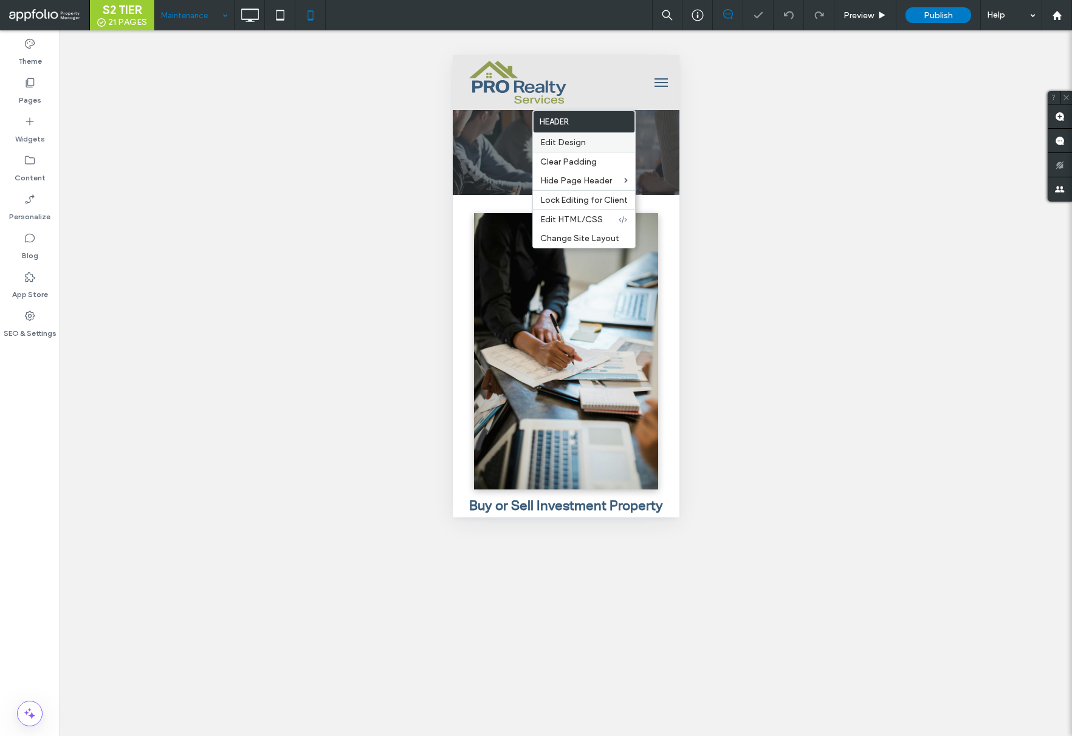
click at [580, 146] on span "Edit Design" at bounding box center [563, 142] width 46 height 10
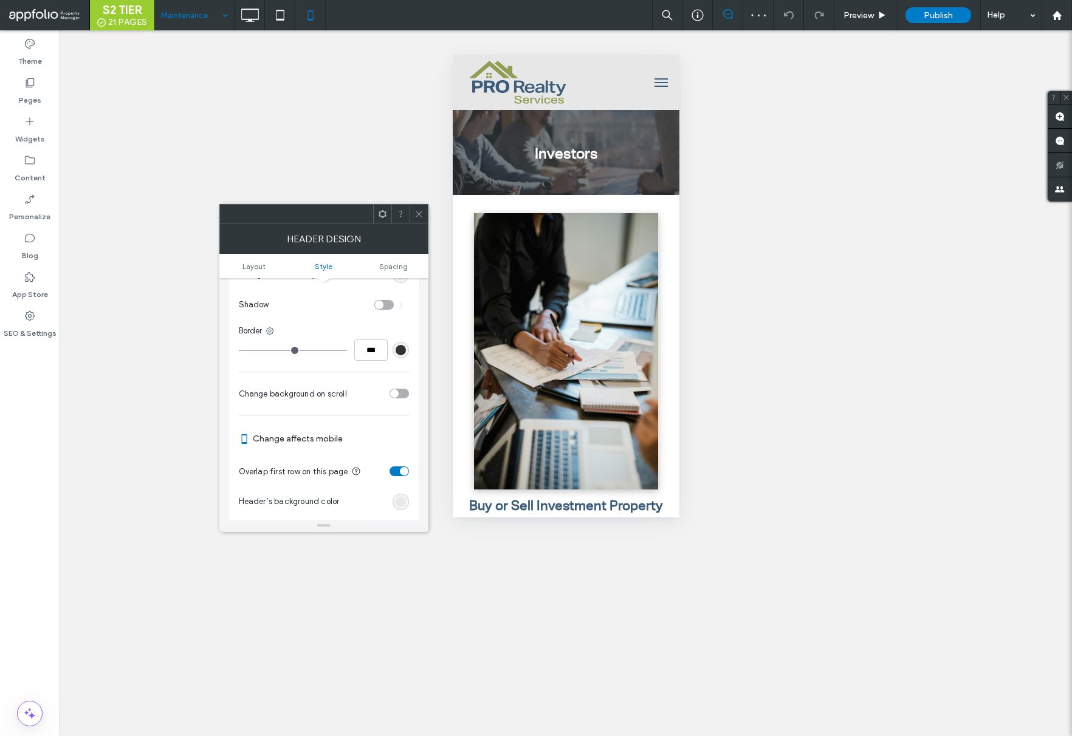
scroll to position [320, 0]
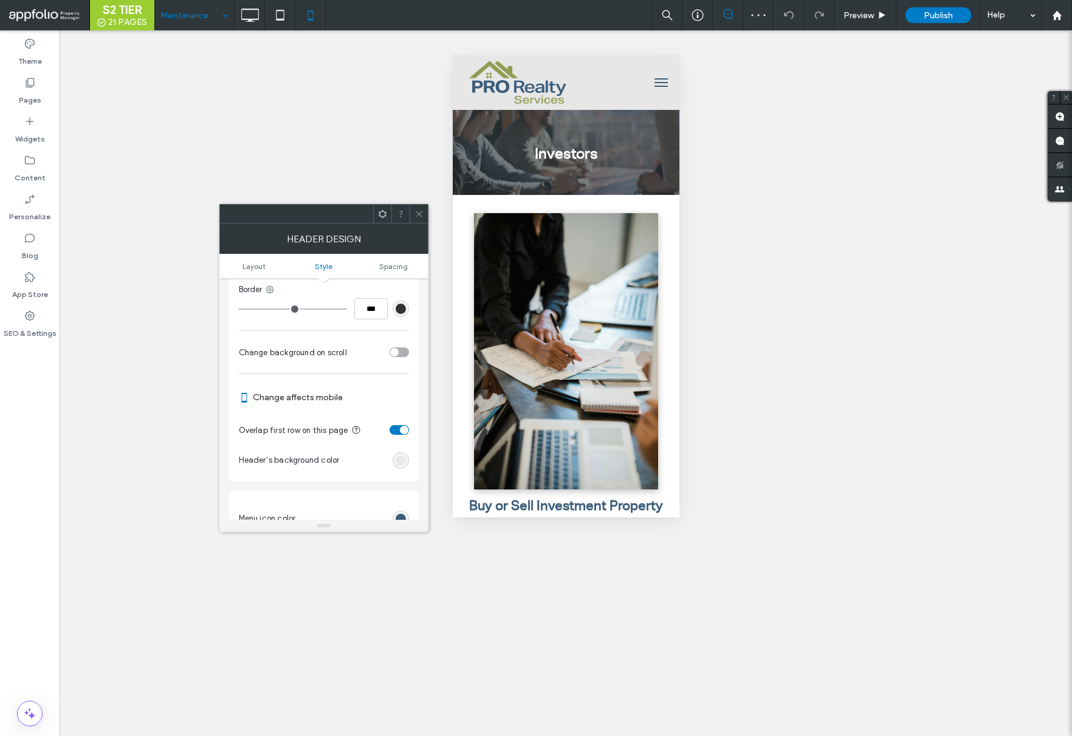
click at [399, 436] on section "Overlap first row on this page" at bounding box center [324, 430] width 170 height 30
drag, startPoint x: 400, startPoint y: 431, endPoint x: 405, endPoint y: 381, distance: 50.7
click at [400, 431] on div "toggle" at bounding box center [404, 430] width 9 height 9
click at [418, 222] on span at bounding box center [418, 214] width 9 height 18
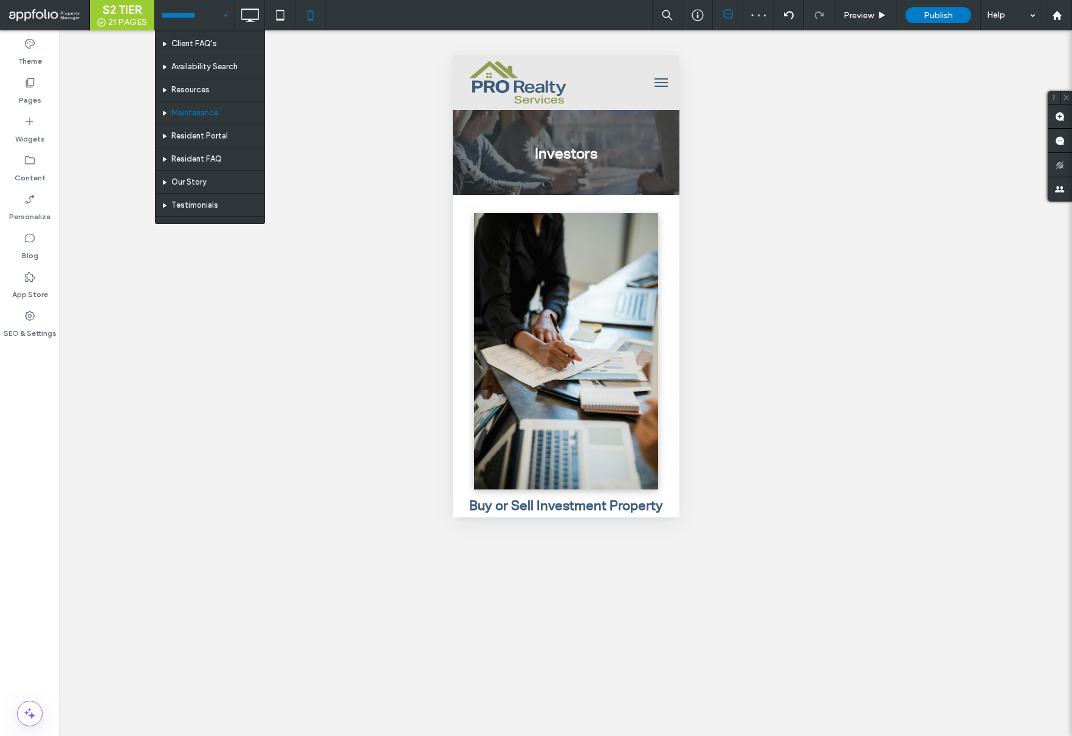
scroll to position [219, 0]
drag, startPoint x: 222, startPoint y: 17, endPoint x: 221, endPoint y: 49, distance: 32.2
click at [222, 17] on div "Home Listings Detail Sitemap Accessibility Investors Property Management Resour…" at bounding box center [194, 15] width 79 height 30
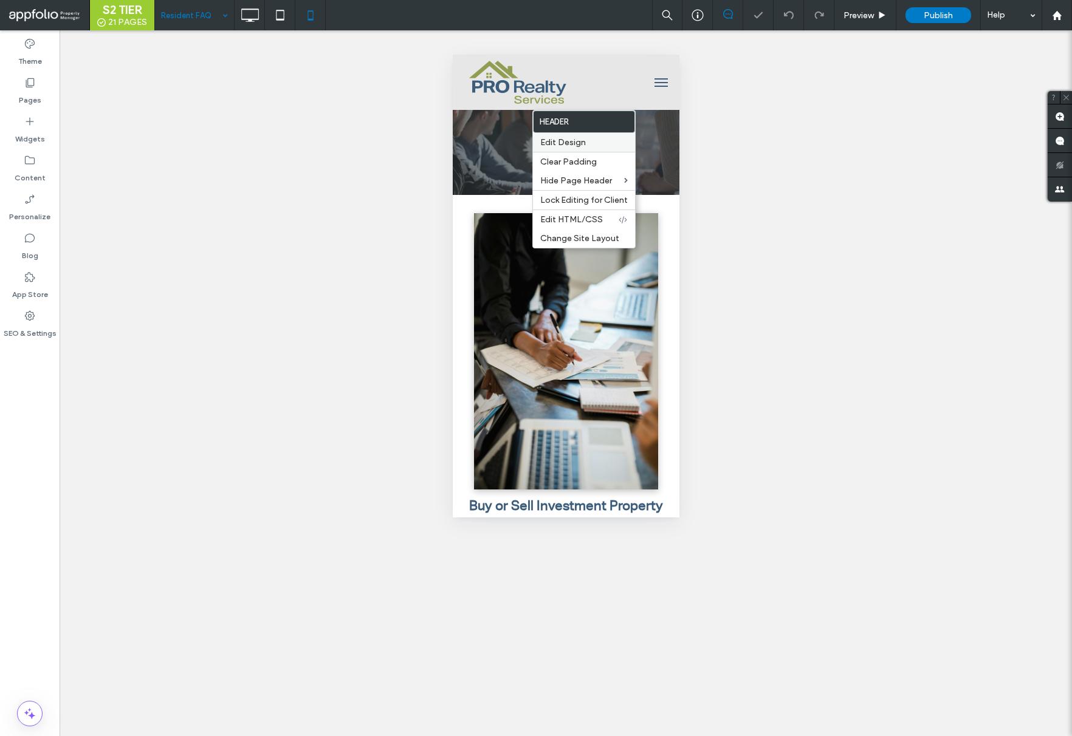
click at [574, 139] on span "Edit Design" at bounding box center [563, 142] width 46 height 10
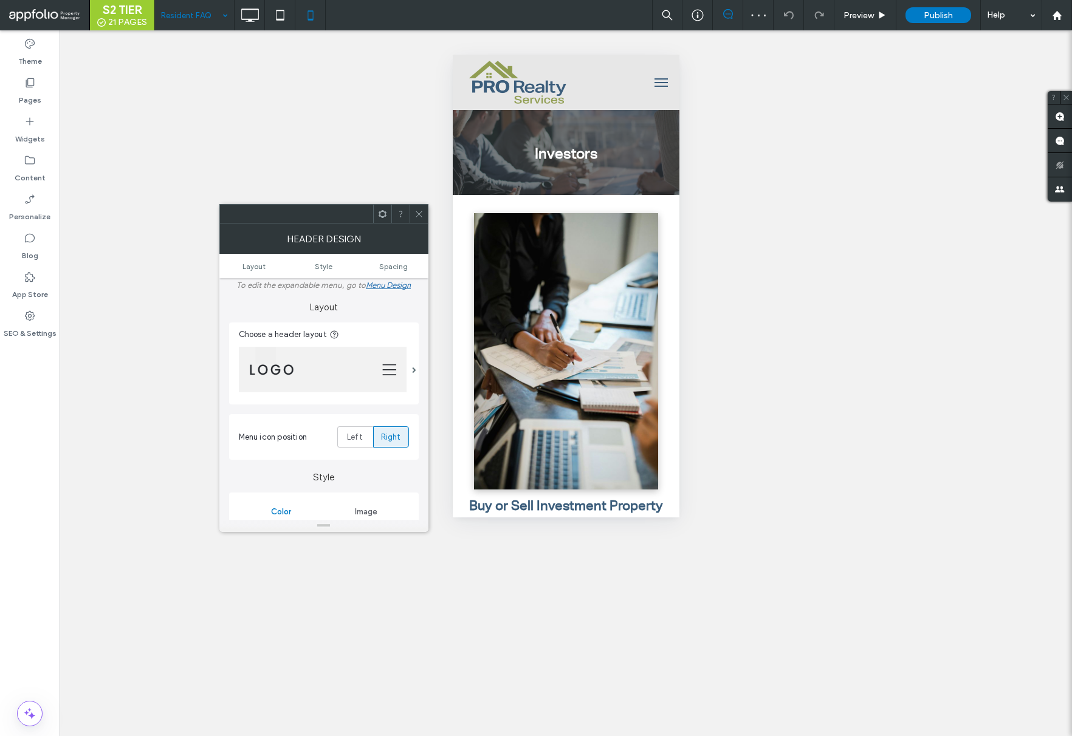
scroll to position [10, 0]
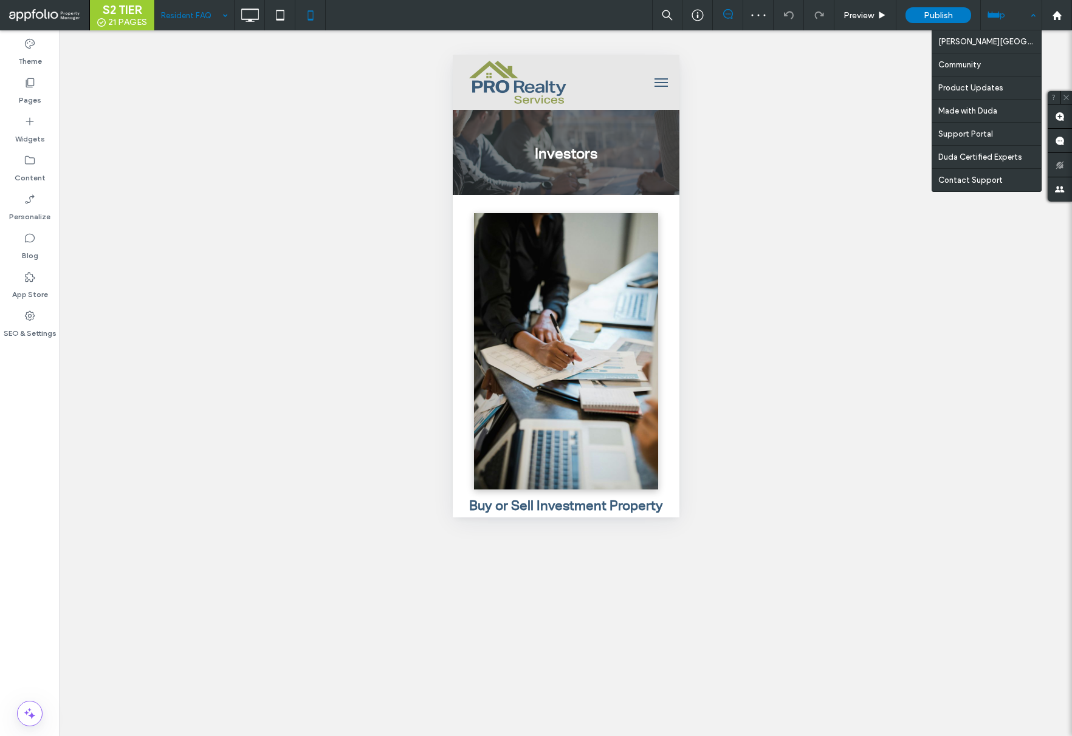
click at [1009, 16] on div "Help" at bounding box center [1010, 15] width 61 height 30
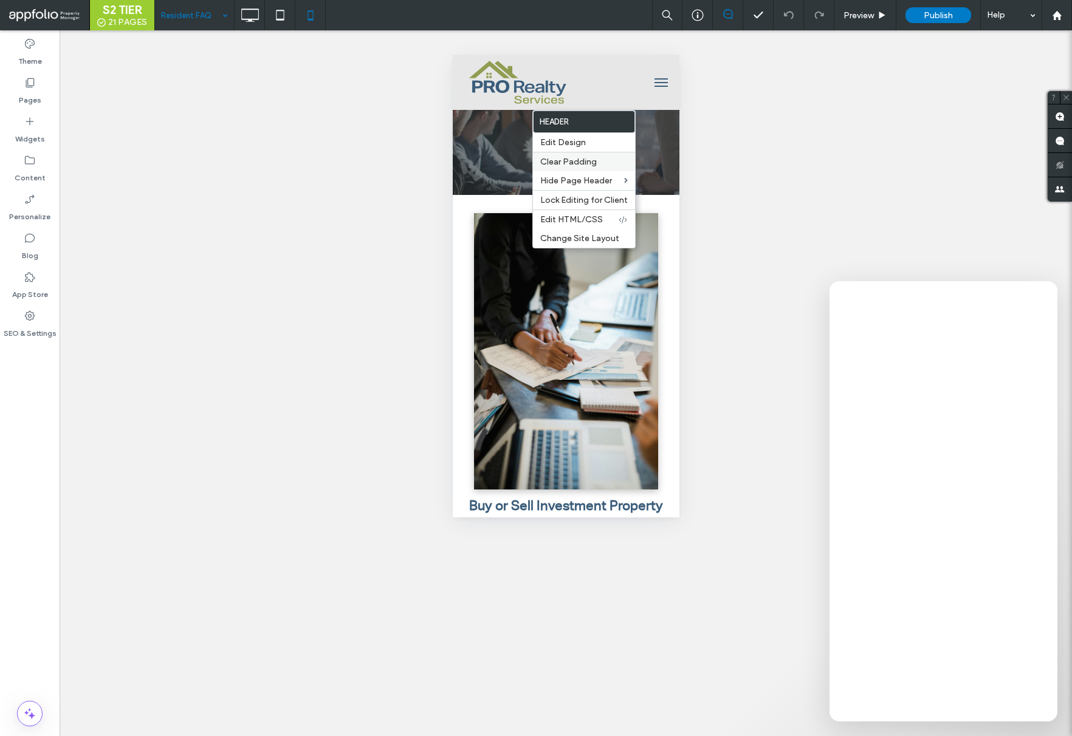
drag, startPoint x: 571, startPoint y: 146, endPoint x: 550, endPoint y: 159, distance: 24.3
click at [570, 146] on span "Edit Design" at bounding box center [563, 142] width 46 height 10
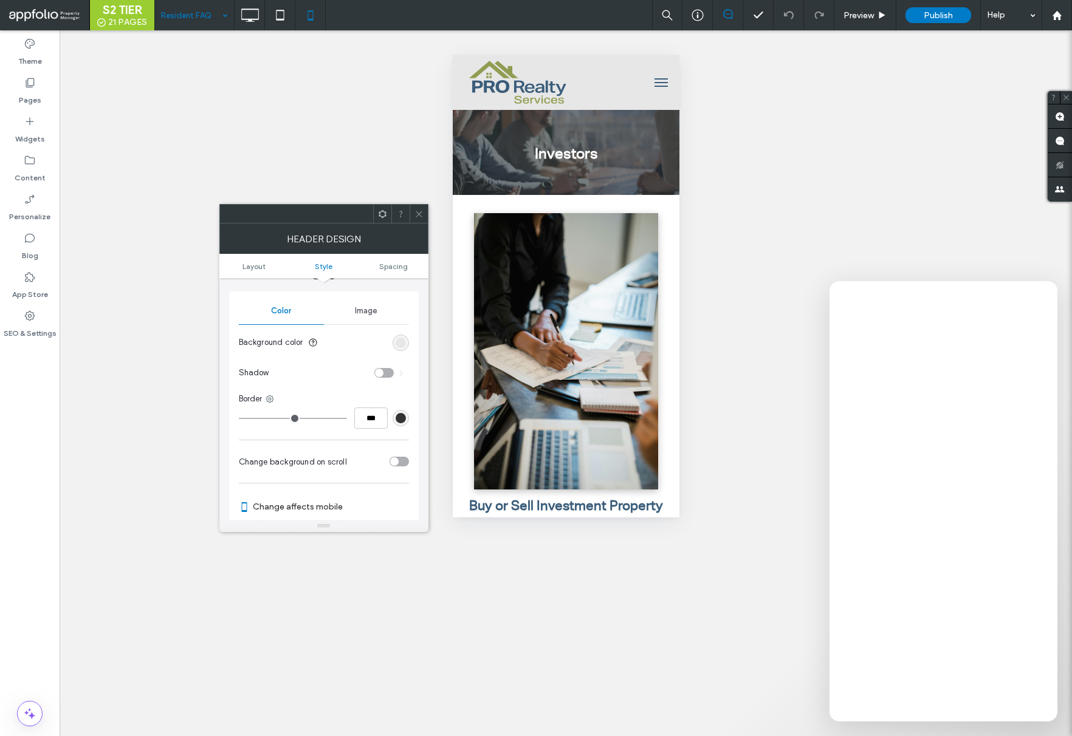
scroll to position [248, 0]
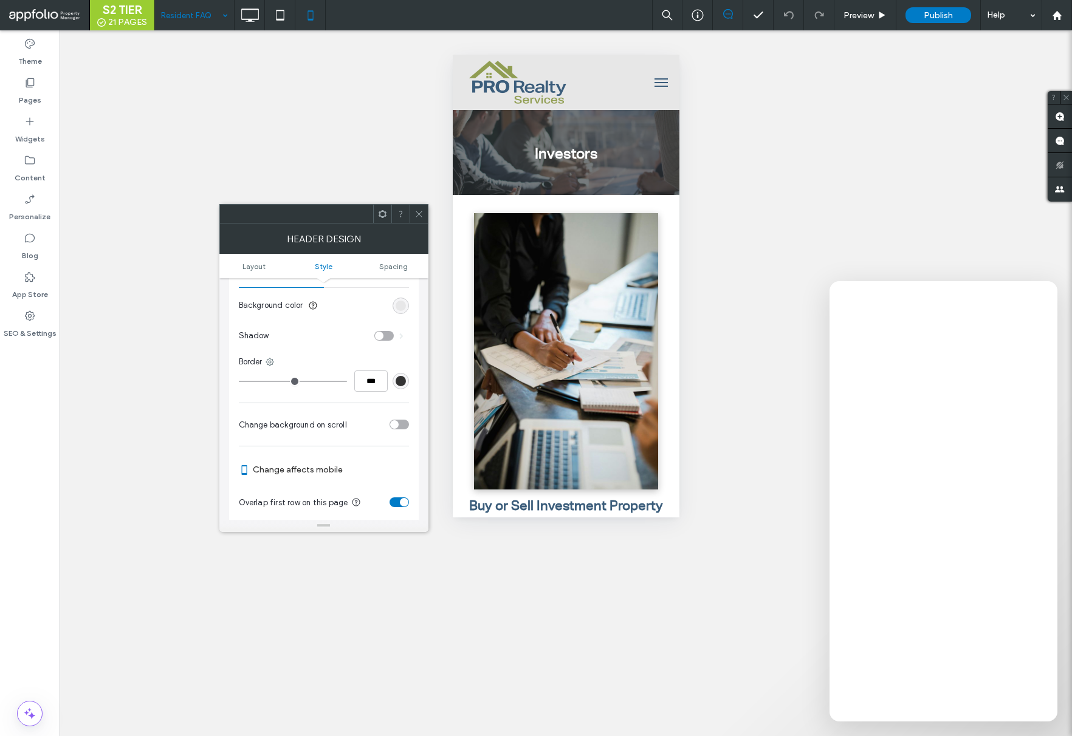
drag, startPoint x: 395, startPoint y: 496, endPoint x: 394, endPoint y: 485, distance: 11.1
click at [396, 495] on section "Overlap first row on this page" at bounding box center [324, 502] width 170 height 30
click at [400, 507] on section "Overlap first row on this page" at bounding box center [324, 502] width 170 height 30
click at [400, 504] on div "toggle" at bounding box center [404, 502] width 9 height 9
click at [429, 216] on div "Unhide? Yes Unhide? Yes Unhide? Yes Unhide? Yes Unhide? Yes" at bounding box center [566, 383] width 1012 height 706
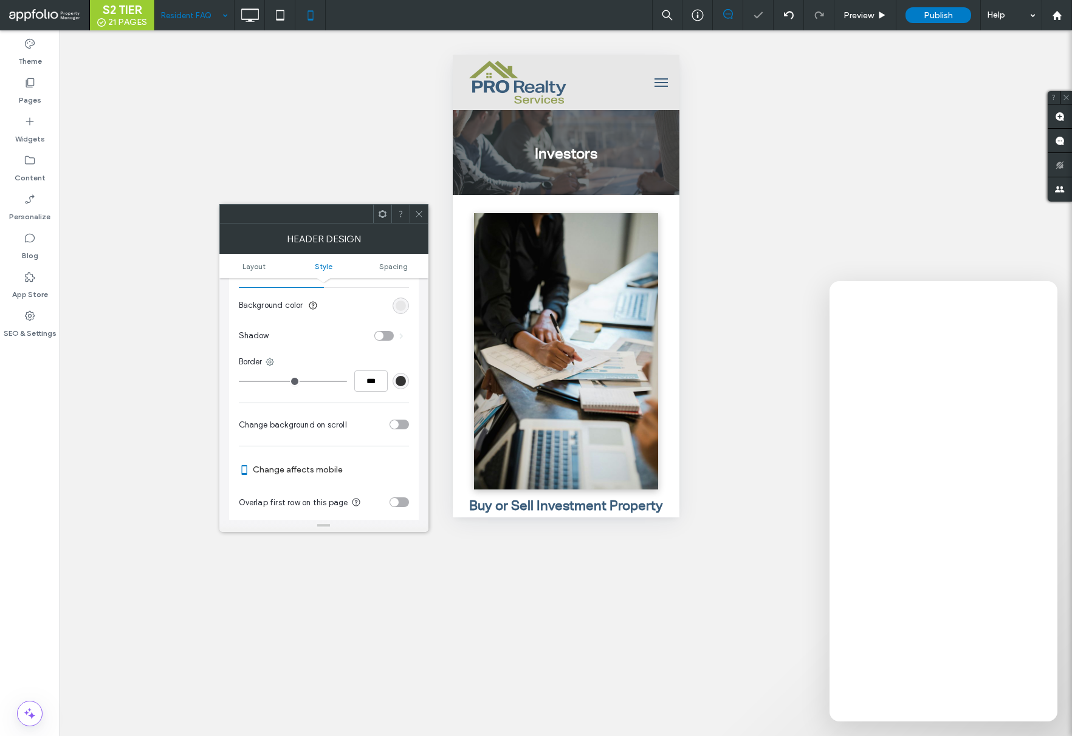
click at [416, 208] on span at bounding box center [418, 214] width 9 height 18
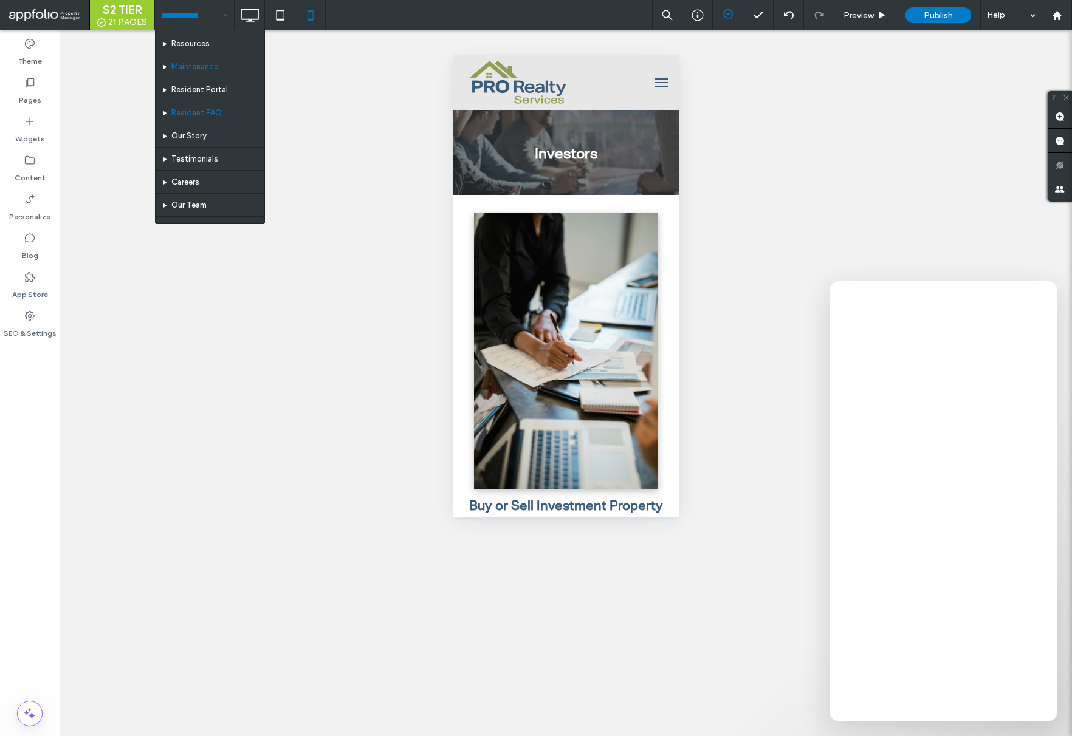
scroll to position [252, 0]
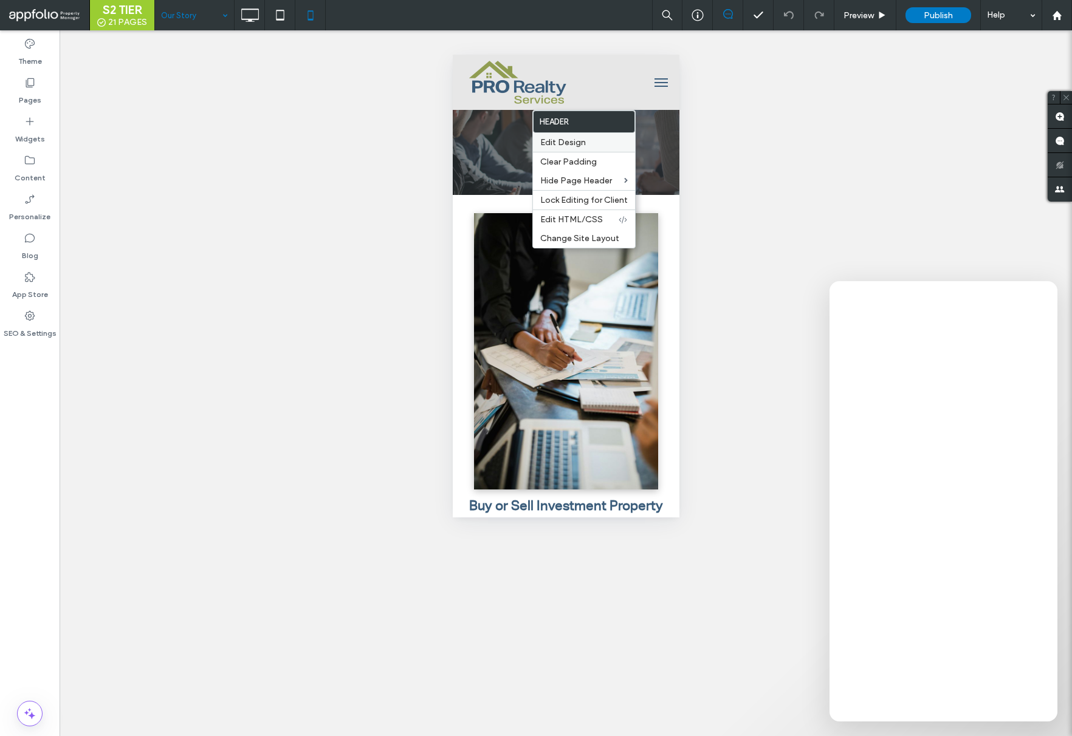
click at [577, 141] on span "Edit Design" at bounding box center [563, 142] width 46 height 10
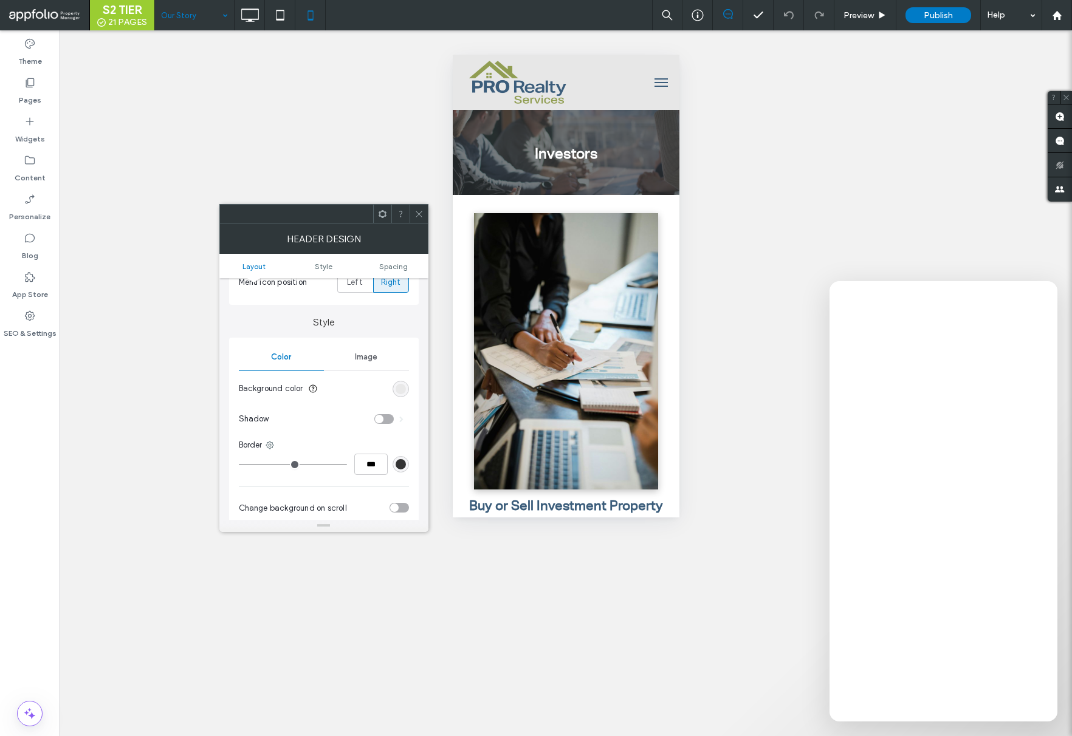
scroll to position [246, 0]
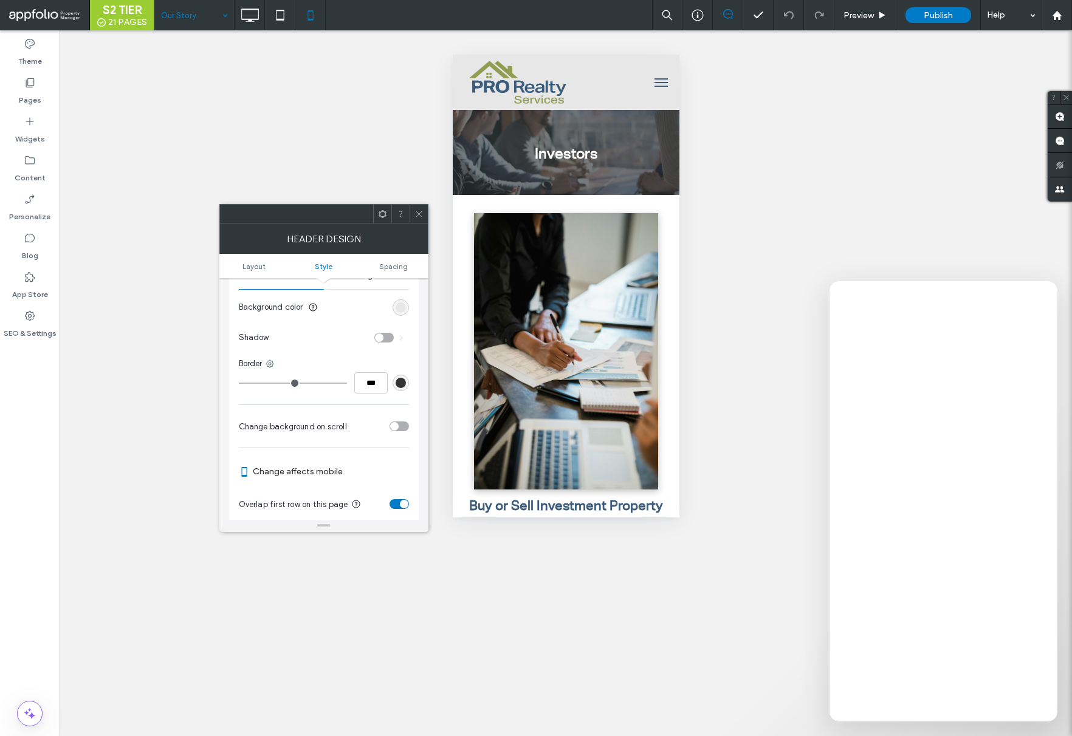
click at [400, 503] on div "toggle" at bounding box center [404, 504] width 9 height 9
click at [417, 214] on use at bounding box center [419, 214] width 6 height 6
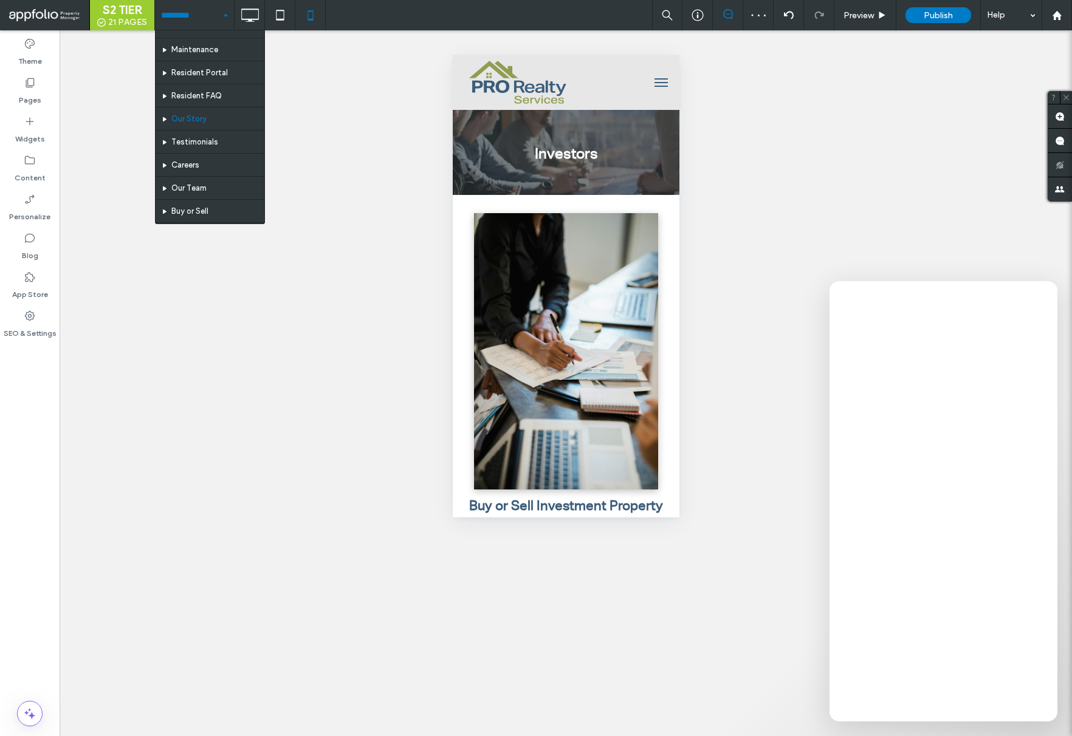
scroll to position [313, 0]
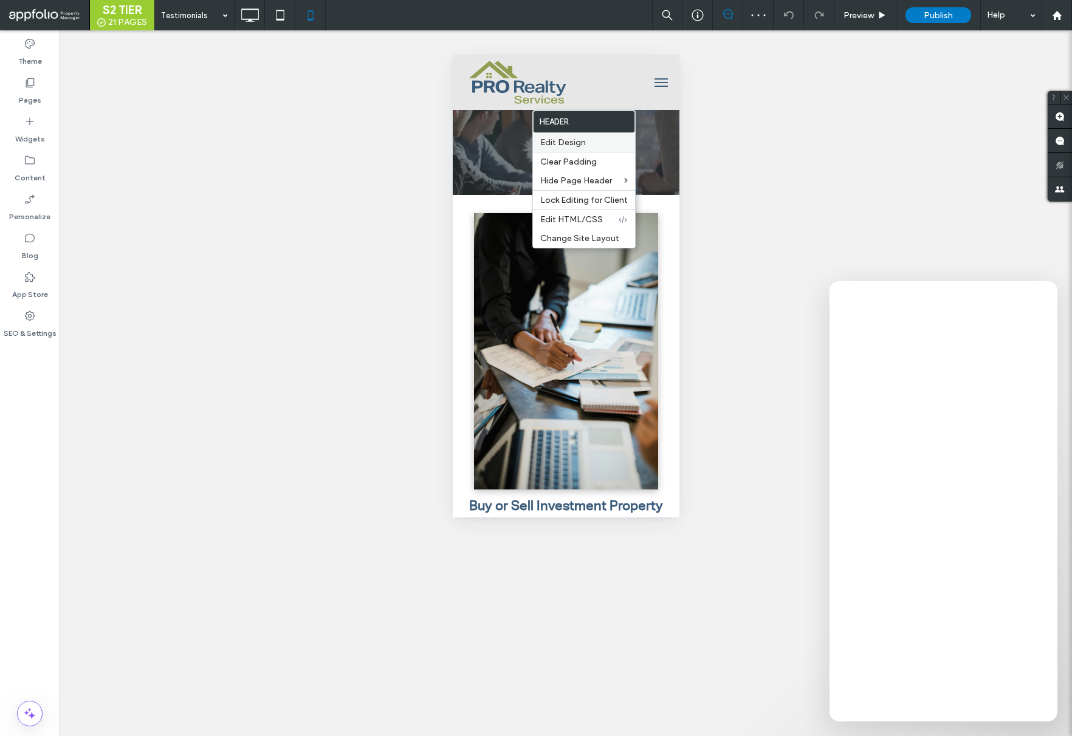
click at [573, 149] on div "Edit Design" at bounding box center [584, 142] width 102 height 19
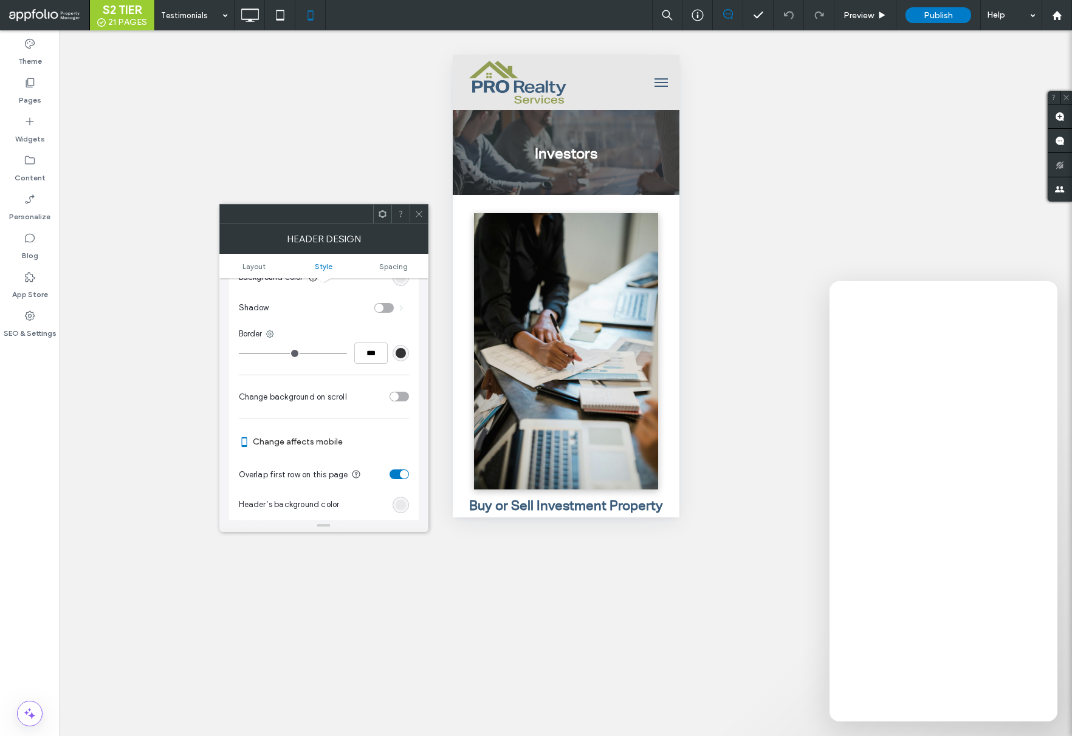
scroll to position [281, 0]
drag, startPoint x: 400, startPoint y: 468, endPoint x: 400, endPoint y: 392, distance: 75.9
click at [400, 468] on div "toggle" at bounding box center [404, 469] width 9 height 9
click at [419, 219] on span at bounding box center [418, 214] width 9 height 18
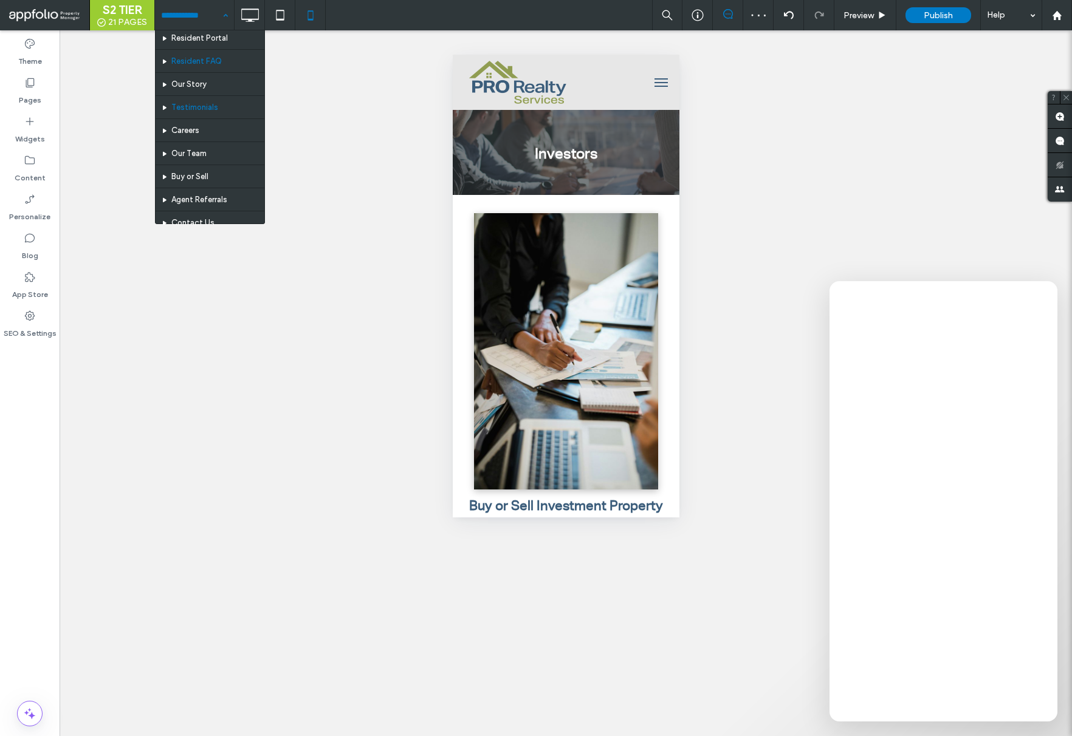
scroll to position [307, 0]
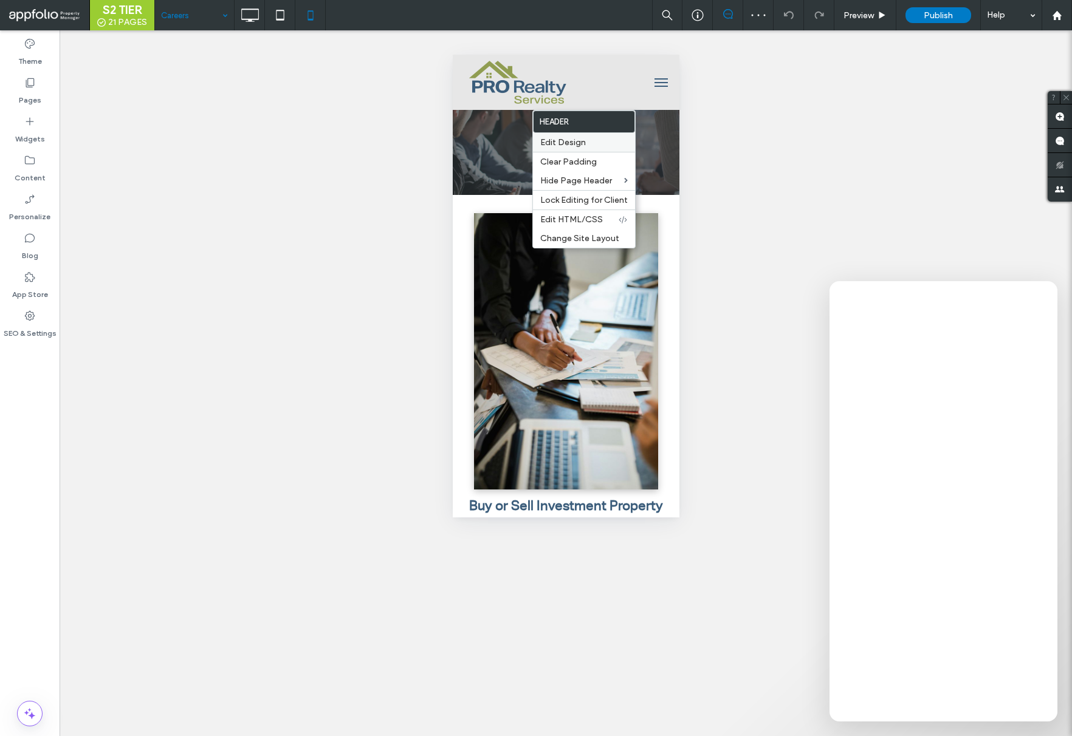
click at [582, 143] on span "Edit Design" at bounding box center [563, 142] width 46 height 10
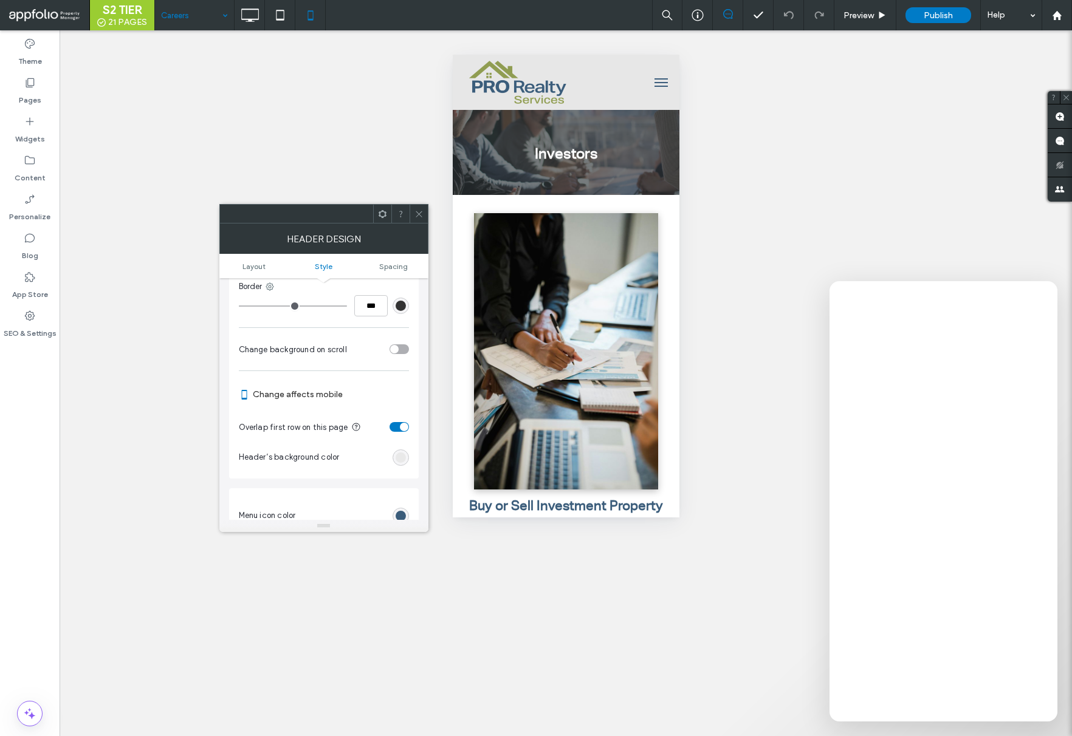
scroll to position [347, 0]
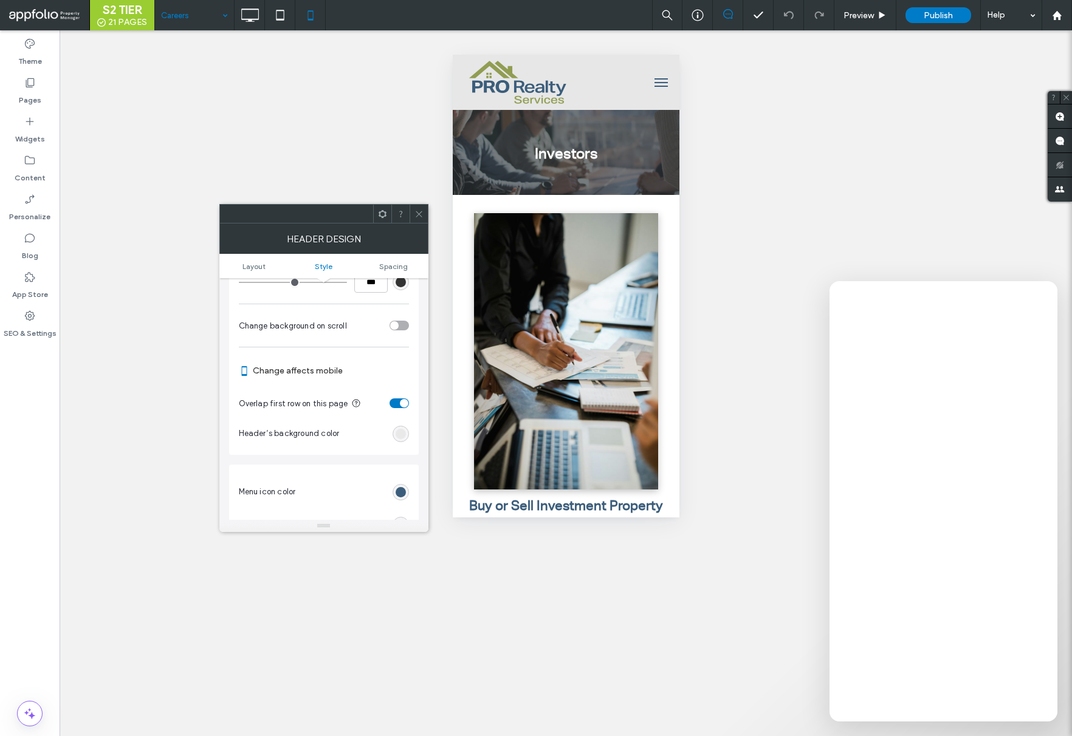
click at [403, 404] on div "toggle" at bounding box center [404, 403] width 9 height 9
click at [420, 219] on span at bounding box center [418, 214] width 9 height 18
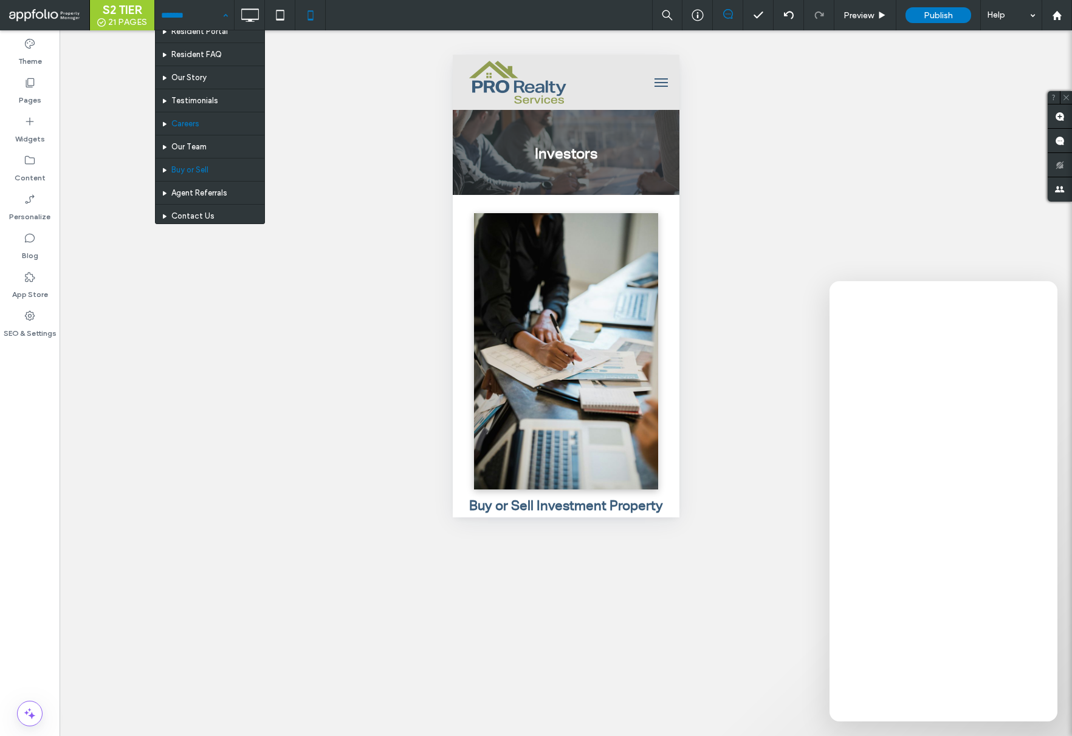
scroll to position [313, 0]
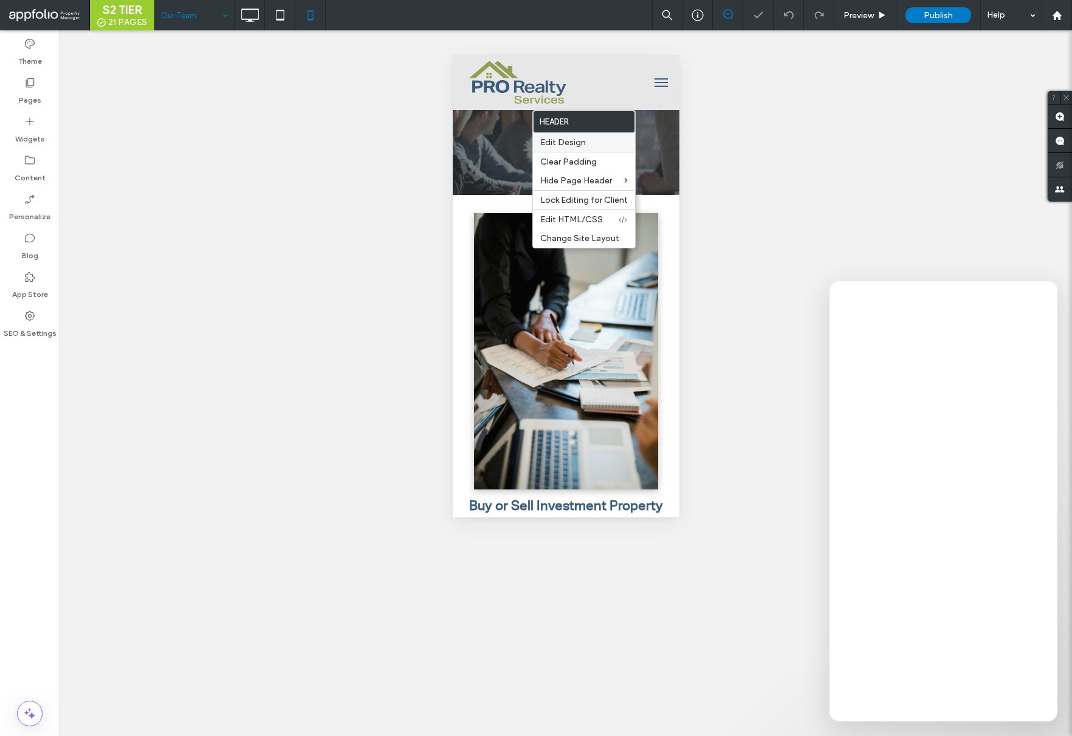
click at [575, 141] on span "Edit Design" at bounding box center [563, 142] width 46 height 10
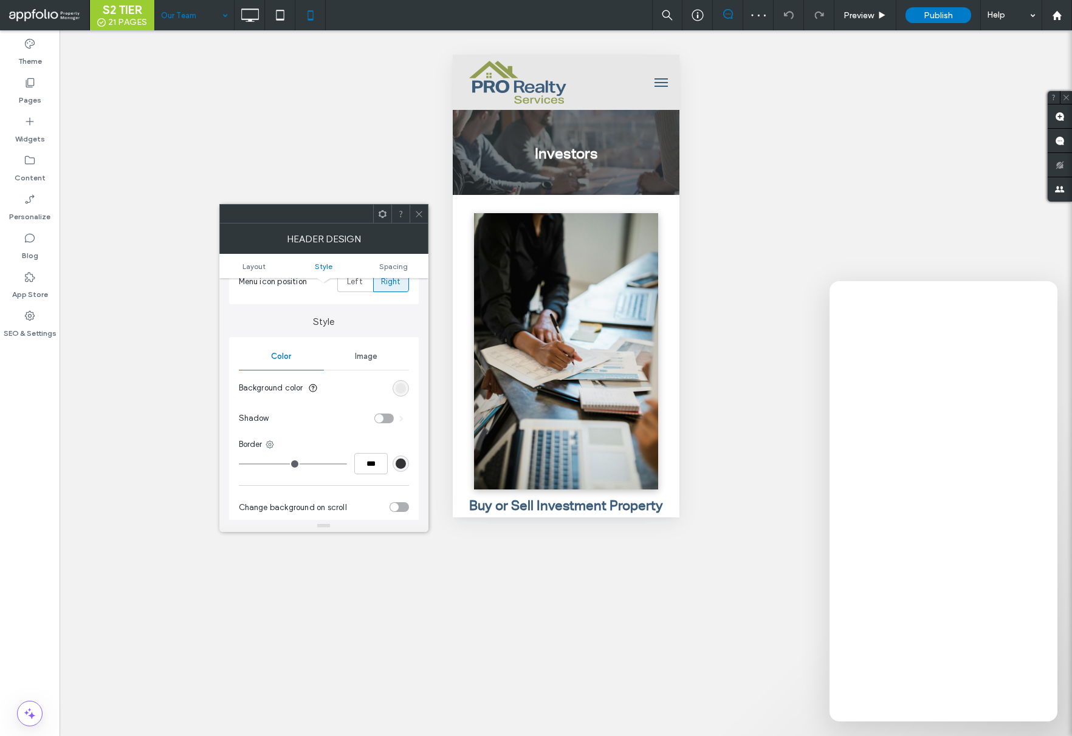
scroll to position [276, 0]
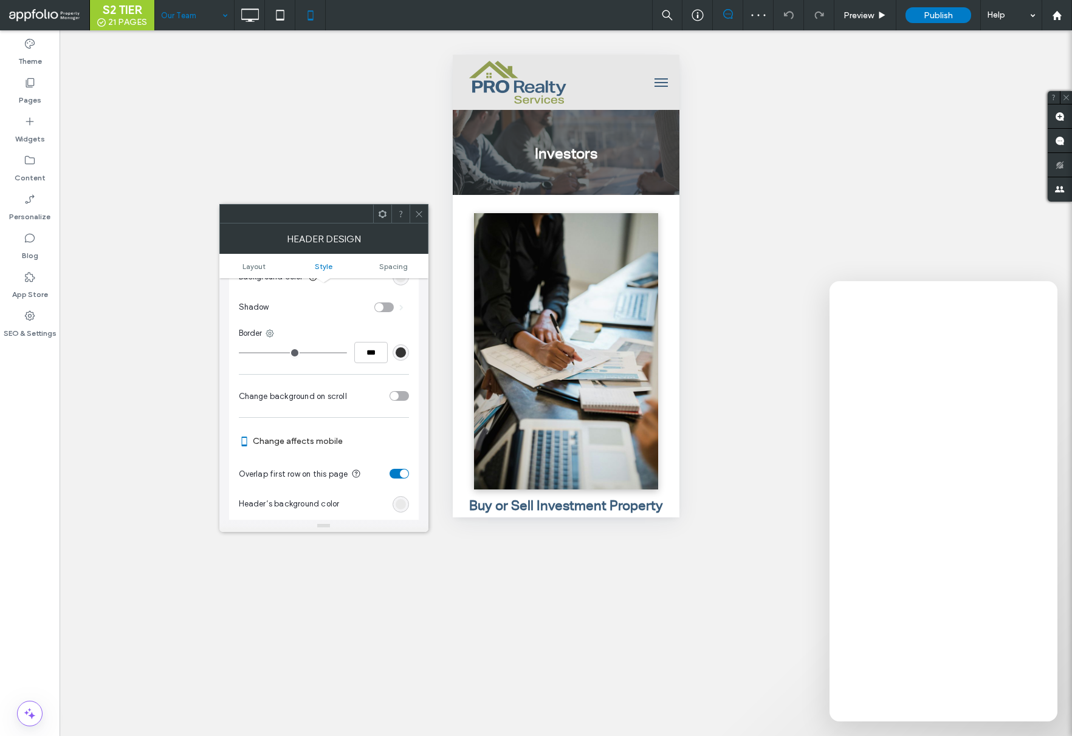
click at [398, 477] on div "toggle" at bounding box center [398, 474] width 19 height 10
click at [420, 220] on span at bounding box center [418, 214] width 9 height 18
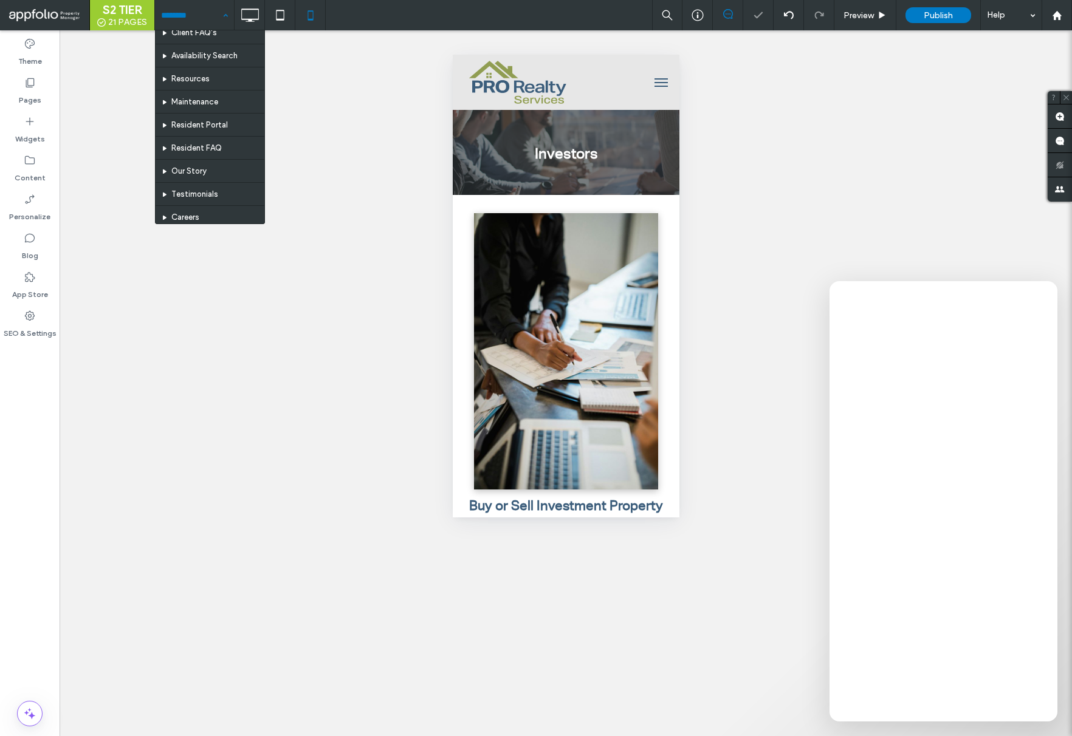
scroll to position [313, 0]
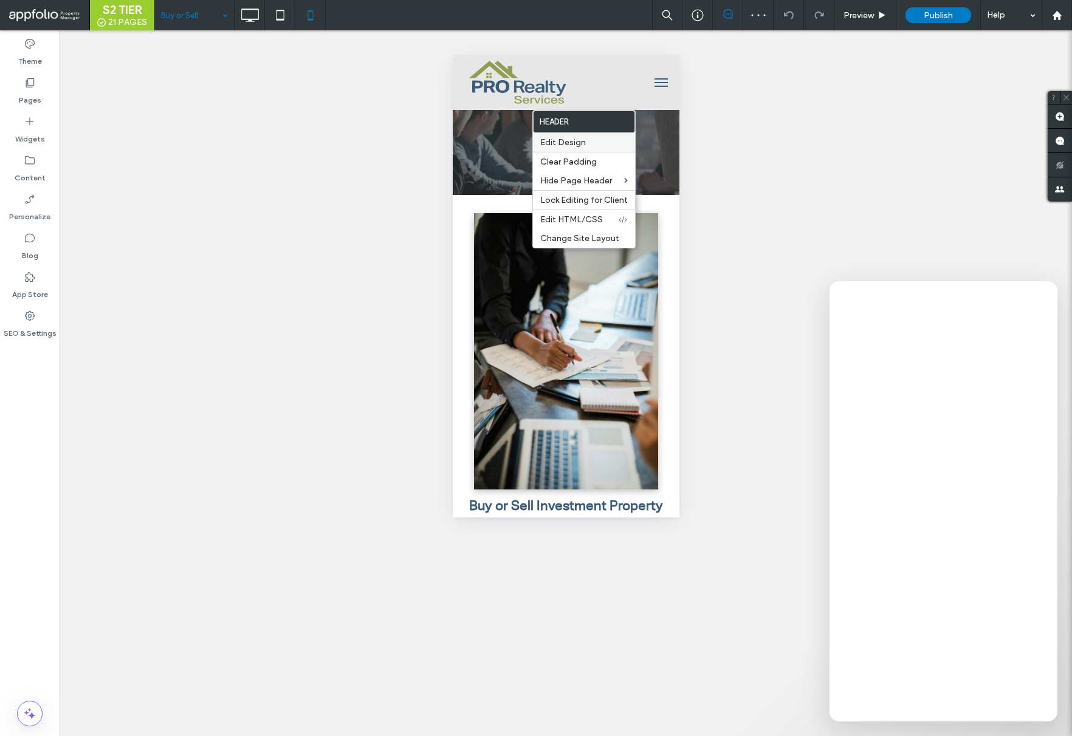
click at [563, 144] on span "Edit Design" at bounding box center [563, 142] width 46 height 10
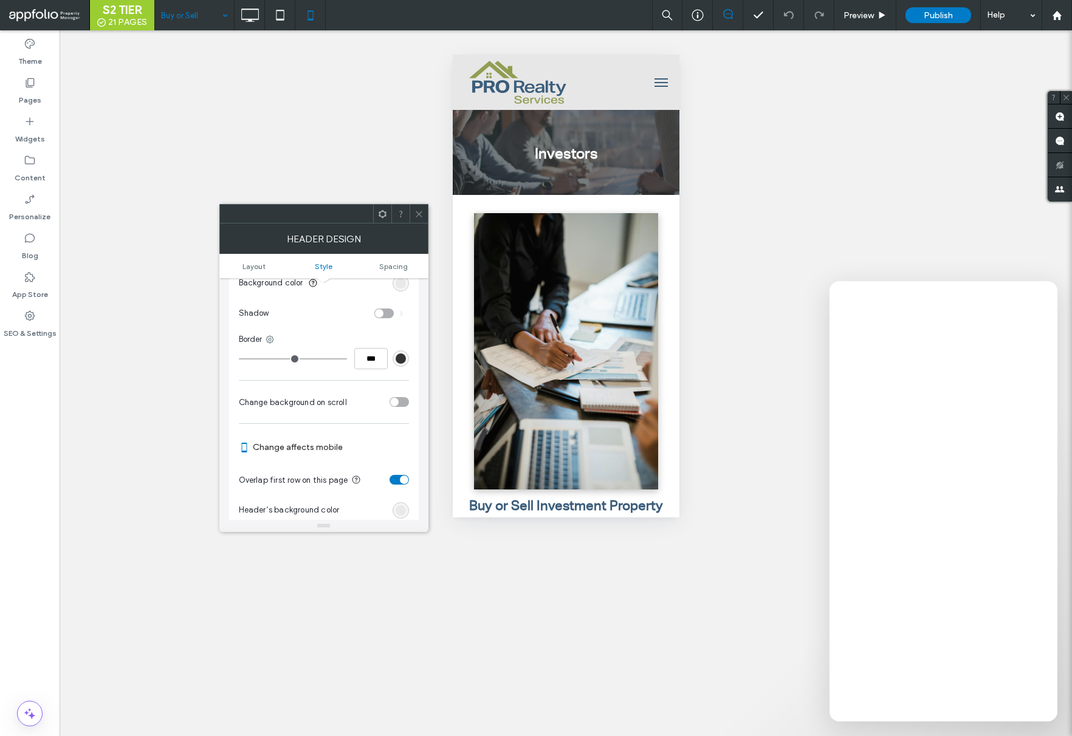
scroll to position [341, 0]
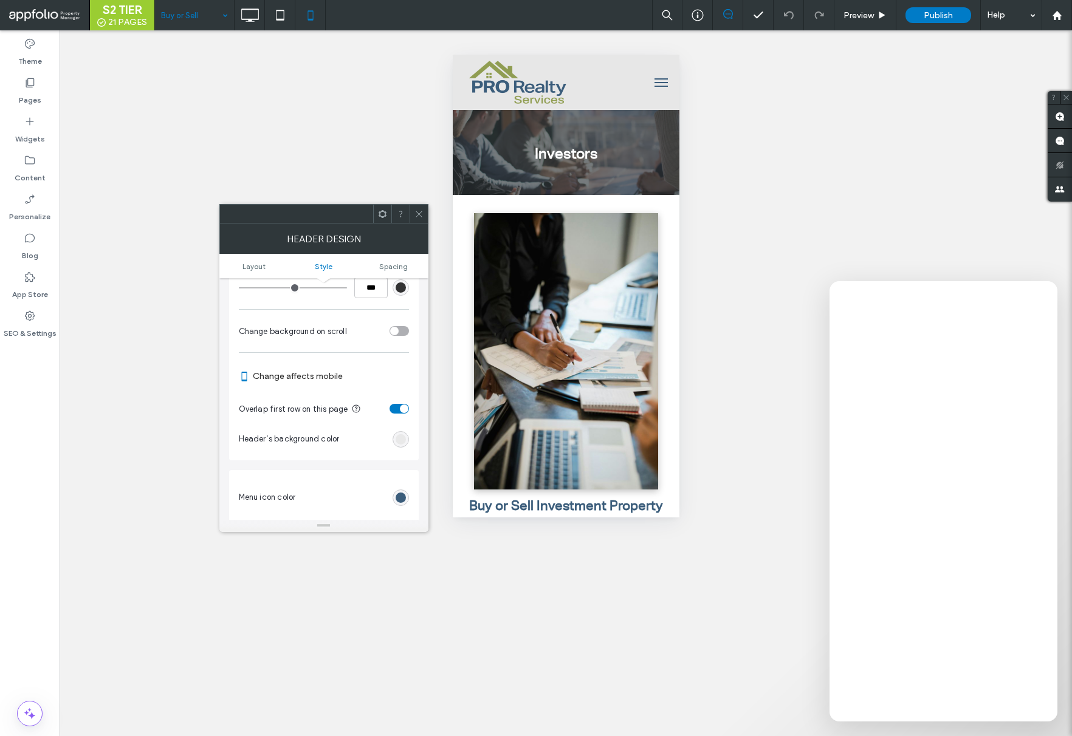
click at [398, 410] on div "toggle" at bounding box center [398, 409] width 19 height 10
click at [419, 218] on span at bounding box center [418, 214] width 9 height 18
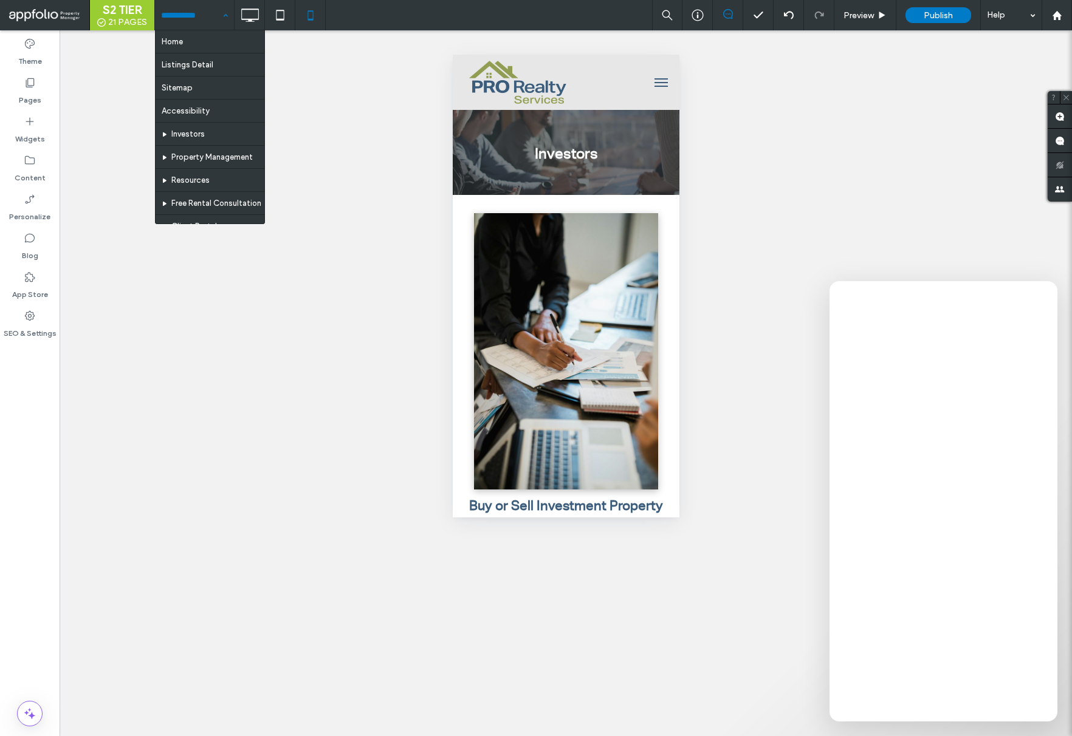
drag, startPoint x: 168, startPoint y: 16, endPoint x: 167, endPoint y: 22, distance: 6.2
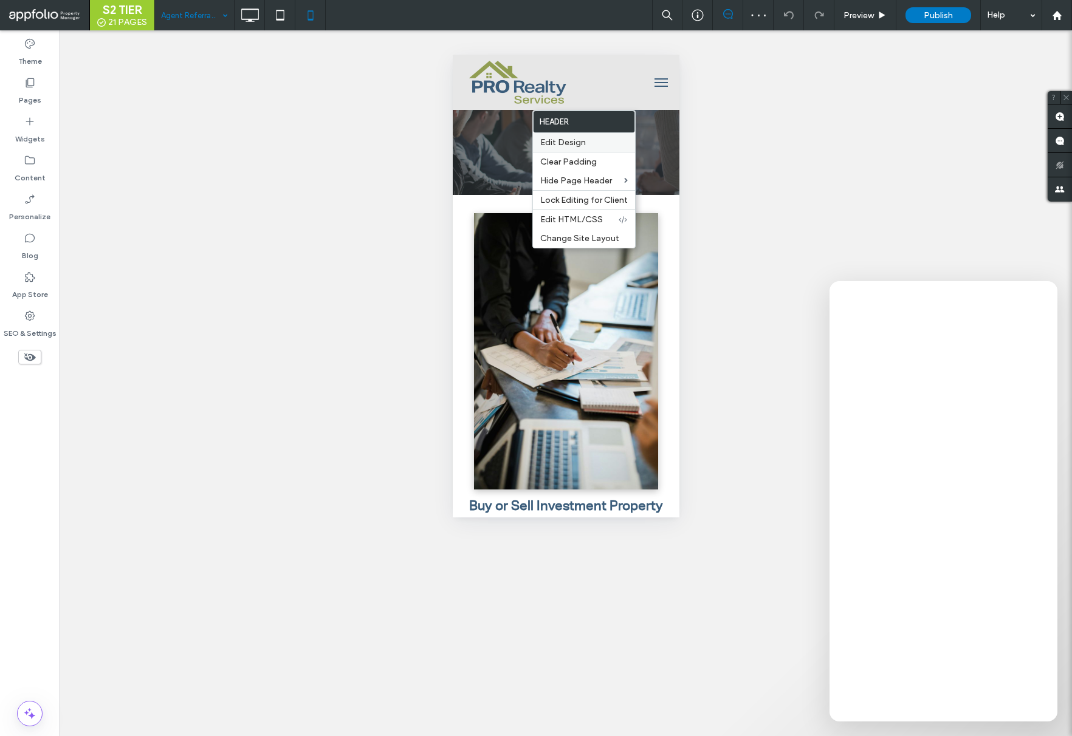
click at [581, 142] on span "Edit Design" at bounding box center [563, 142] width 46 height 10
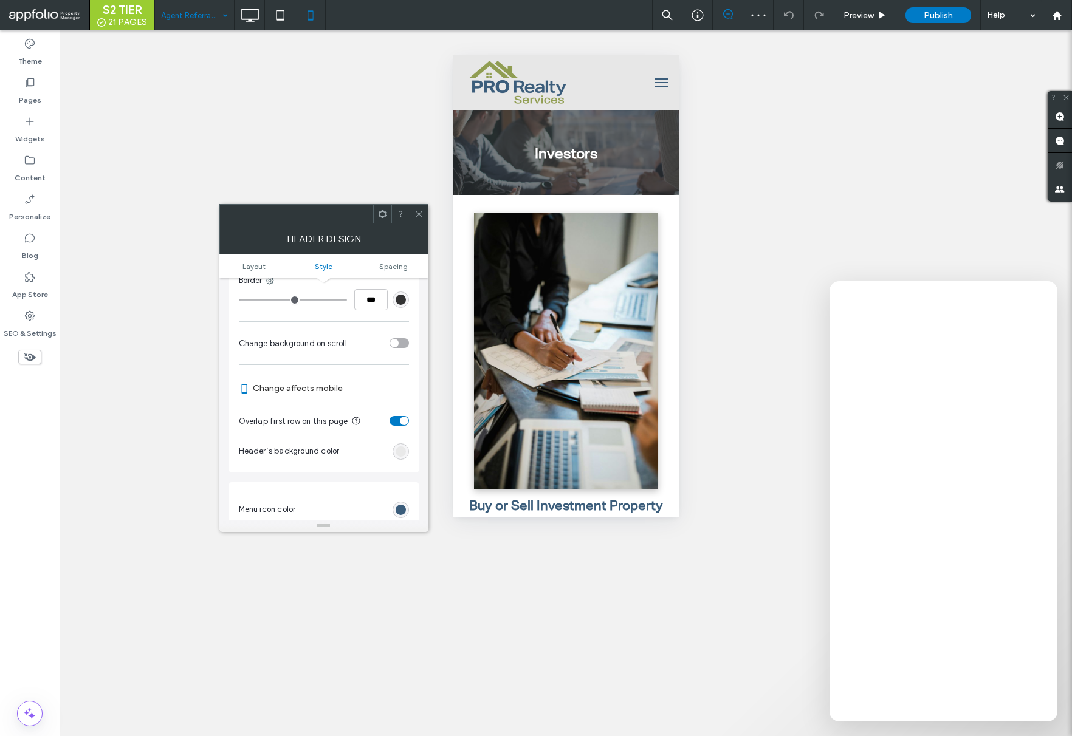
scroll to position [347, 0]
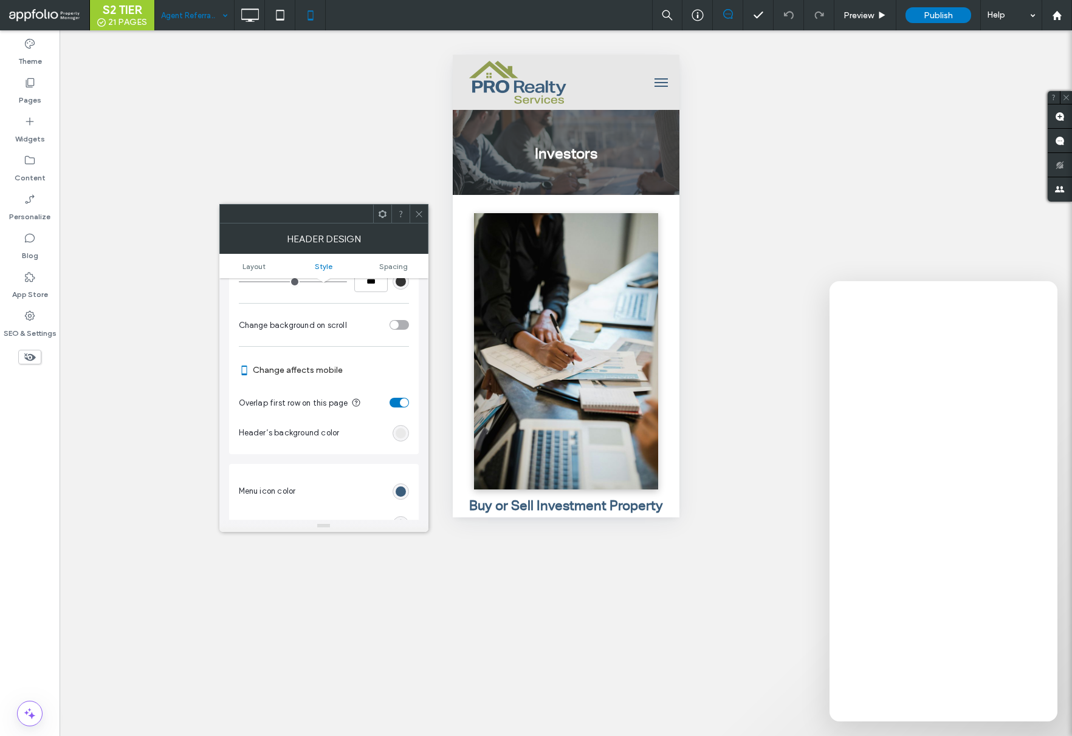
drag, startPoint x: 399, startPoint y: 407, endPoint x: 405, endPoint y: 388, distance: 19.6
click at [399, 407] on div "toggle" at bounding box center [398, 403] width 19 height 10
click at [419, 214] on use at bounding box center [419, 214] width 6 height 6
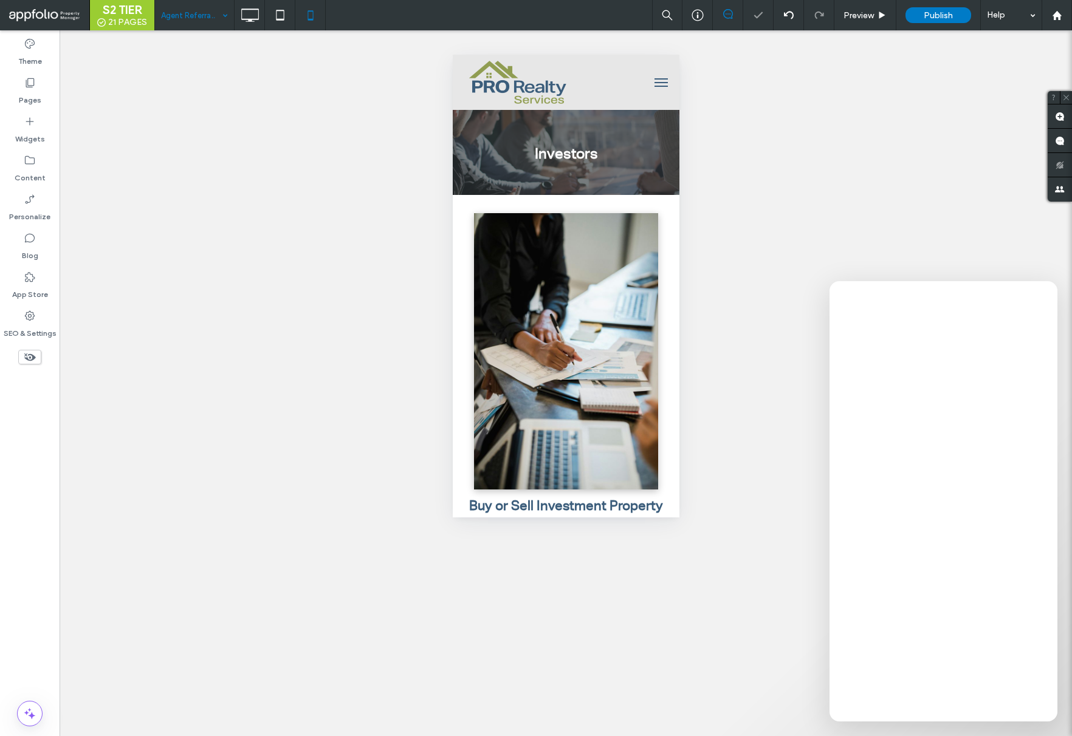
drag, startPoint x: 198, startPoint y: 16, endPoint x: 197, endPoint y: 25, distance: 8.6
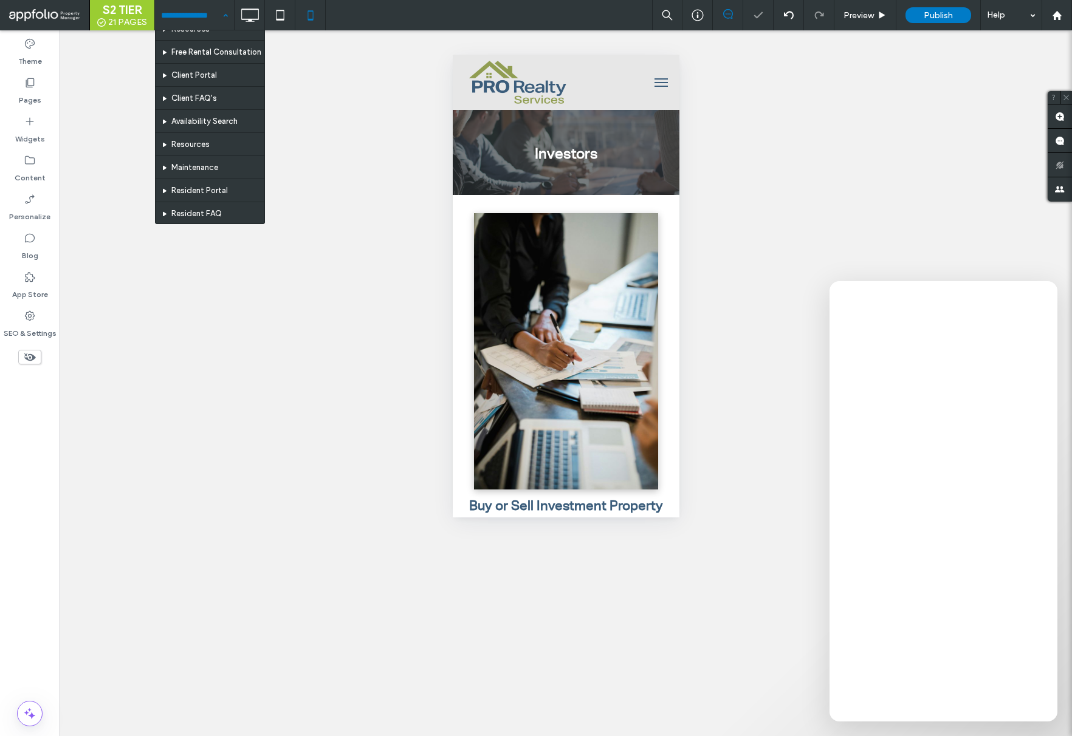
scroll to position [313, 0]
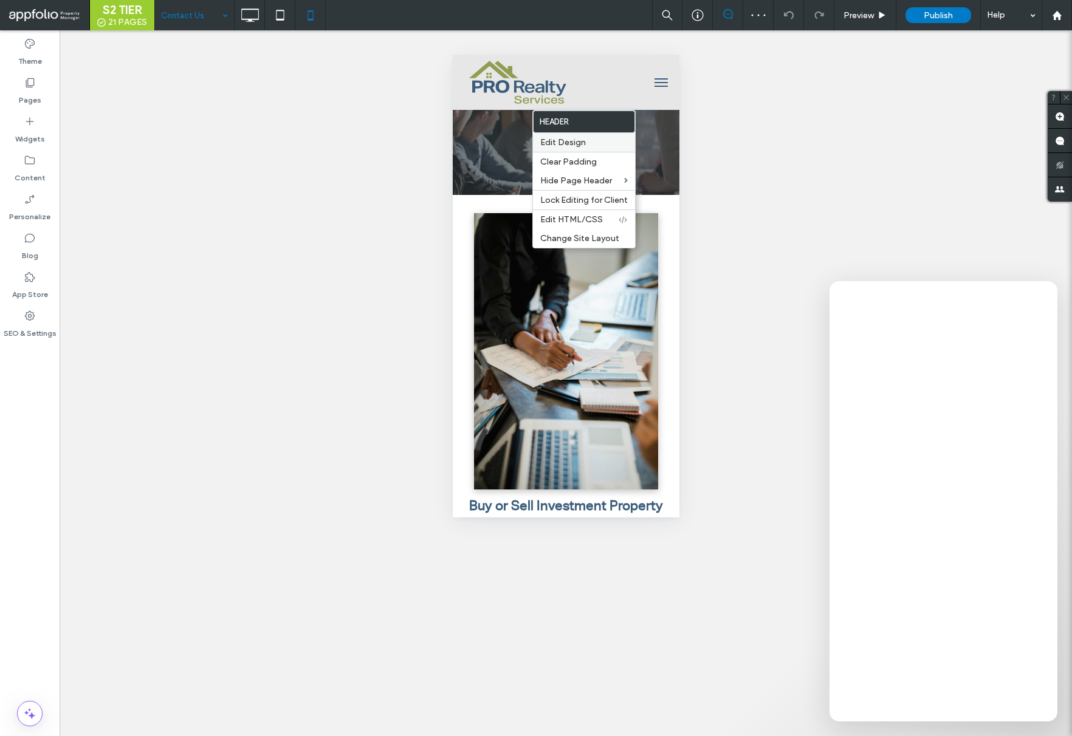
click at [577, 137] on span "Edit Design" at bounding box center [563, 142] width 46 height 10
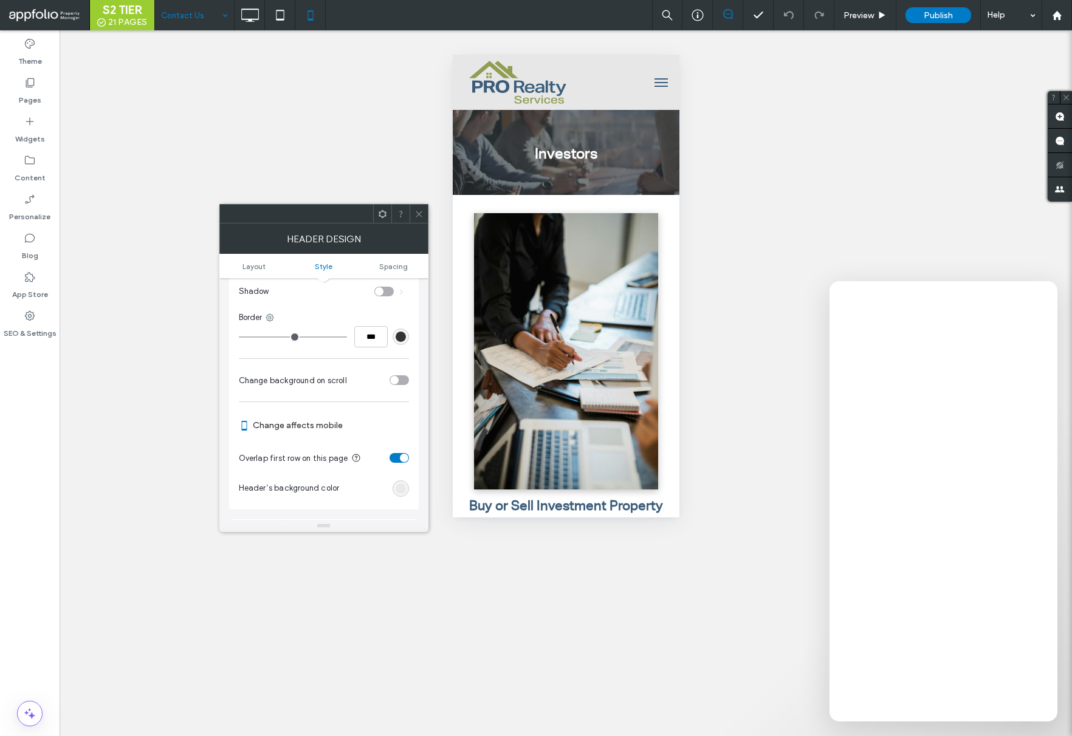
scroll to position [323, 0]
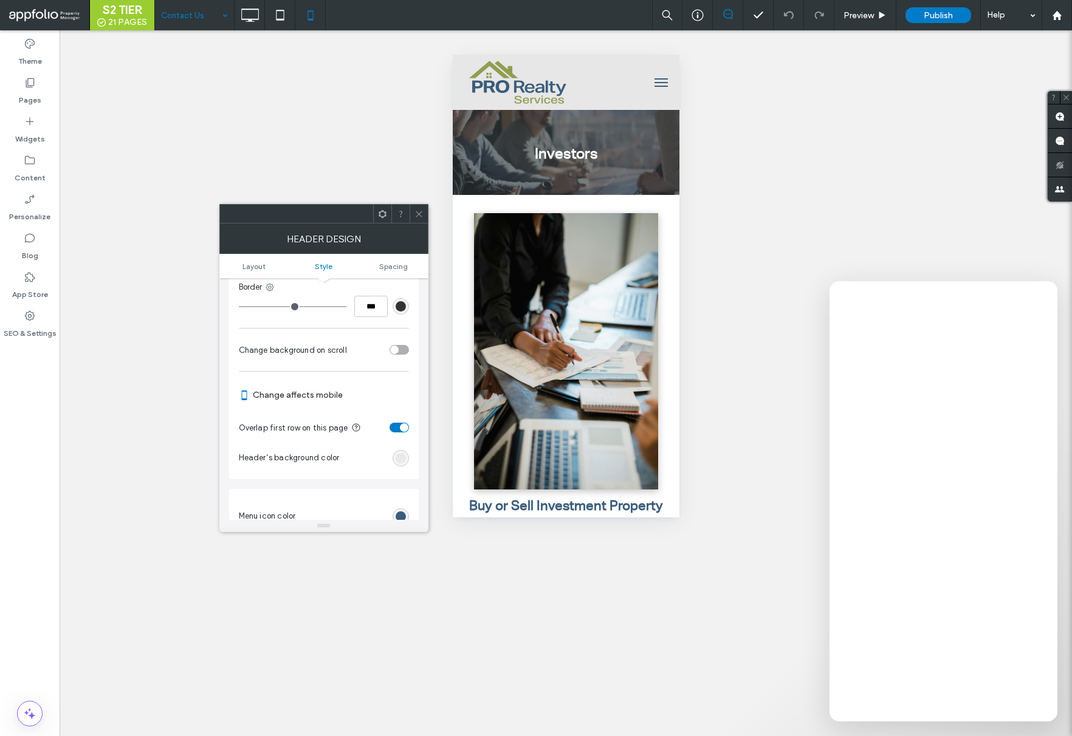
click at [402, 426] on div "toggle" at bounding box center [404, 427] width 9 height 9
click at [423, 211] on div at bounding box center [418, 214] width 18 height 18
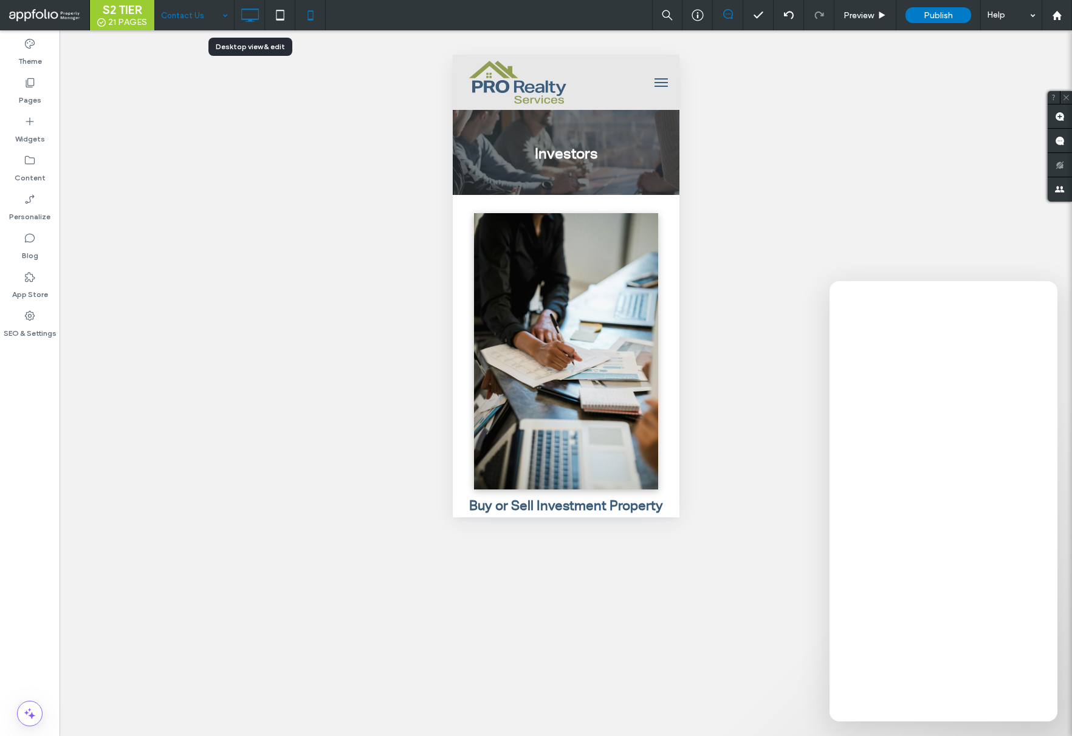
click at [247, 16] on icon at bounding box center [250, 15] width 24 height 24
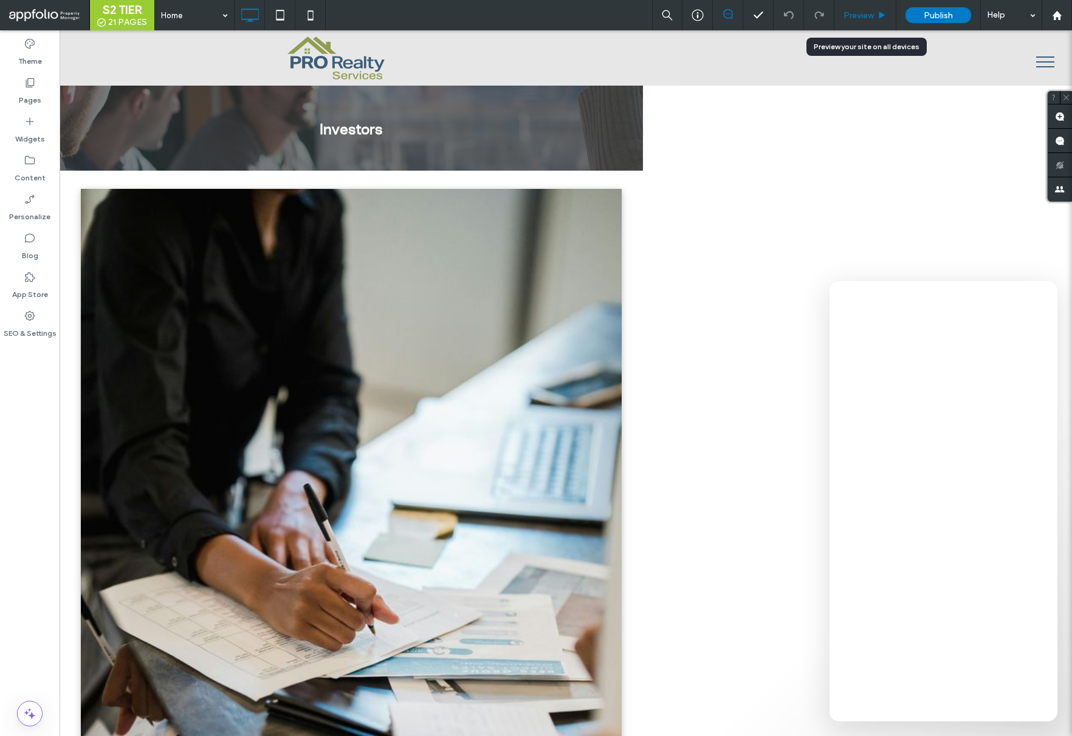
click at [855, 20] on div "Preview" at bounding box center [865, 15] width 62 height 30
click at [858, 15] on span "Preview" at bounding box center [858, 15] width 30 height 10
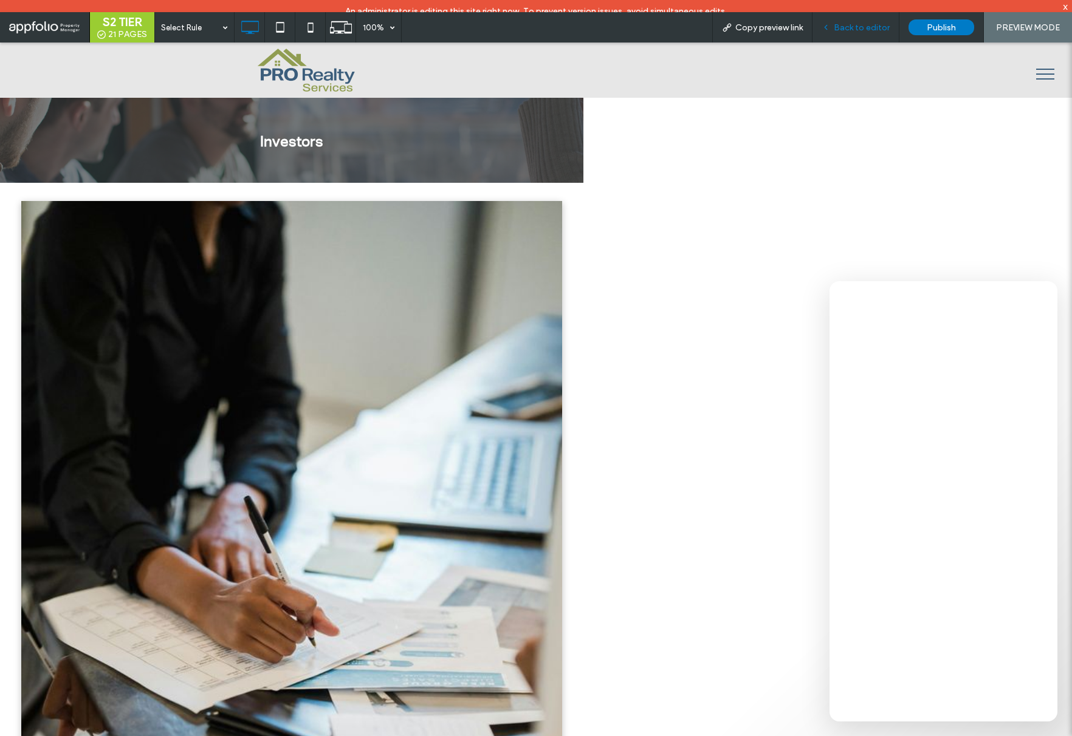
click at [842, 28] on span "Back to editor" at bounding box center [861, 27] width 56 height 10
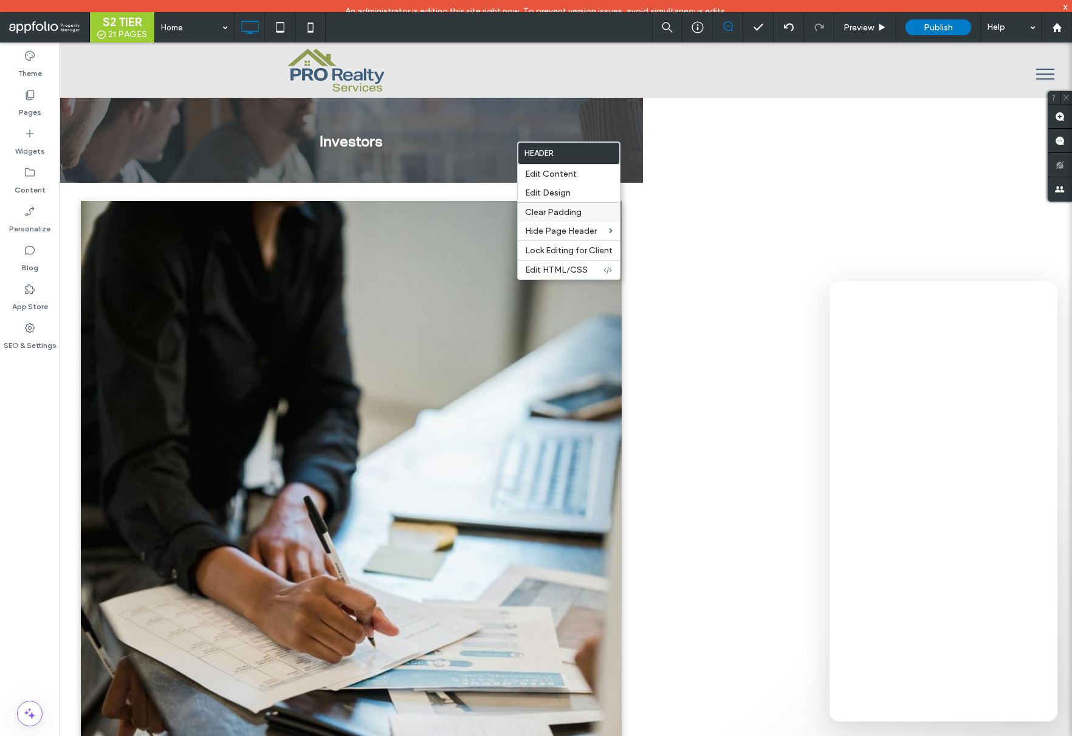
click at [589, 197] on label "Edit Design" at bounding box center [568, 193] width 87 height 10
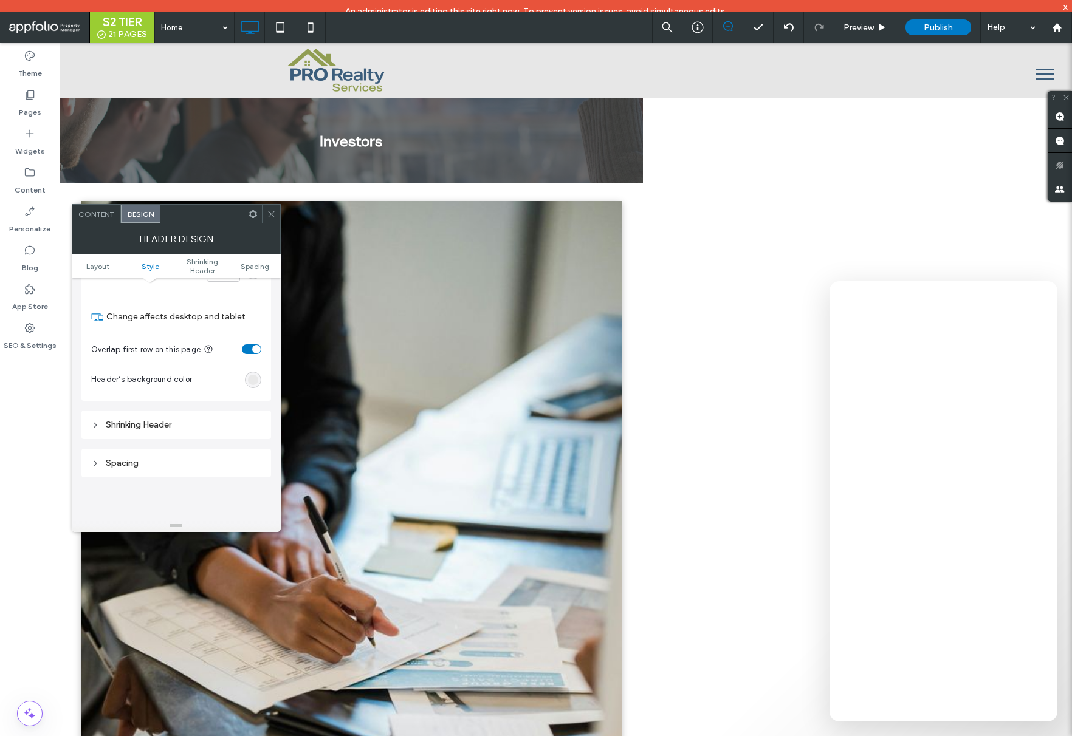
scroll to position [284, 0]
click at [180, 431] on div "Shrinking Header" at bounding box center [176, 425] width 170 height 16
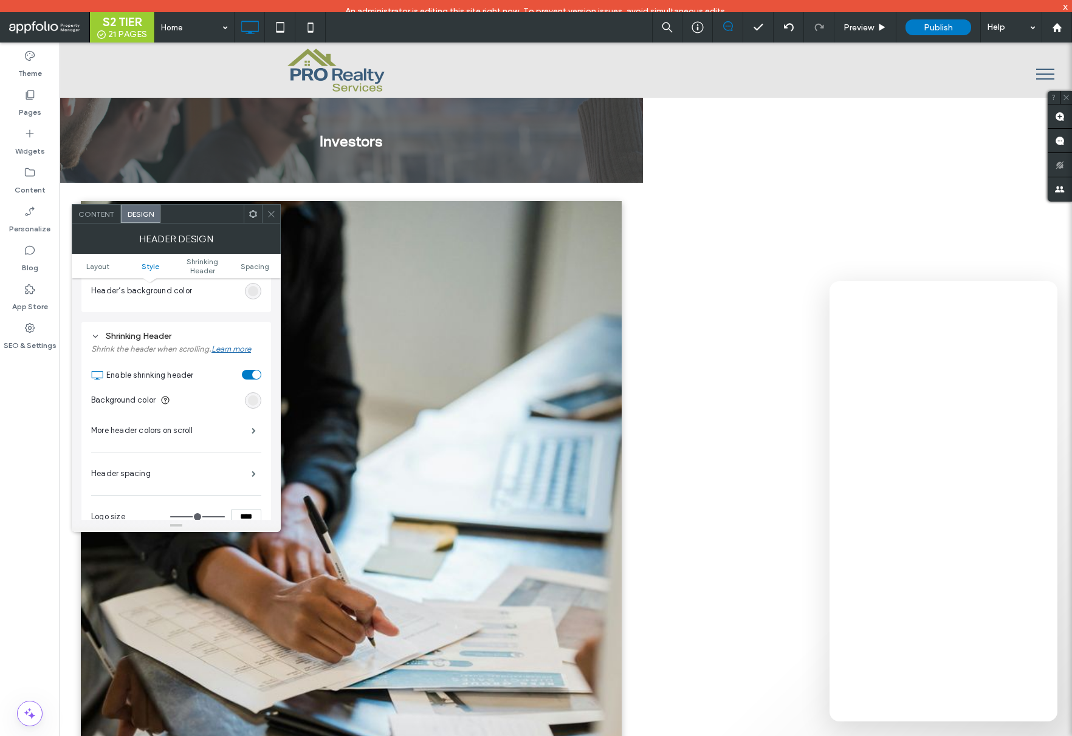
scroll to position [372, 0]
click at [257, 377] on div "toggle" at bounding box center [256, 376] width 9 height 9
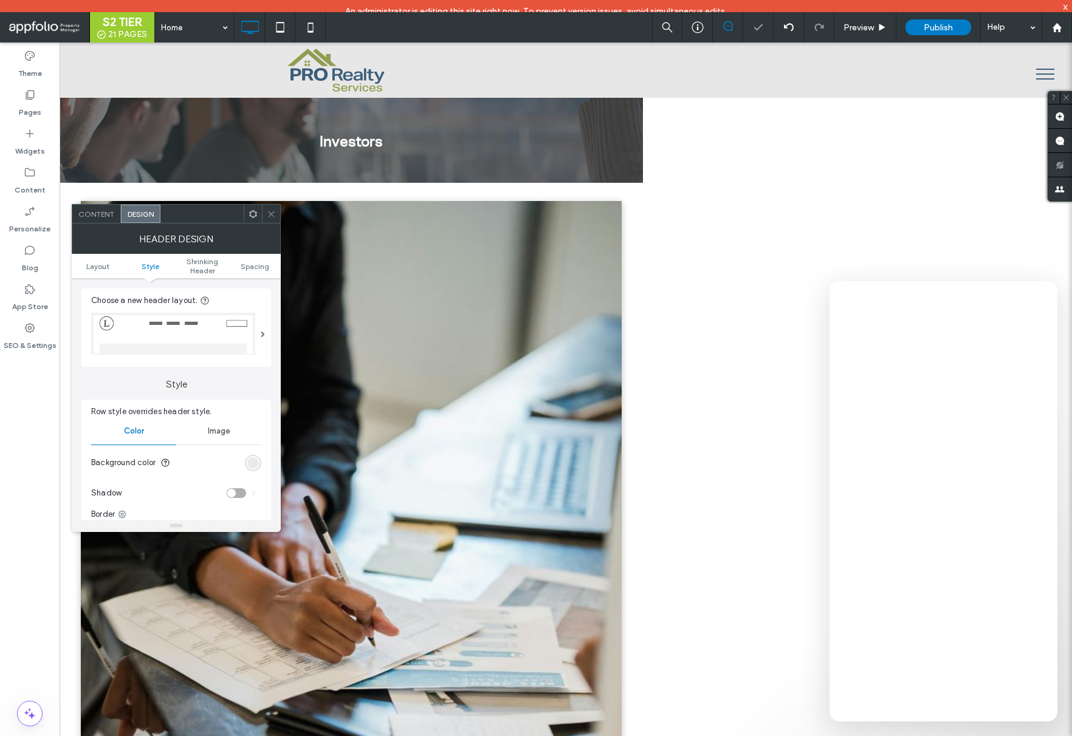
scroll to position [0, 0]
click at [103, 217] on span "Content" at bounding box center [96, 214] width 36 height 9
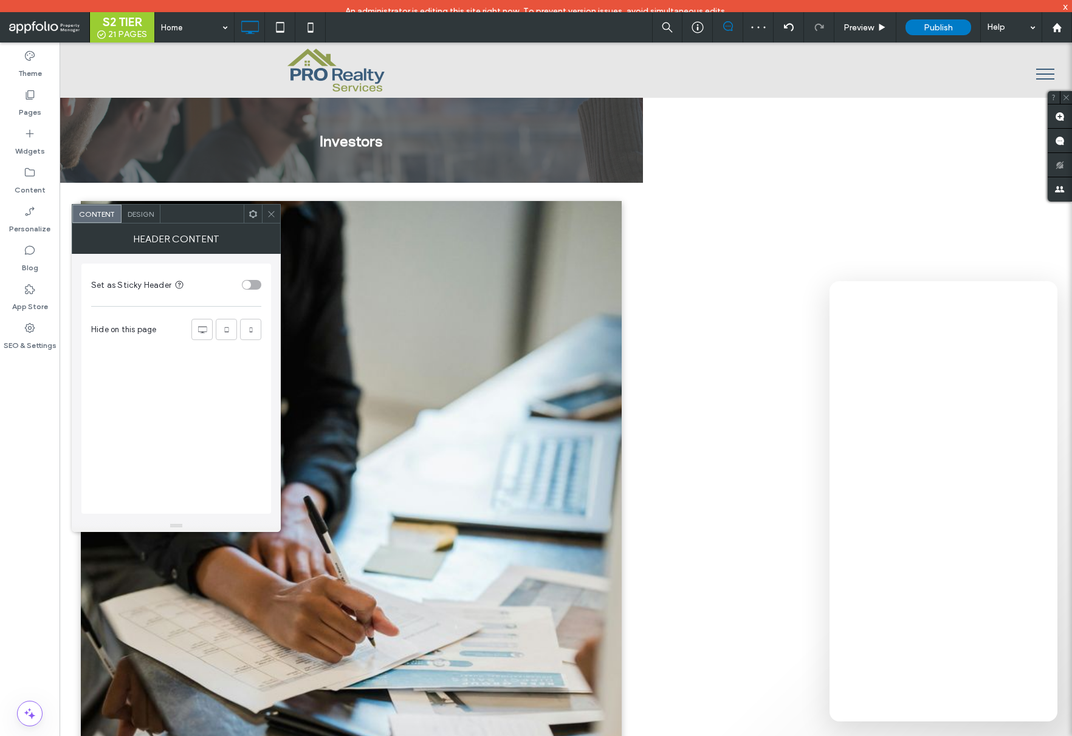
click at [253, 287] on div "toggle" at bounding box center [251, 285] width 19 height 10
drag, startPoint x: 272, startPoint y: 213, endPoint x: 280, endPoint y: 221, distance: 10.7
click at [272, 213] on icon at bounding box center [271, 214] width 9 height 9
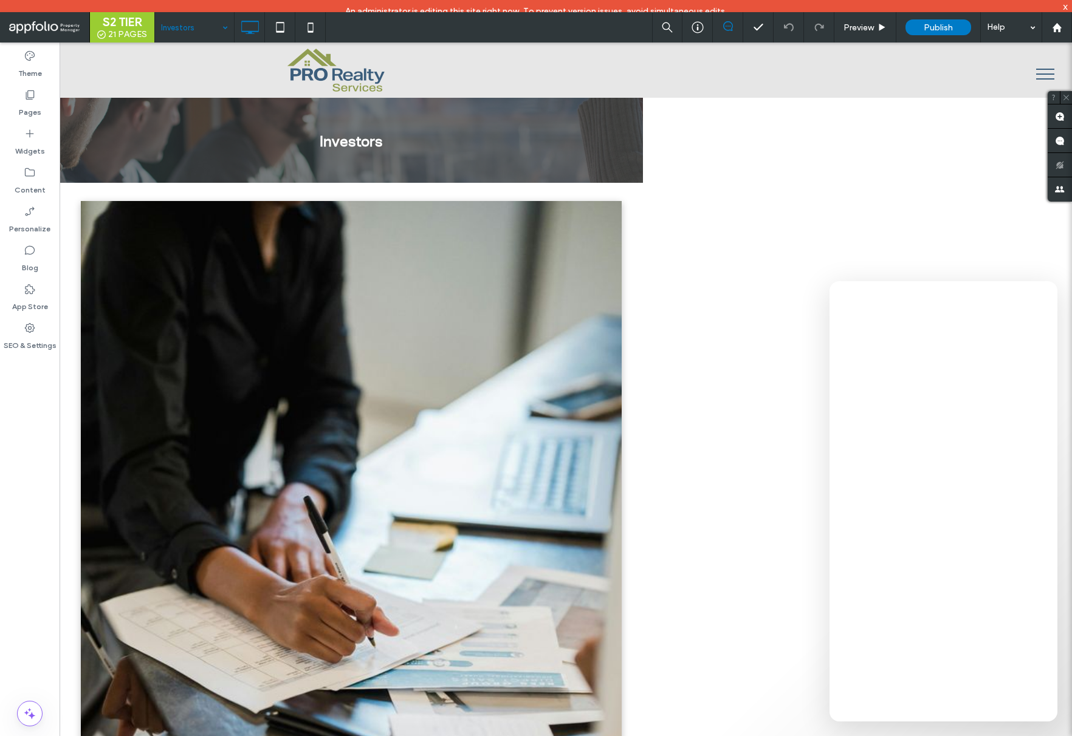
click at [193, 30] on input at bounding box center [191, 27] width 61 height 30
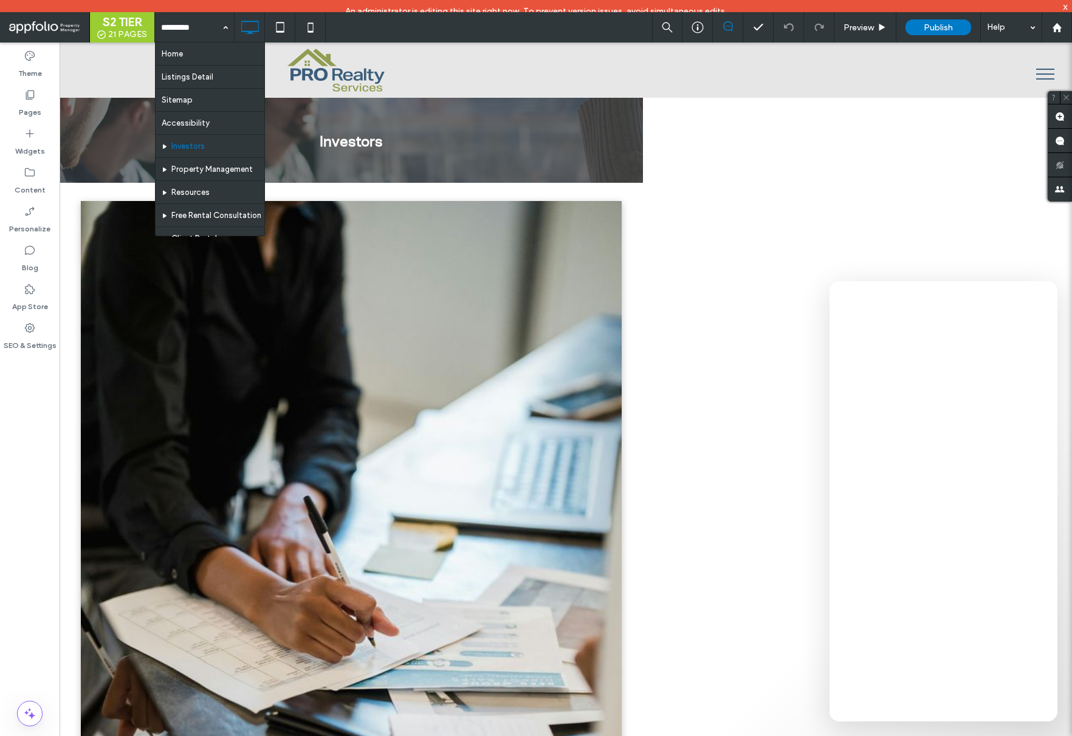
drag, startPoint x: 203, startPoint y: 55, endPoint x: 210, endPoint y: 70, distance: 16.0
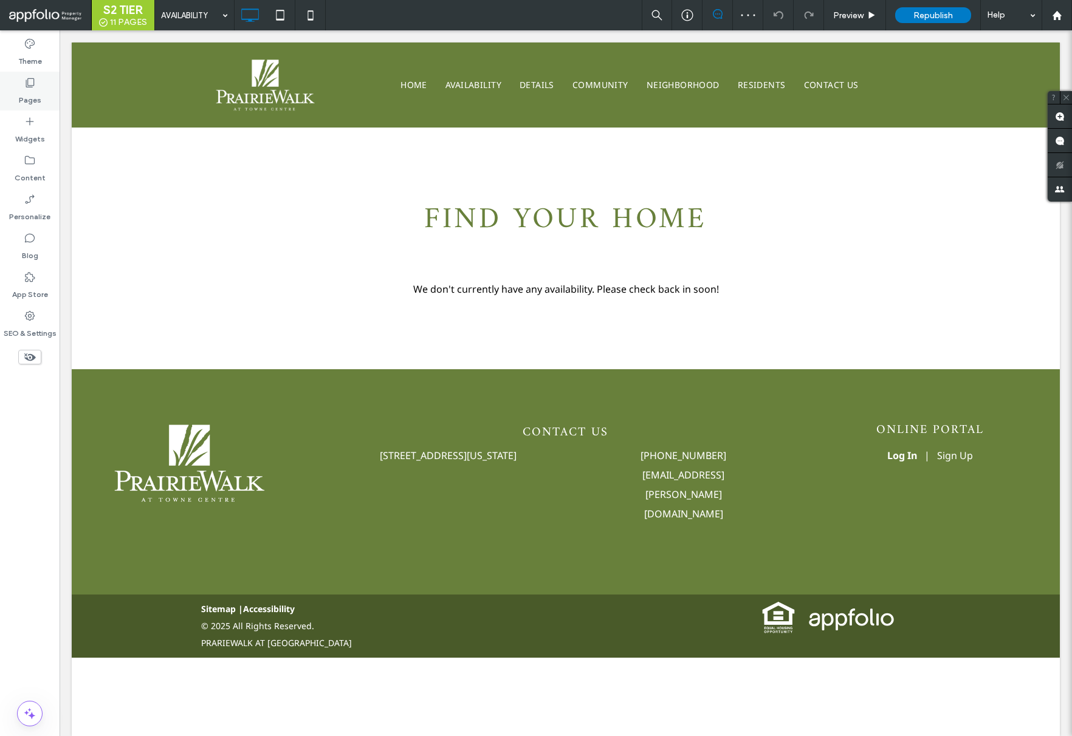
click at [31, 100] on label "Pages" at bounding box center [30, 97] width 22 height 17
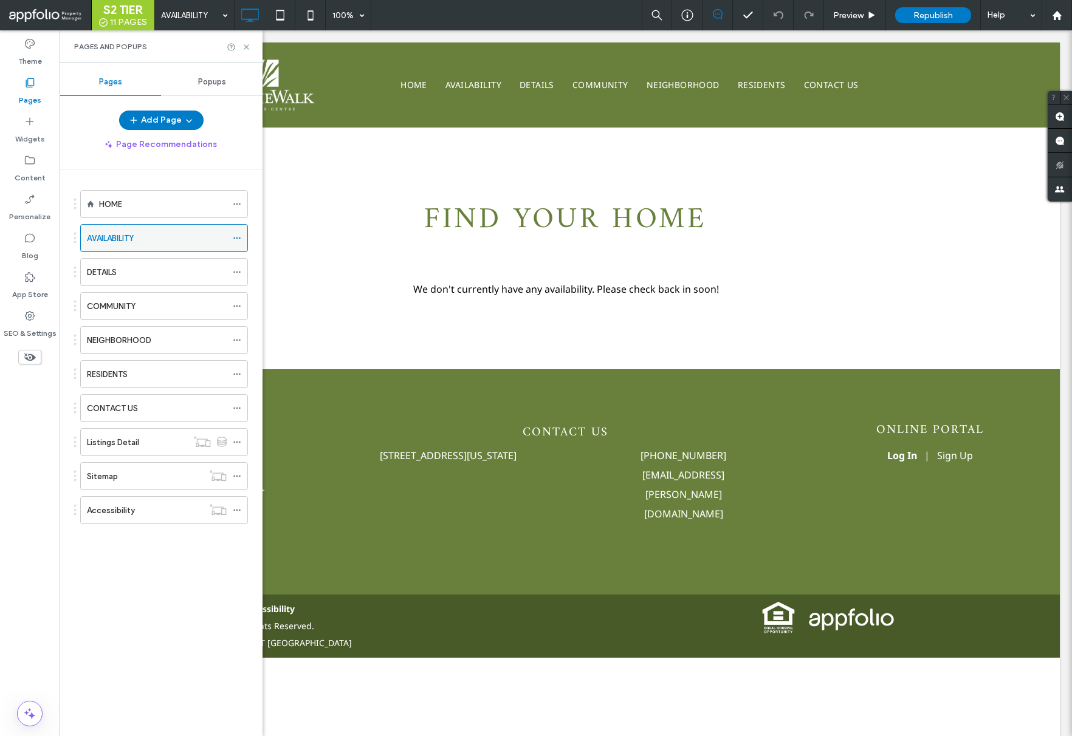
click at [234, 239] on icon at bounding box center [237, 238] width 9 height 9
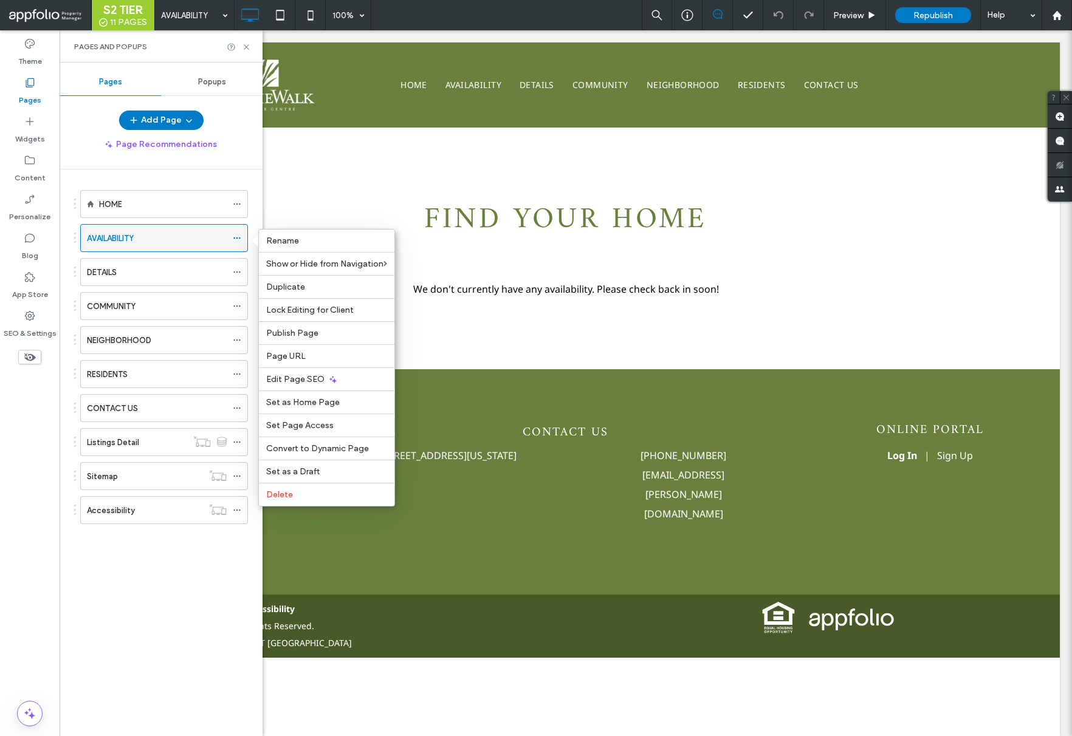
click at [234, 239] on icon at bounding box center [237, 238] width 9 height 9
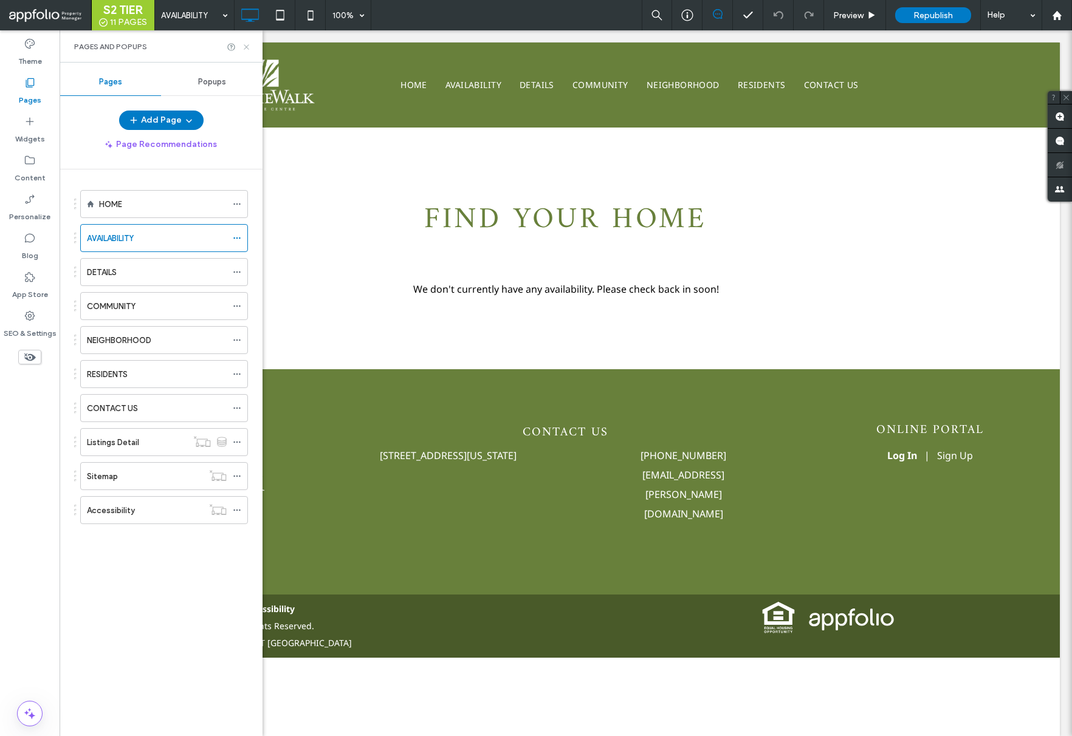
click at [244, 46] on icon at bounding box center [246, 47] width 9 height 9
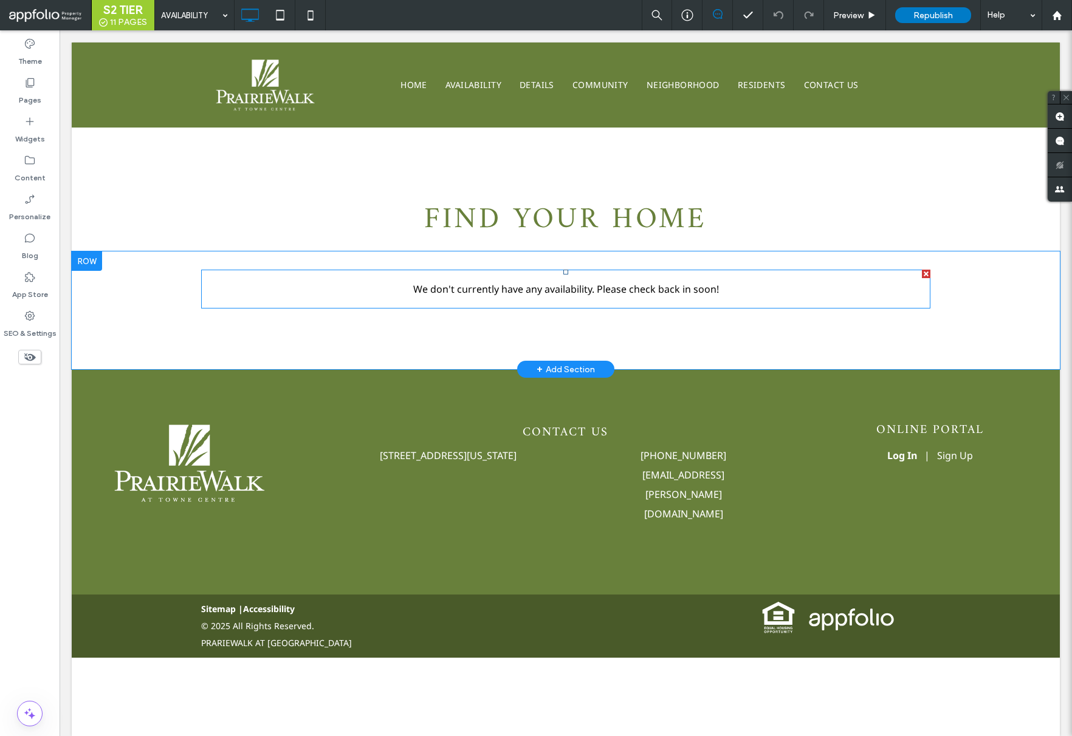
click at [515, 296] on span at bounding box center [565, 289] width 729 height 39
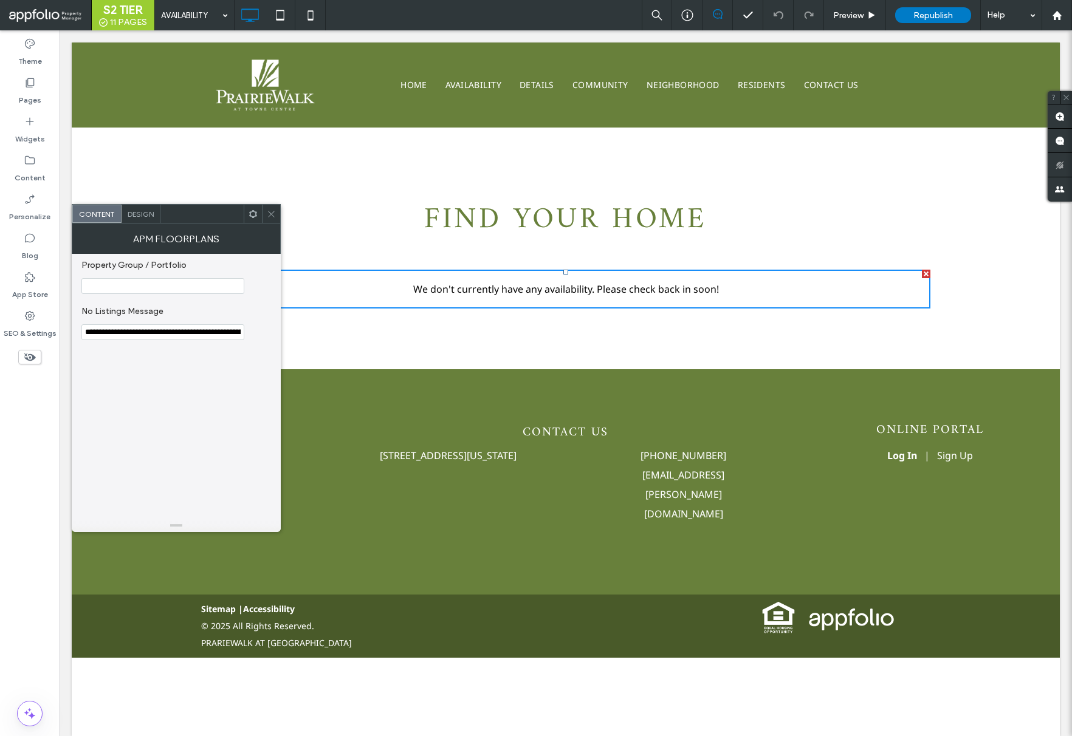
click at [271, 221] on span at bounding box center [271, 214] width 9 height 18
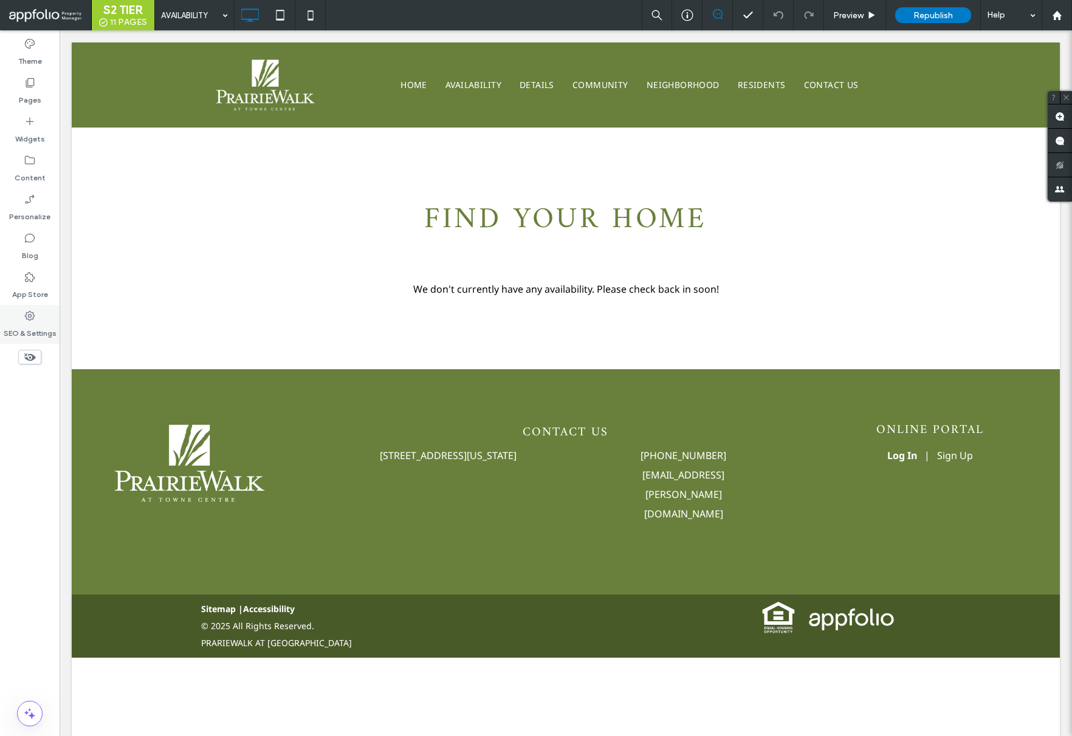
click at [36, 314] on div "SEO & Settings" at bounding box center [30, 324] width 60 height 39
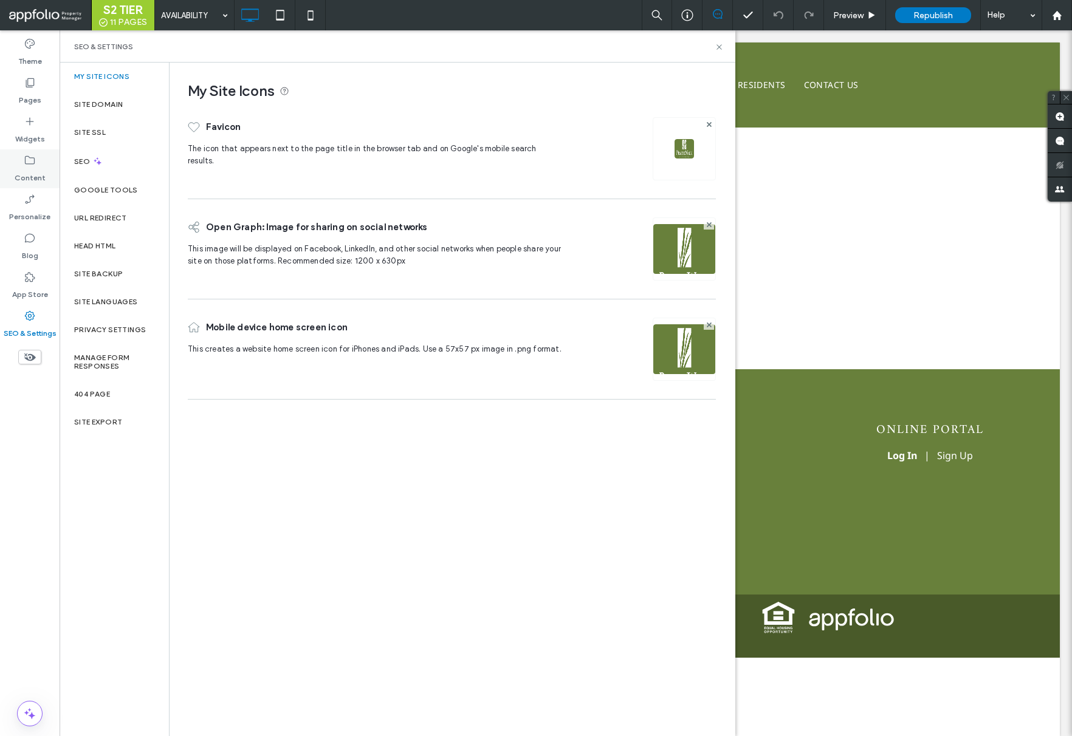
click at [44, 171] on div "Content" at bounding box center [30, 168] width 60 height 39
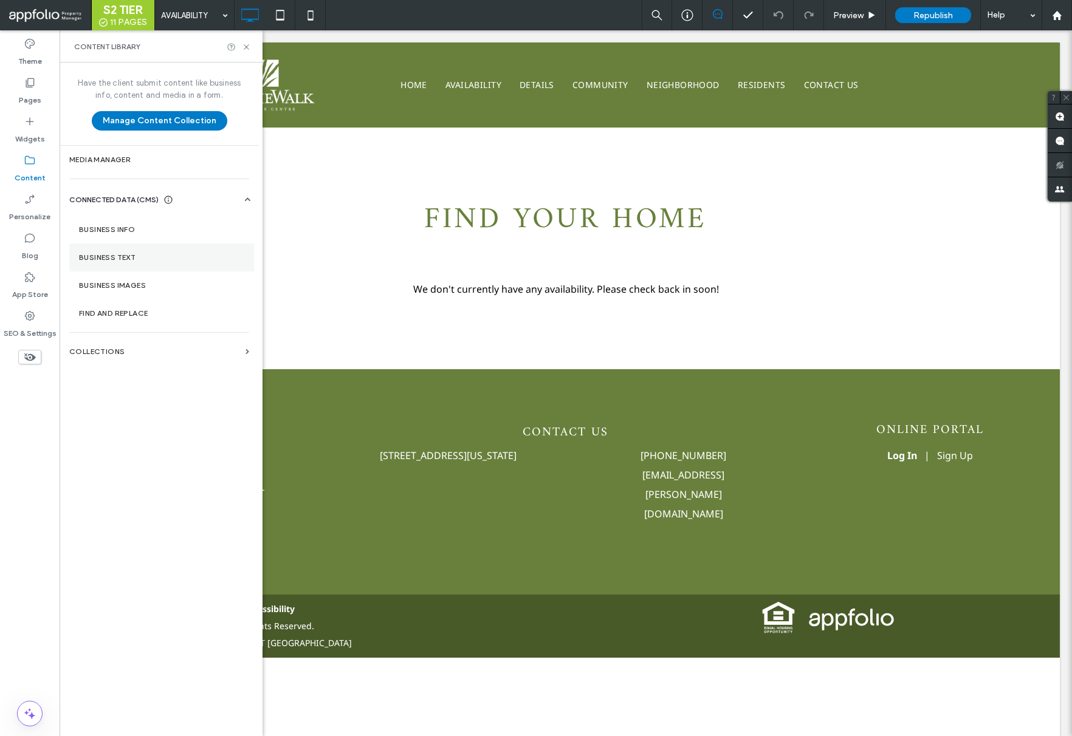
click at [115, 254] on label "Business Text" at bounding box center [161, 257] width 165 height 9
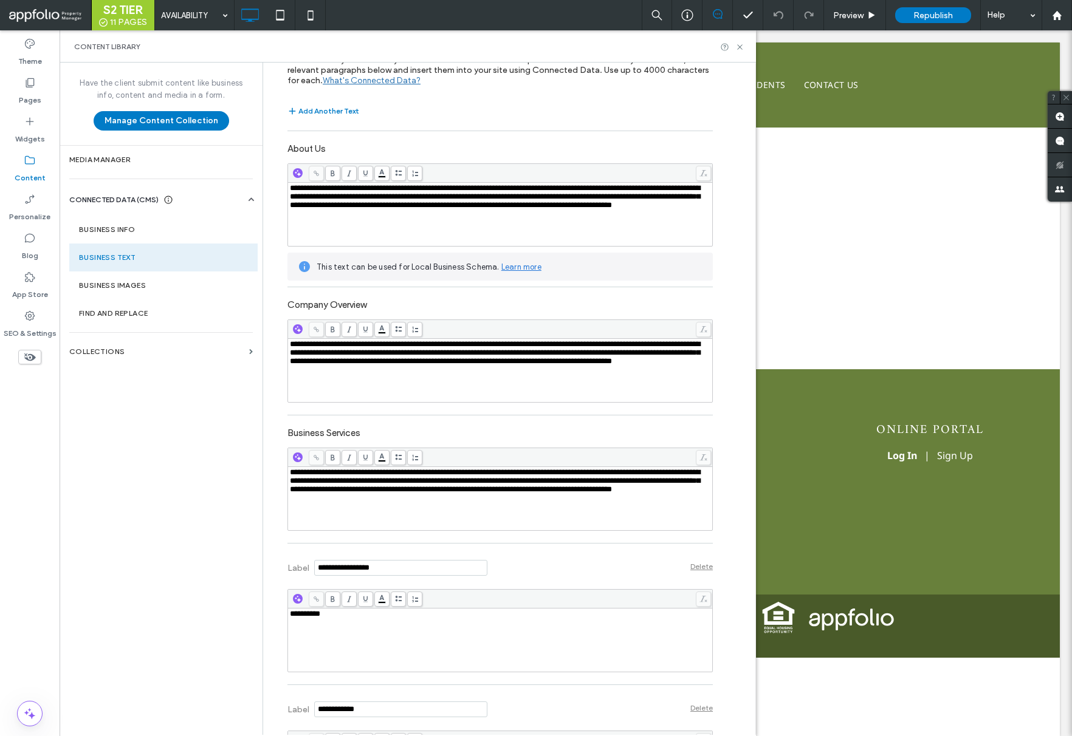
scroll to position [179, 0]
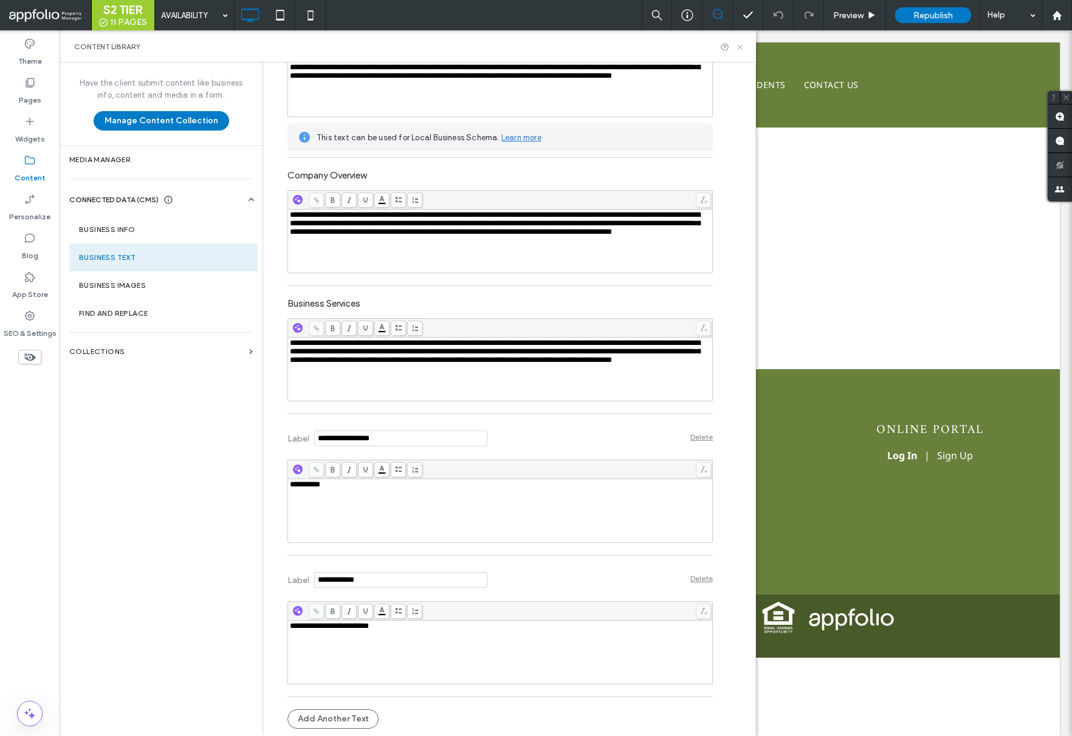
click at [741, 49] on use at bounding box center [739, 46] width 5 height 5
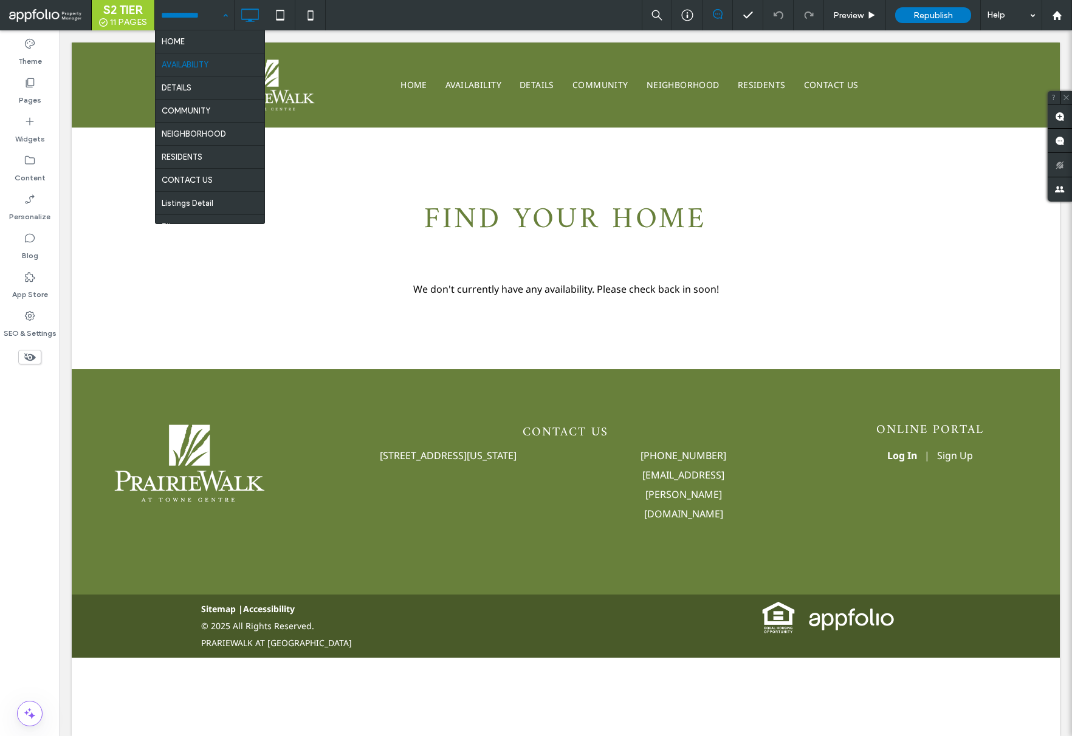
click at [183, 14] on input at bounding box center [191, 15] width 61 height 30
click at [856, 12] on span "Preview" at bounding box center [848, 15] width 30 height 10
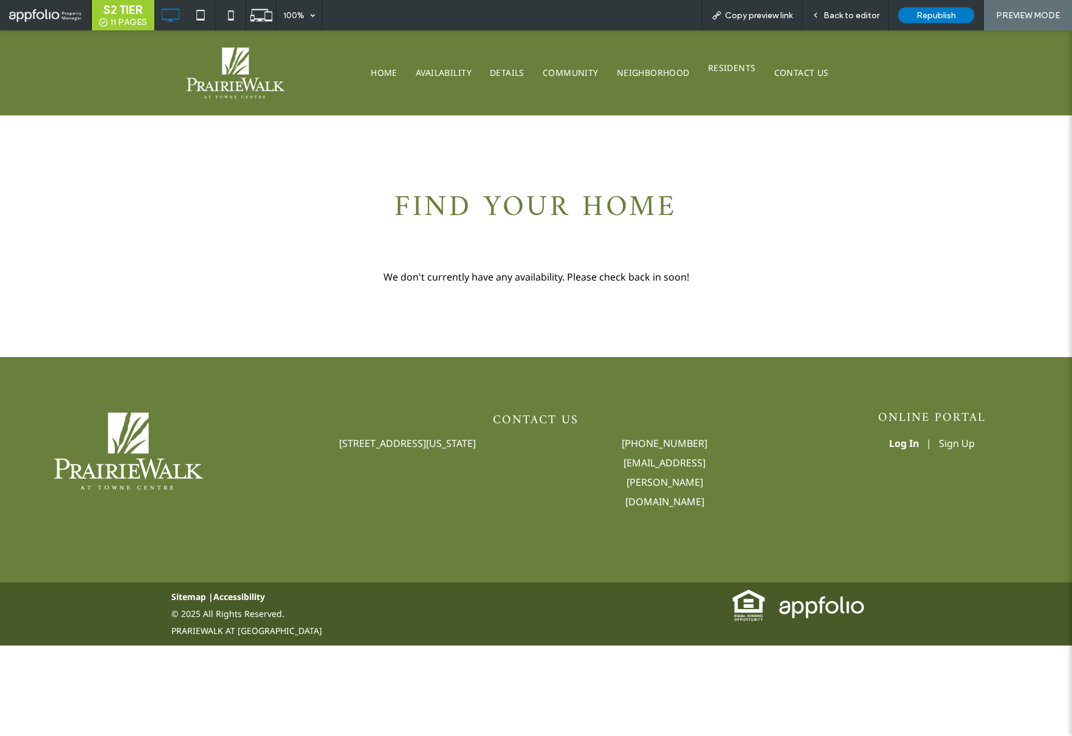
click at [732, 69] on span "RESIDENTS" at bounding box center [732, 68] width 48 height 17
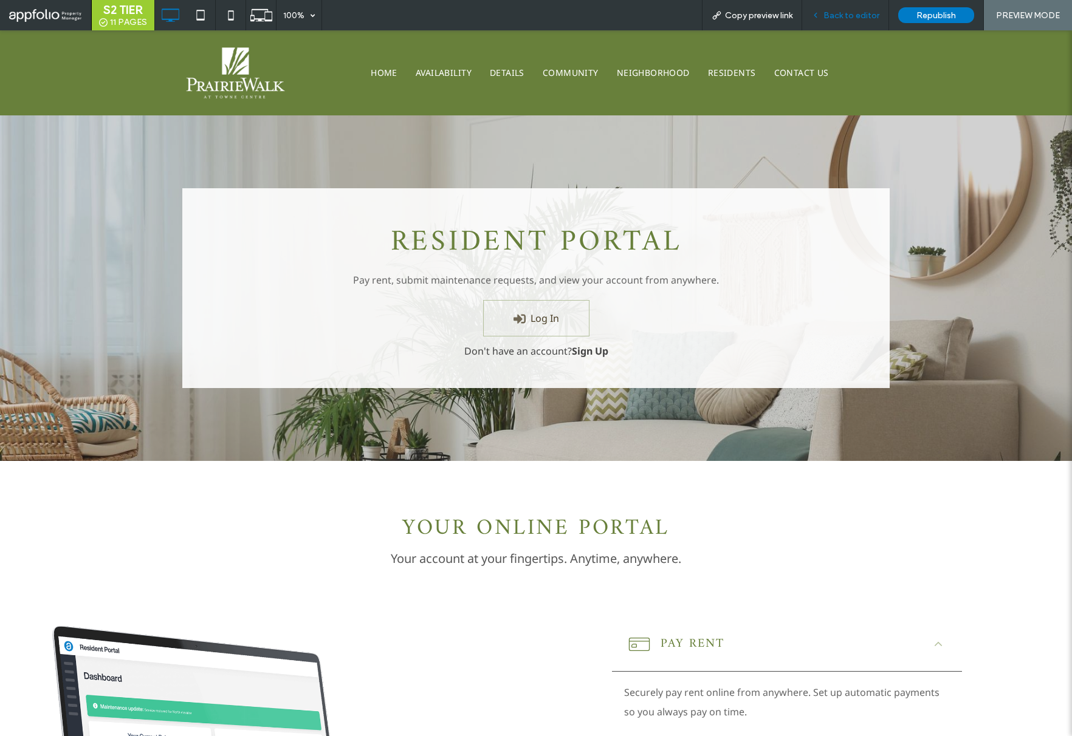
click at [828, 17] on span "Back to editor" at bounding box center [851, 15] width 56 height 10
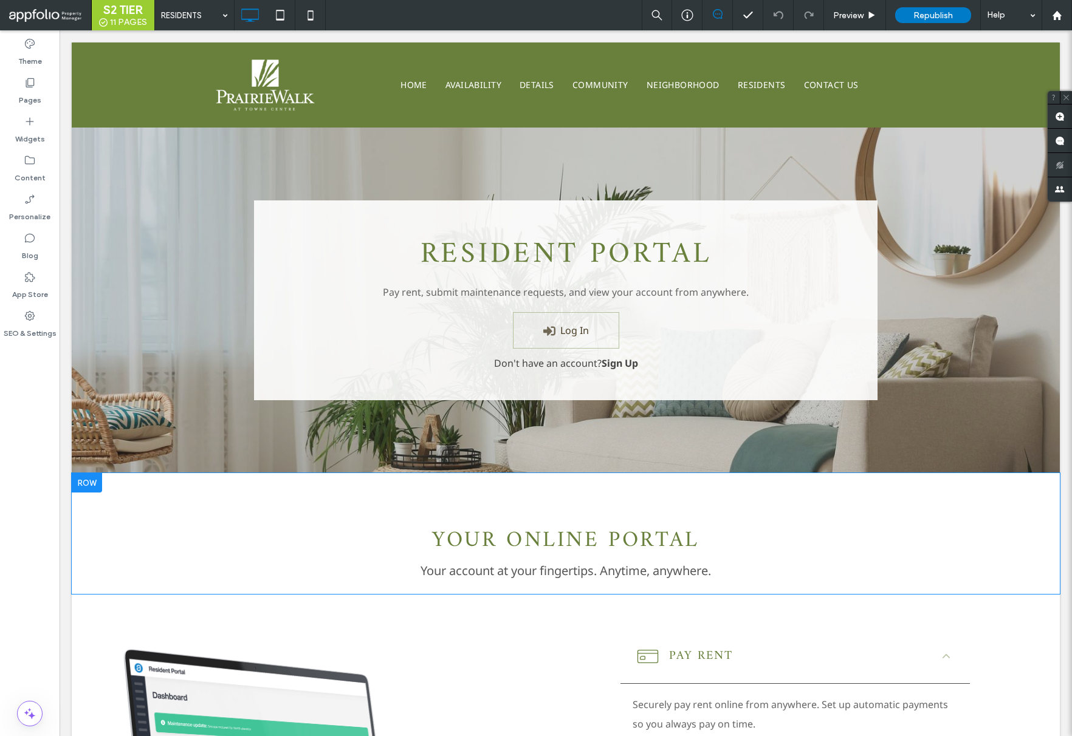
scroll to position [982, 0]
